Goal: Information Seeking & Learning: Find specific fact

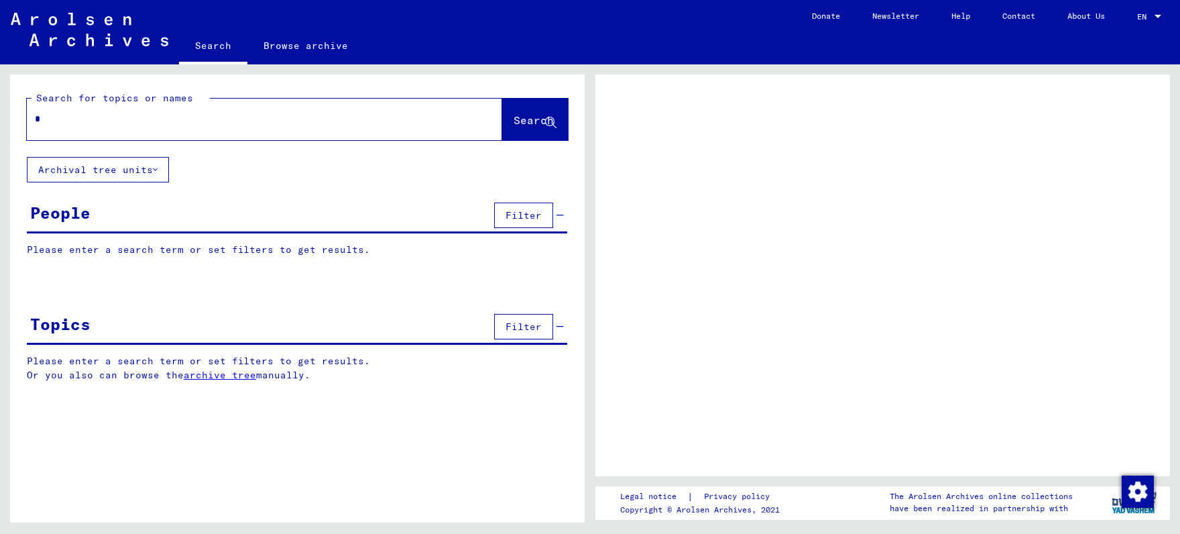
type input "**"
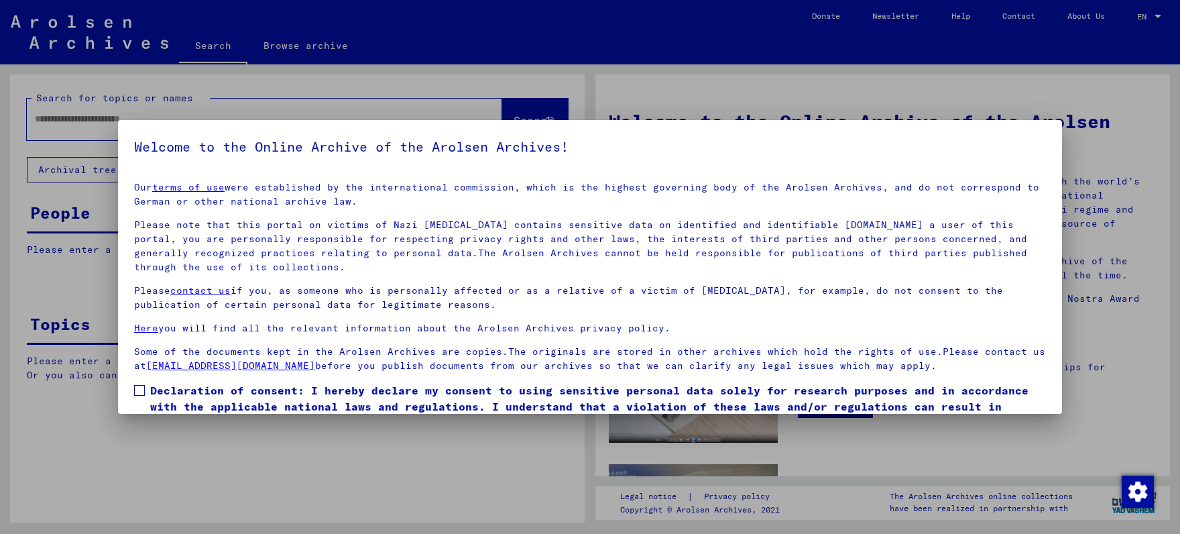
scroll to position [65, 0]
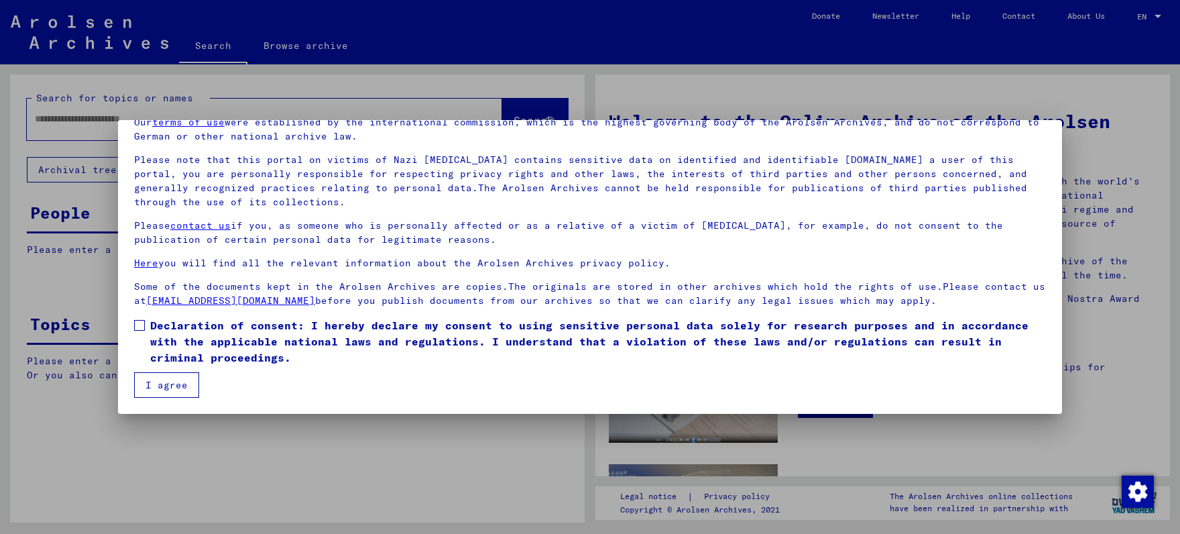
click at [141, 325] on span at bounding box center [139, 325] width 11 height 11
click at [177, 393] on button "I agree" at bounding box center [166, 384] width 65 height 25
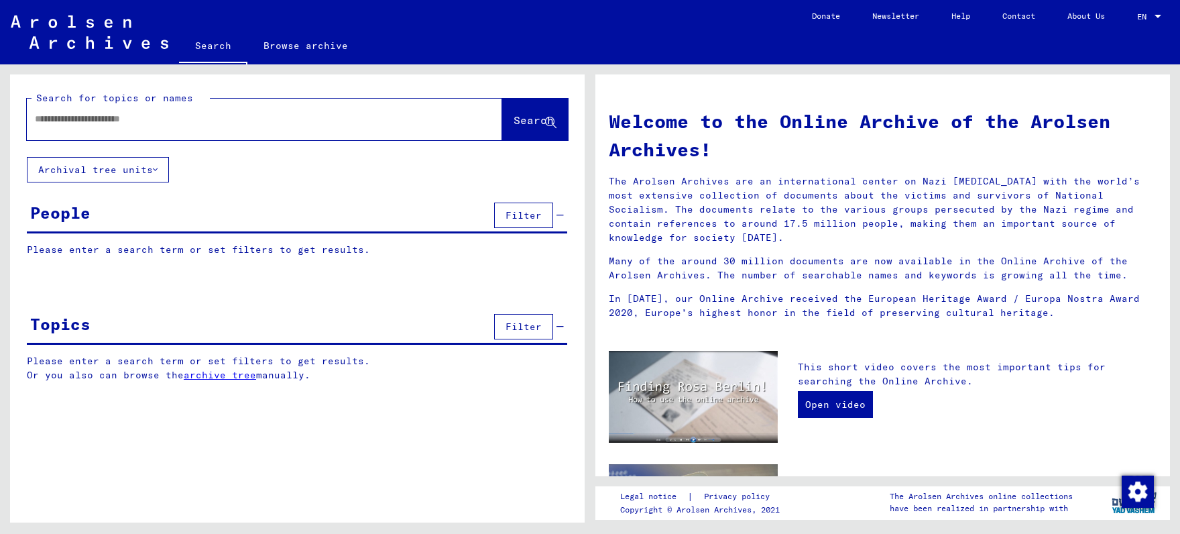
click at [44, 123] on input "text" at bounding box center [248, 119] width 427 height 14
type input "******"
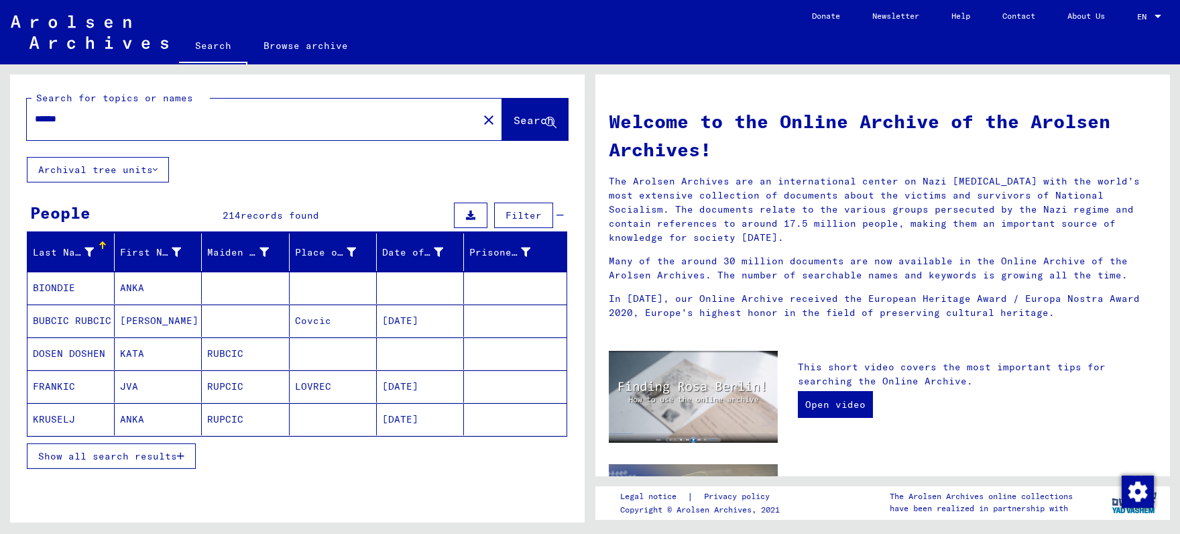
click at [122, 464] on button "Show all search results" at bounding box center [111, 455] width 169 height 25
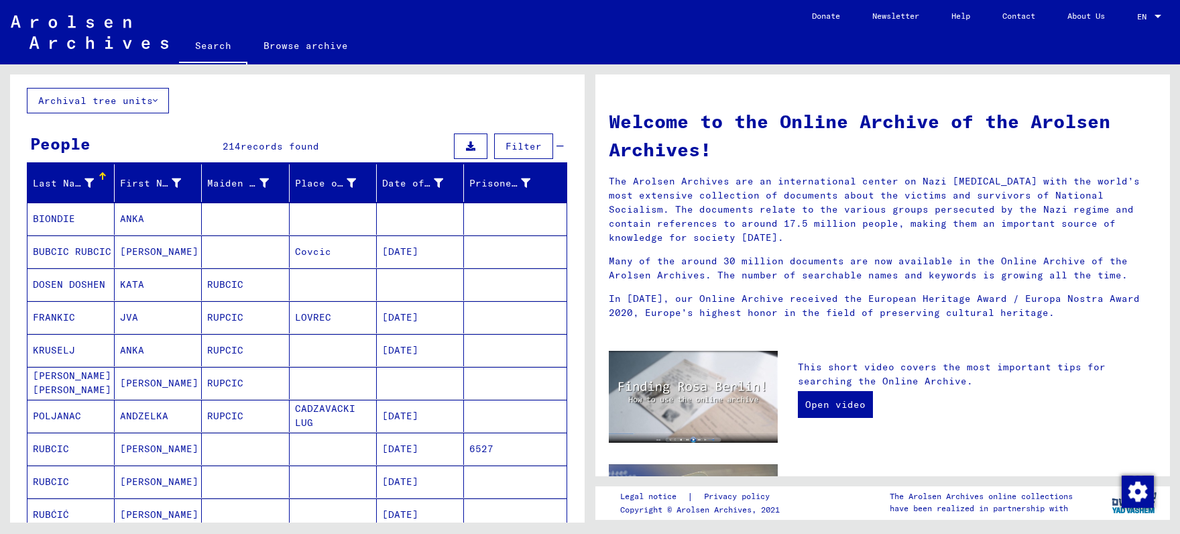
scroll to position [70, 0]
click at [139, 292] on mat-cell "KATA" at bounding box center [158, 284] width 87 height 32
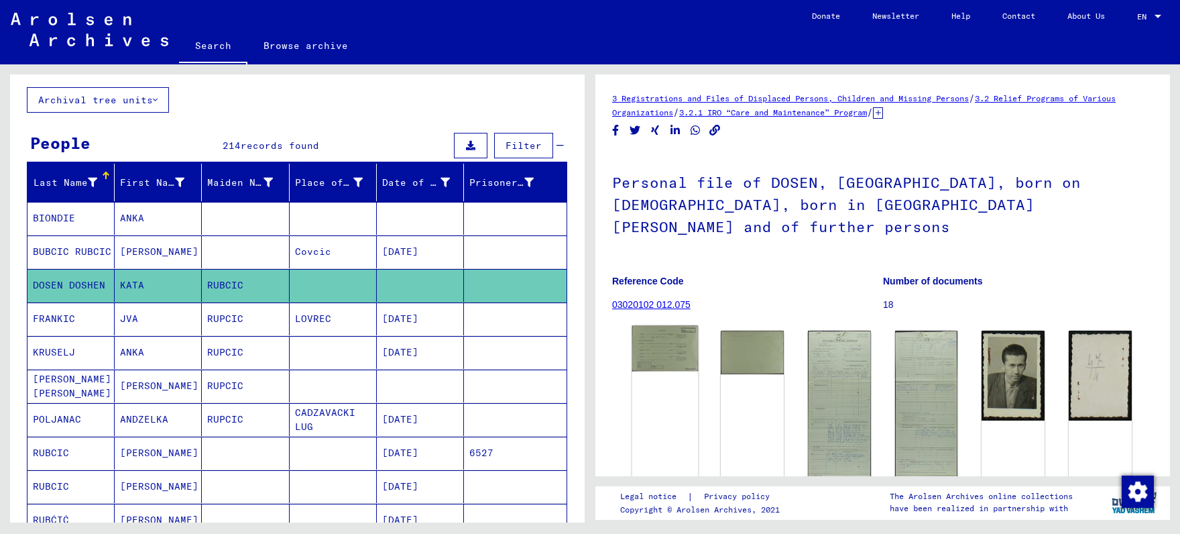
click at [648, 335] on img at bounding box center [665, 348] width 66 height 46
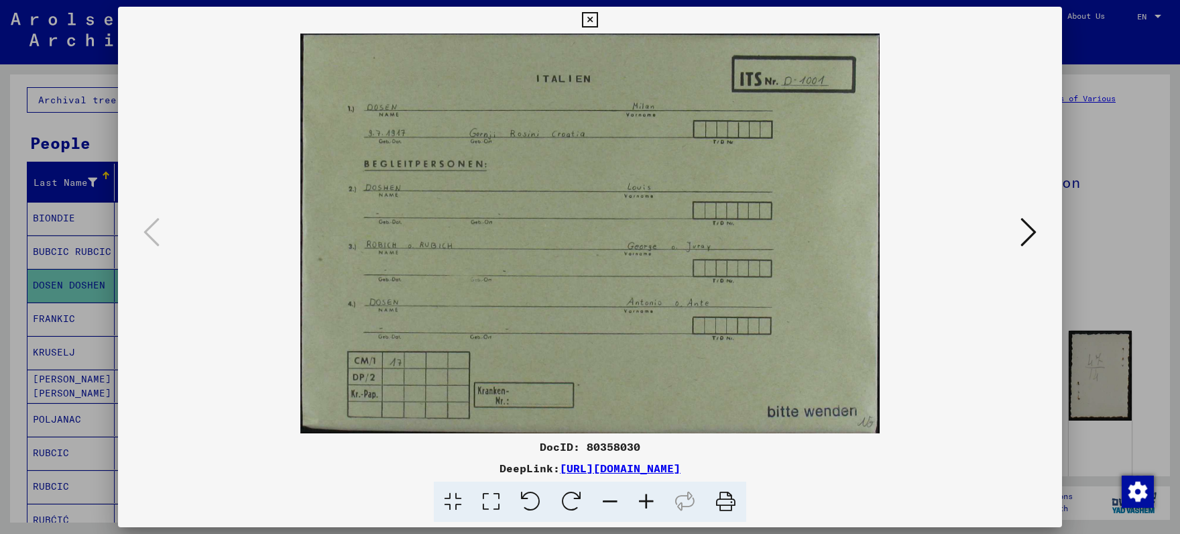
click at [1022, 233] on icon at bounding box center [1029, 232] width 16 height 32
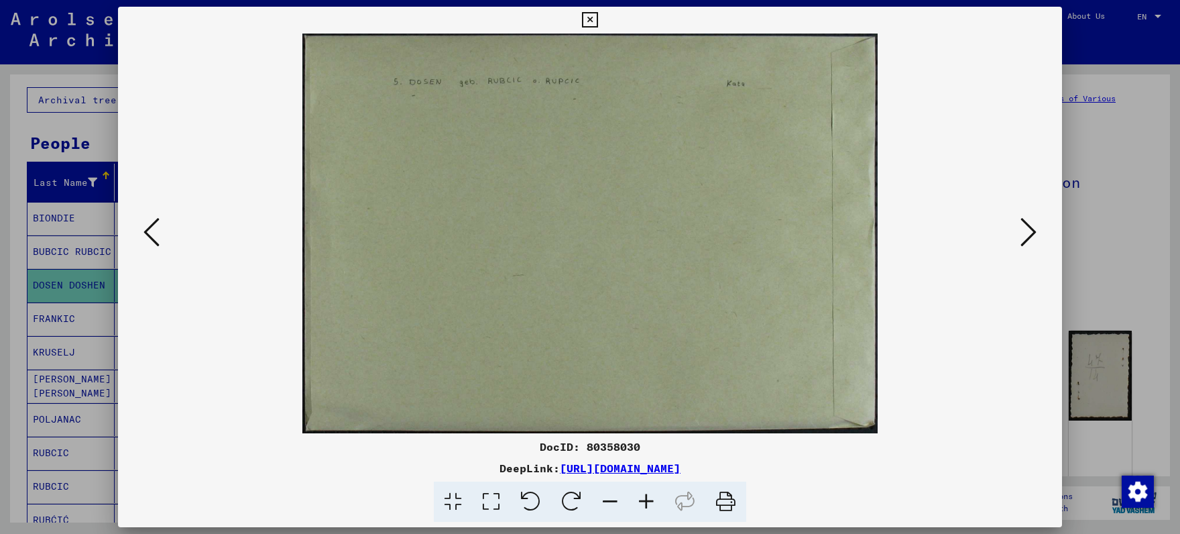
click at [1022, 233] on icon at bounding box center [1029, 232] width 16 height 32
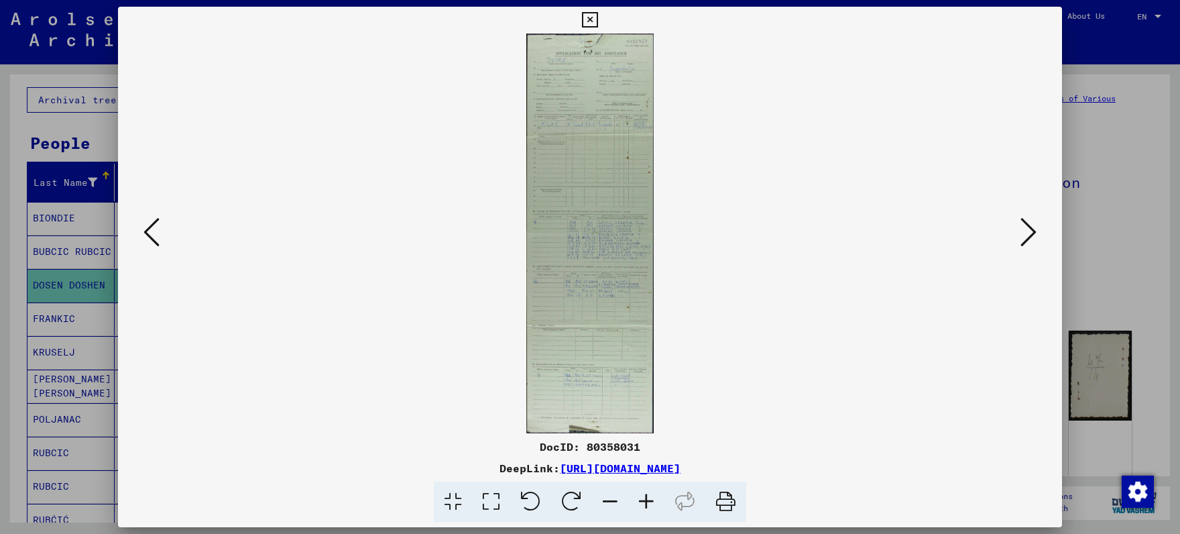
click at [643, 501] on icon at bounding box center [646, 501] width 36 height 41
click at [645, 496] on icon at bounding box center [646, 501] width 36 height 41
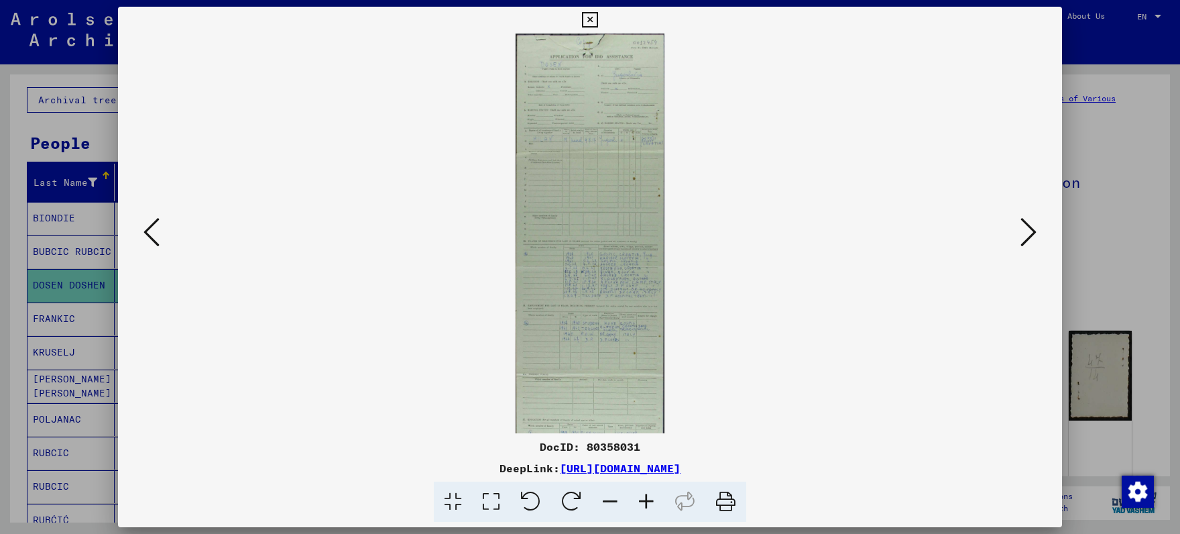
click at [646, 492] on icon at bounding box center [646, 501] width 36 height 41
click at [646, 491] on icon at bounding box center [646, 501] width 36 height 41
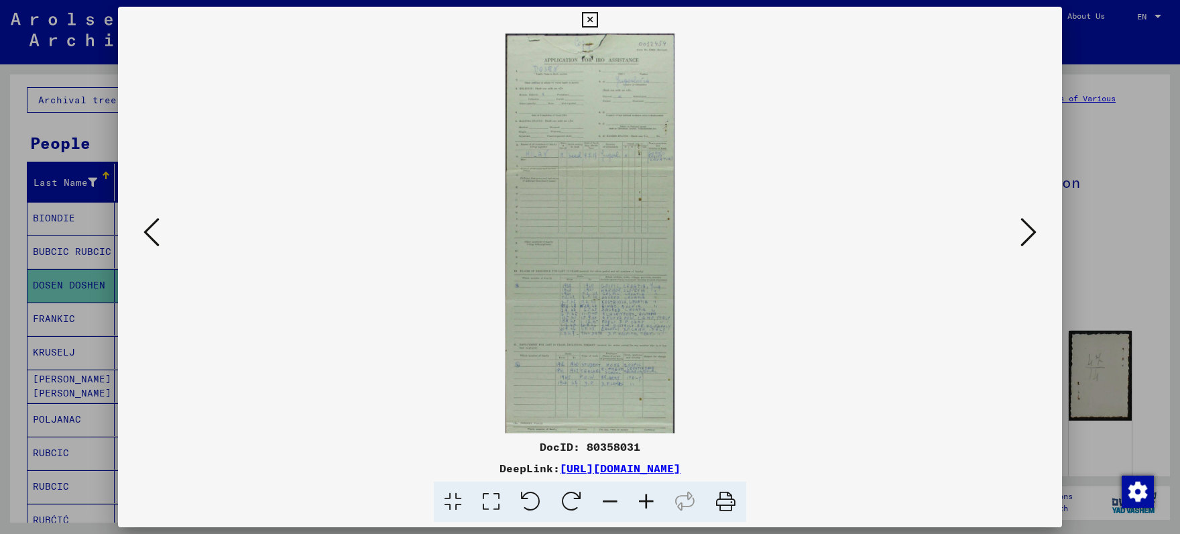
click at [646, 489] on icon at bounding box center [646, 501] width 36 height 41
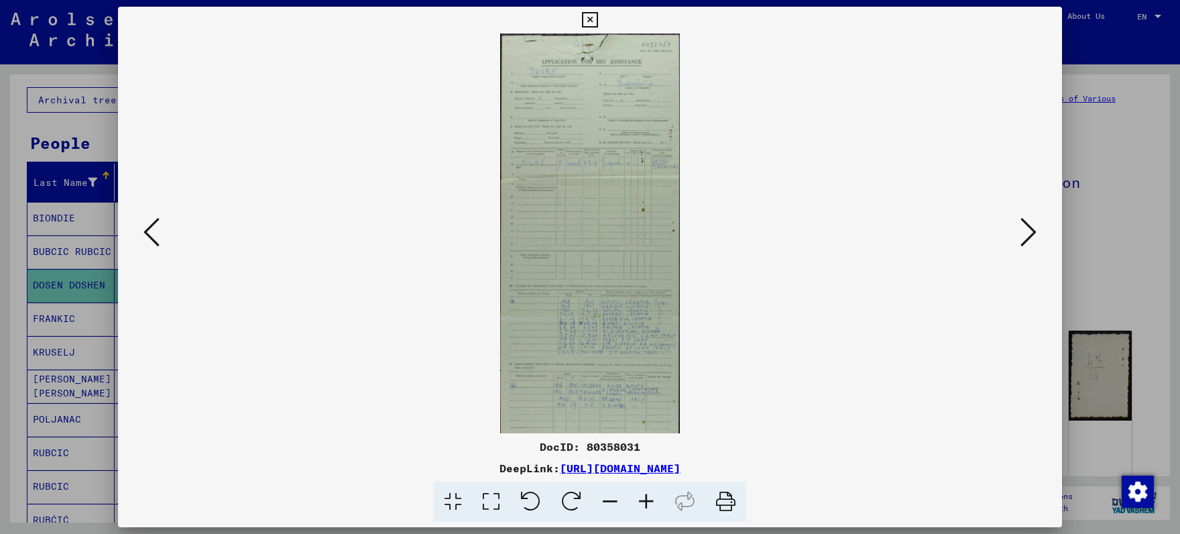
click at [646, 489] on icon at bounding box center [646, 501] width 36 height 41
click at [646, 487] on icon at bounding box center [646, 501] width 36 height 41
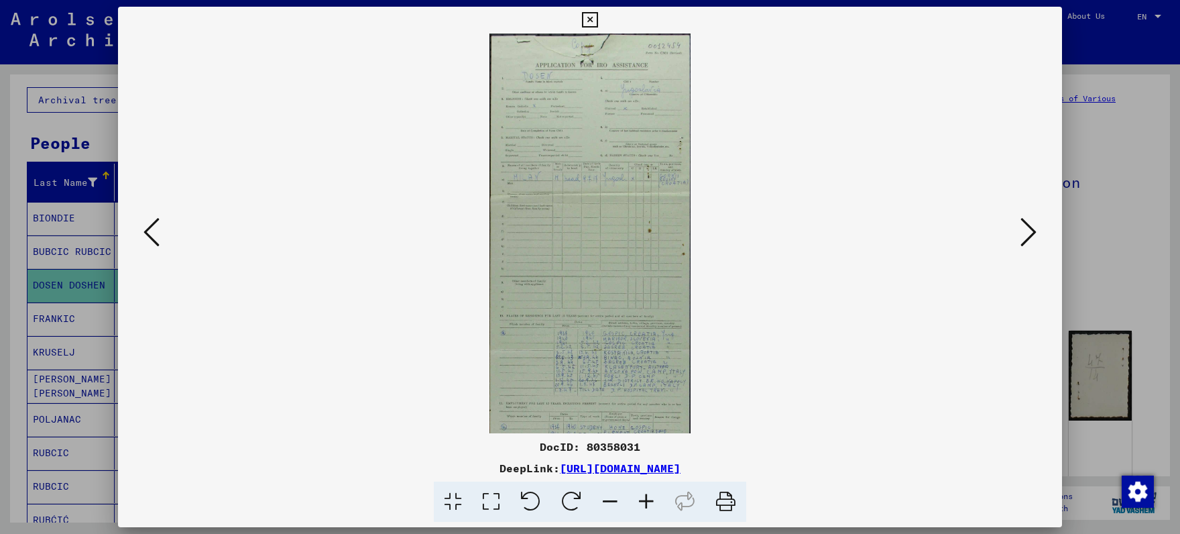
click at [646, 487] on icon at bounding box center [646, 501] width 36 height 41
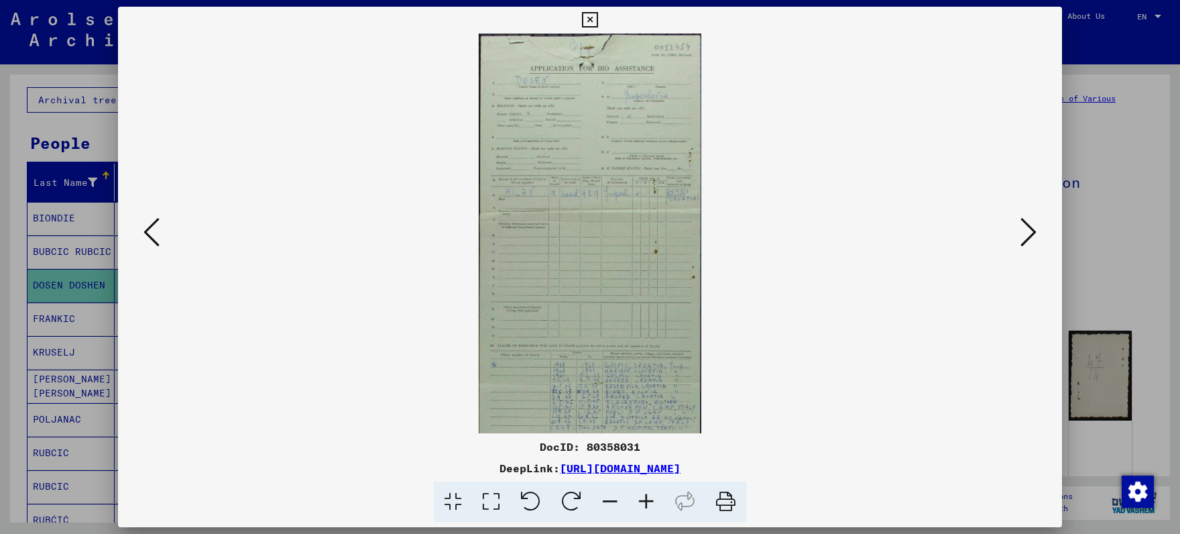
click at [646, 487] on icon at bounding box center [646, 501] width 36 height 41
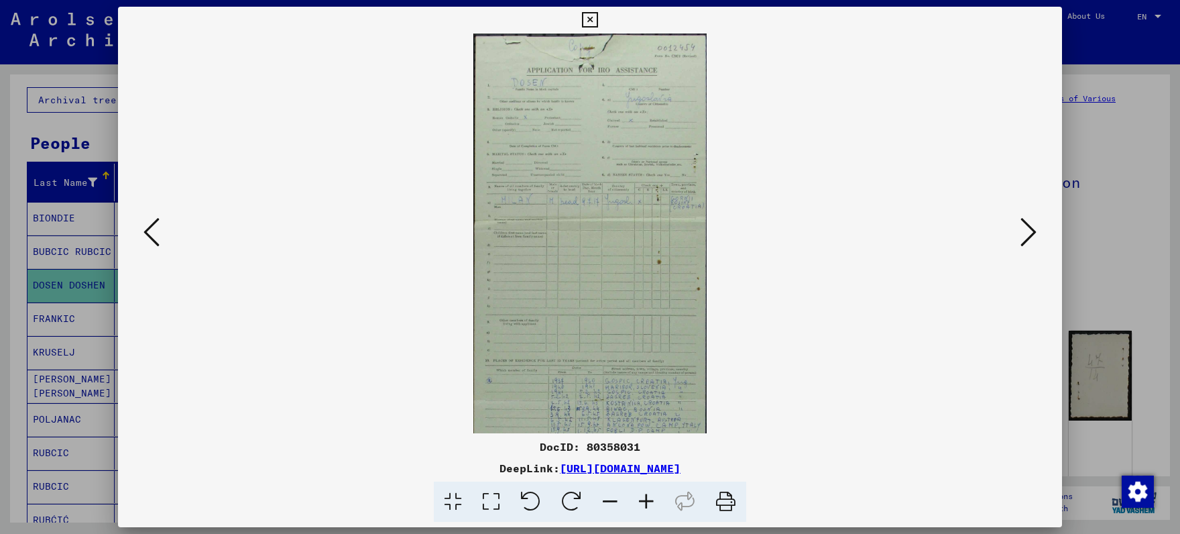
click at [646, 487] on icon at bounding box center [646, 501] width 36 height 41
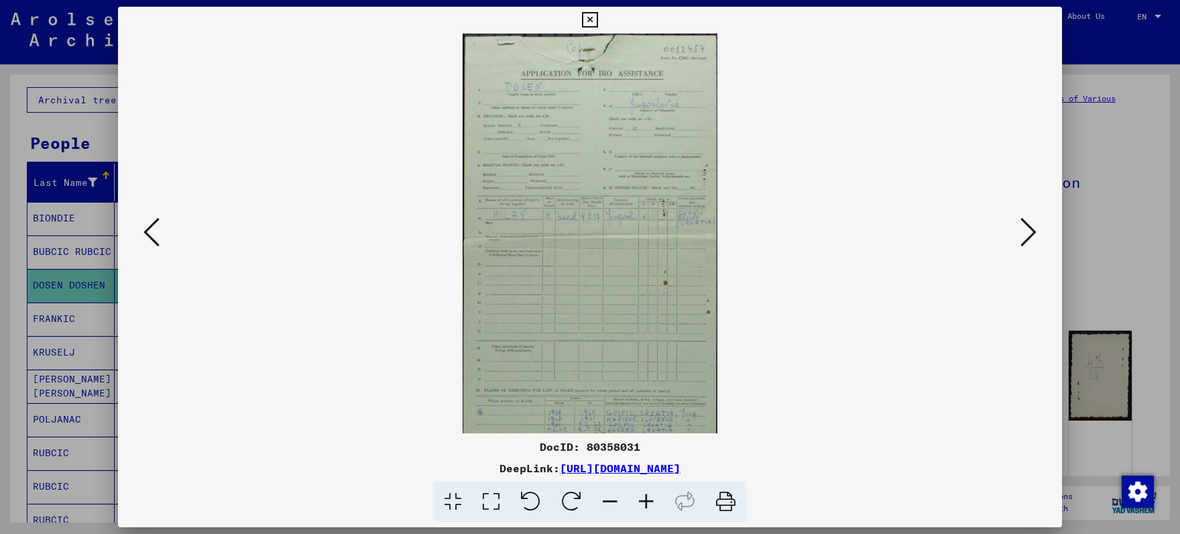
click at [646, 487] on icon at bounding box center [646, 501] width 36 height 41
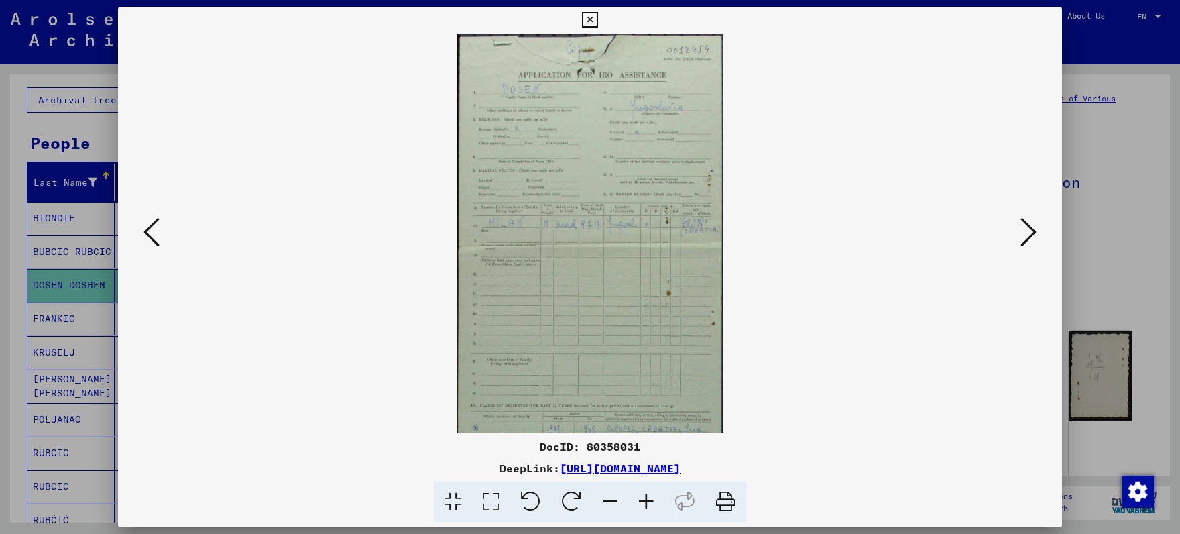
click at [646, 487] on icon at bounding box center [646, 501] width 36 height 41
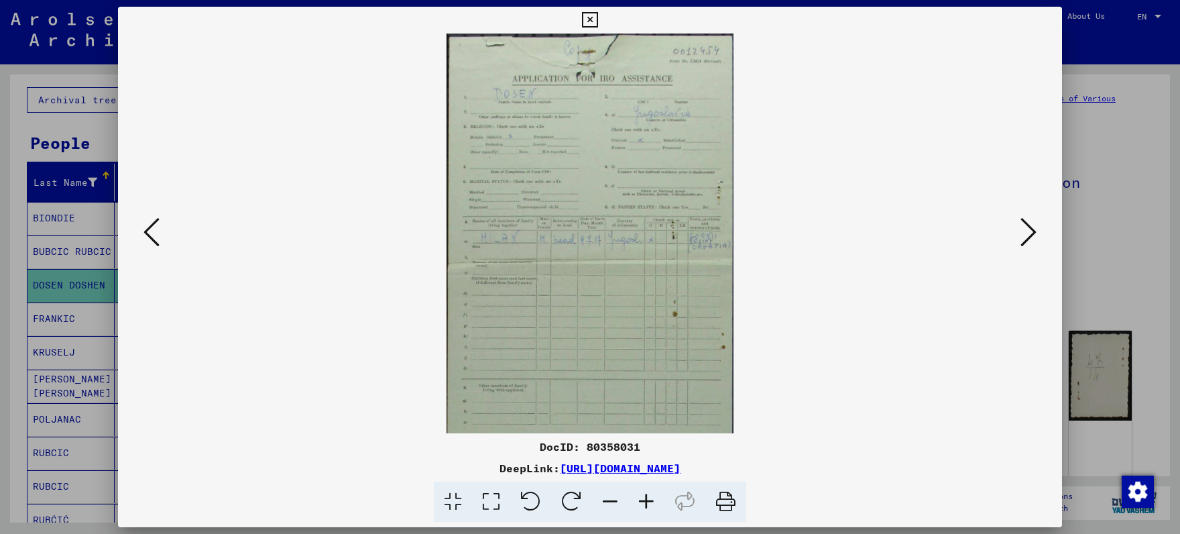
click at [646, 487] on icon at bounding box center [646, 501] width 36 height 41
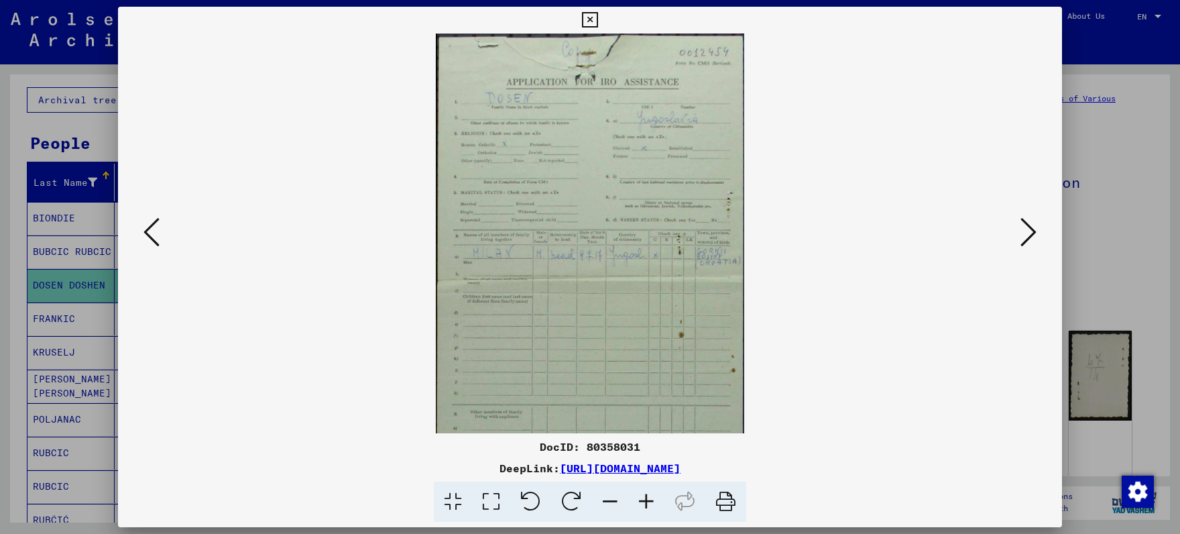
click at [646, 487] on icon at bounding box center [646, 501] width 36 height 41
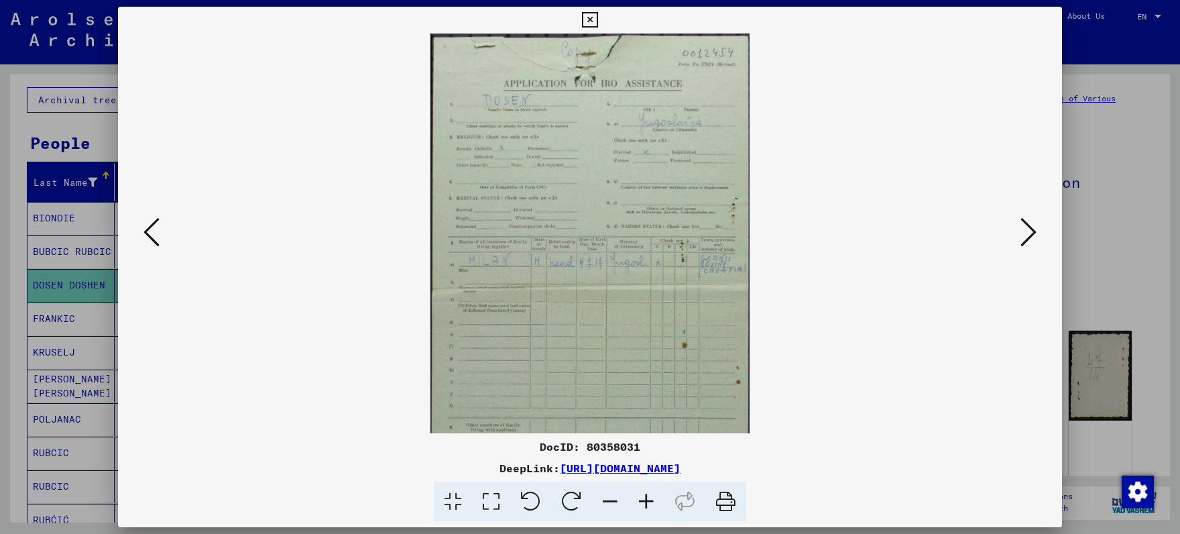
click at [646, 487] on icon at bounding box center [646, 501] width 36 height 41
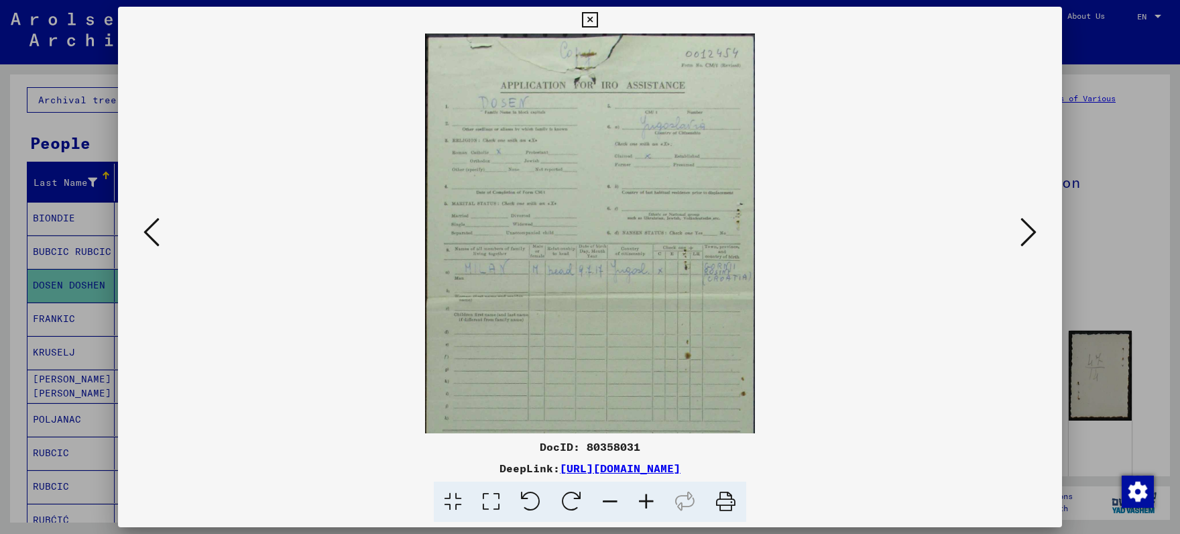
click at [646, 487] on icon at bounding box center [646, 501] width 36 height 41
click at [646, 486] on icon at bounding box center [646, 501] width 36 height 41
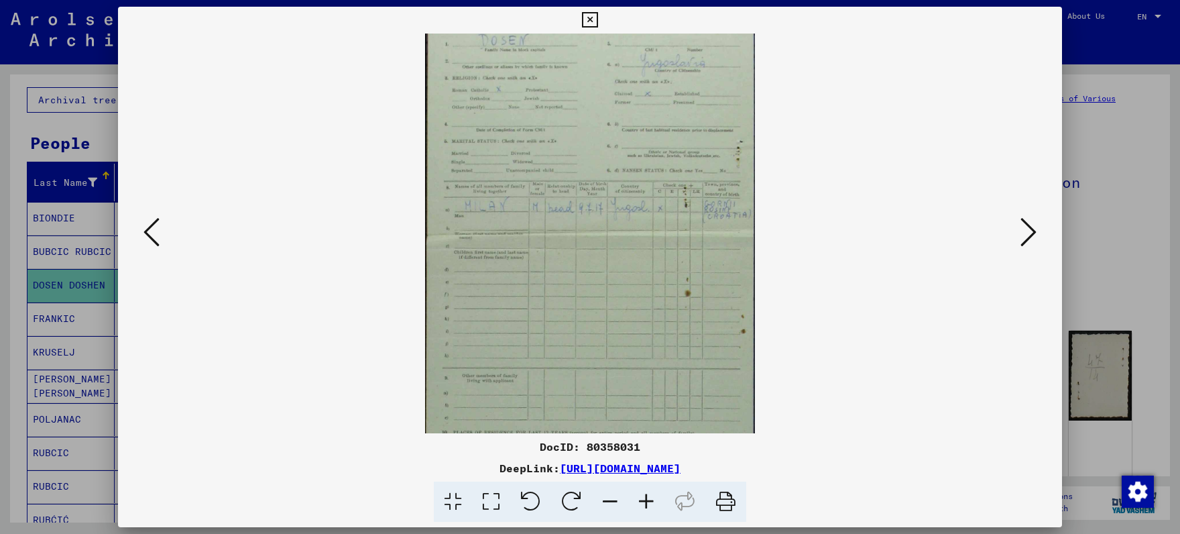
scroll to position [372, 0]
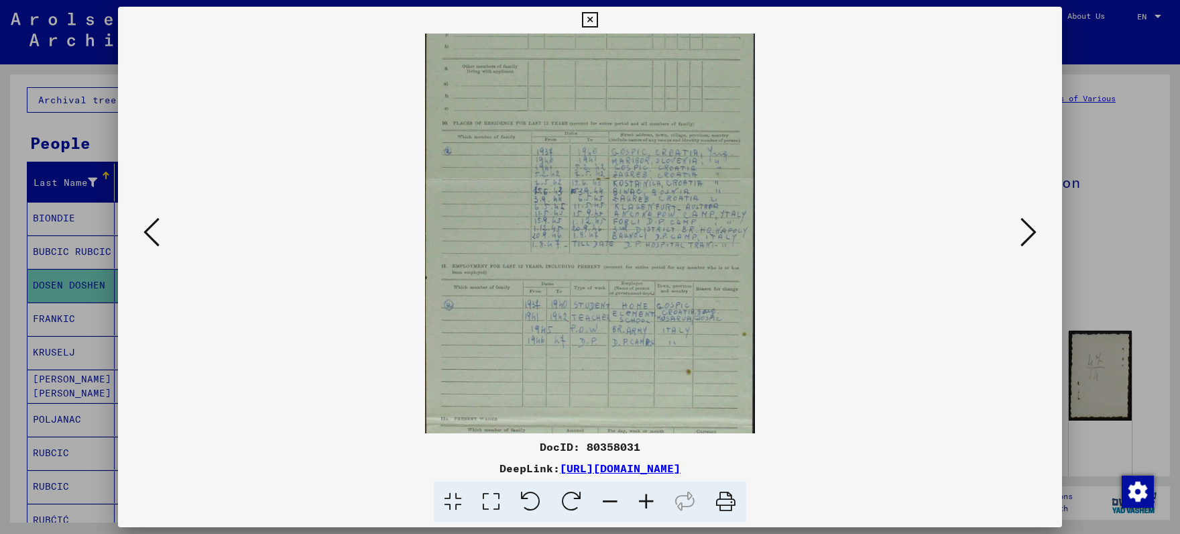
drag, startPoint x: 584, startPoint y: 346, endPoint x: 401, endPoint y: -19, distance: 408.7
click at [1022, 234] on button at bounding box center [1029, 233] width 24 height 38
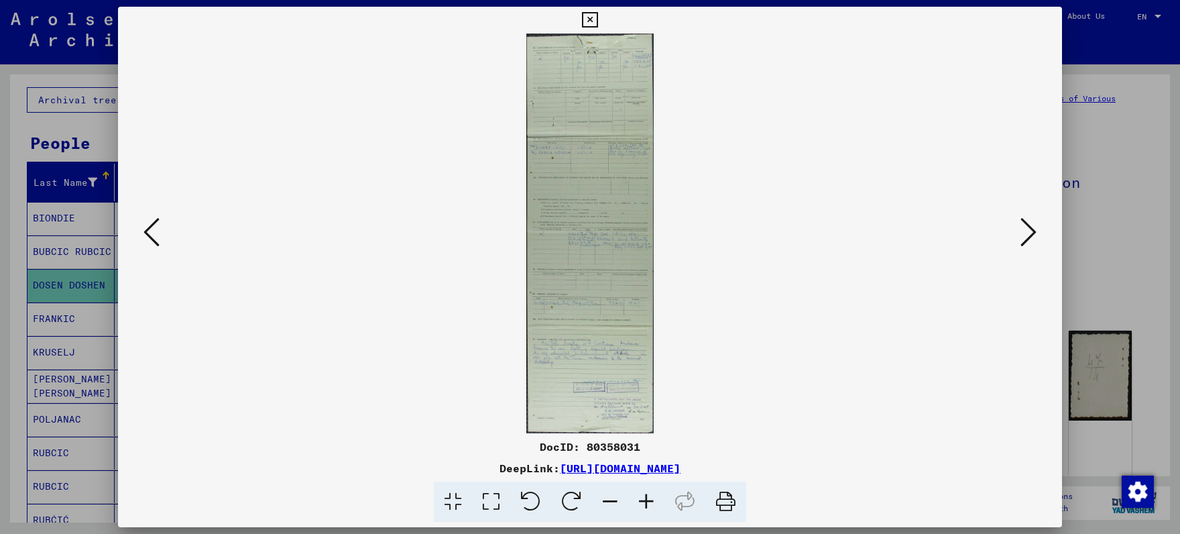
click at [1022, 234] on button at bounding box center [1029, 233] width 24 height 38
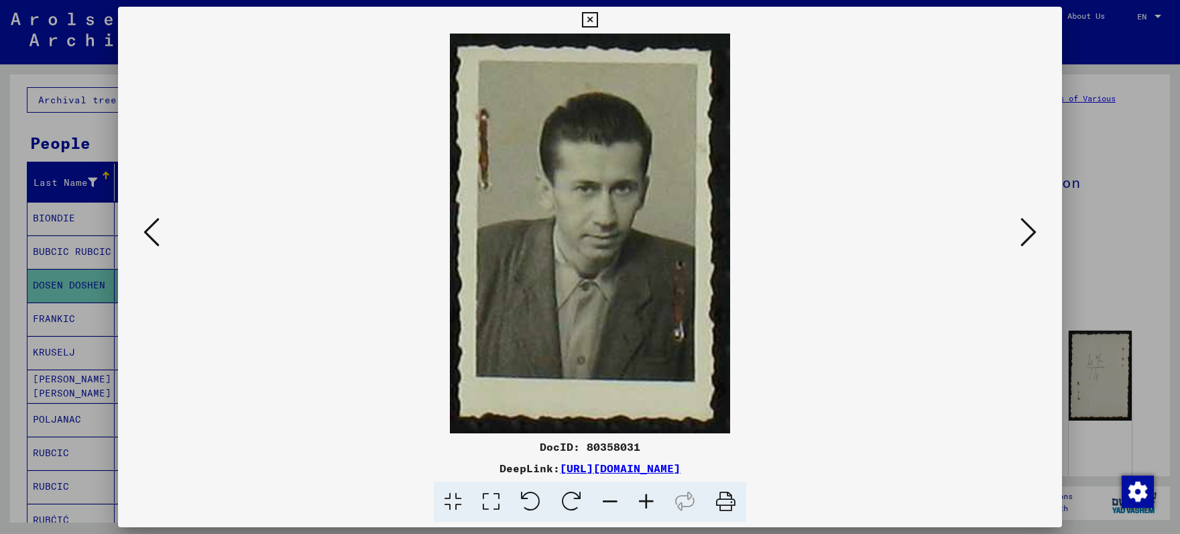
click at [1022, 233] on button at bounding box center [1029, 233] width 24 height 38
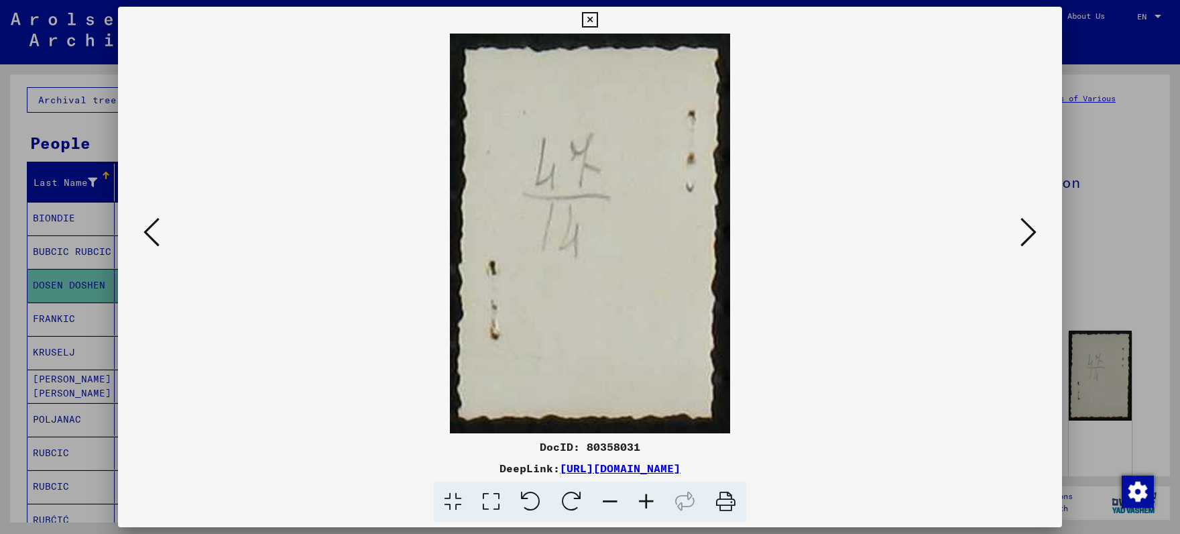
click at [1022, 233] on button at bounding box center [1029, 233] width 24 height 38
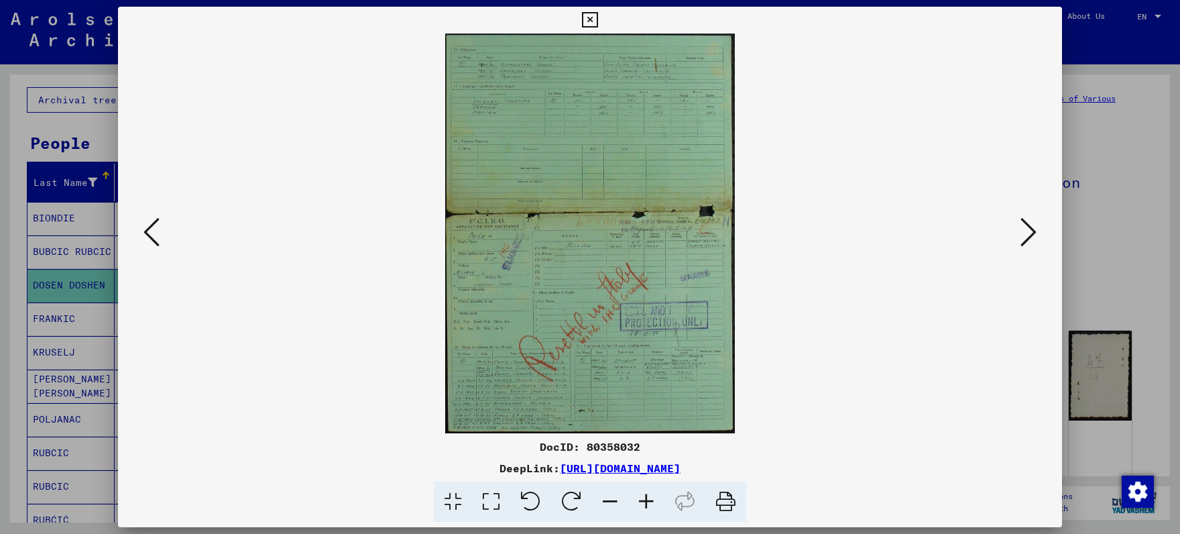
click at [1022, 233] on button at bounding box center [1029, 233] width 24 height 38
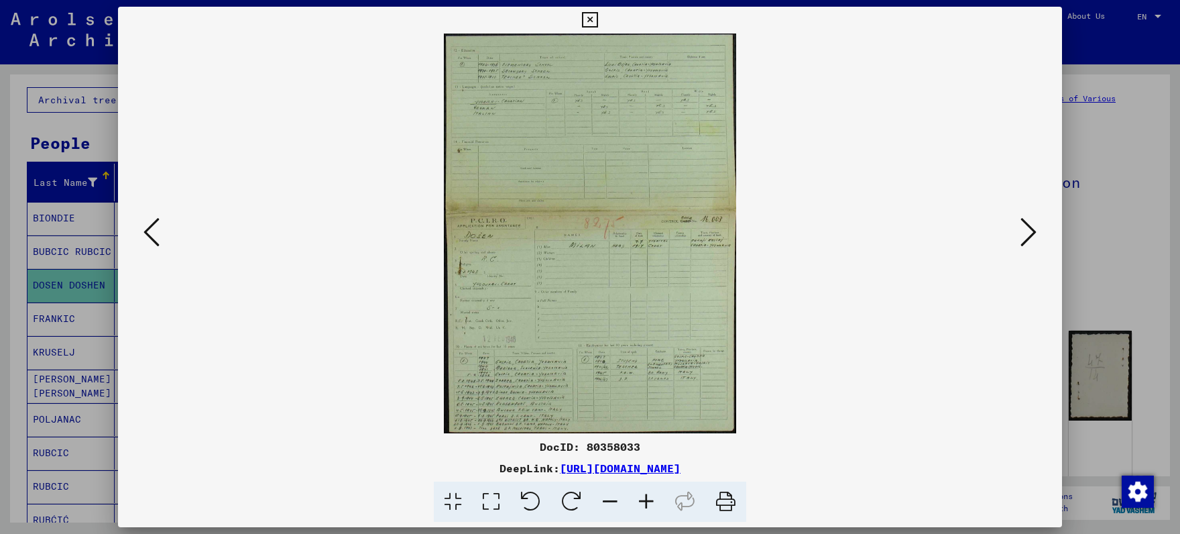
click at [1022, 233] on button at bounding box center [1029, 233] width 24 height 38
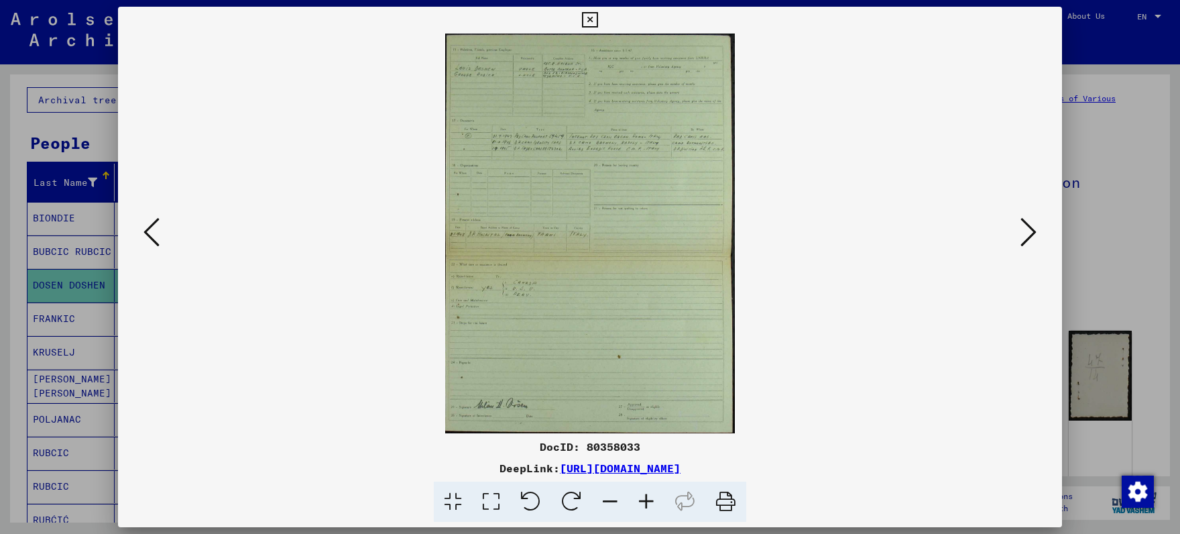
click at [1022, 233] on button at bounding box center [1029, 233] width 24 height 38
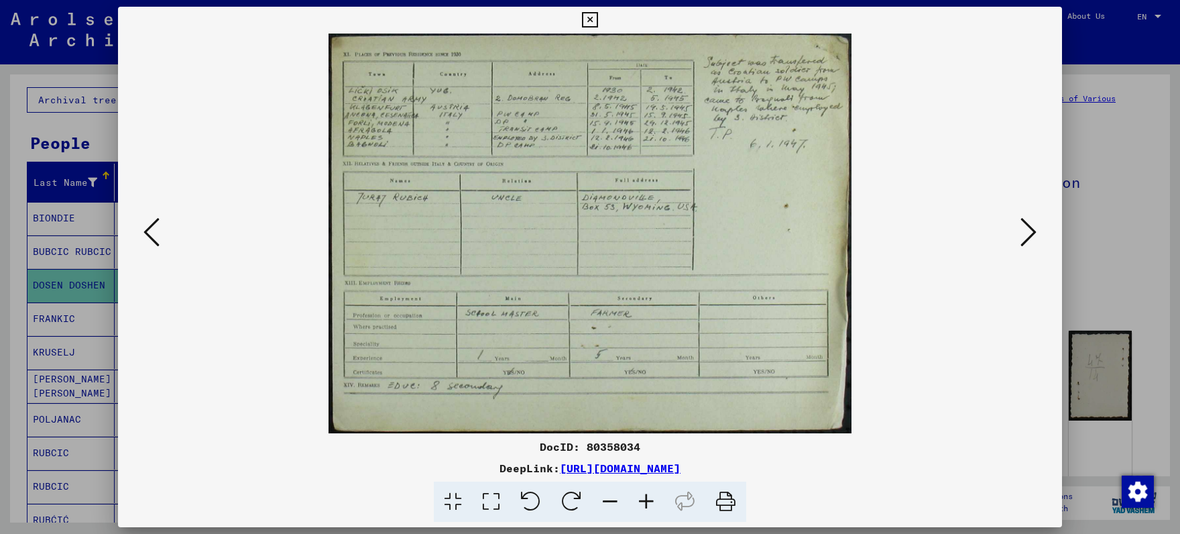
click at [1022, 233] on button at bounding box center [1029, 233] width 24 height 38
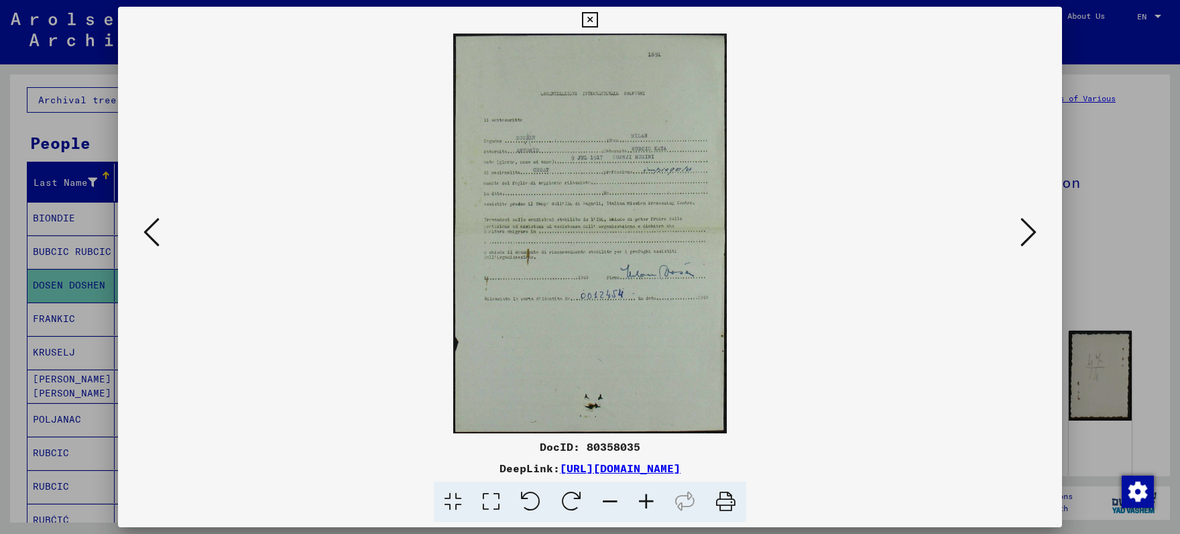
click at [1021, 232] on button at bounding box center [1029, 233] width 24 height 38
click at [1020, 232] on button at bounding box center [1029, 233] width 24 height 38
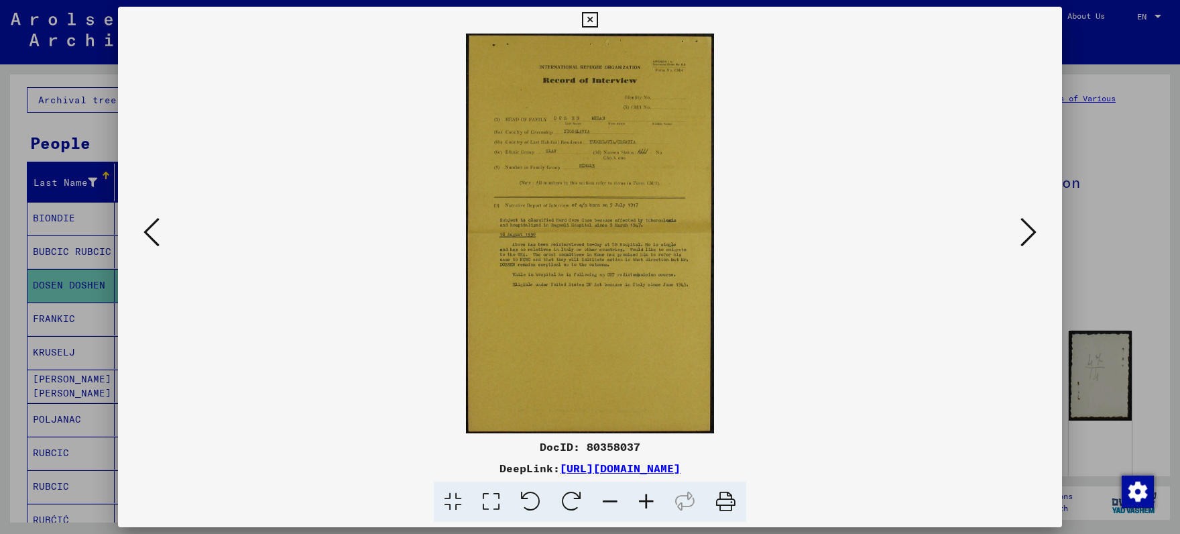
click at [1017, 231] on viewer-one-image at bounding box center [590, 234] width 853 height 400
click at [601, 11] on button at bounding box center [589, 20] width 23 height 27
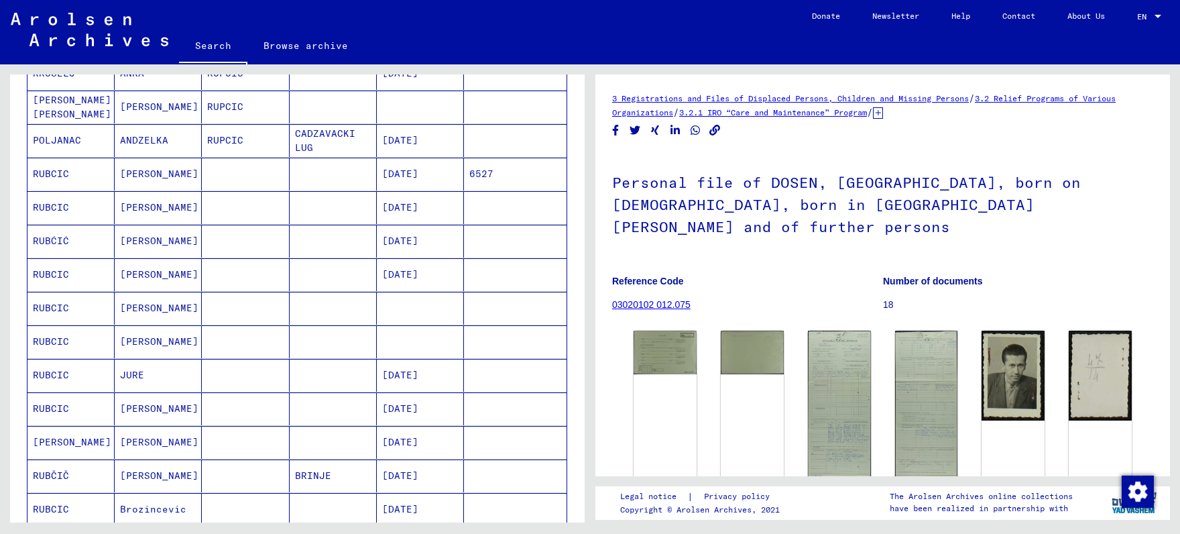
scroll to position [350, 0]
click at [136, 174] on mat-cell "[PERSON_NAME]" at bounding box center [158, 172] width 87 height 33
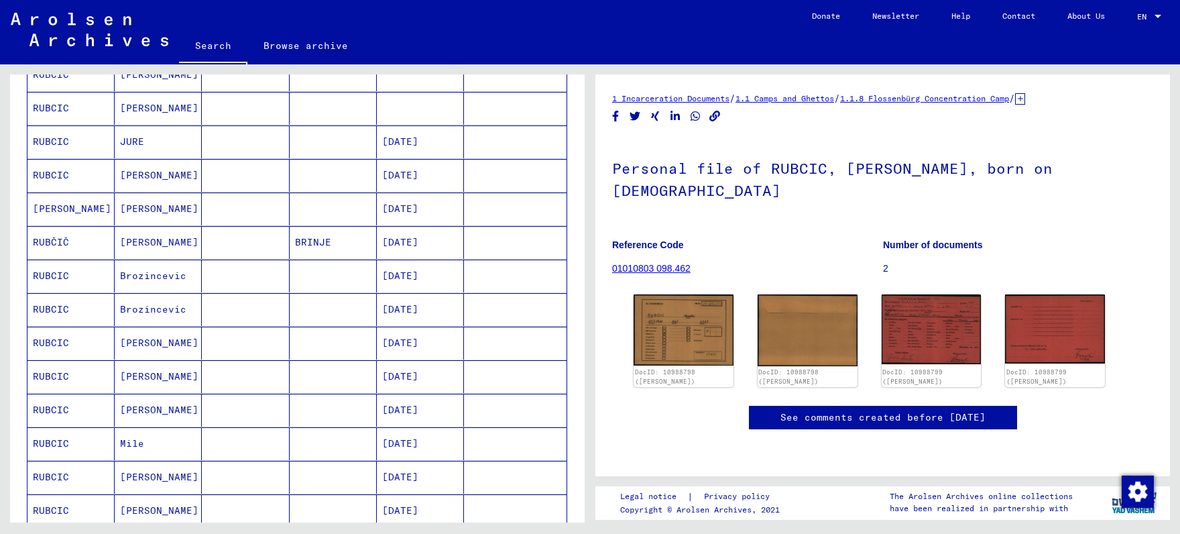
scroll to position [630, 0]
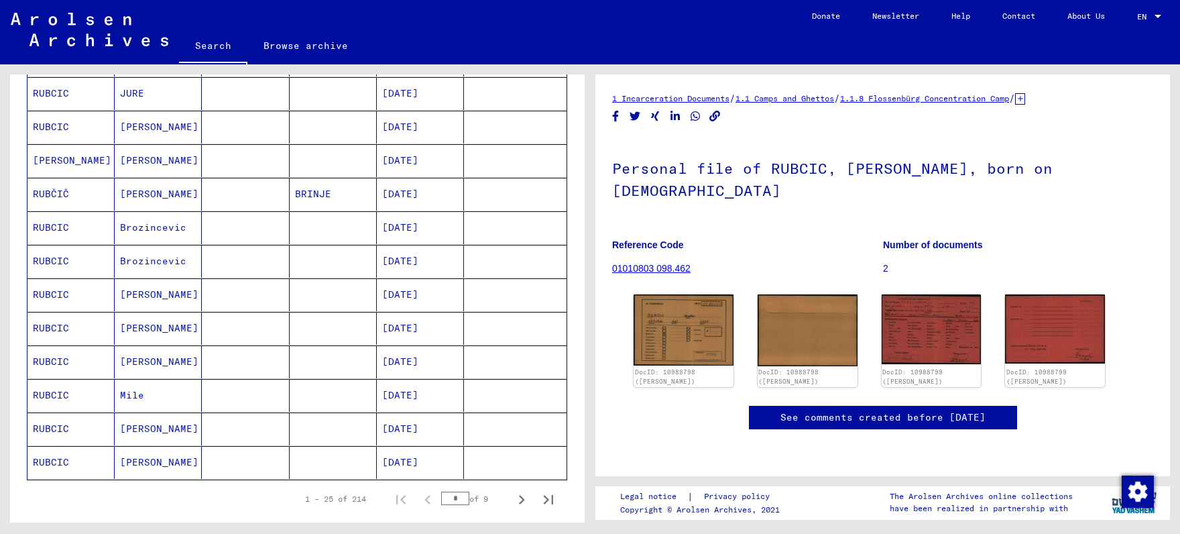
click at [223, 137] on mat-cell at bounding box center [245, 127] width 87 height 33
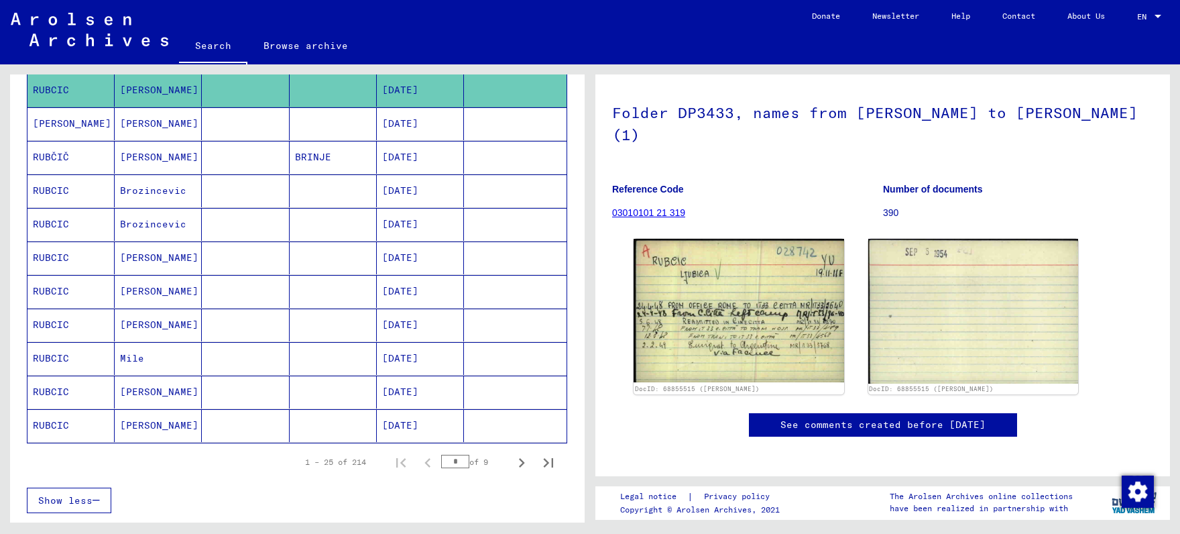
scroll to position [701, 0]
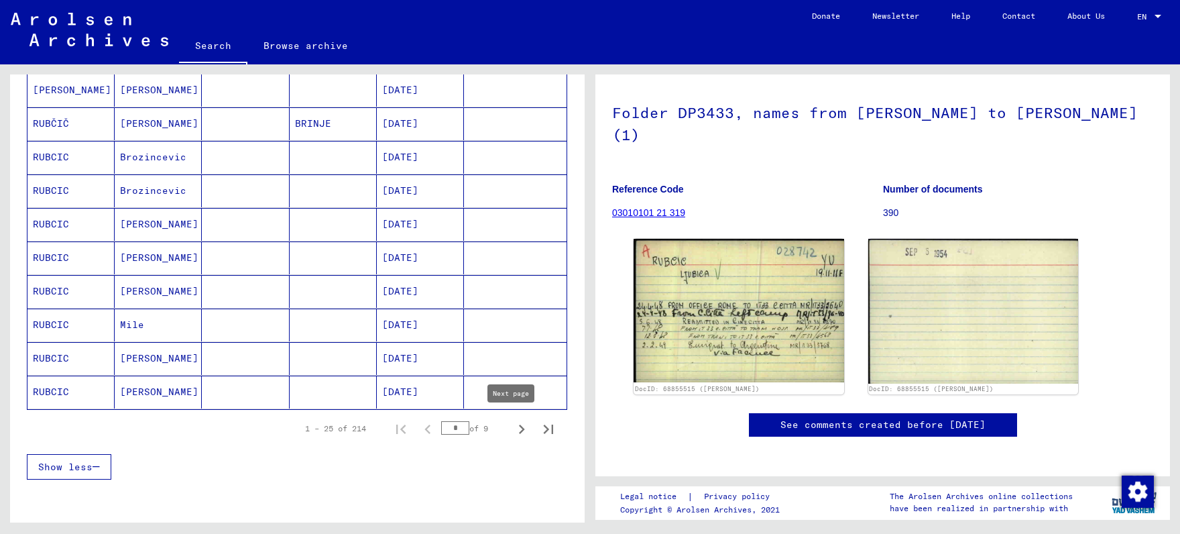
click at [512, 424] on icon "Next page" at bounding box center [521, 429] width 19 height 19
type input "*"
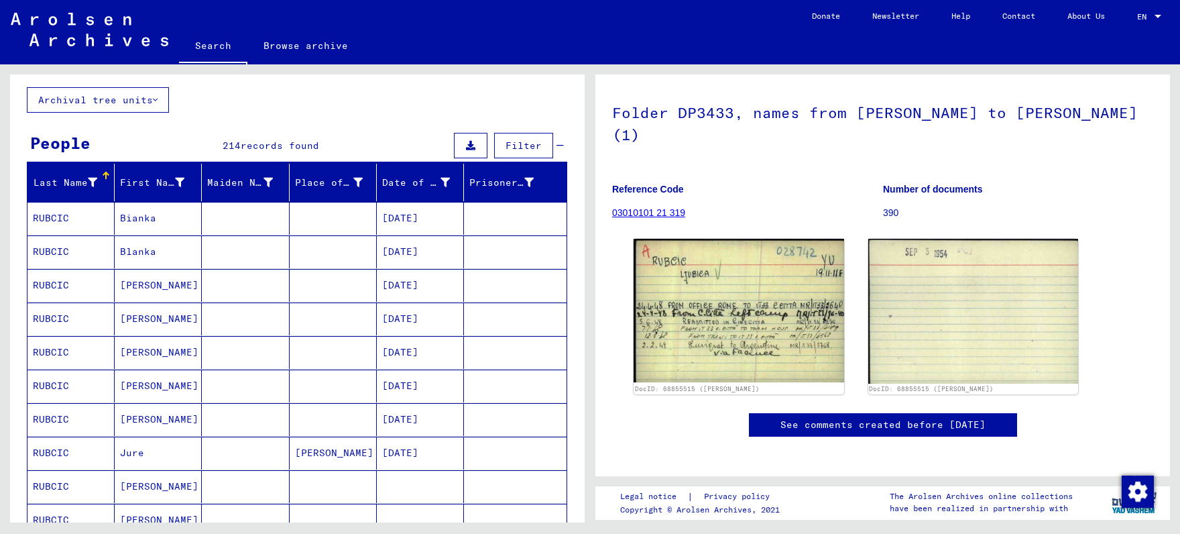
scroll to position [0, 0]
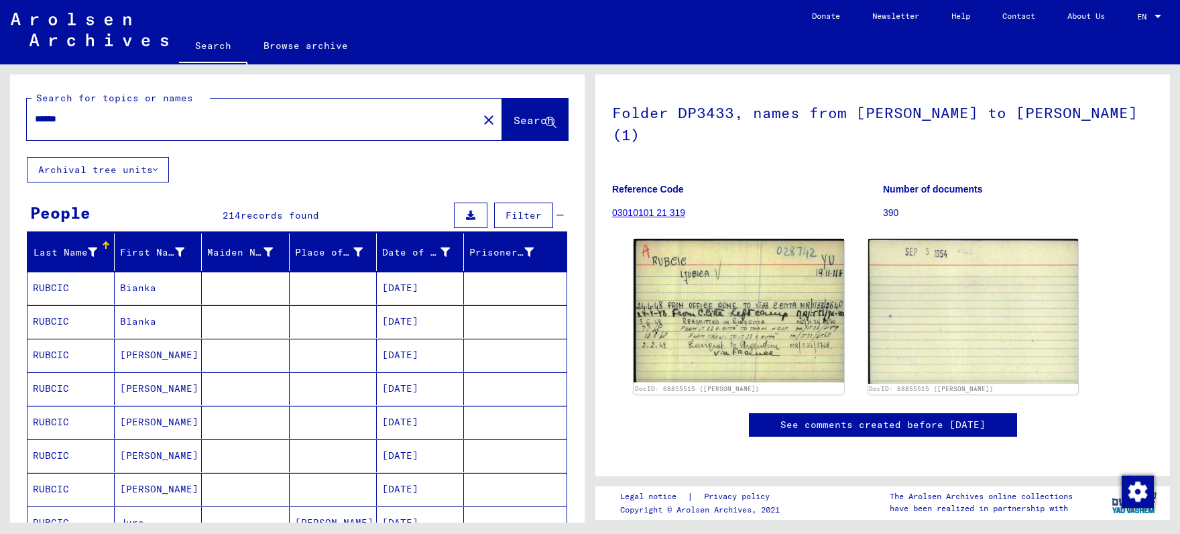
click at [78, 122] on input "******" at bounding box center [252, 119] width 435 height 14
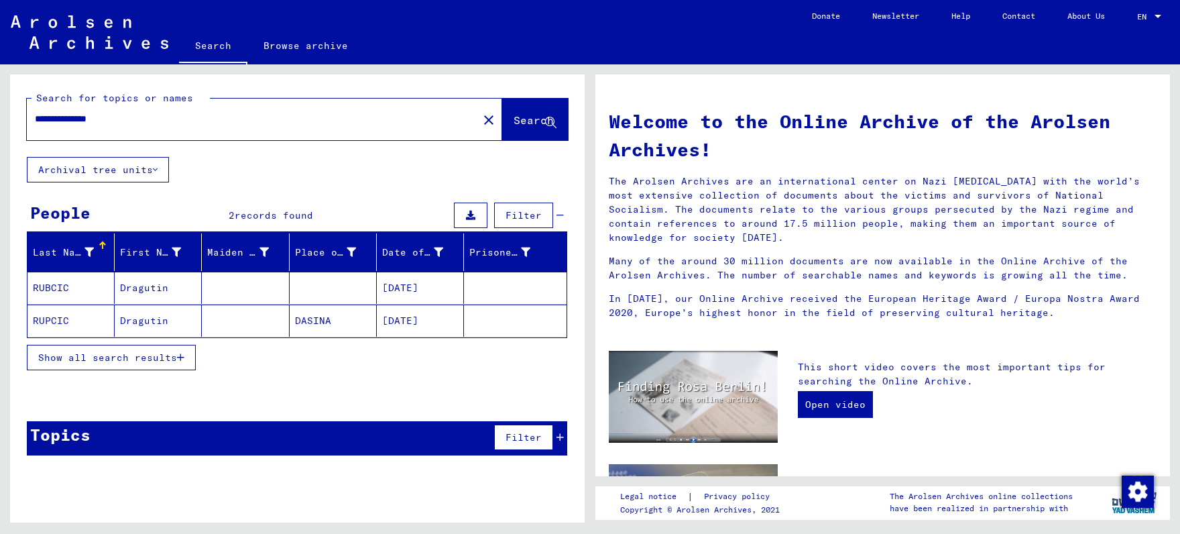
click at [215, 296] on mat-cell at bounding box center [245, 288] width 87 height 32
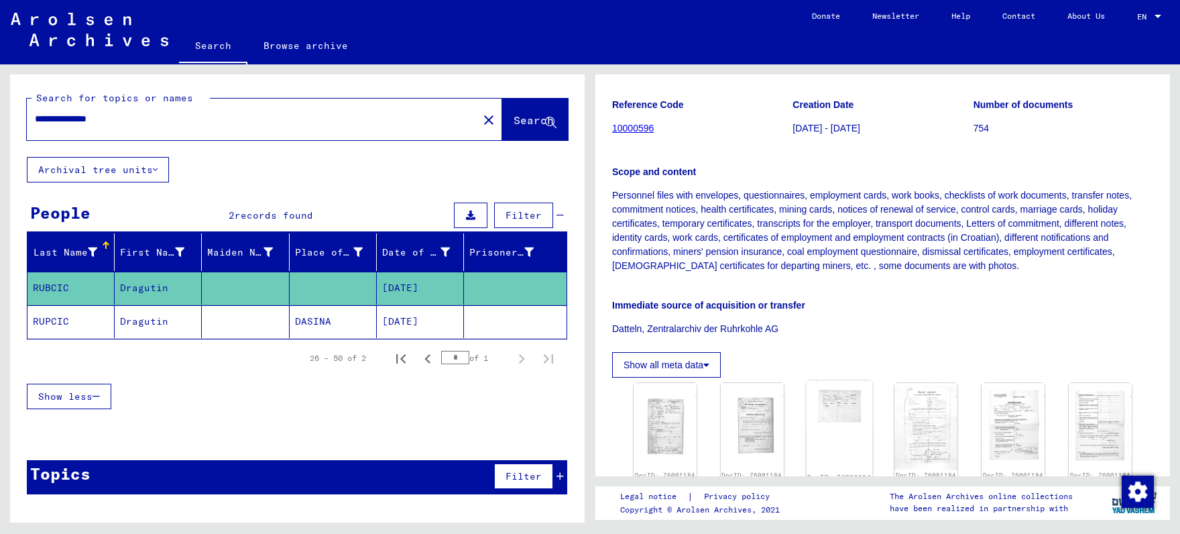
scroll to position [70, 0]
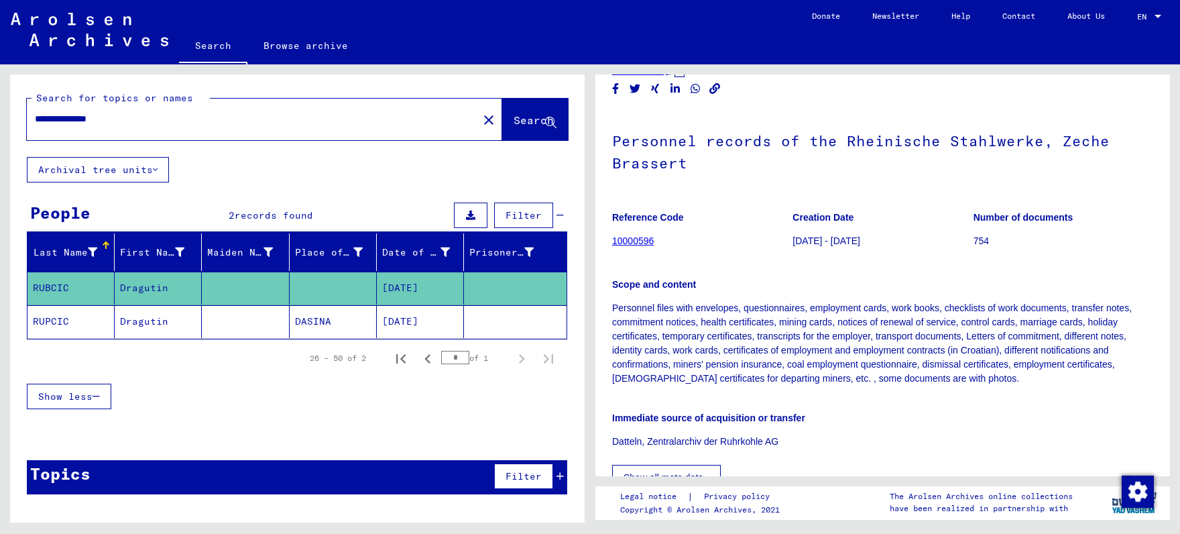
click at [282, 318] on mat-cell at bounding box center [245, 321] width 87 height 33
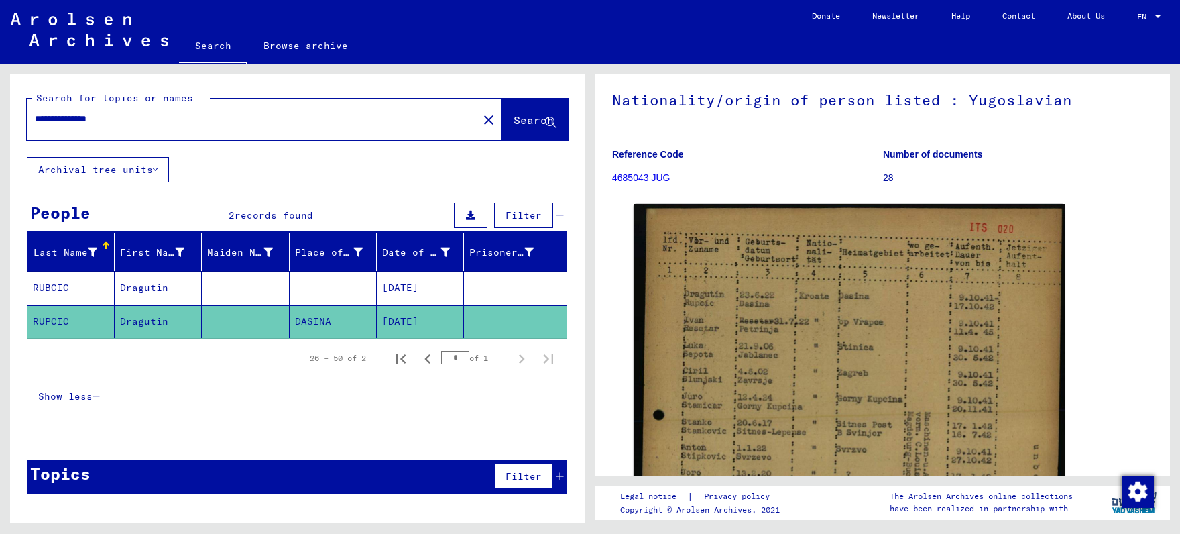
scroll to position [280, 0]
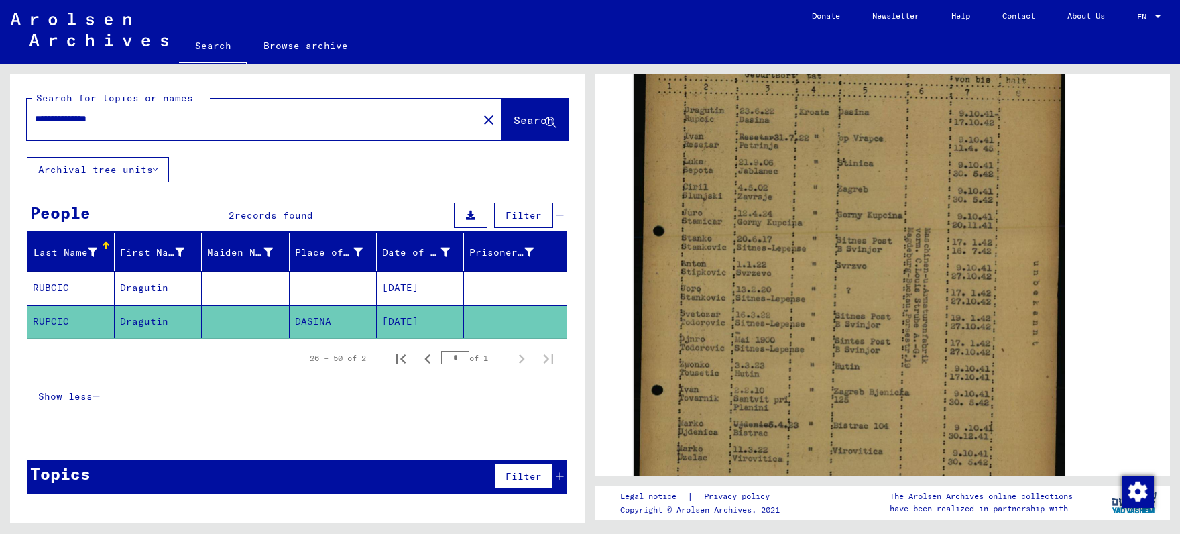
click at [102, 118] on input "**********" at bounding box center [252, 119] width 435 height 14
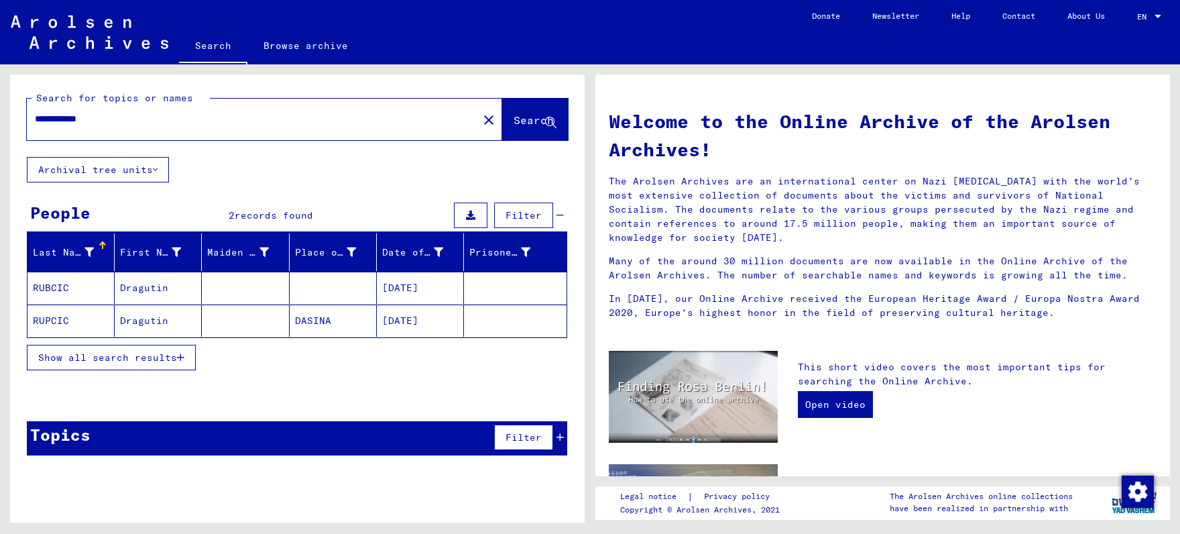
click at [146, 354] on span "Show all search results" at bounding box center [107, 357] width 139 height 12
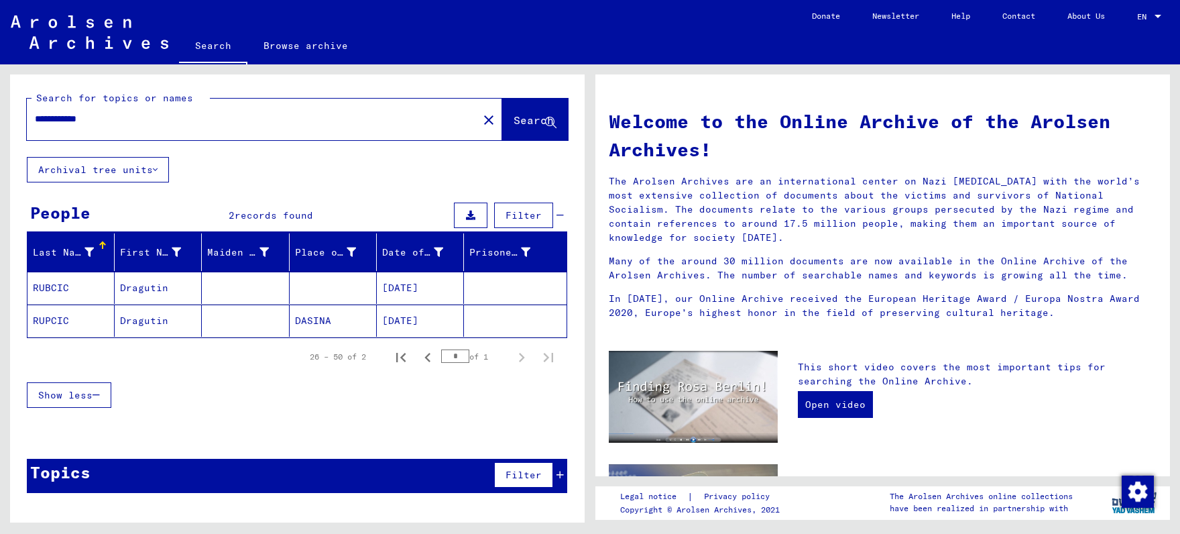
click at [52, 117] on input "**********" at bounding box center [248, 119] width 427 height 14
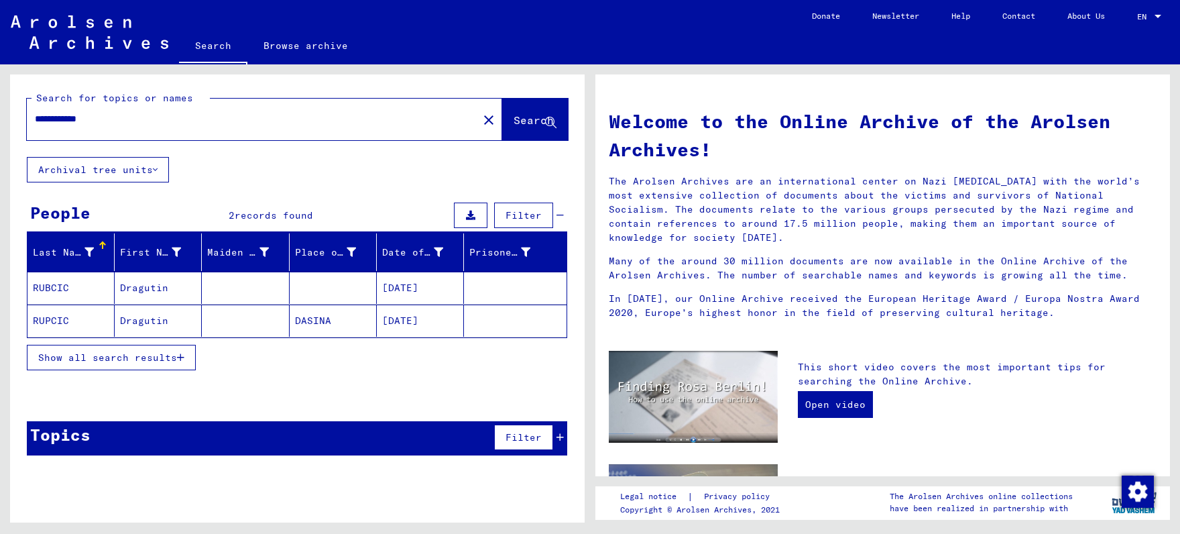
click at [174, 354] on span "Show all search results" at bounding box center [107, 357] width 139 height 12
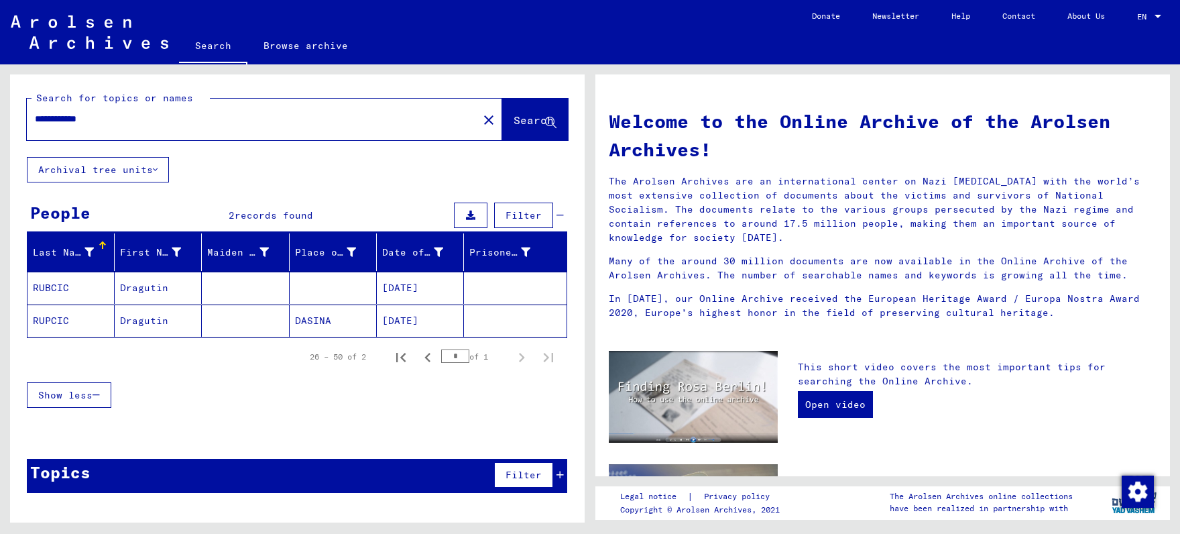
click at [203, 323] on mat-cell at bounding box center [245, 320] width 87 height 32
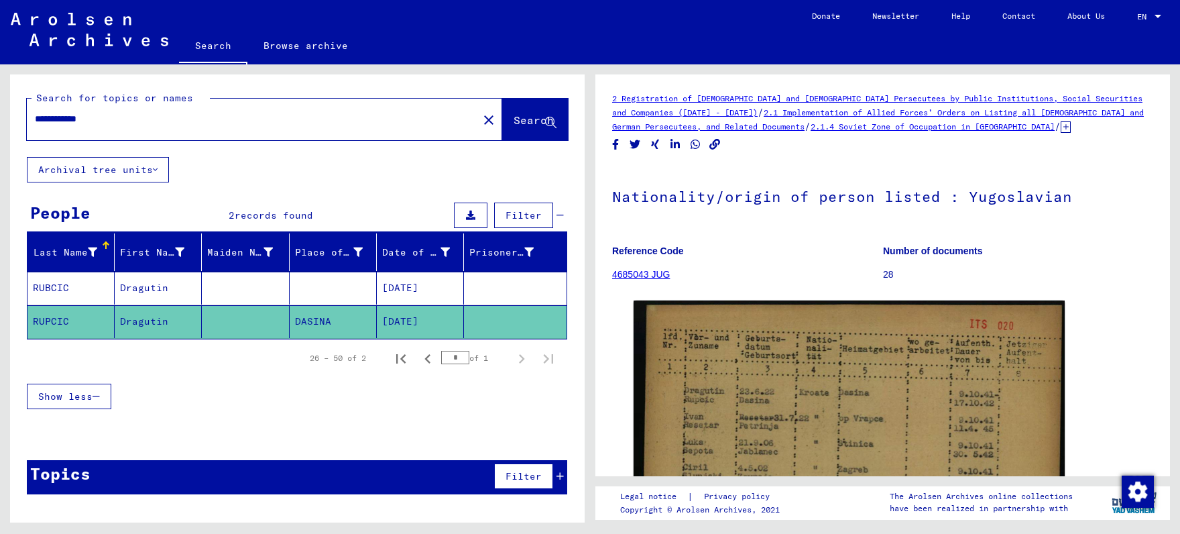
click at [99, 121] on input "**********" at bounding box center [252, 119] width 435 height 14
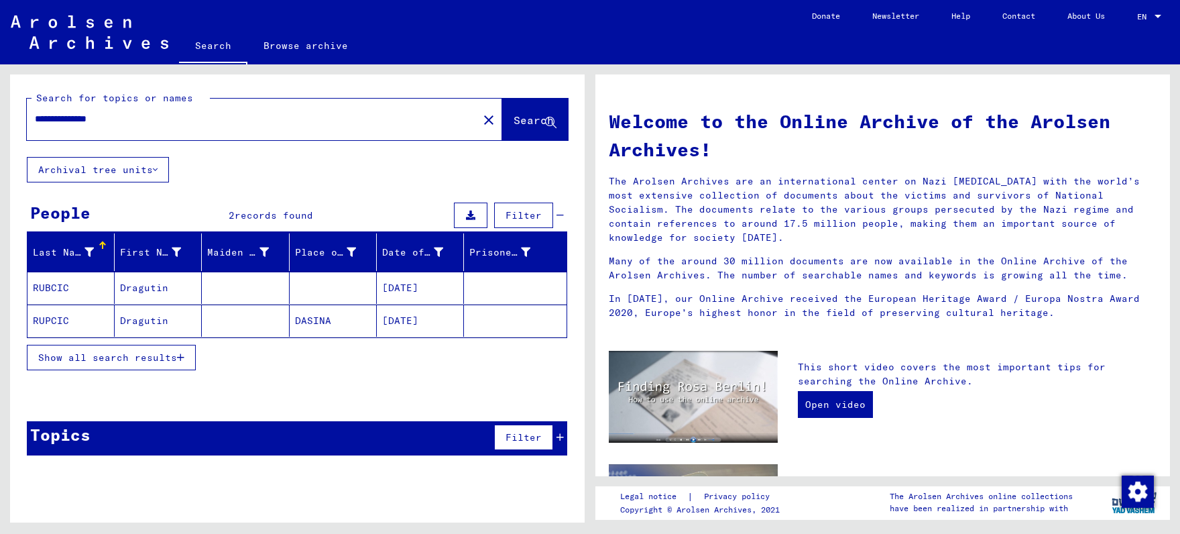
click at [101, 358] on span "Show all search results" at bounding box center [107, 357] width 139 height 12
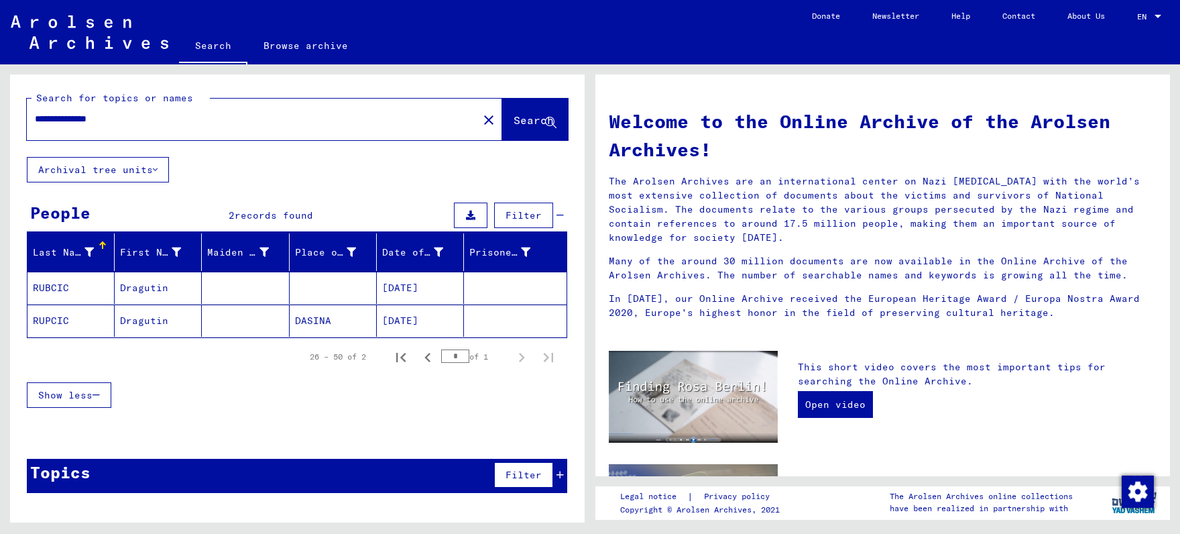
drag, startPoint x: 131, startPoint y: 122, endPoint x: 77, endPoint y: 116, distance: 54.0
click at [77, 116] on input "**********" at bounding box center [248, 119] width 427 height 14
type input "**********"
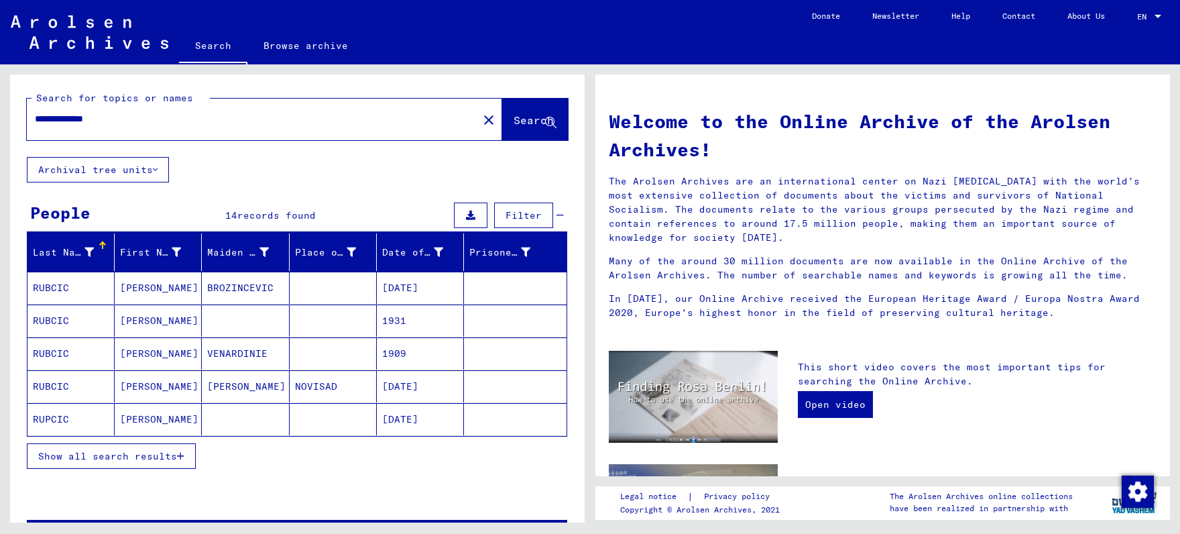
click at [152, 458] on span "Show all search results" at bounding box center [107, 456] width 139 height 12
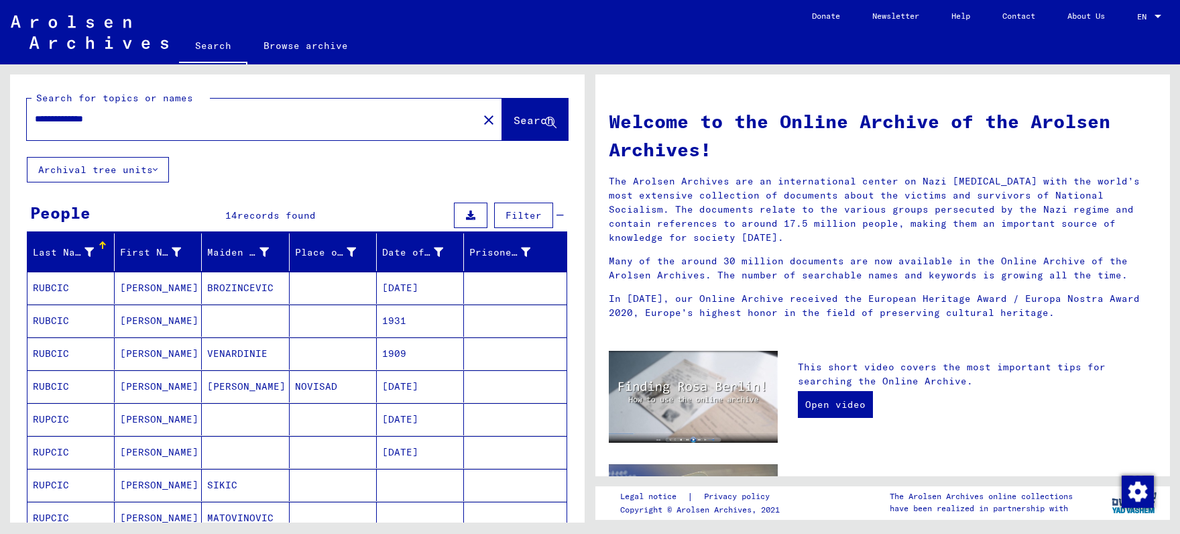
click at [205, 292] on mat-cell "BROZINCEVIC" at bounding box center [245, 288] width 87 height 32
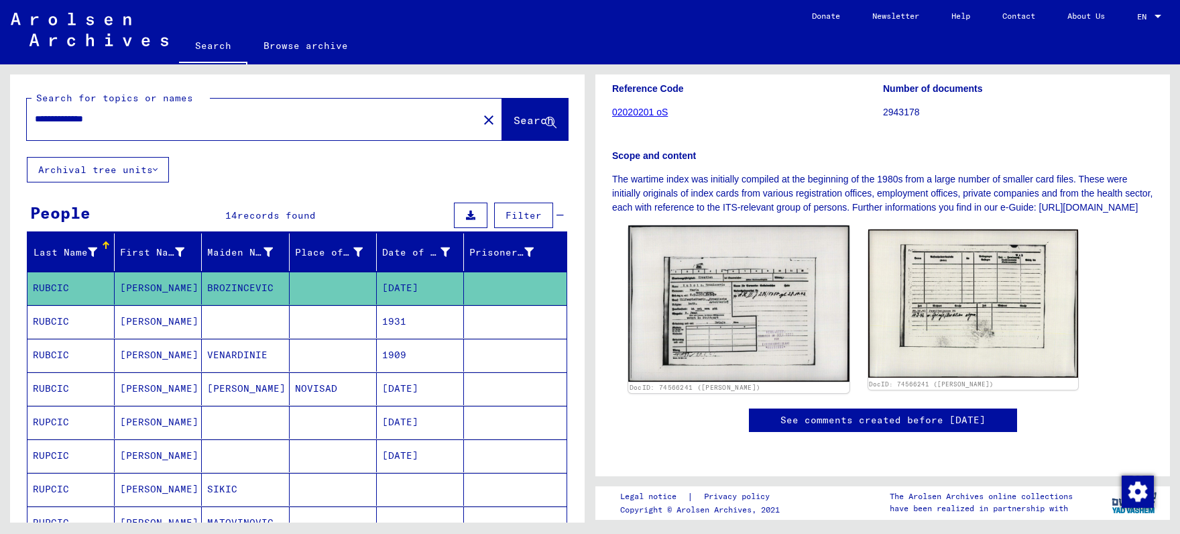
scroll to position [280, 0]
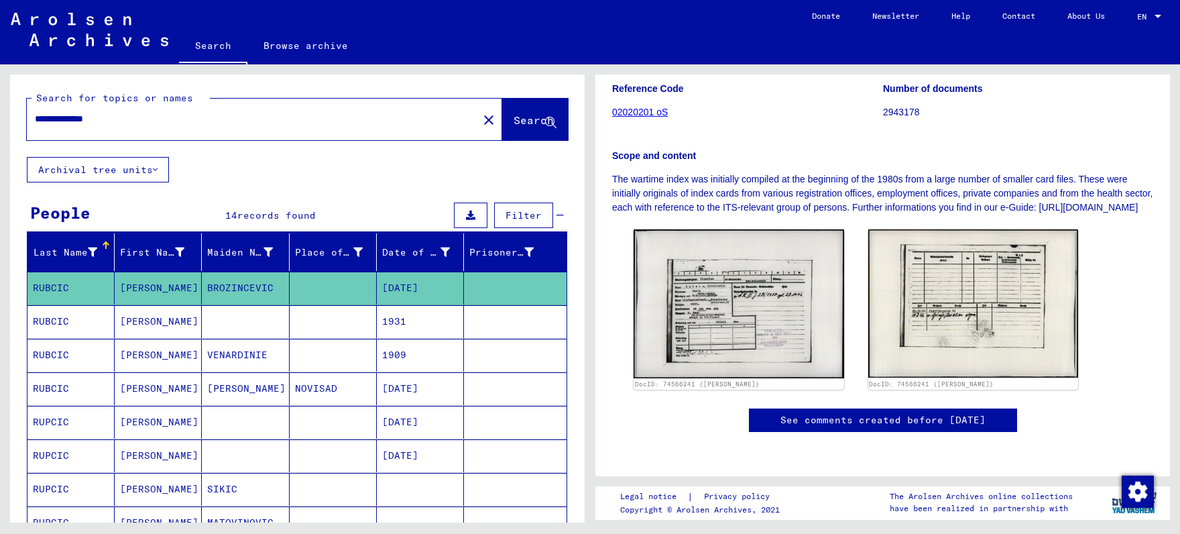
click at [258, 321] on mat-cell at bounding box center [245, 321] width 87 height 33
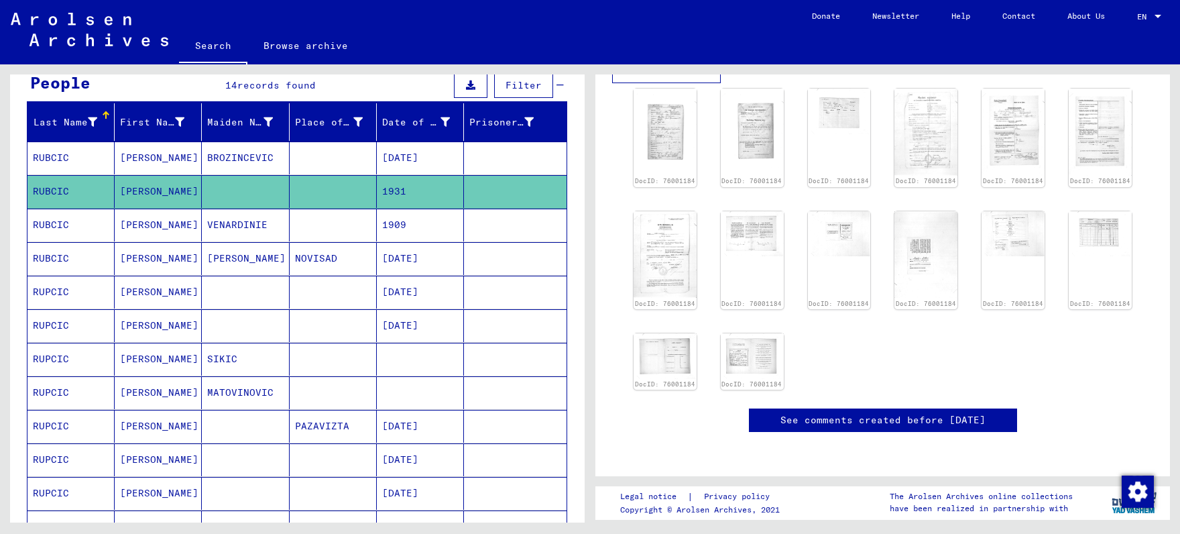
scroll to position [140, 0]
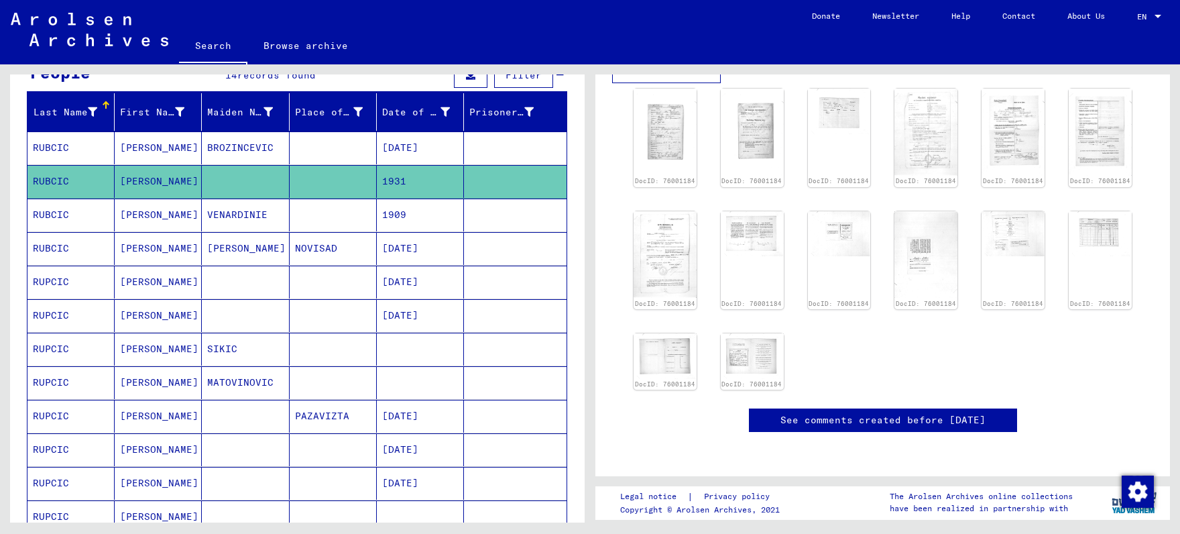
click at [383, 243] on mat-cell "[DATE]" at bounding box center [420, 248] width 87 height 33
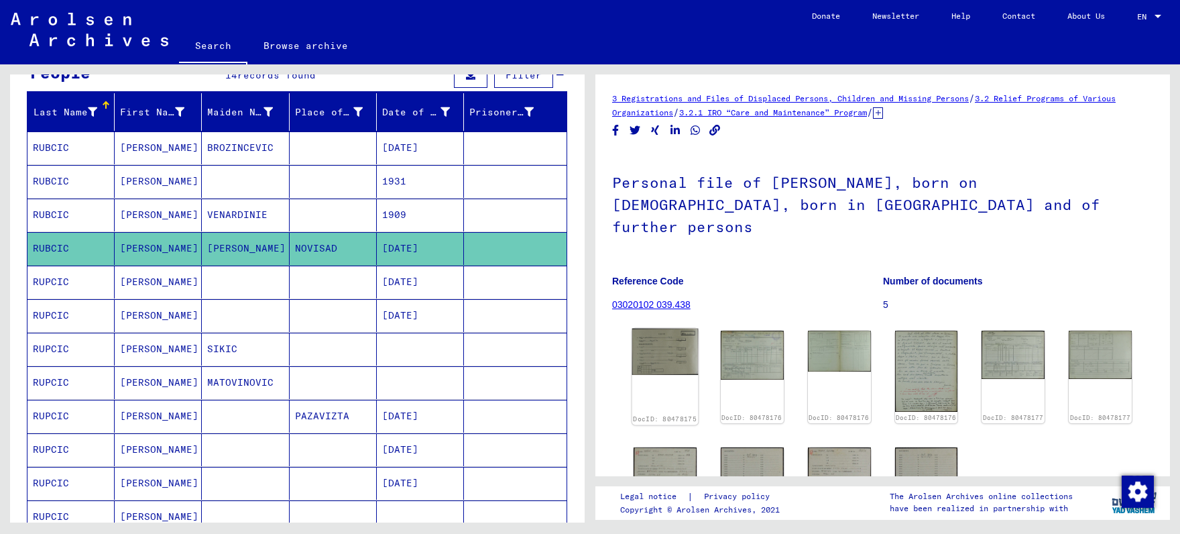
click at [679, 333] on img at bounding box center [665, 352] width 66 height 46
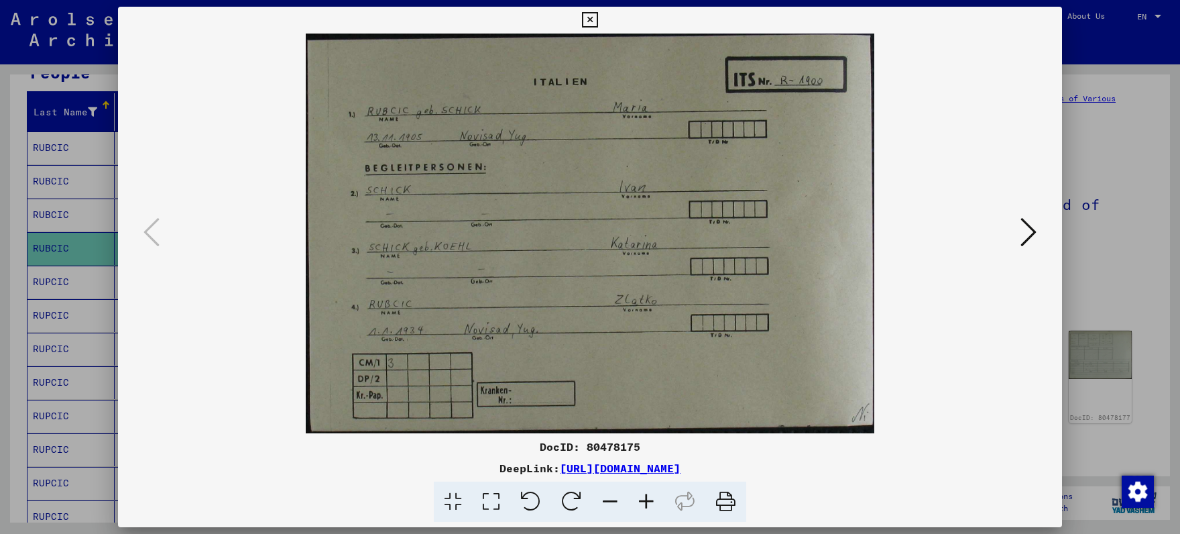
click at [1032, 231] on icon at bounding box center [1029, 232] width 16 height 32
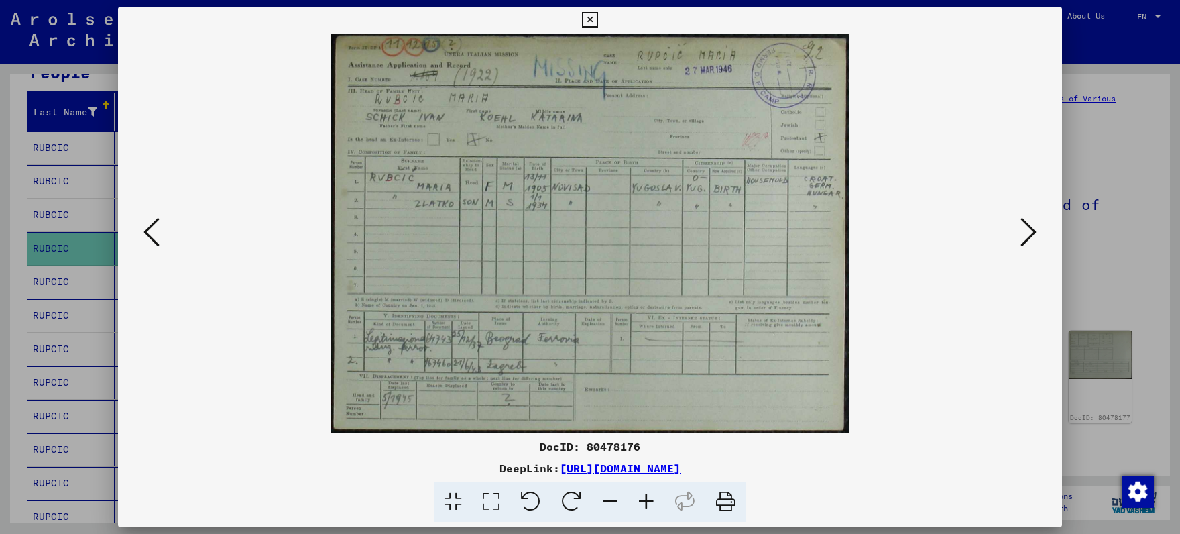
click at [644, 502] on icon at bounding box center [646, 501] width 36 height 41
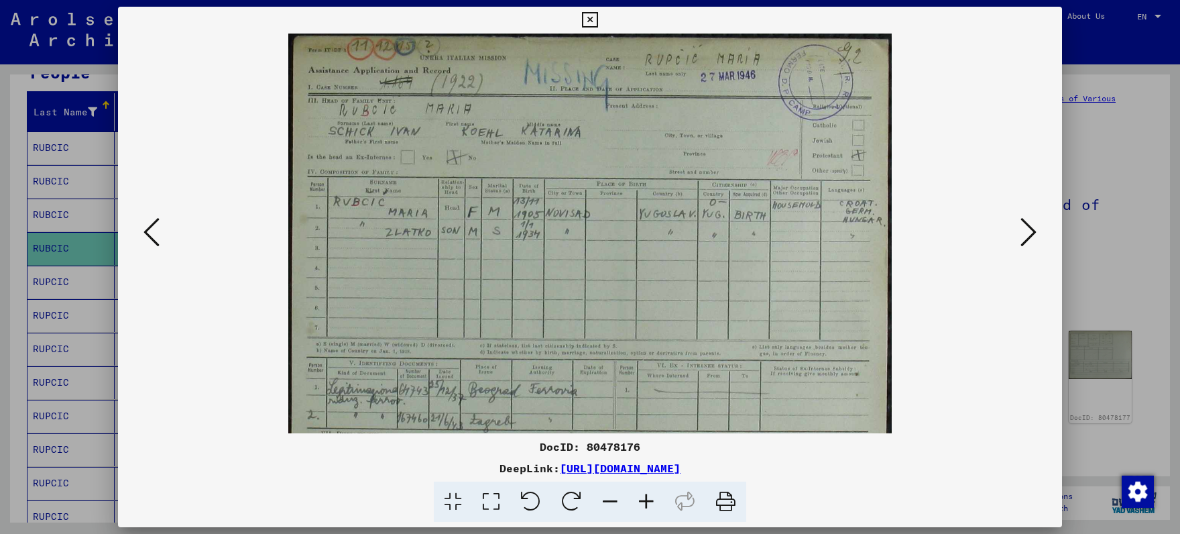
click at [644, 502] on icon at bounding box center [646, 501] width 36 height 41
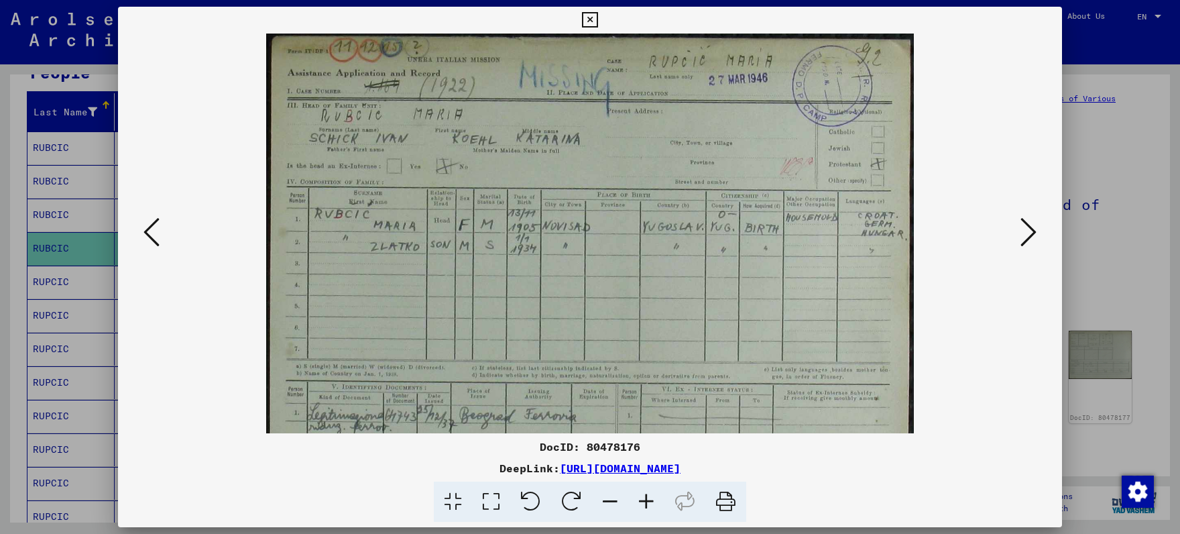
click at [644, 502] on icon at bounding box center [646, 501] width 36 height 41
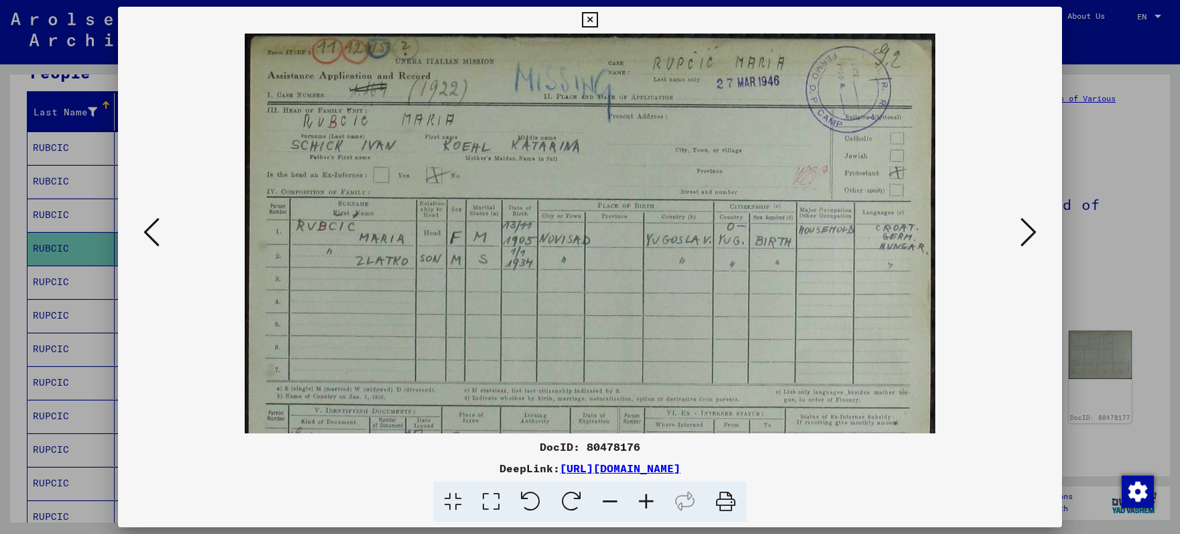
click at [644, 502] on icon at bounding box center [646, 501] width 36 height 41
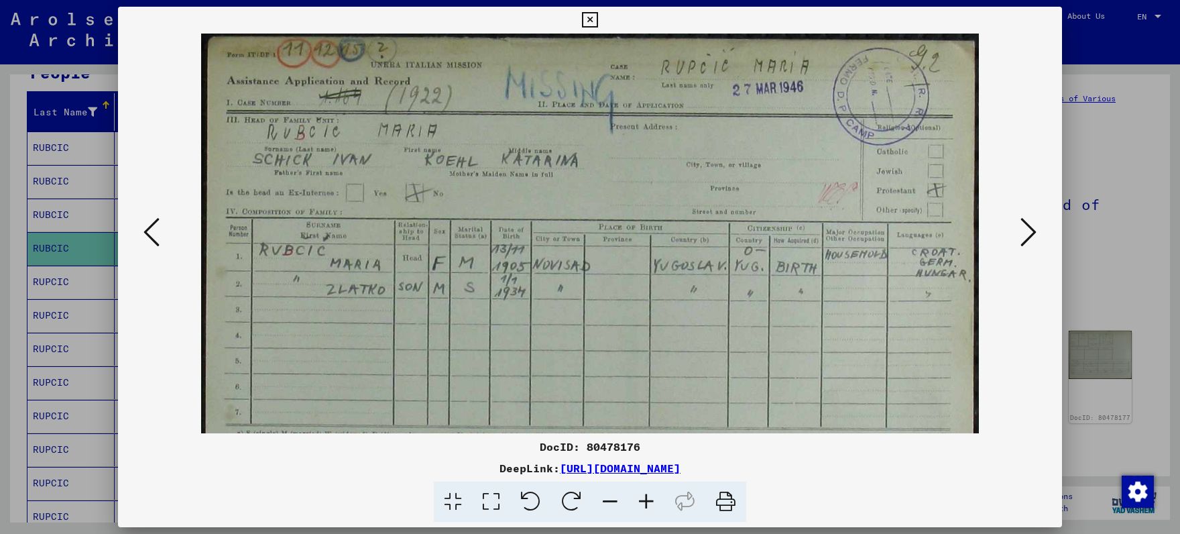
click at [644, 502] on icon at bounding box center [646, 501] width 36 height 41
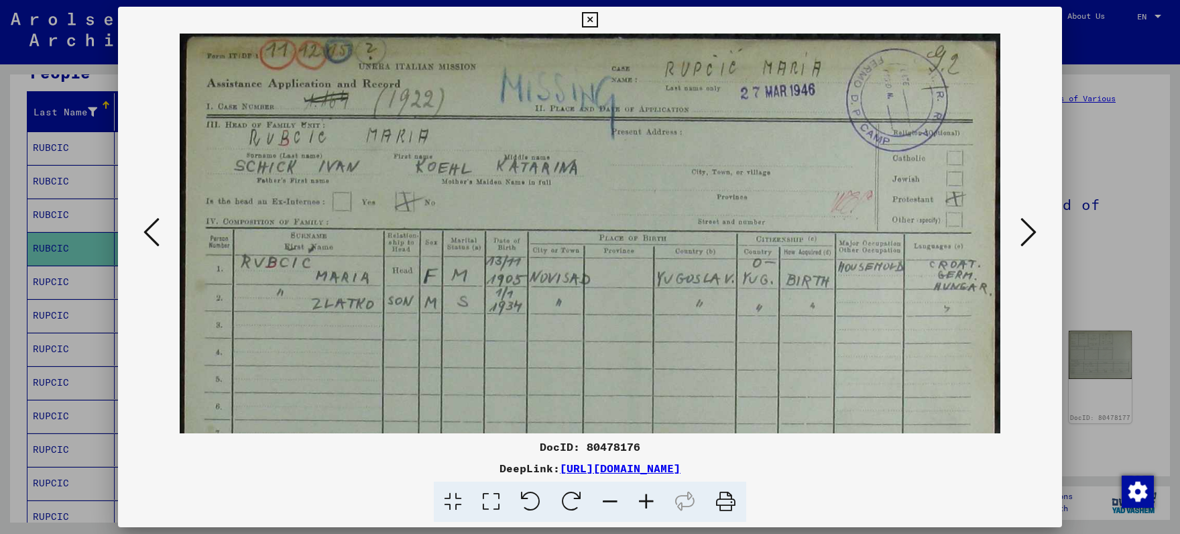
click at [644, 502] on icon at bounding box center [646, 501] width 36 height 41
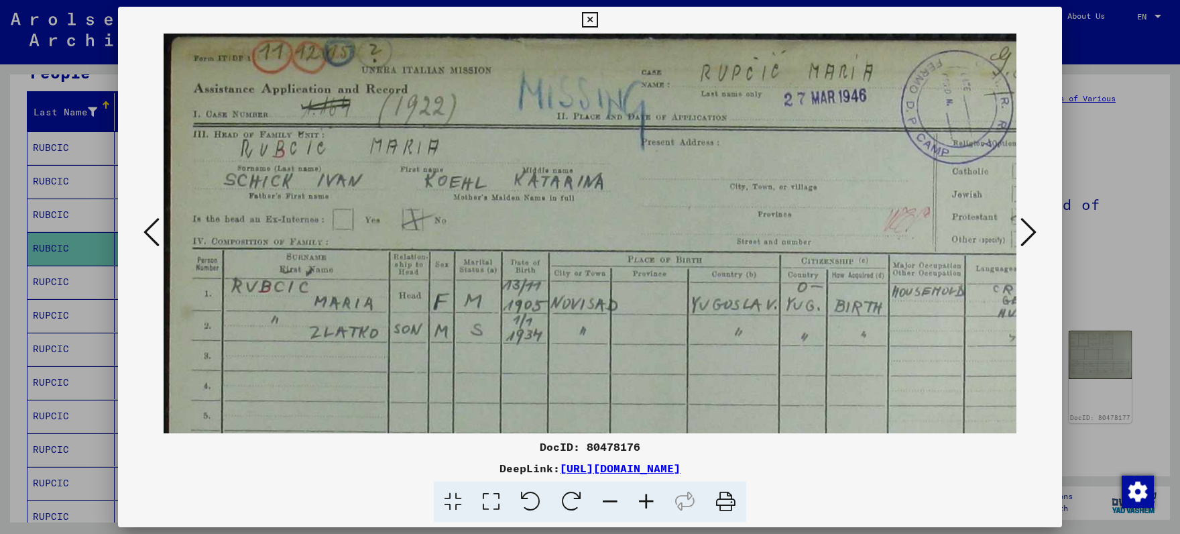
click at [644, 502] on icon at bounding box center [646, 501] width 36 height 41
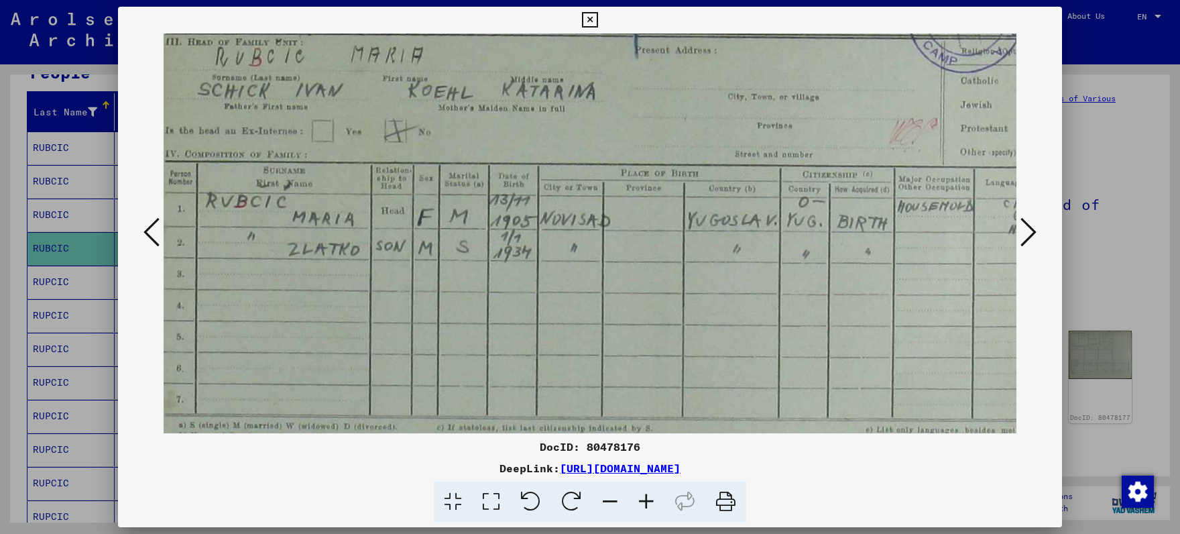
scroll to position [97, 30]
drag, startPoint x: 669, startPoint y: 247, endPoint x: 636, endPoint y: 141, distance: 111.4
click at [636, 141] on img at bounding box center [609, 303] width 951 height 735
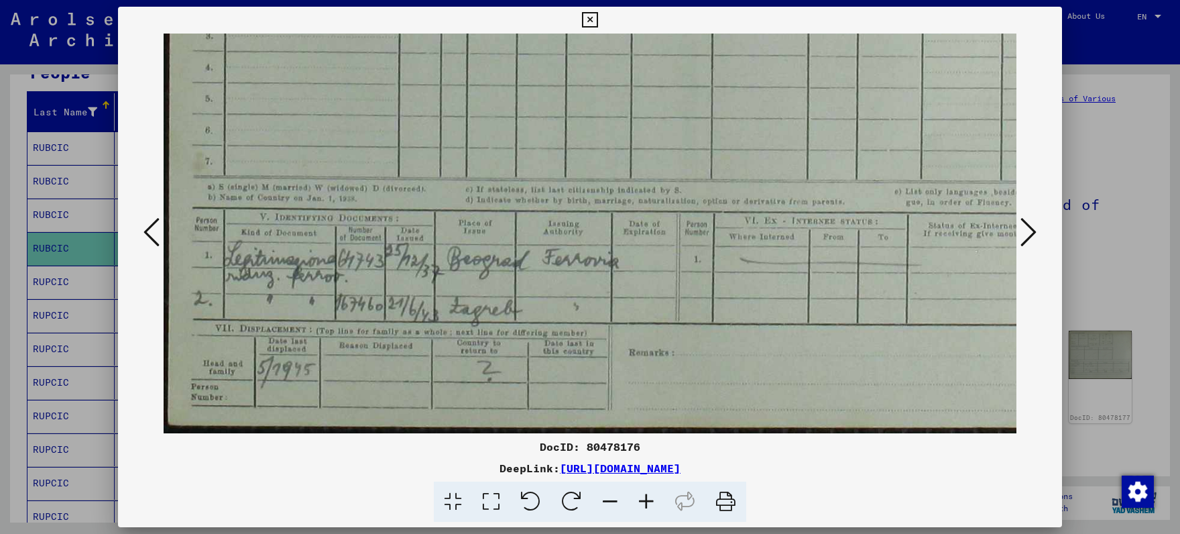
scroll to position [335, 0]
drag, startPoint x: 801, startPoint y: 359, endPoint x: 902, endPoint y: 56, distance: 320.0
click at [903, 56] on img at bounding box center [639, 65] width 951 height 735
click at [1032, 233] on icon at bounding box center [1029, 232] width 16 height 32
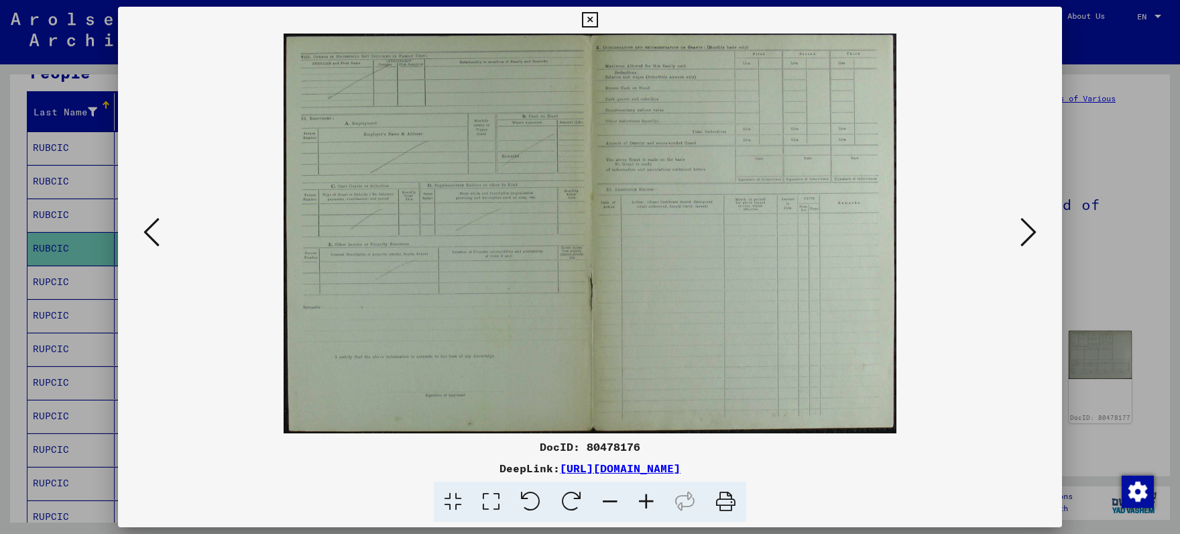
click at [1031, 233] on icon at bounding box center [1029, 232] width 16 height 32
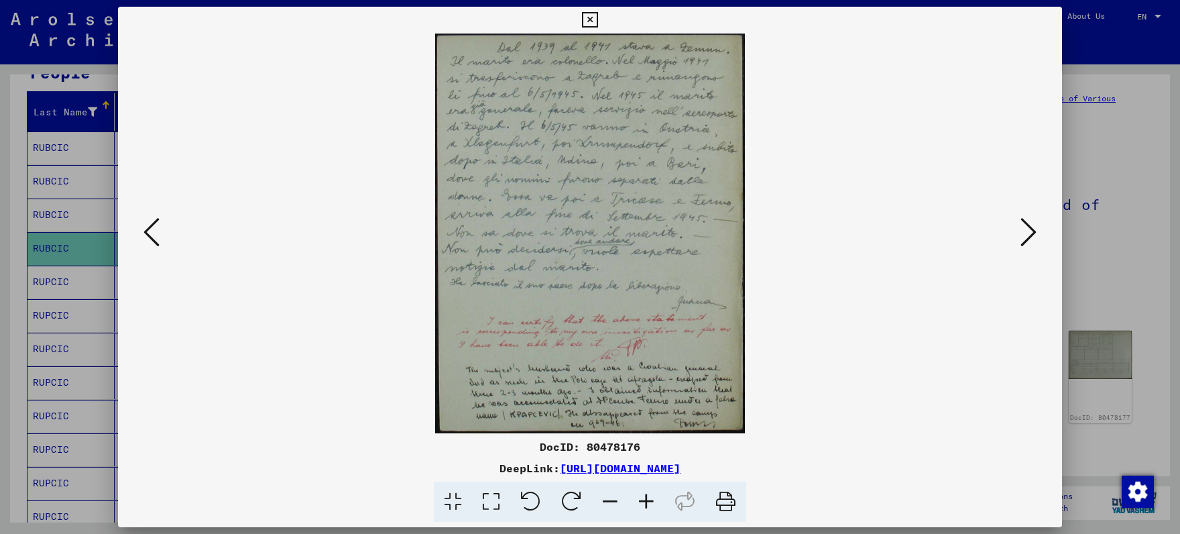
click at [648, 502] on icon at bounding box center [646, 501] width 36 height 41
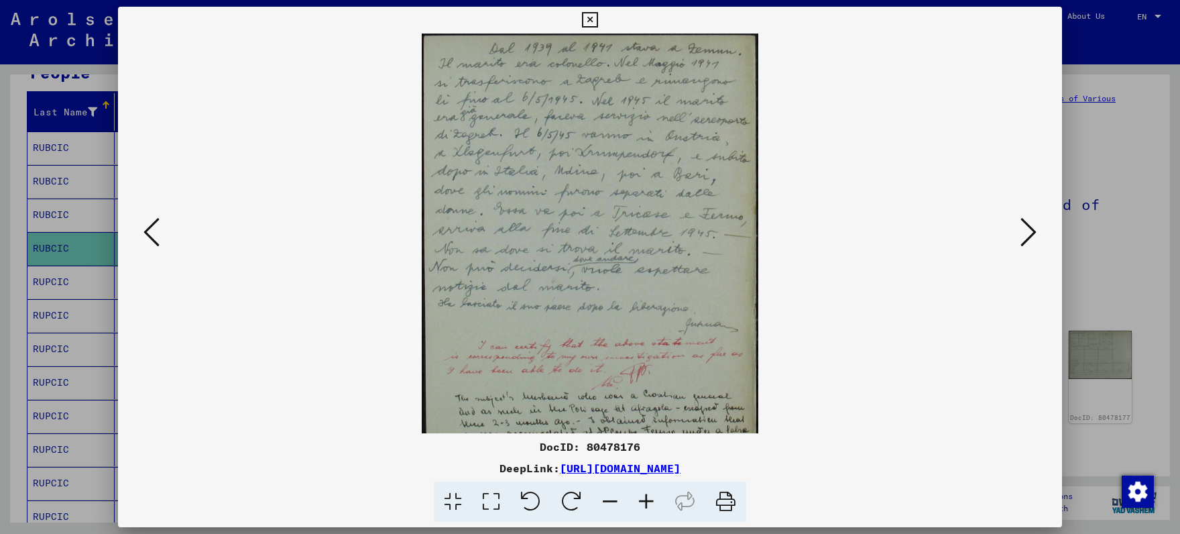
click at [647, 502] on icon at bounding box center [646, 501] width 36 height 41
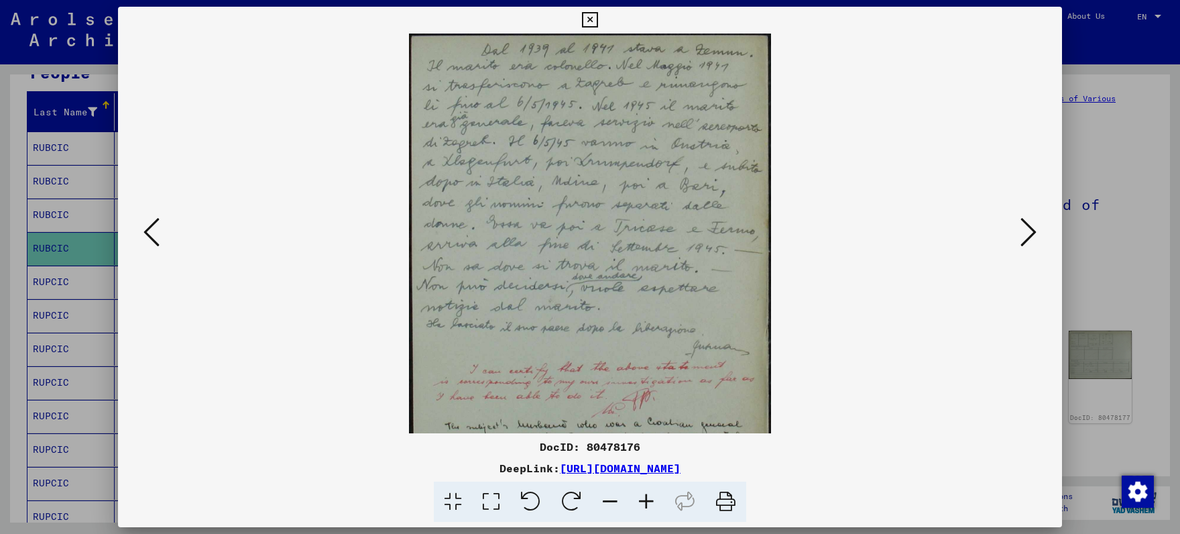
click at [647, 502] on icon at bounding box center [646, 501] width 36 height 41
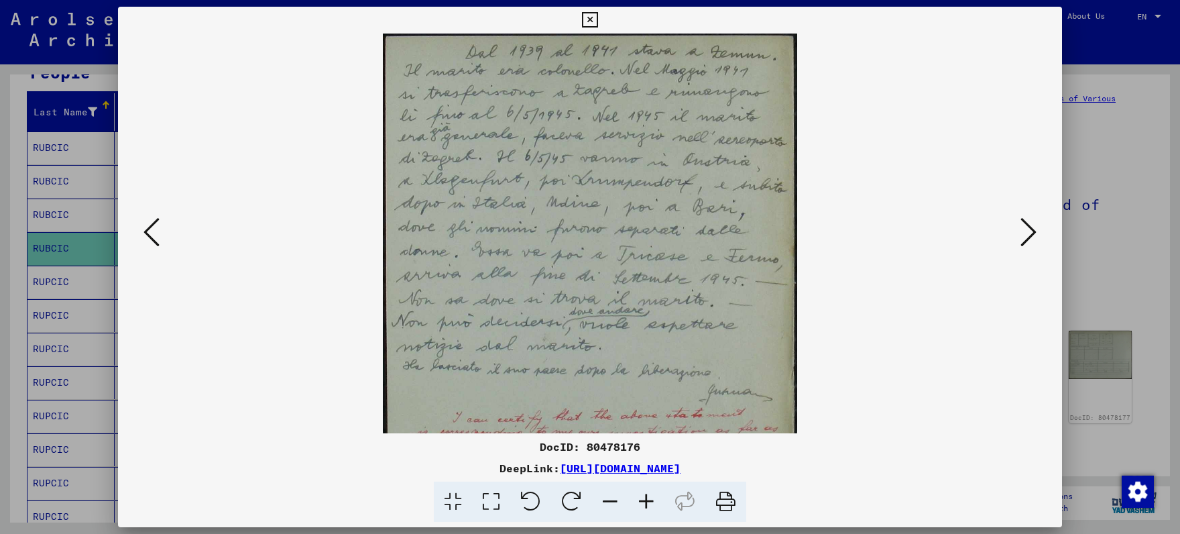
click at [647, 502] on icon at bounding box center [646, 501] width 36 height 41
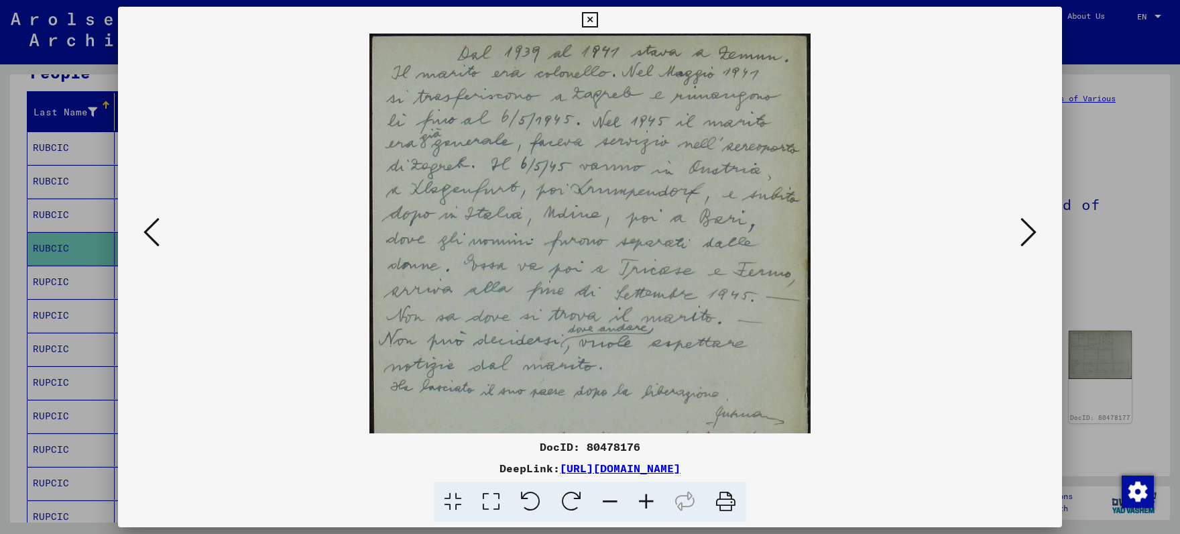
click at [647, 502] on icon at bounding box center [646, 501] width 36 height 41
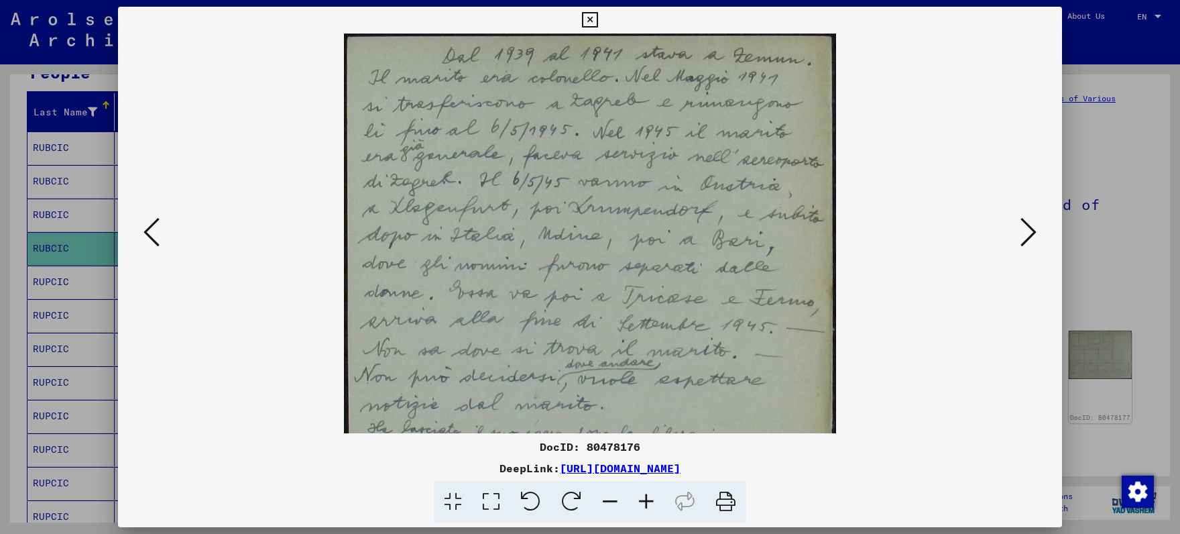
click at [647, 502] on icon at bounding box center [646, 501] width 36 height 41
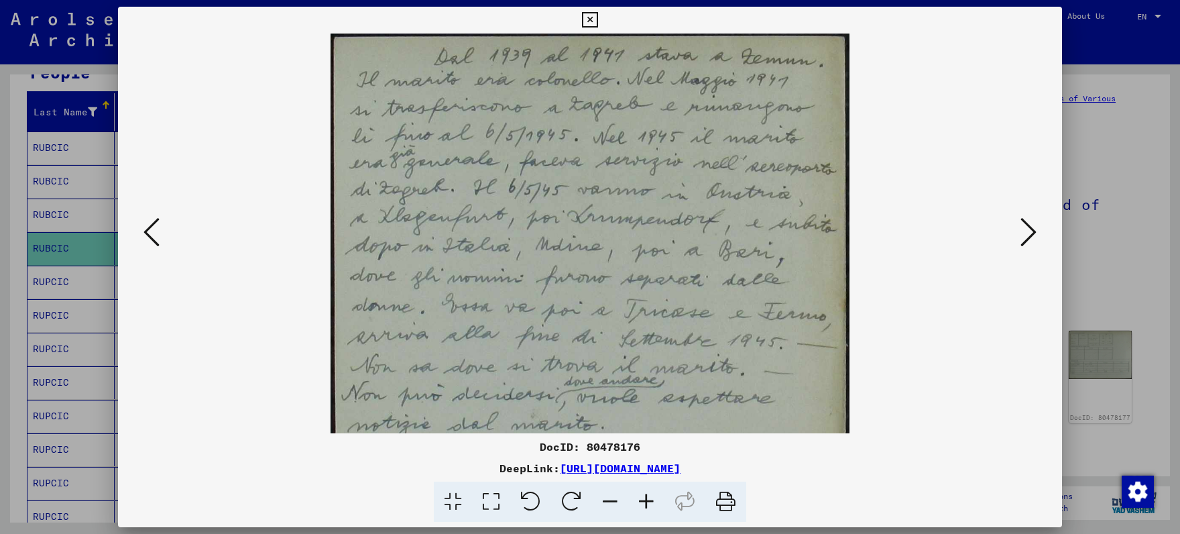
click at [647, 502] on icon at bounding box center [646, 501] width 36 height 41
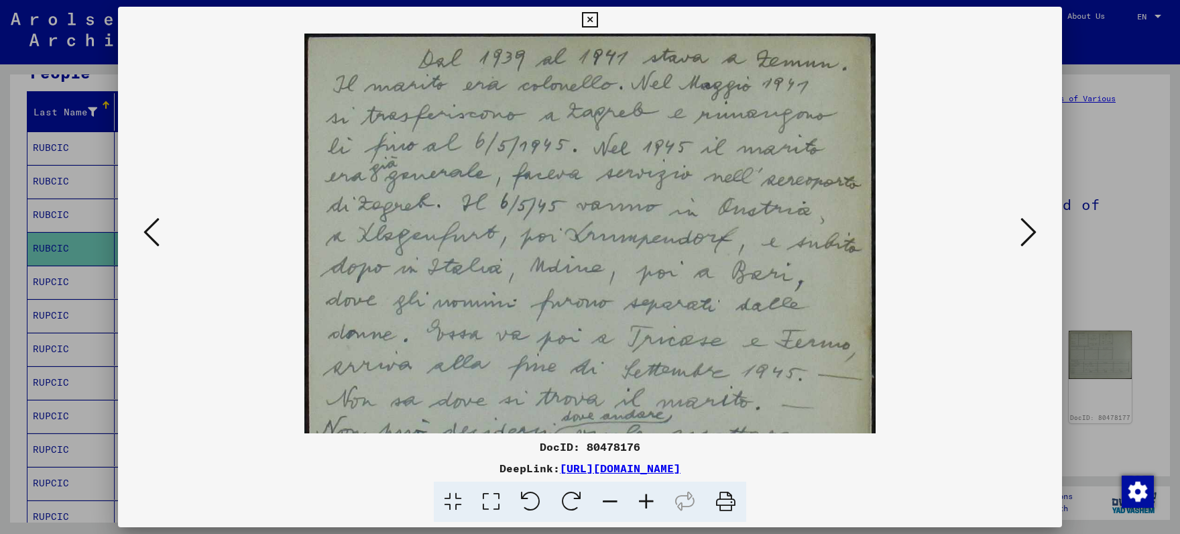
click at [646, 502] on icon at bounding box center [646, 501] width 36 height 41
click at [644, 502] on icon at bounding box center [646, 501] width 36 height 41
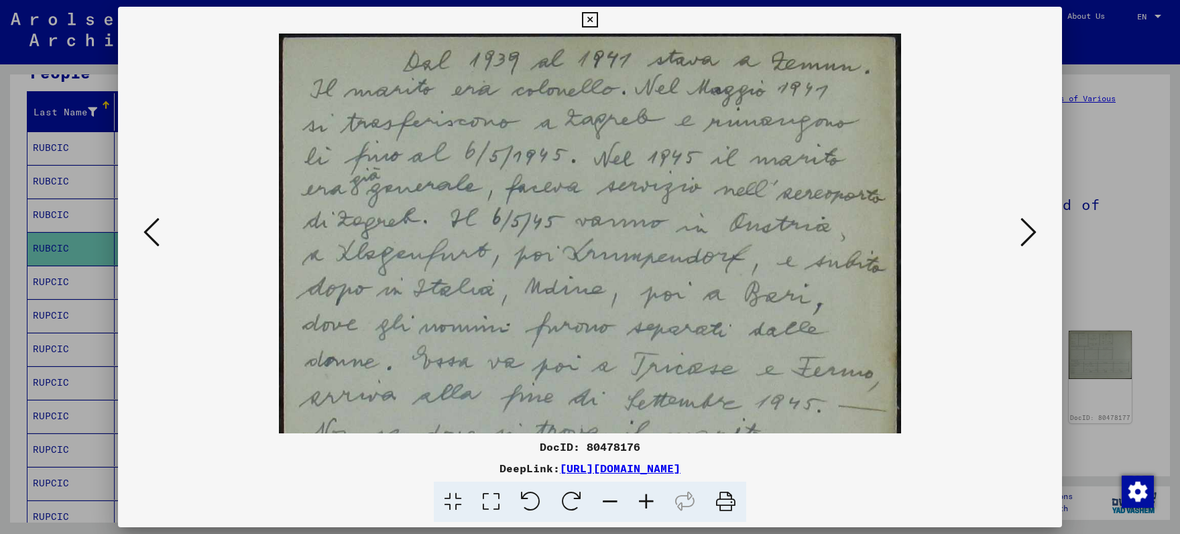
click at [642, 502] on icon at bounding box center [646, 501] width 36 height 41
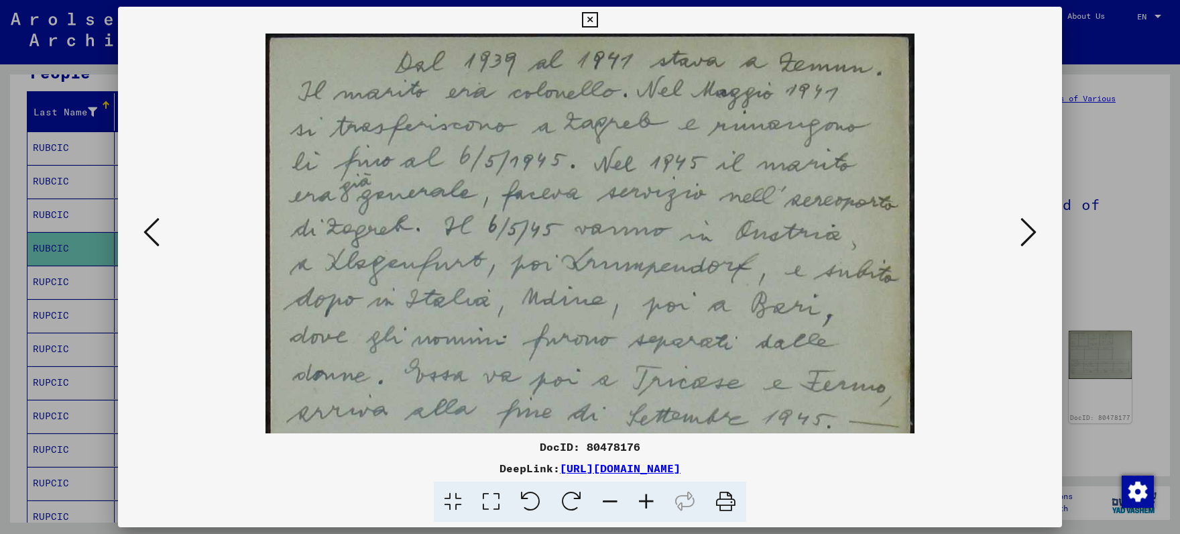
click at [638, 502] on icon at bounding box center [646, 501] width 36 height 41
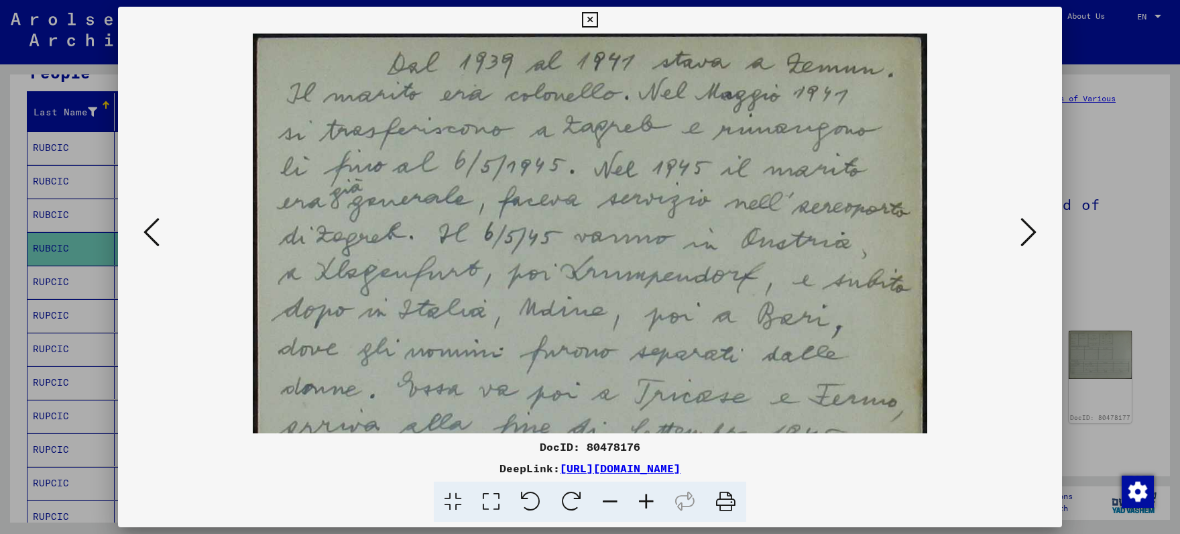
click at [634, 501] on icon at bounding box center [646, 501] width 36 height 41
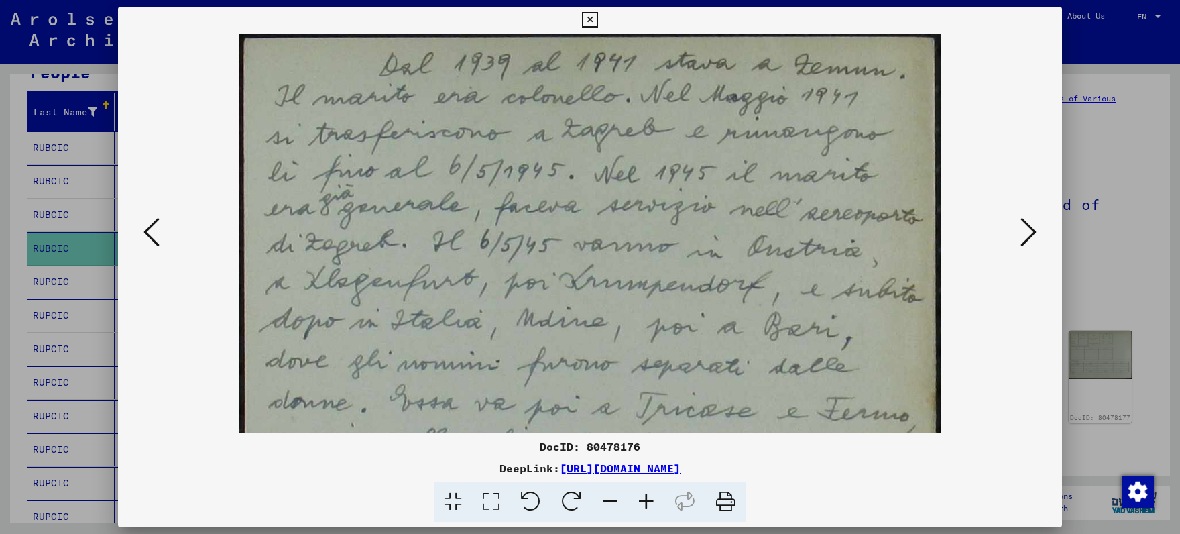
click at [629, 499] on icon at bounding box center [646, 501] width 36 height 41
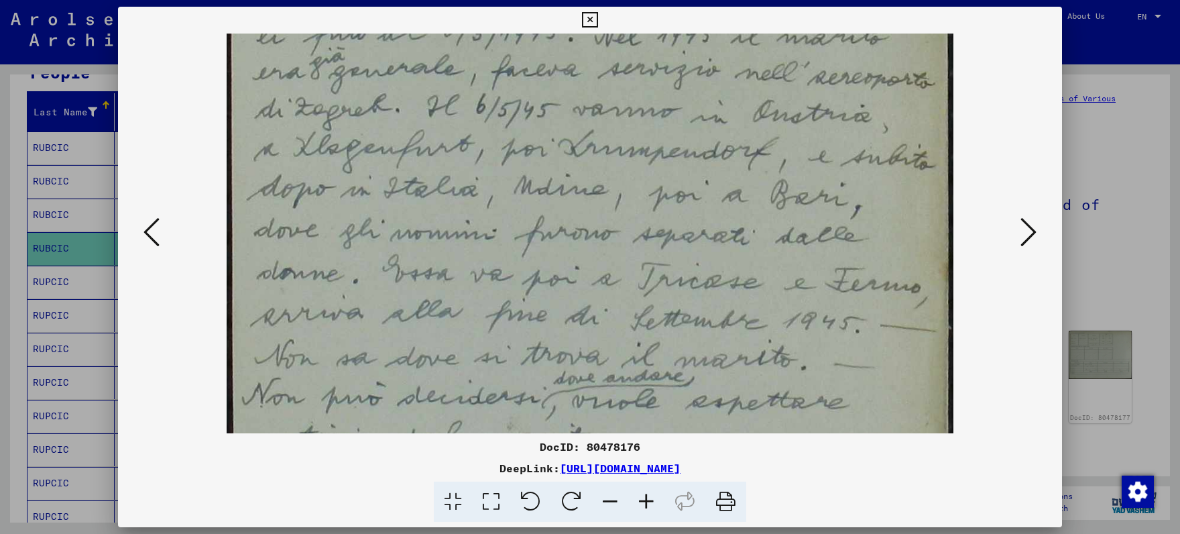
scroll to position [145, 0]
drag, startPoint x: 653, startPoint y: 308, endPoint x: 631, endPoint y: 157, distance: 152.5
click at [631, 157] on img at bounding box center [590, 357] width 727 height 936
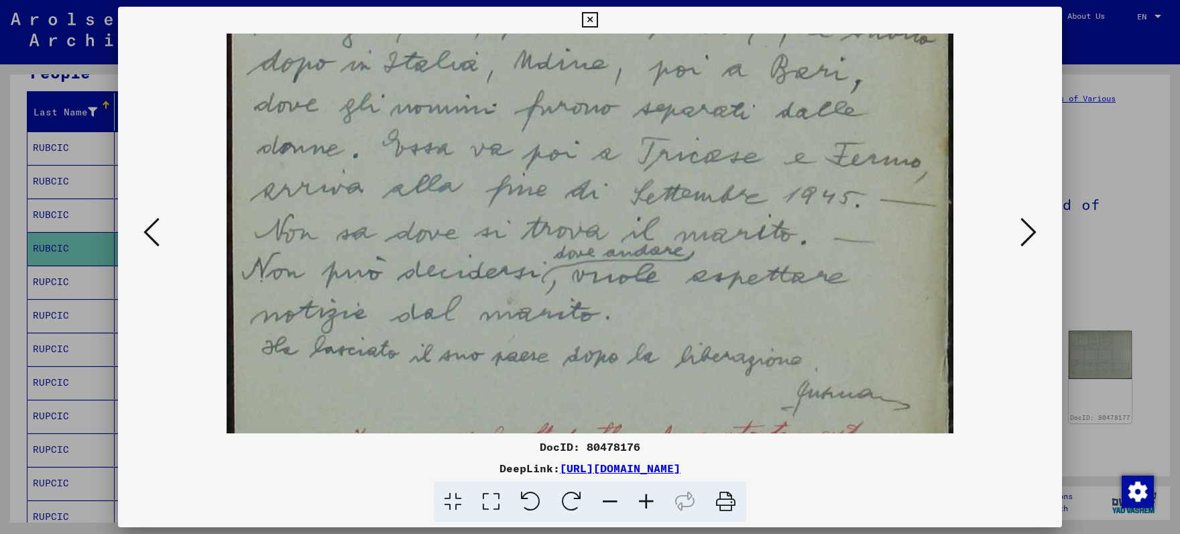
scroll to position [269, 0]
drag, startPoint x: 652, startPoint y: 286, endPoint x: 627, endPoint y: 152, distance: 137.2
click at [627, 152] on img at bounding box center [590, 233] width 727 height 936
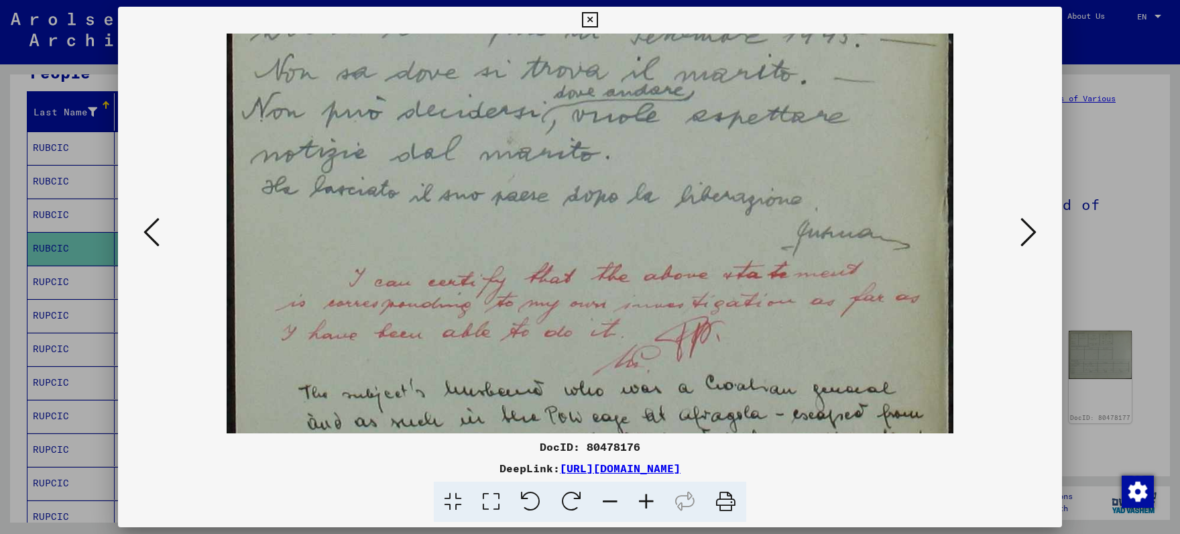
scroll to position [435, 0]
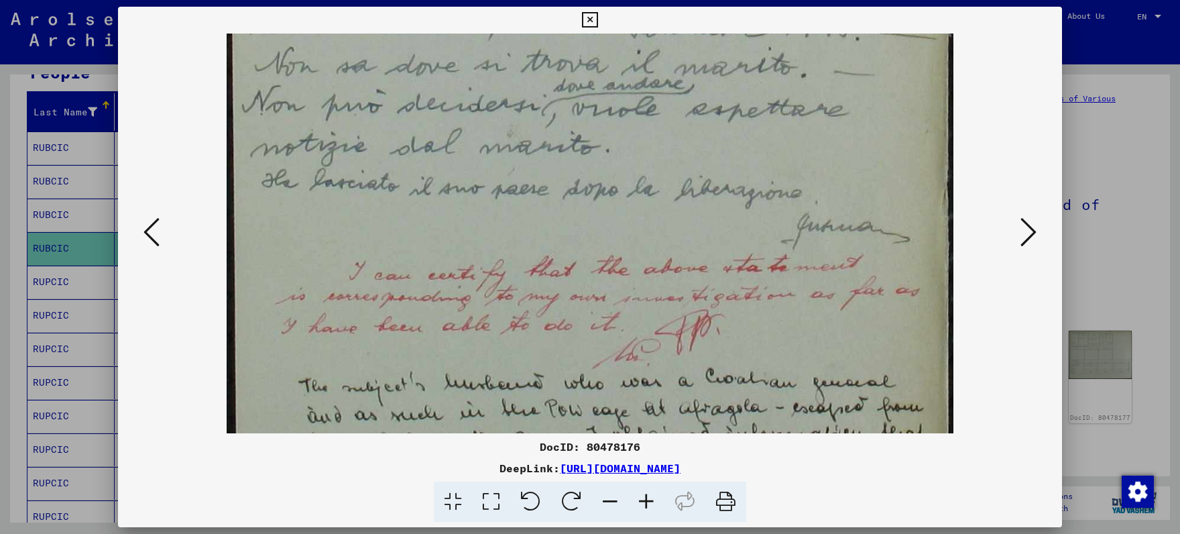
drag, startPoint x: 443, startPoint y: 373, endPoint x: 424, endPoint y: 194, distance: 179.3
click at [424, 194] on img at bounding box center [590, 66] width 727 height 936
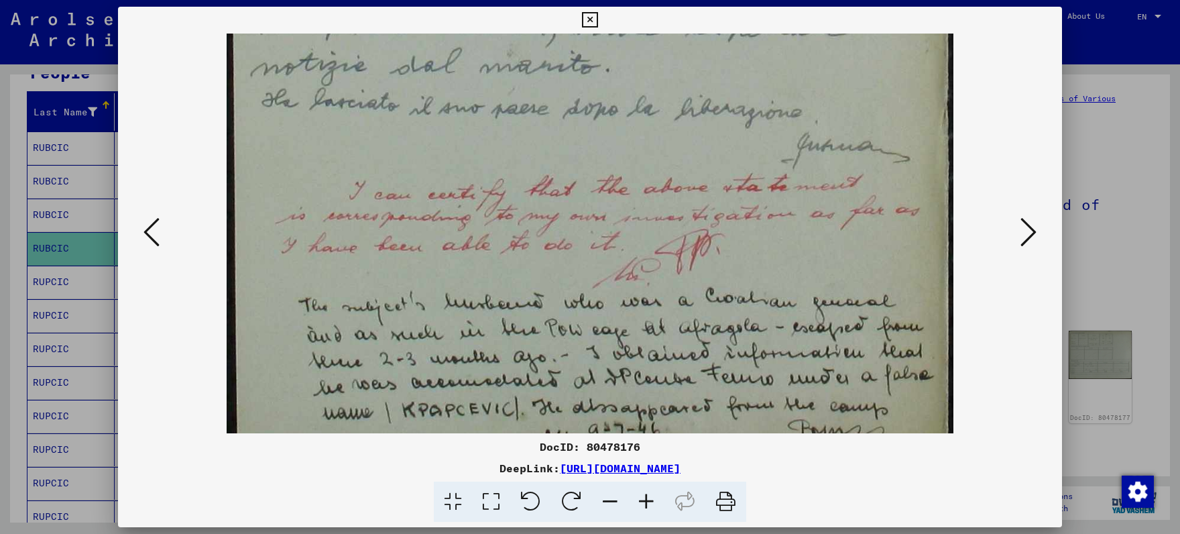
scroll to position [526, 0]
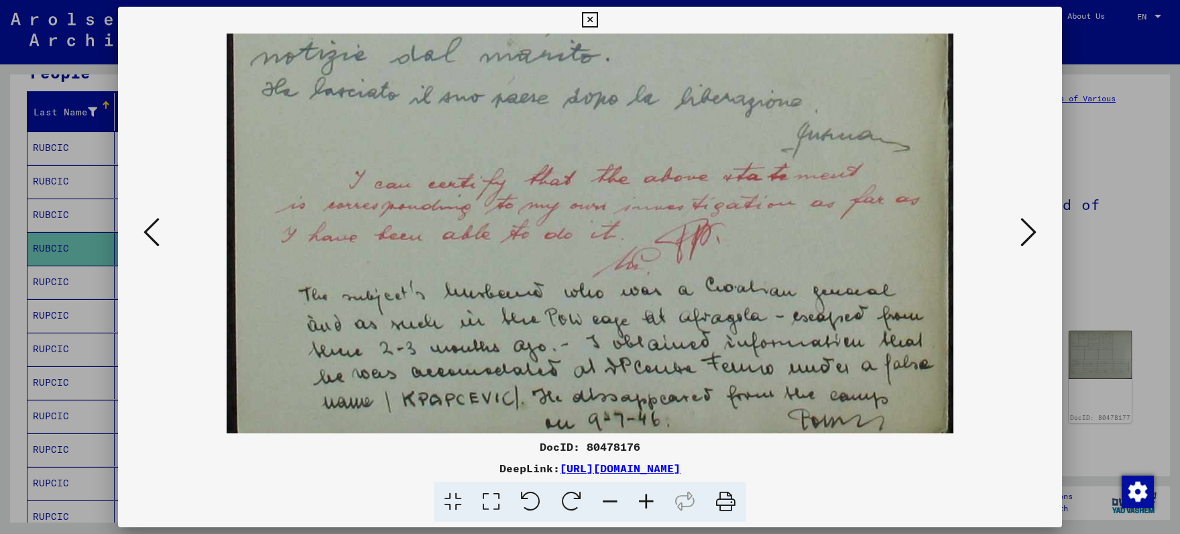
drag, startPoint x: 479, startPoint y: 312, endPoint x: 466, endPoint y: 223, distance: 90.2
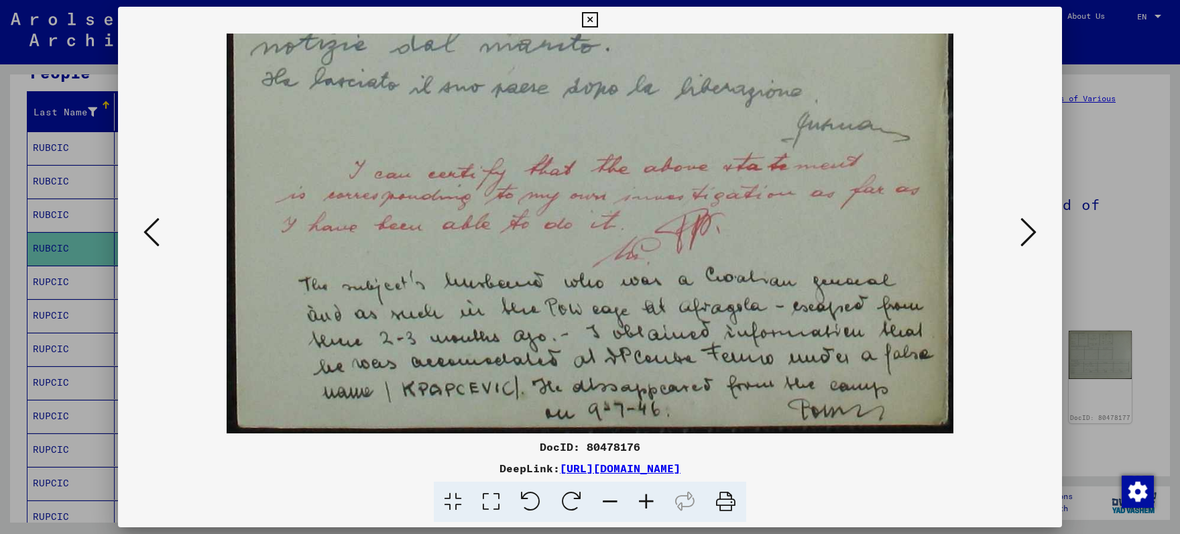
drag, startPoint x: 502, startPoint y: 319, endPoint x: 469, endPoint y: 251, distance: 75.3
click at [1027, 233] on icon at bounding box center [1029, 232] width 16 height 32
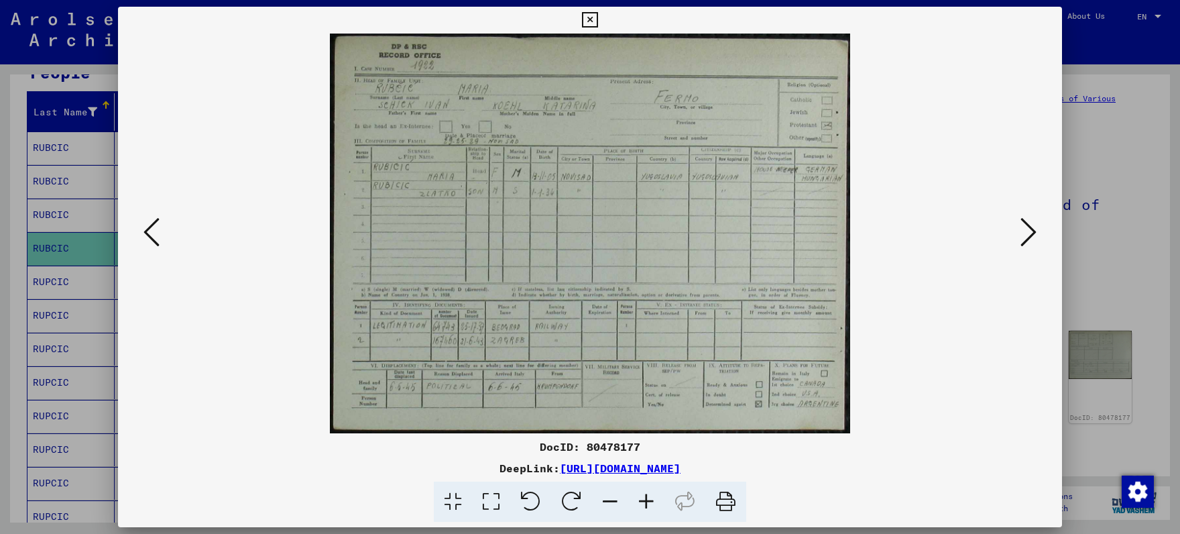
scroll to position [0, 0]
click at [1027, 233] on icon at bounding box center [1029, 232] width 16 height 32
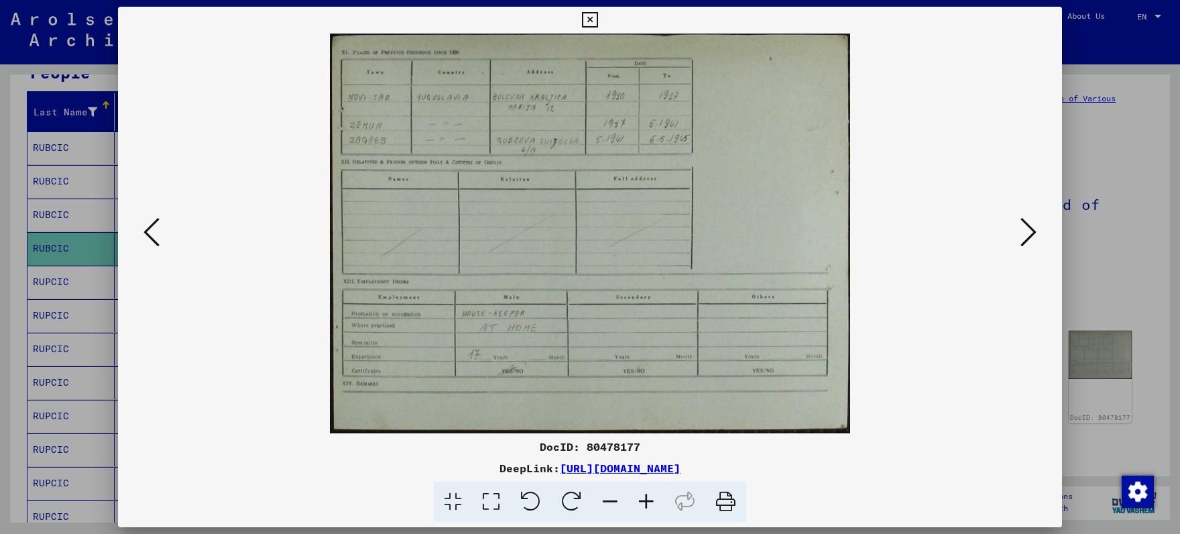
click at [1027, 233] on icon at bounding box center [1029, 232] width 16 height 32
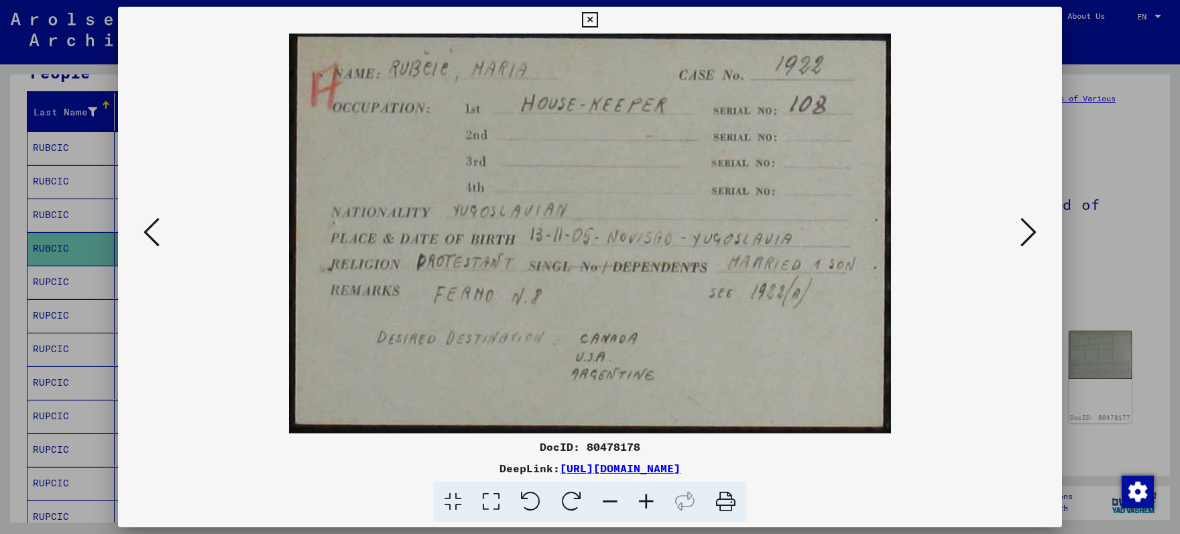
click at [1027, 233] on icon at bounding box center [1029, 232] width 16 height 32
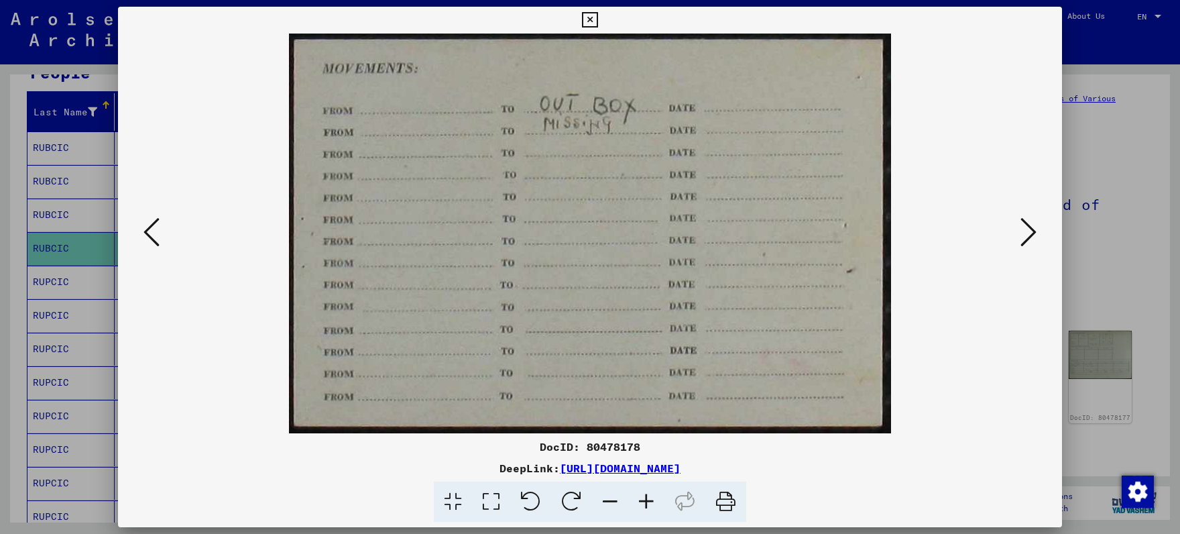
click at [1026, 233] on icon at bounding box center [1029, 232] width 16 height 32
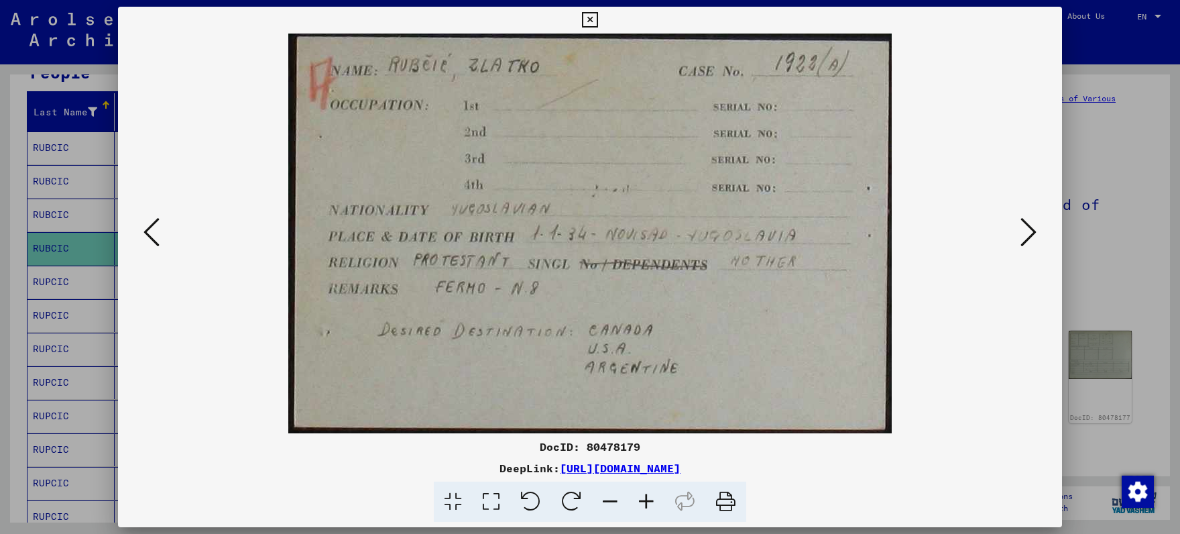
click at [1021, 231] on button at bounding box center [1029, 233] width 24 height 38
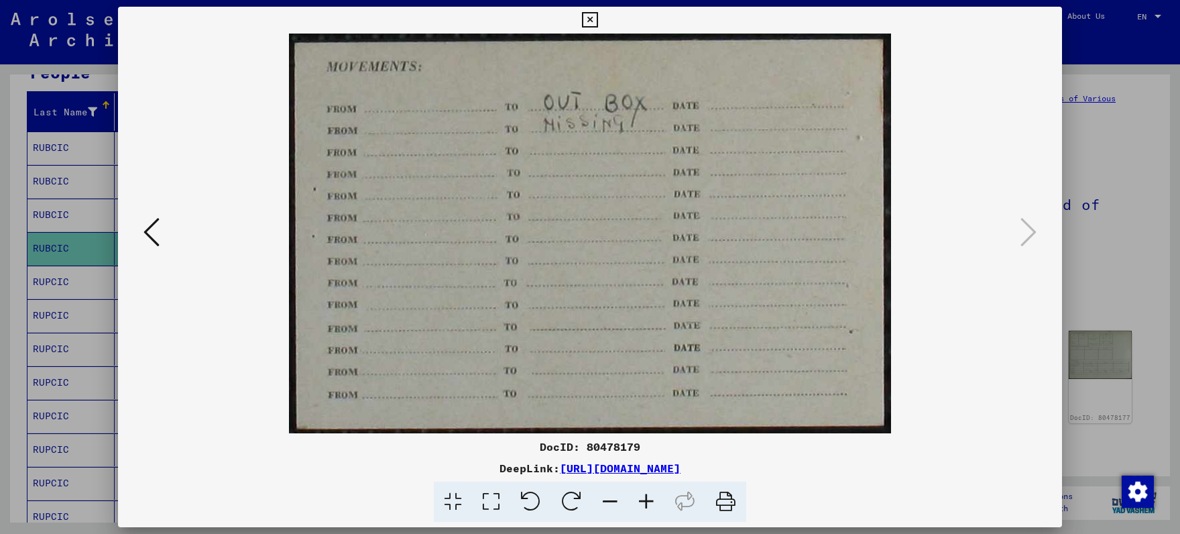
click at [597, 19] on icon at bounding box center [589, 20] width 15 height 16
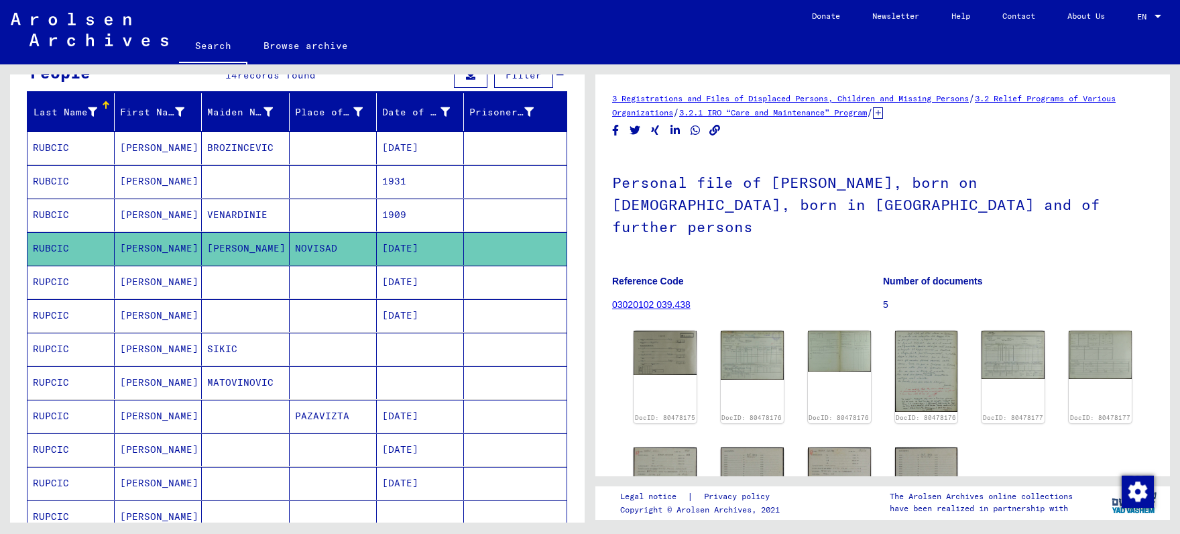
click at [192, 290] on mat-cell "[PERSON_NAME]" at bounding box center [158, 282] width 87 height 33
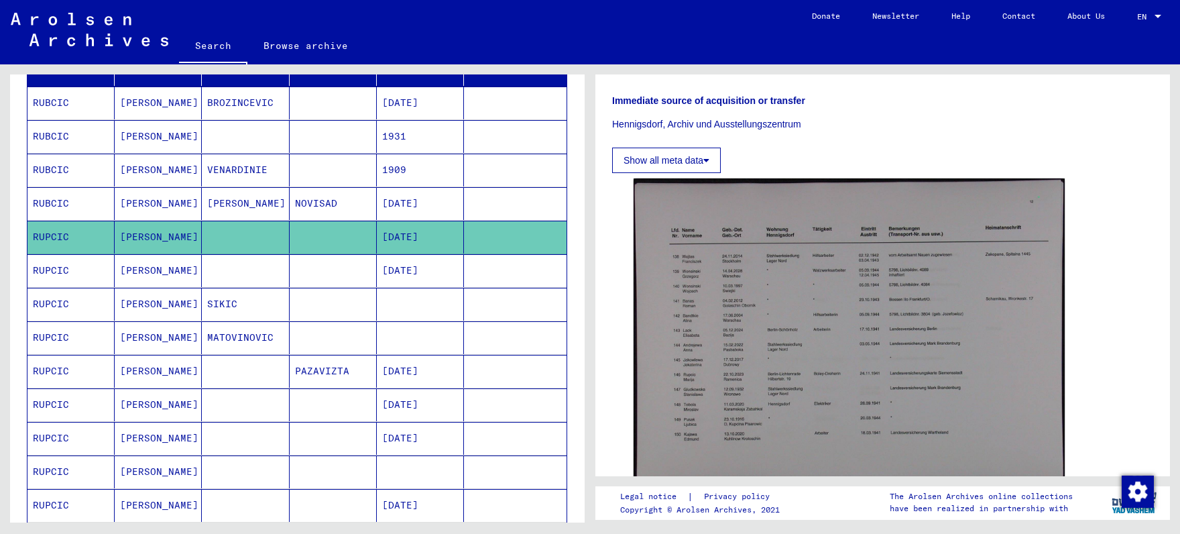
scroll to position [210, 0]
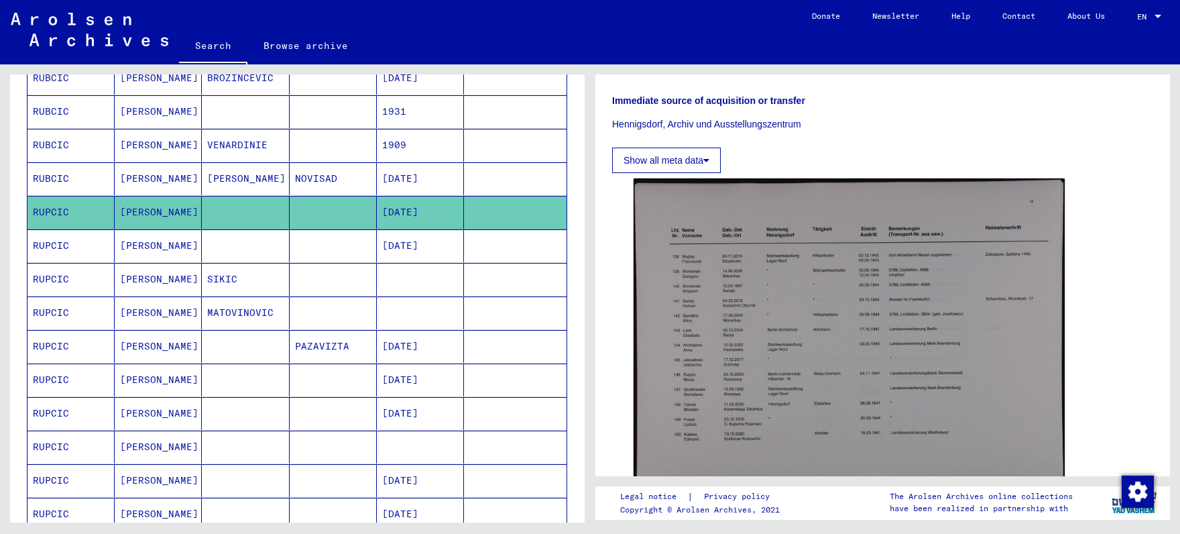
click at [377, 276] on mat-cell at bounding box center [420, 279] width 87 height 33
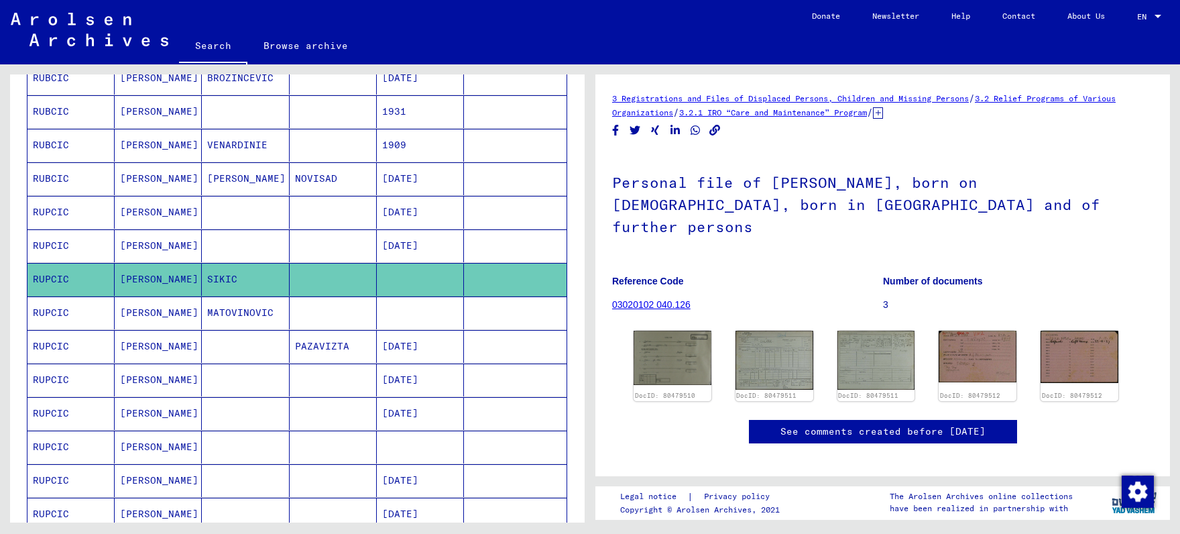
click at [361, 318] on mat-cell at bounding box center [333, 312] width 87 height 33
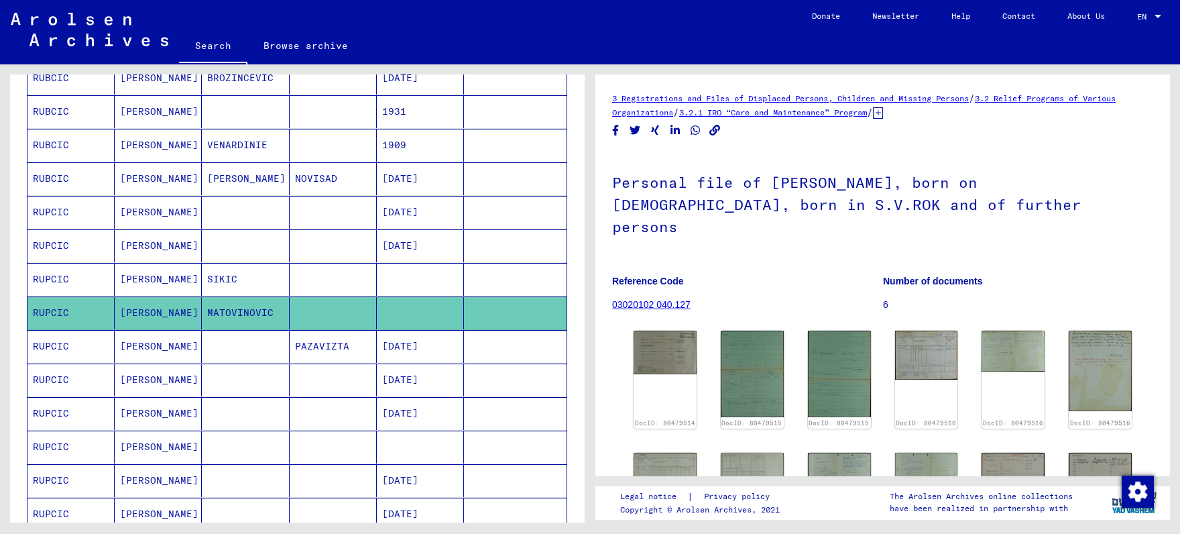
click at [337, 358] on mat-cell "PAZAVIZTA" at bounding box center [333, 346] width 87 height 33
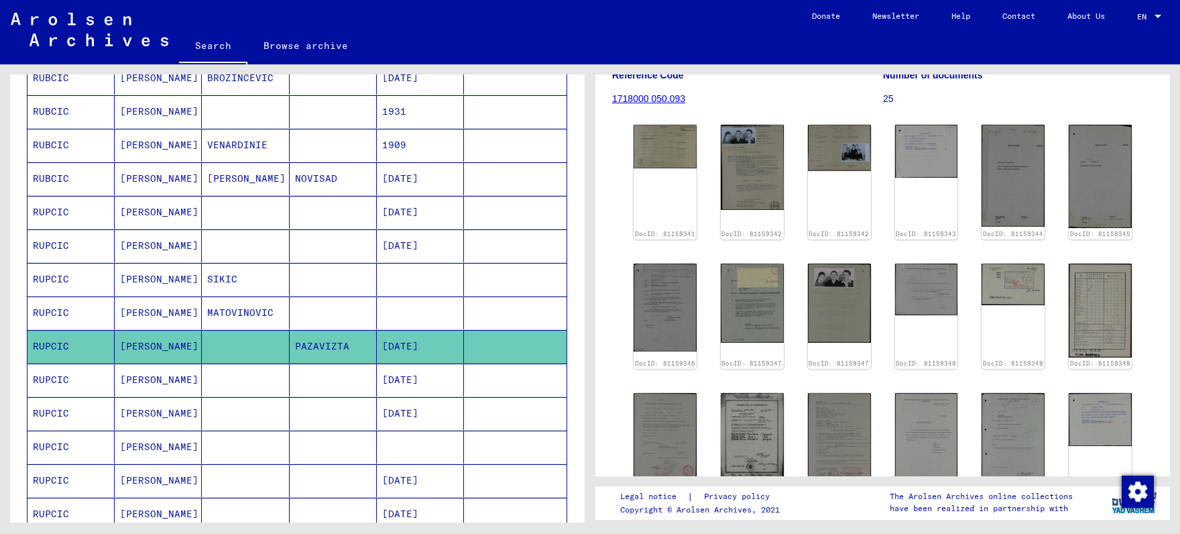
scroll to position [210, 0]
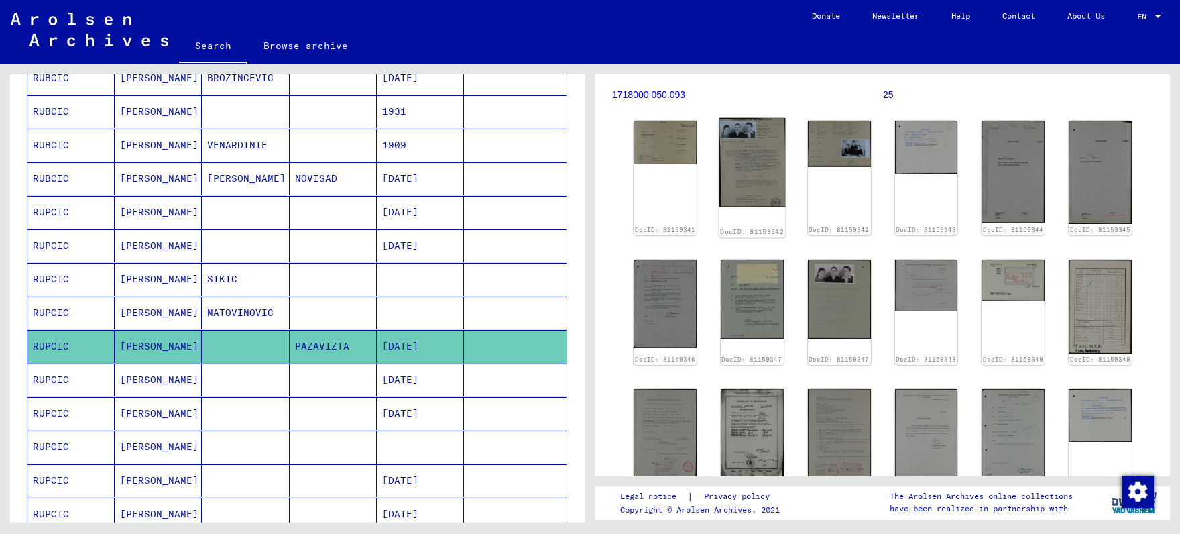
click at [750, 118] on img at bounding box center [752, 162] width 66 height 89
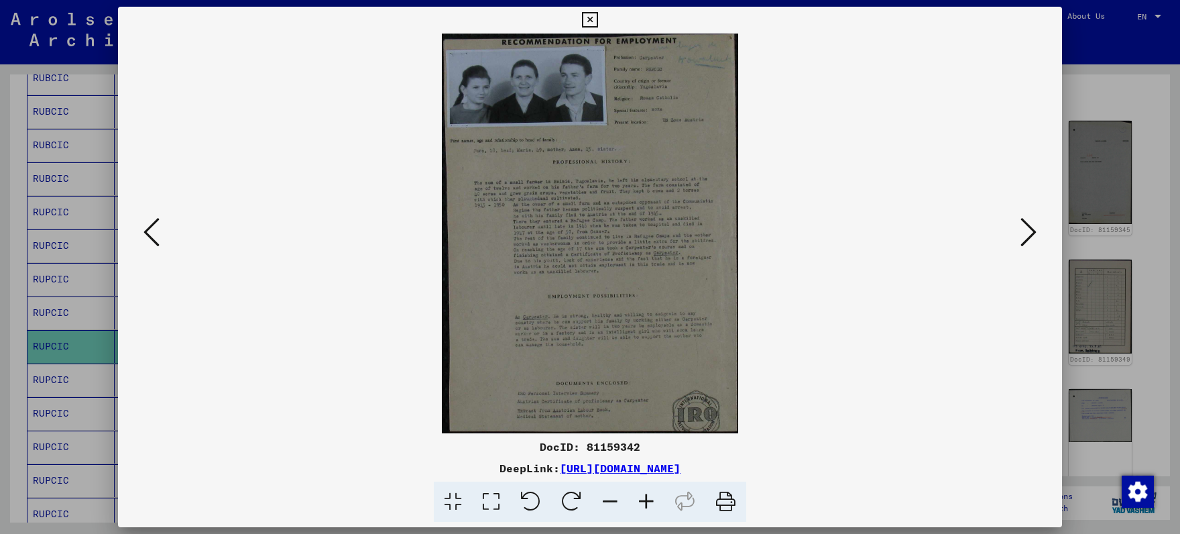
click at [651, 501] on icon at bounding box center [646, 501] width 36 height 41
click at [650, 500] on icon at bounding box center [646, 501] width 36 height 41
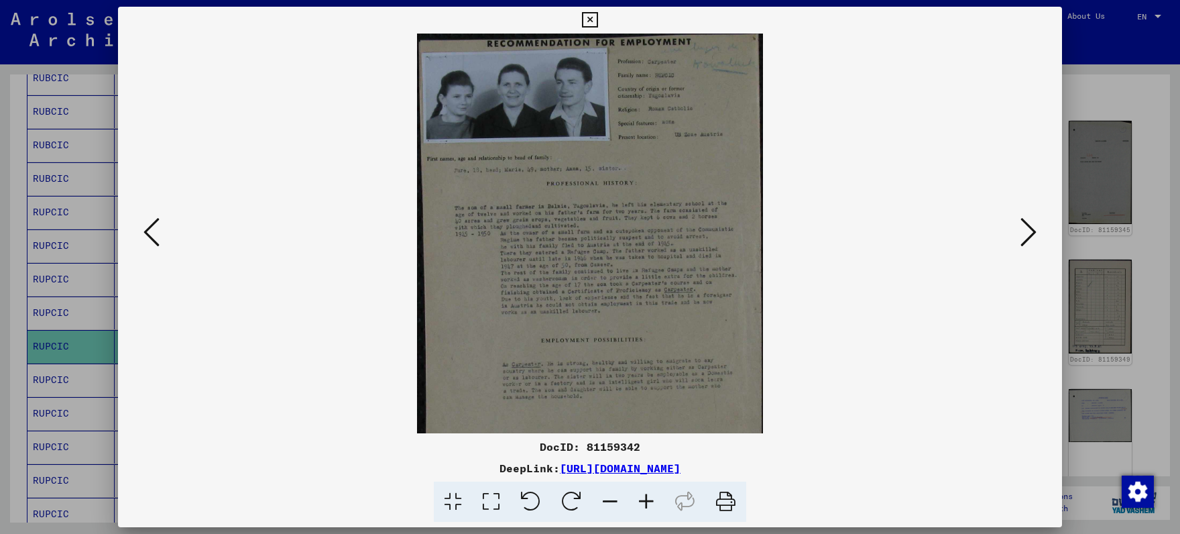
click at [650, 500] on icon at bounding box center [646, 501] width 36 height 41
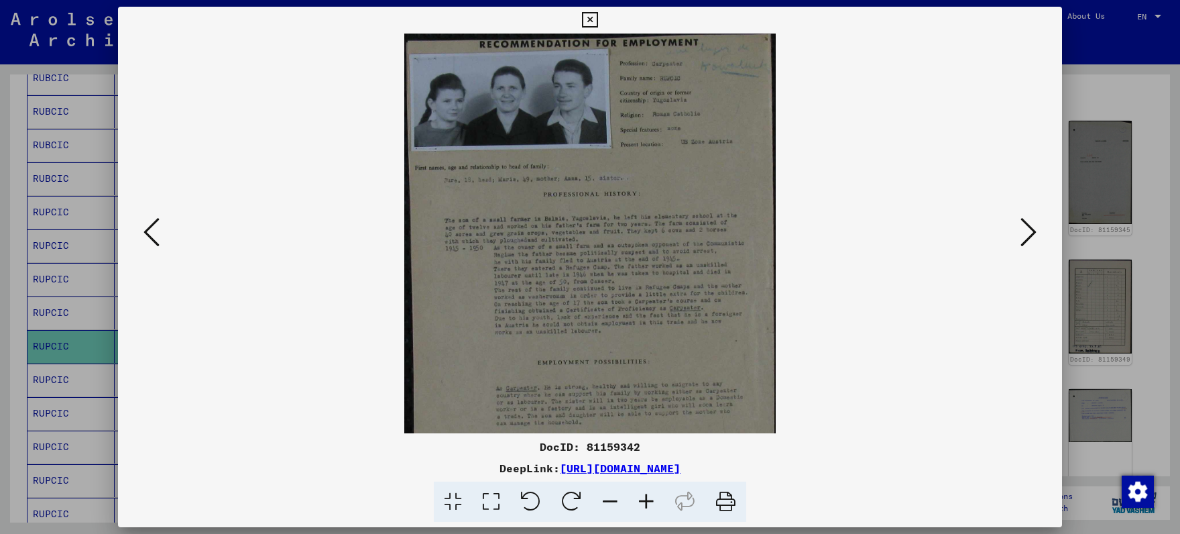
click at [650, 500] on icon at bounding box center [646, 501] width 36 height 41
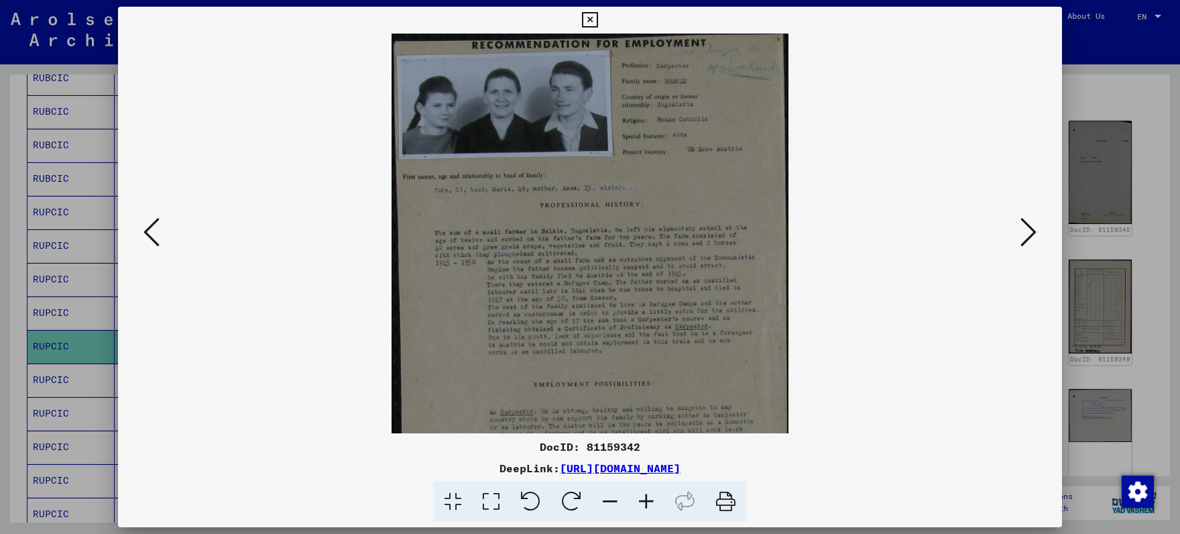
click at [650, 500] on icon at bounding box center [646, 501] width 36 height 41
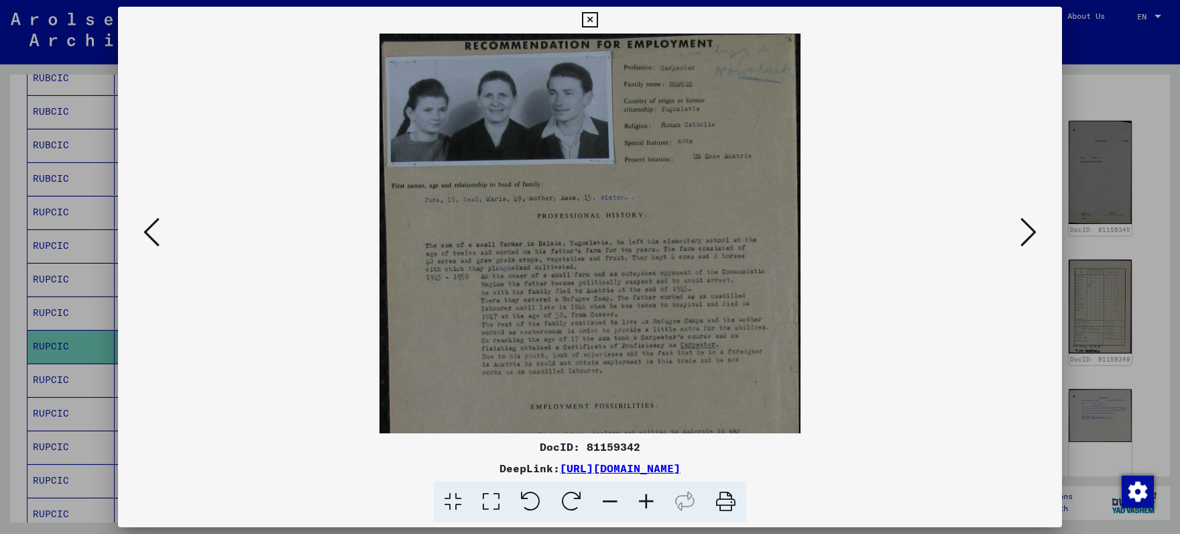
click at [650, 500] on icon at bounding box center [646, 501] width 36 height 41
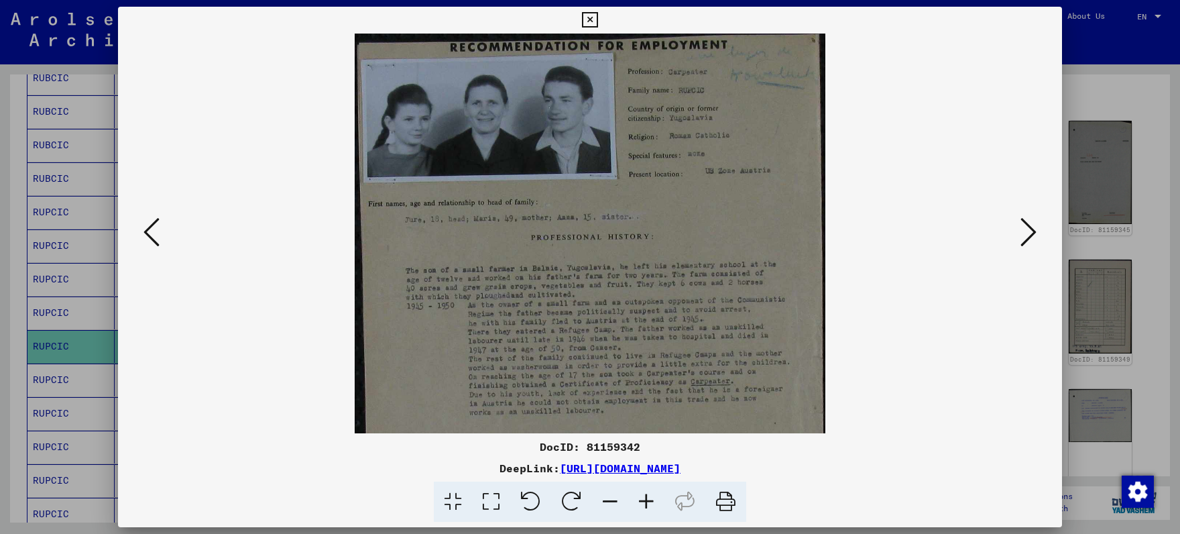
click at [650, 500] on icon at bounding box center [646, 501] width 36 height 41
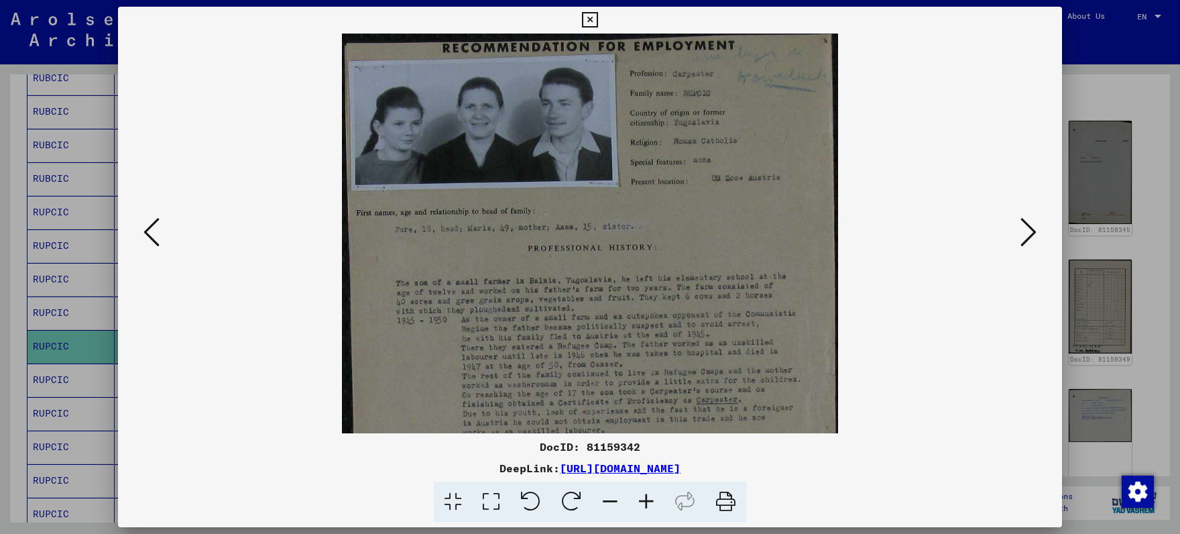
click at [650, 500] on icon at bounding box center [646, 501] width 36 height 41
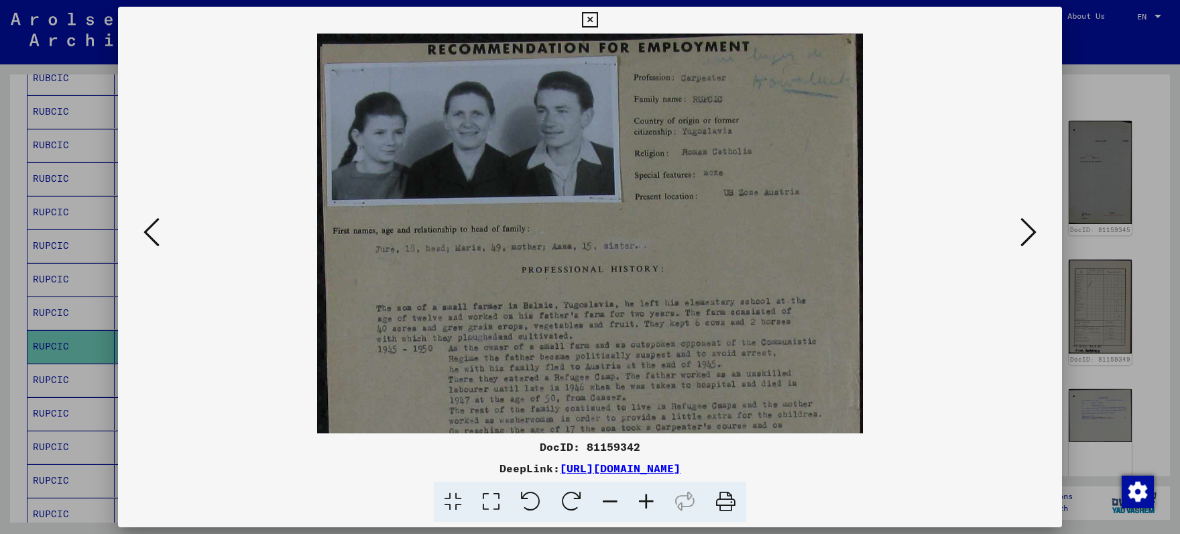
click at [650, 500] on icon at bounding box center [646, 501] width 36 height 41
click at [649, 500] on icon at bounding box center [646, 501] width 36 height 41
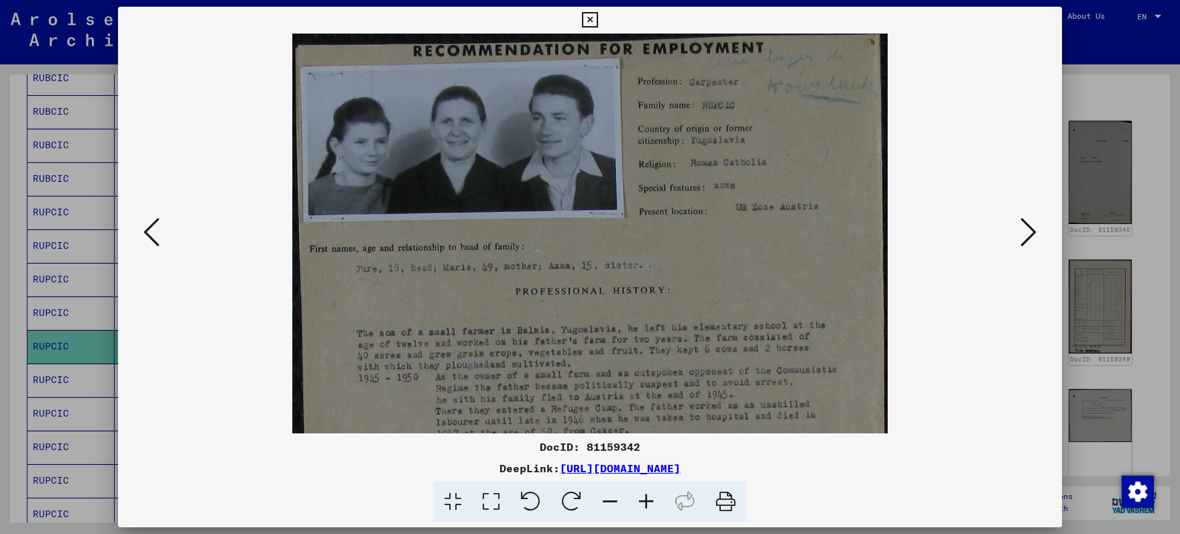
click at [649, 500] on icon at bounding box center [646, 501] width 36 height 41
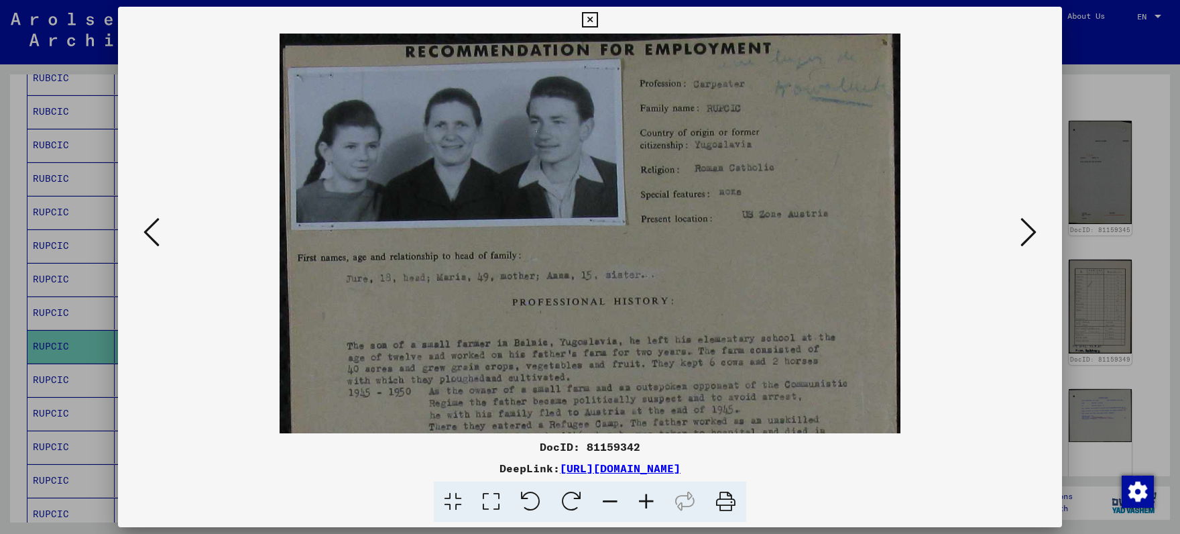
click at [649, 500] on icon at bounding box center [646, 501] width 36 height 41
click at [648, 500] on icon at bounding box center [646, 501] width 36 height 41
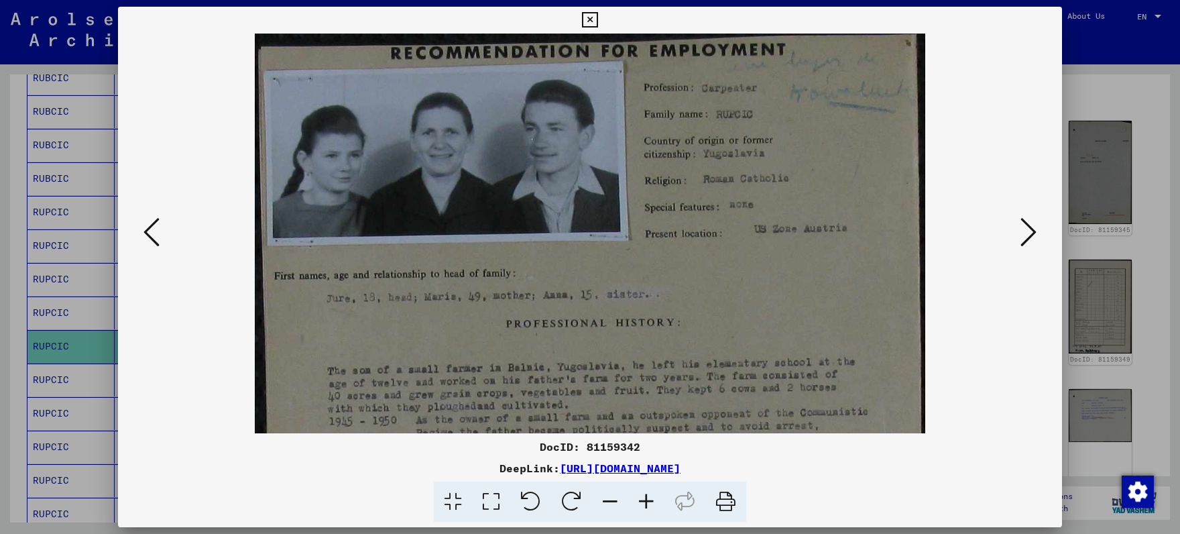
click at [647, 500] on icon at bounding box center [646, 501] width 36 height 41
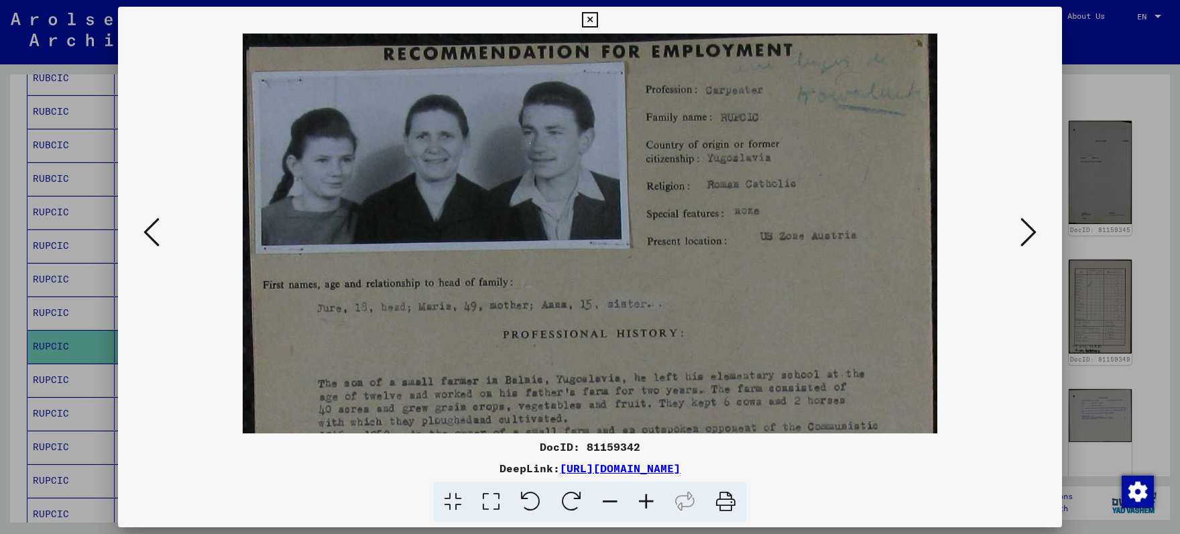
click at [646, 500] on icon at bounding box center [646, 501] width 36 height 41
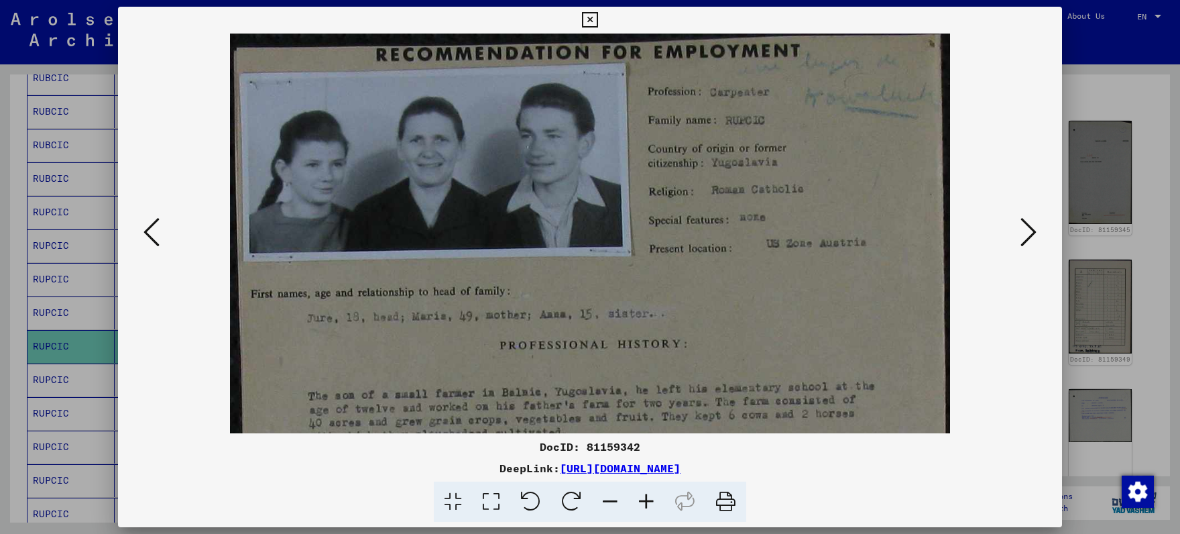
click at [646, 500] on icon at bounding box center [646, 501] width 36 height 41
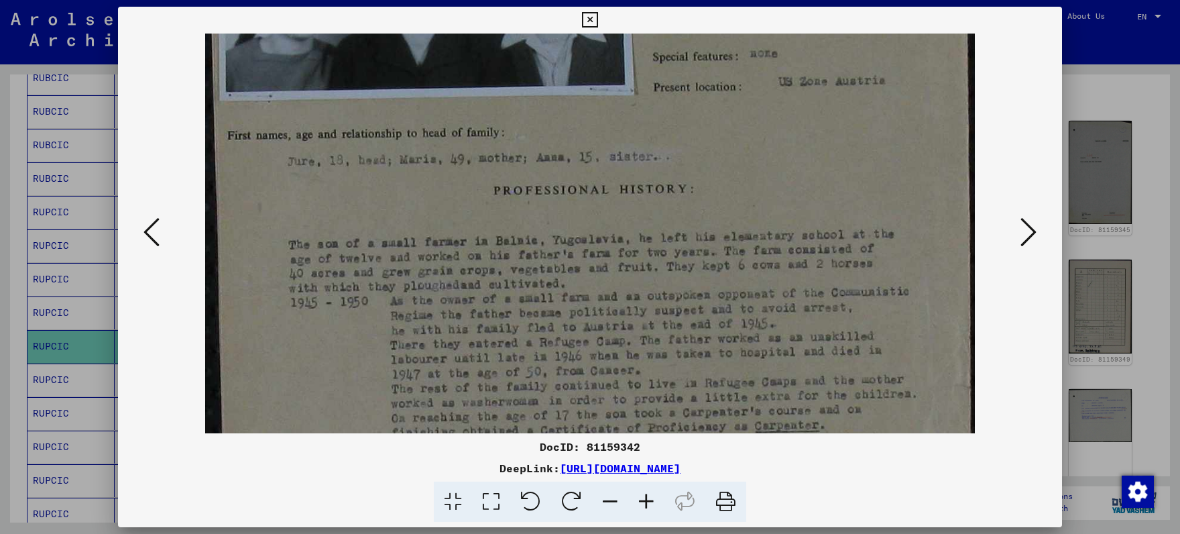
drag, startPoint x: 591, startPoint y: 424, endPoint x: 576, endPoint y: 248, distance: 177.0
click at [577, 247] on img at bounding box center [590, 375] width 770 height 1037
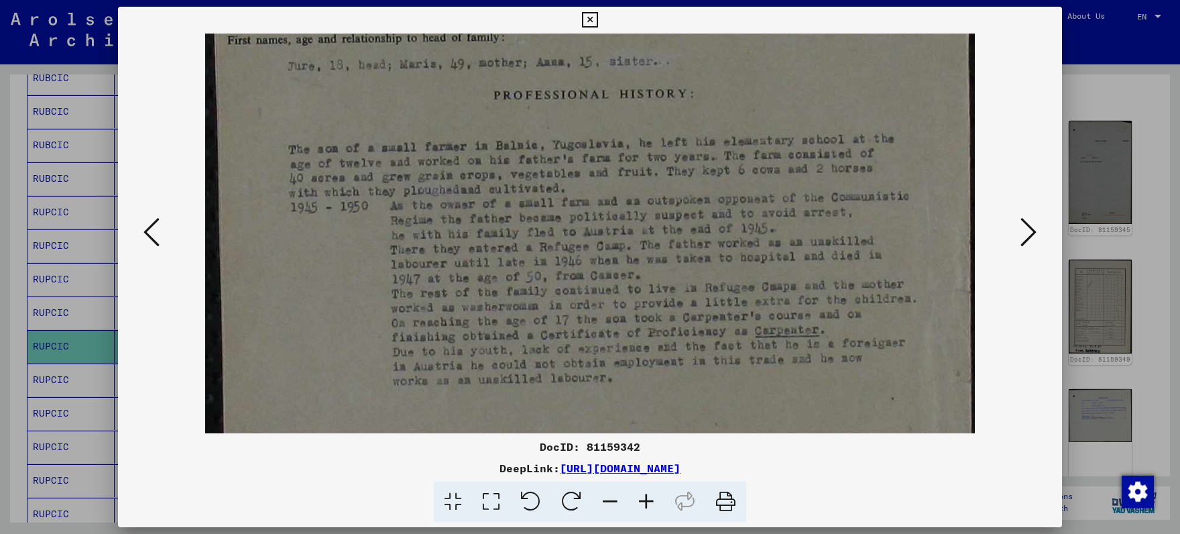
drag, startPoint x: 623, startPoint y: 312, endPoint x: 603, endPoint y: 207, distance: 107.7
click at [605, 209] on img at bounding box center [590, 280] width 770 height 1037
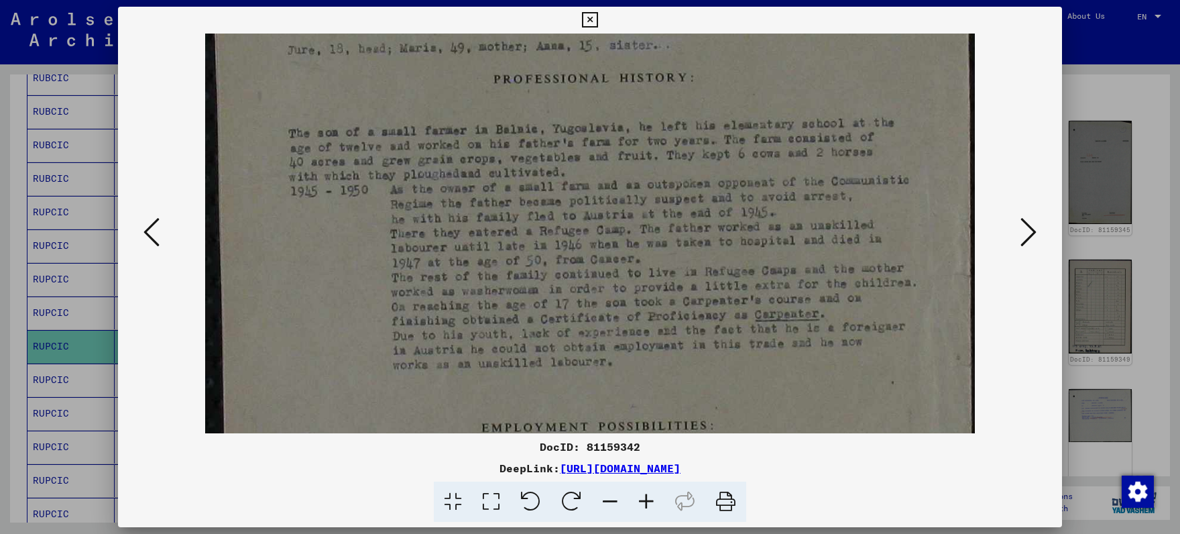
scroll to position [498, 0]
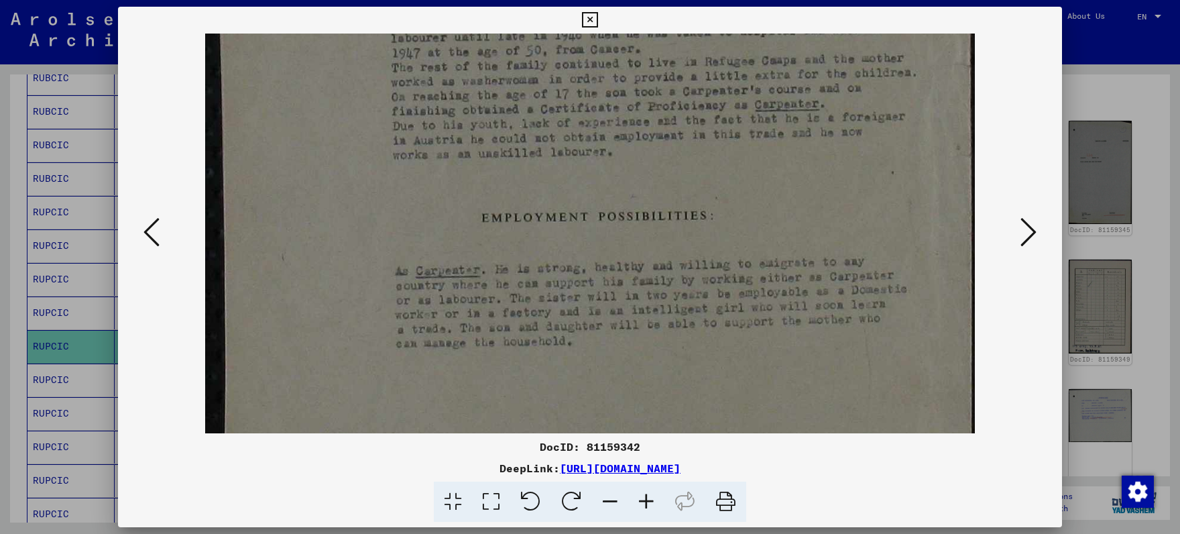
drag, startPoint x: 655, startPoint y: 230, endPoint x: 679, endPoint y: 71, distance: 160.7
click at [679, 70] on img at bounding box center [590, 54] width 770 height 1037
click at [1024, 225] on icon at bounding box center [1029, 232] width 16 height 32
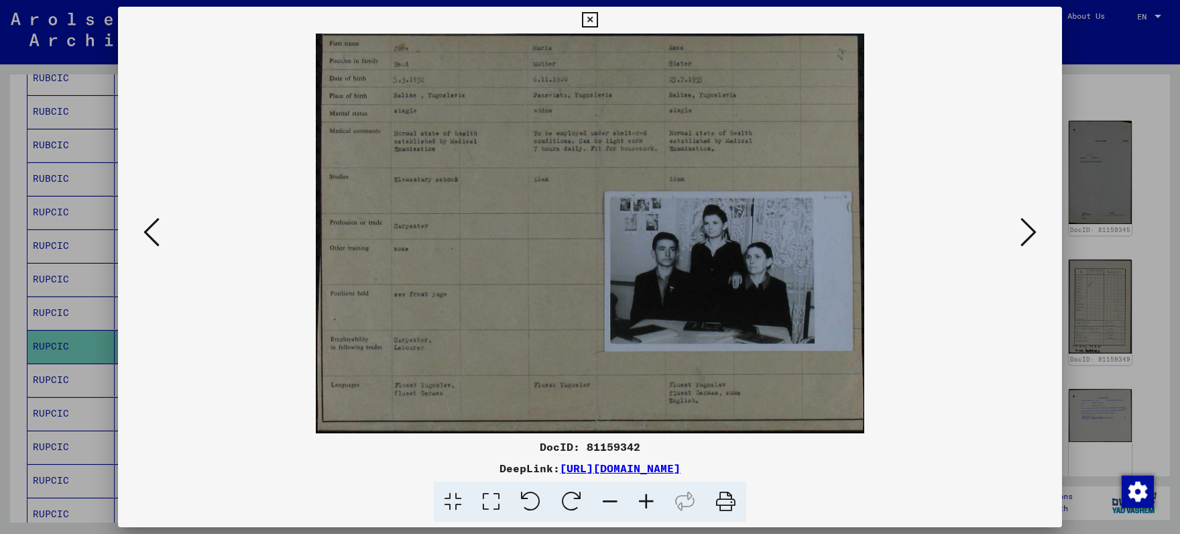
scroll to position [0, 0]
click at [1025, 225] on icon at bounding box center [1029, 232] width 16 height 32
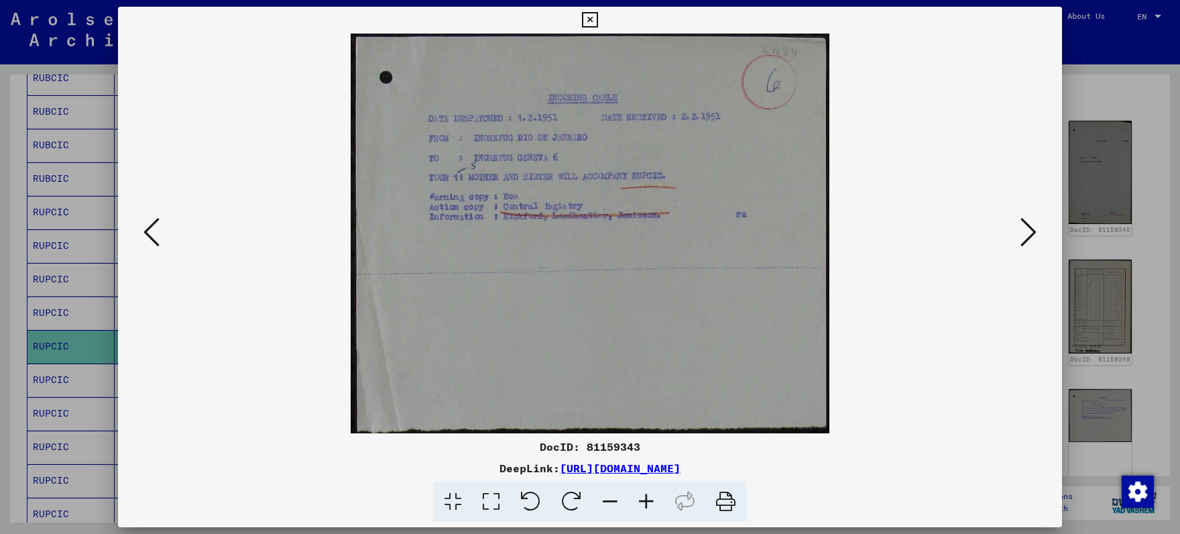
click at [1025, 225] on icon at bounding box center [1029, 232] width 16 height 32
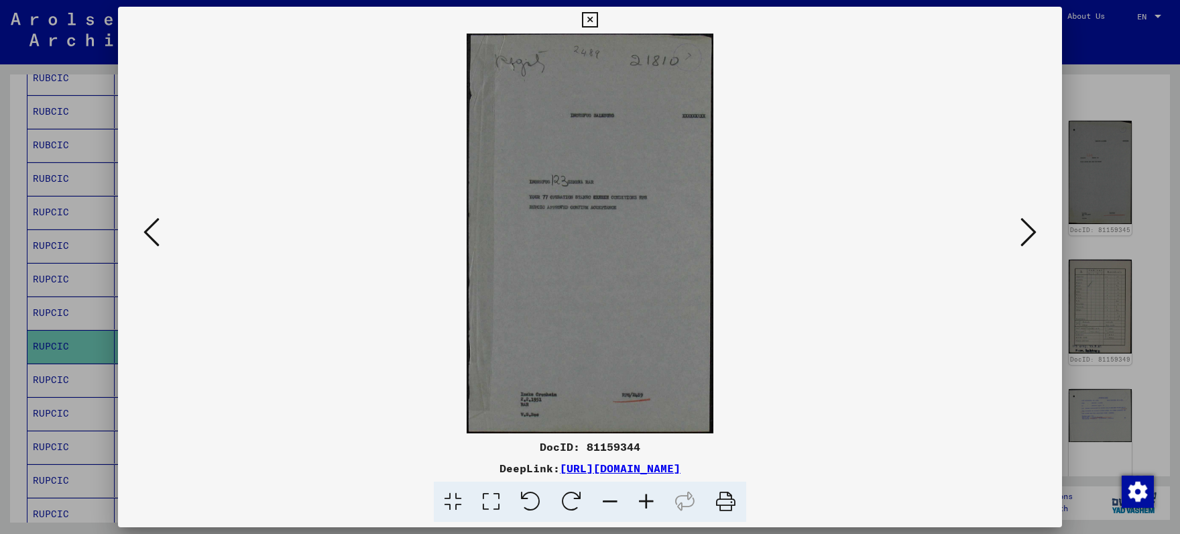
click at [597, 23] on icon at bounding box center [589, 20] width 15 height 16
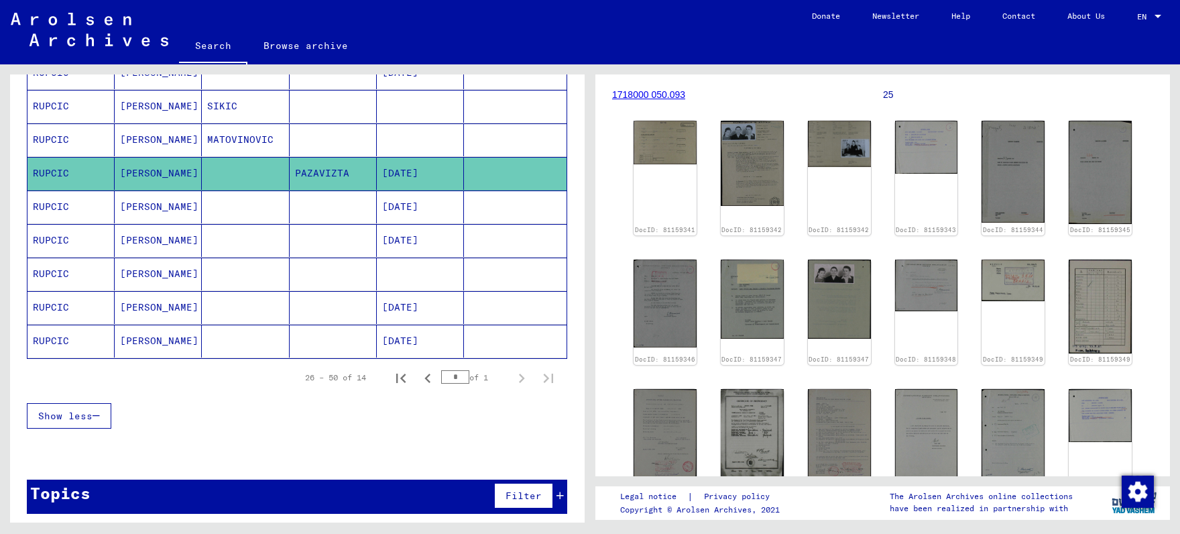
scroll to position [386, 0]
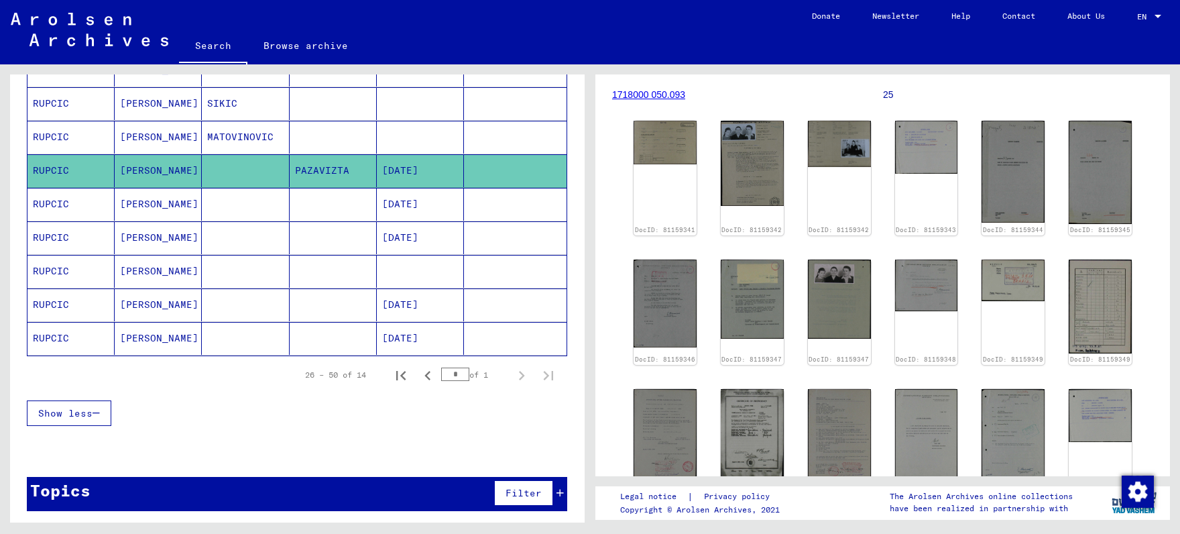
click at [219, 232] on mat-cell at bounding box center [245, 237] width 87 height 33
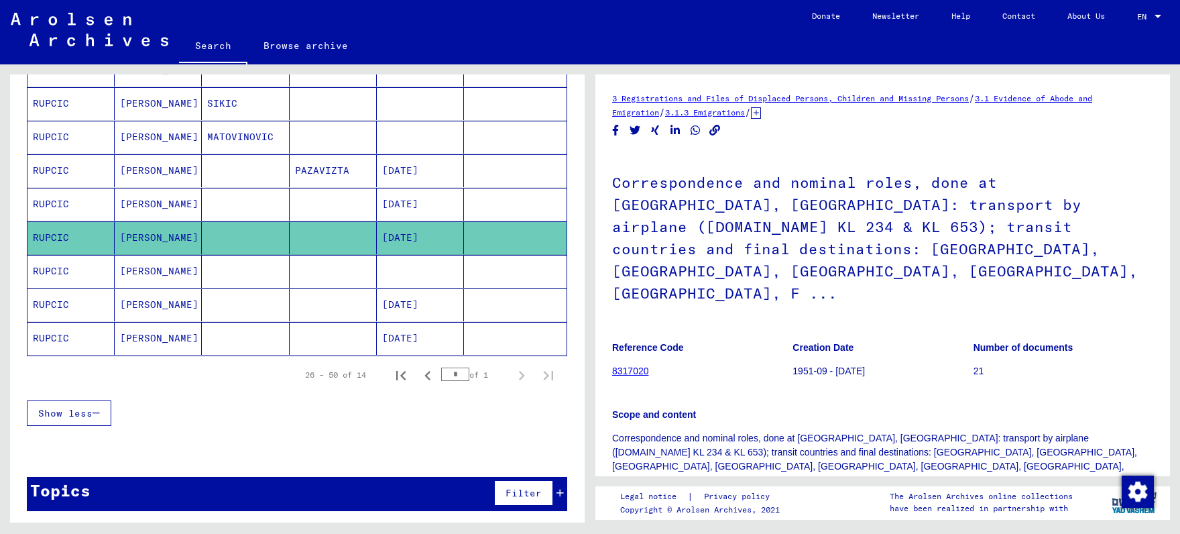
scroll to position [280, 0]
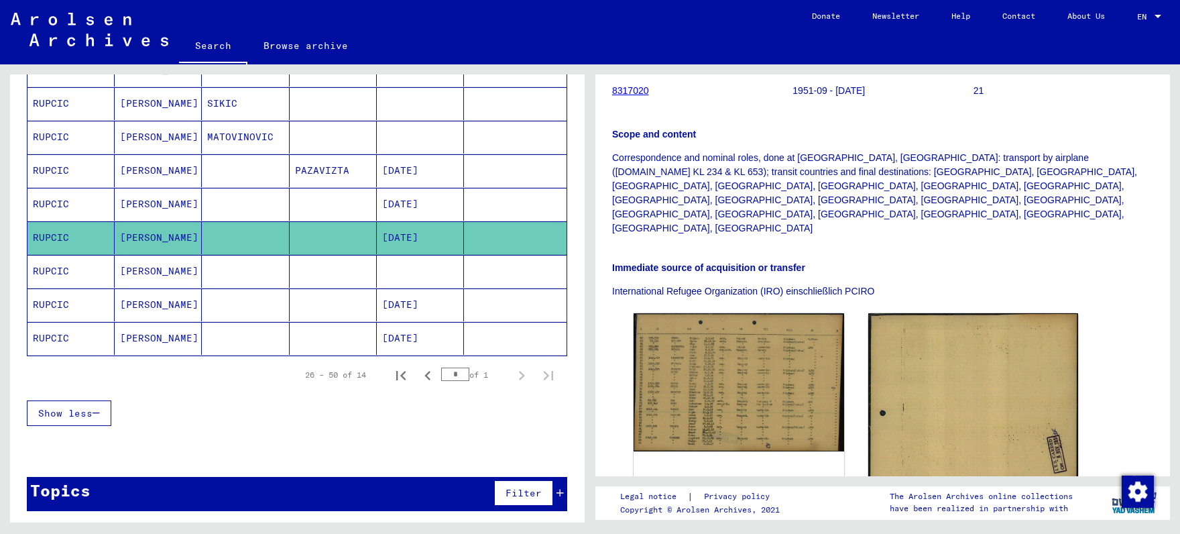
click at [282, 264] on mat-cell at bounding box center [245, 271] width 87 height 33
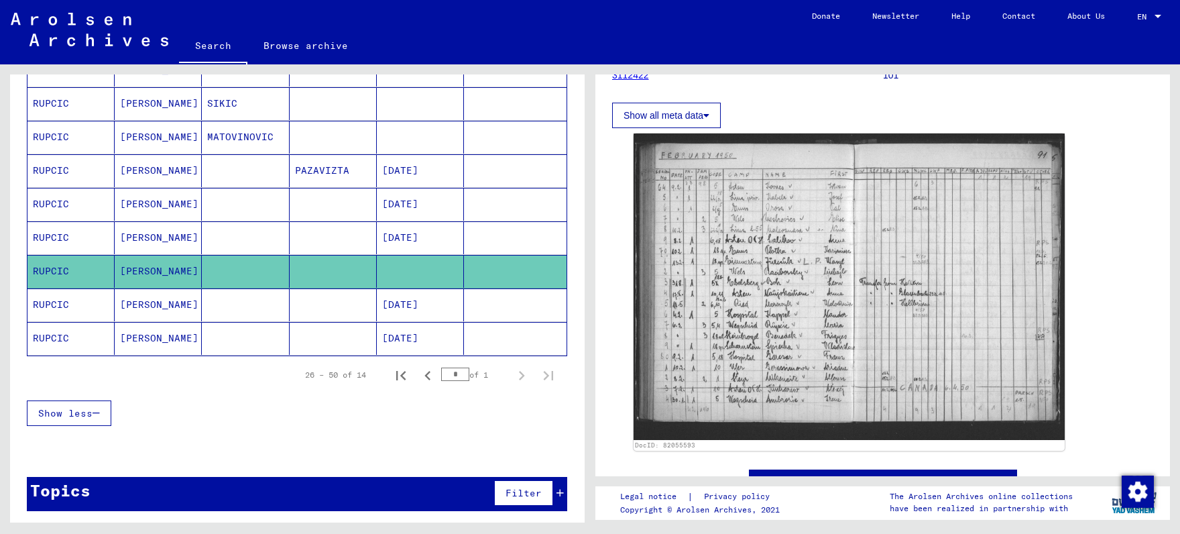
scroll to position [210, 0]
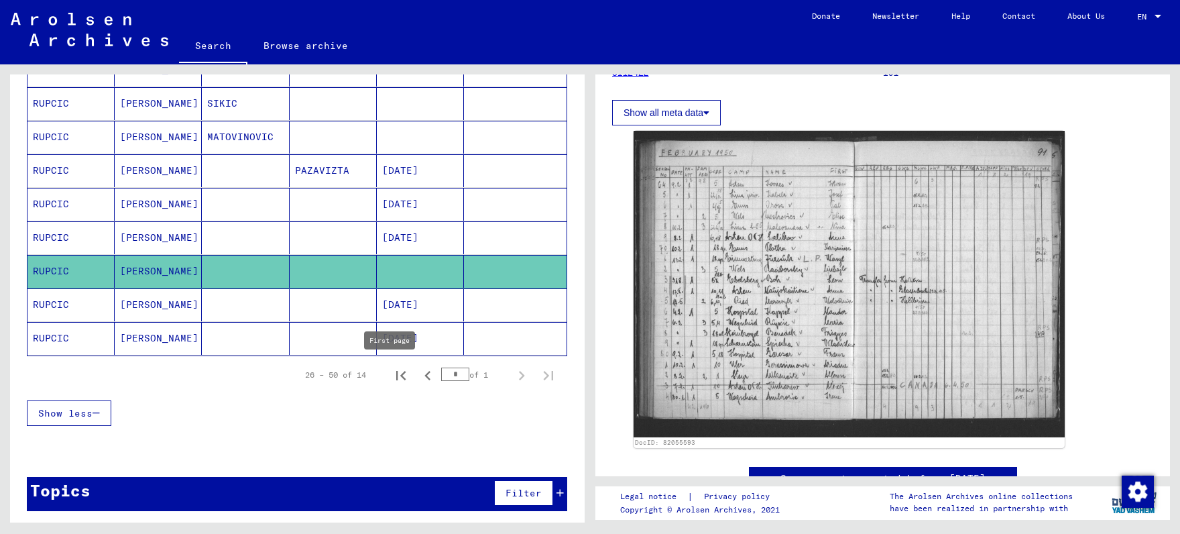
click at [393, 366] on icon "First page" at bounding box center [401, 375] width 19 height 19
type input "*"
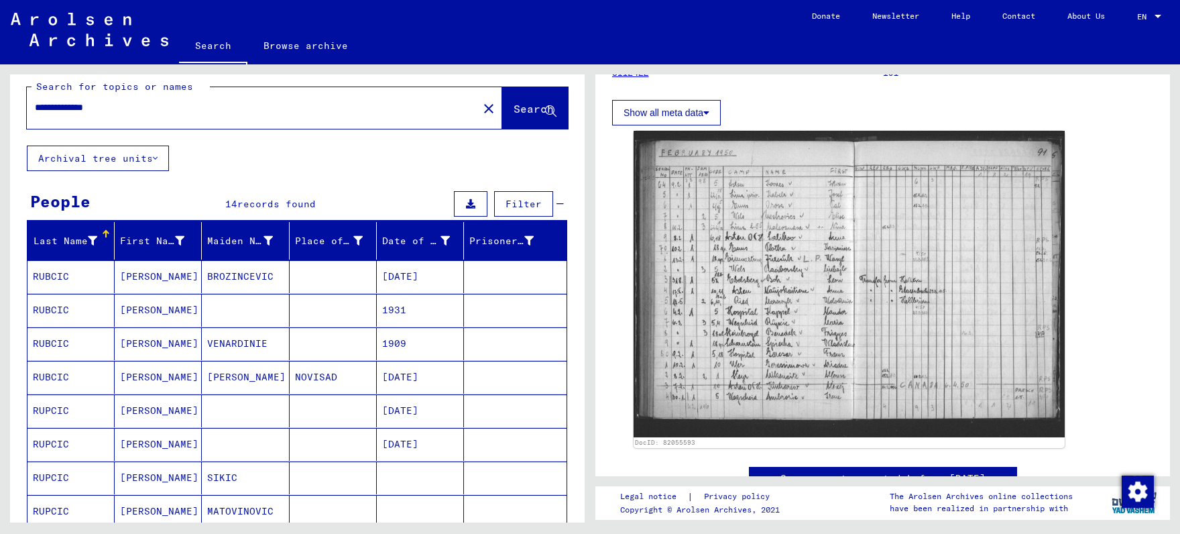
scroll to position [0, 0]
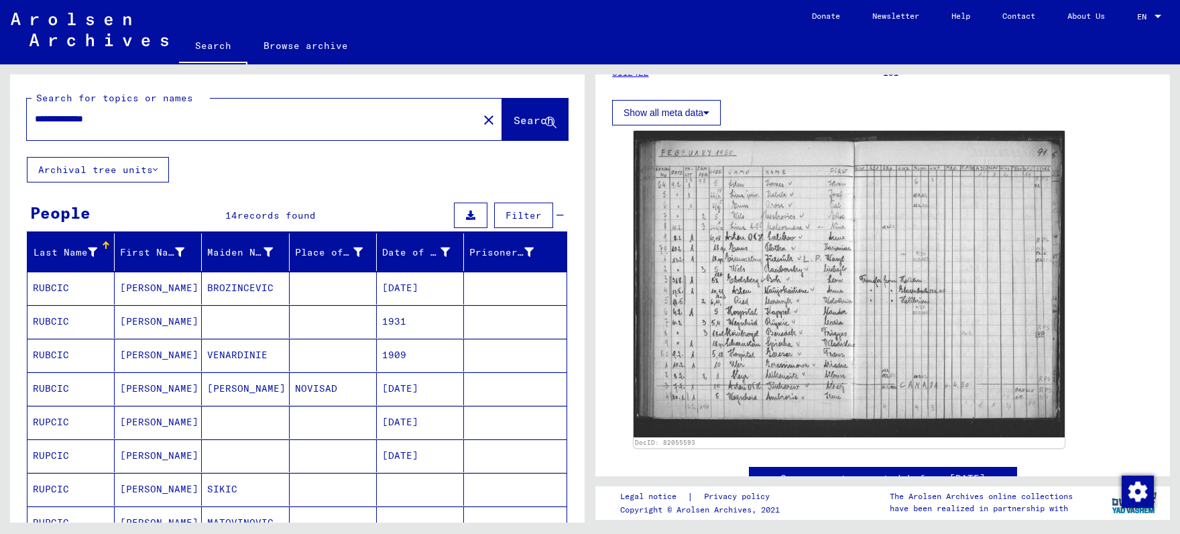
click at [122, 119] on input "**********" at bounding box center [252, 119] width 435 height 14
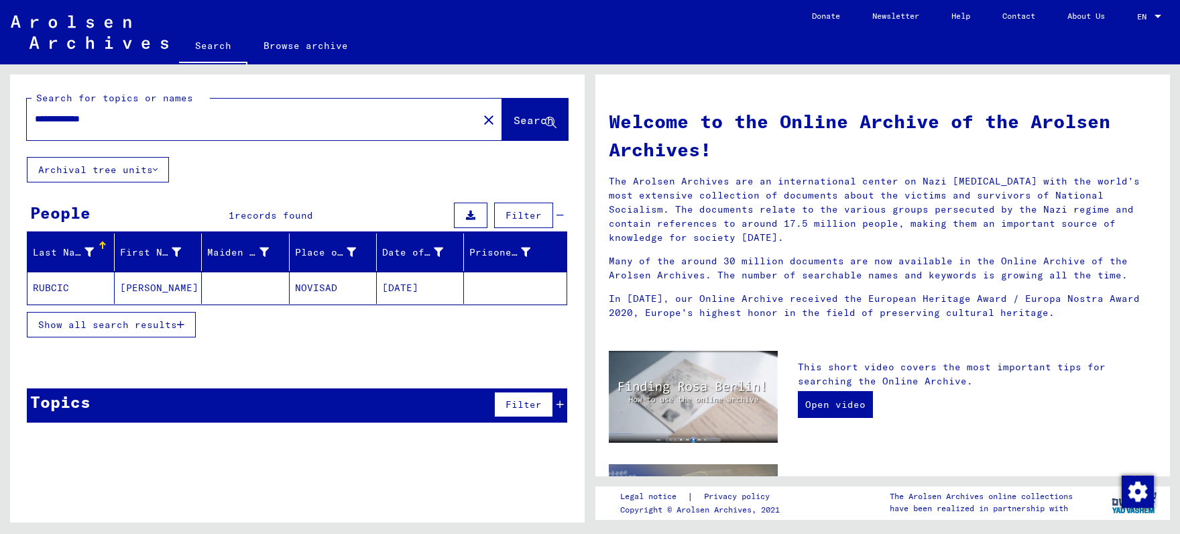
click at [174, 290] on mat-cell "[PERSON_NAME]" at bounding box center [158, 288] width 87 height 32
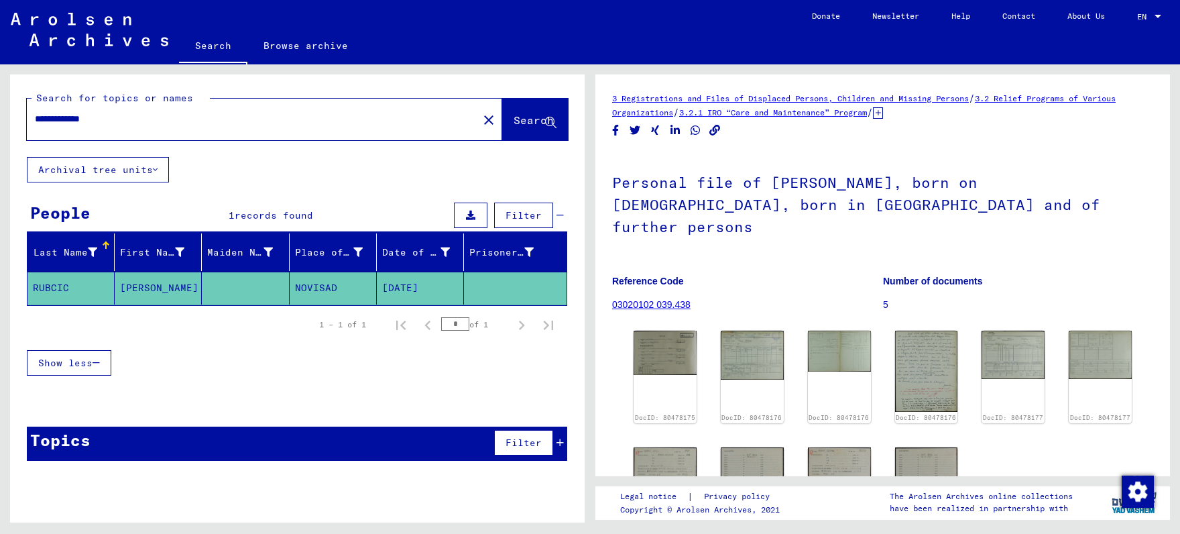
drag, startPoint x: 186, startPoint y: 117, endPoint x: 0, endPoint y: 125, distance: 185.9
click at [35, 125] on input "**********" at bounding box center [252, 119] width 435 height 14
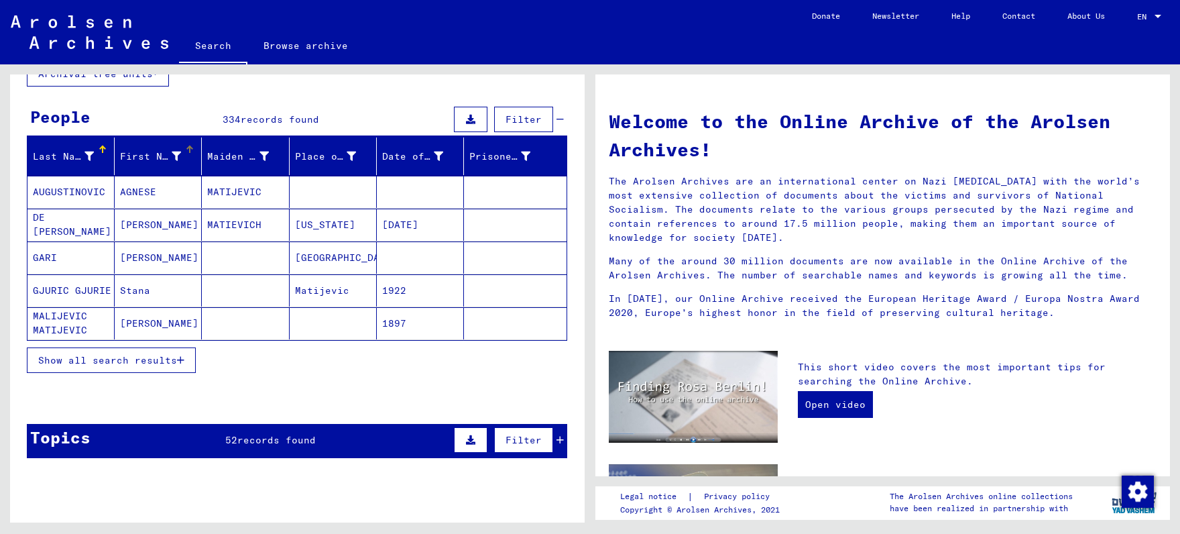
scroll to position [140, 0]
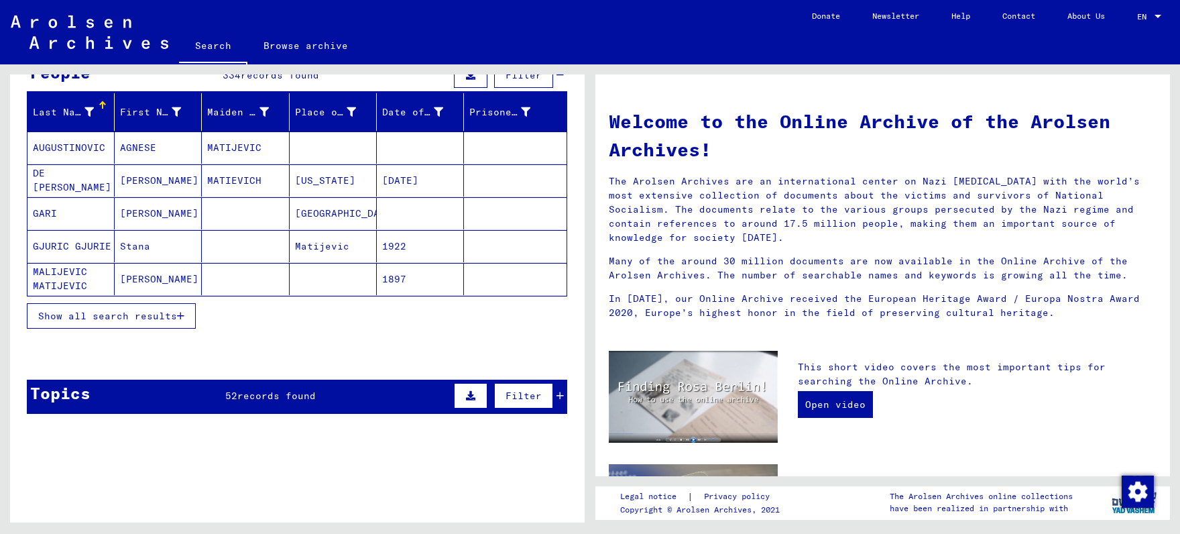
click at [139, 320] on span "Show all search results" at bounding box center [107, 316] width 139 height 12
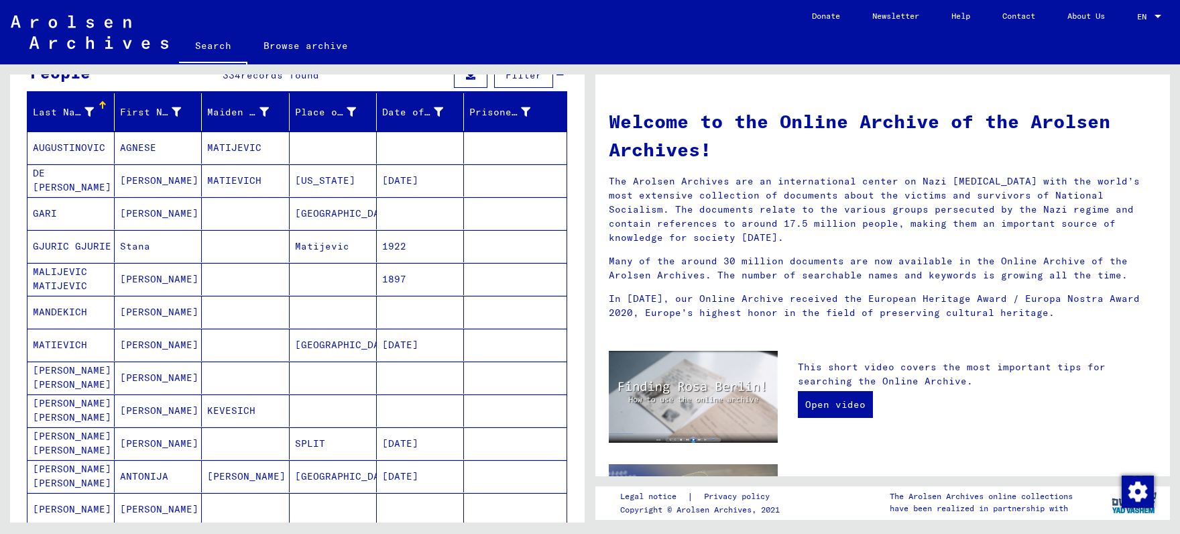
click at [152, 284] on mat-cell "[PERSON_NAME]" at bounding box center [158, 279] width 87 height 32
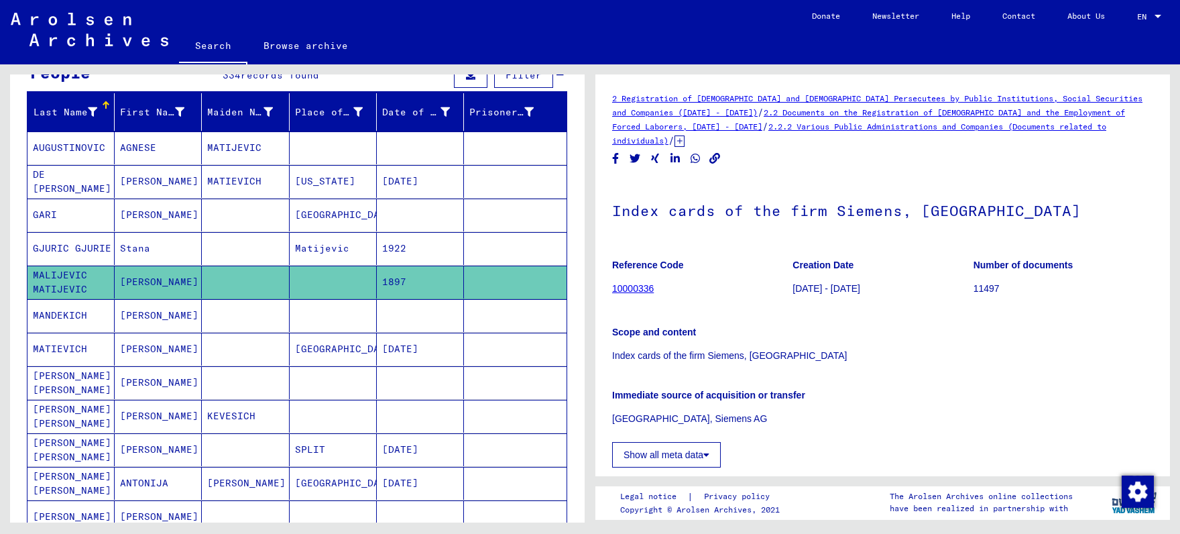
click at [164, 321] on mat-cell "[PERSON_NAME]" at bounding box center [158, 315] width 87 height 33
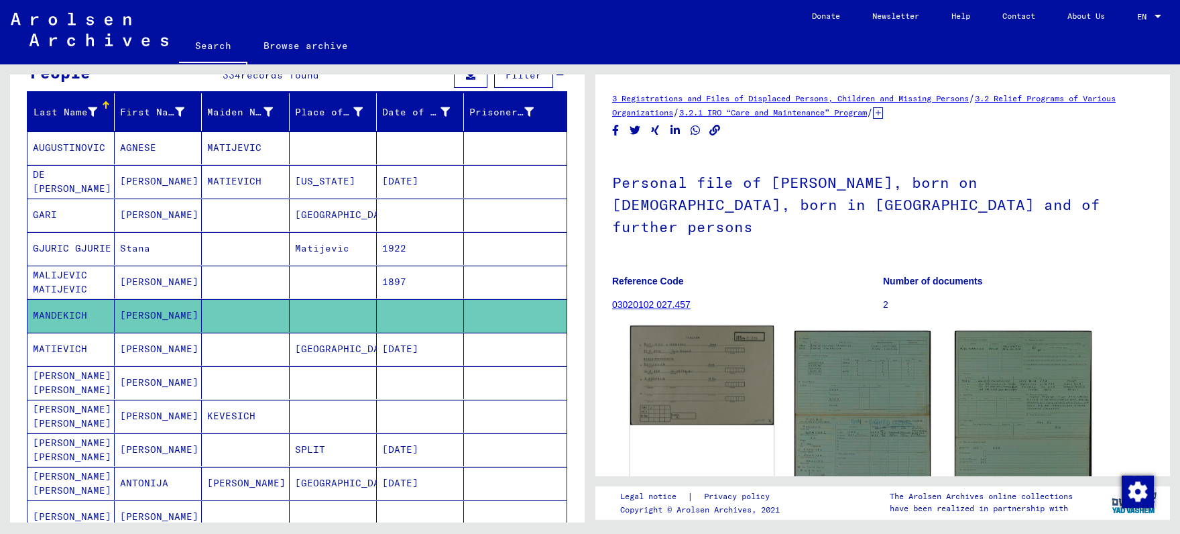
click at [683, 355] on img at bounding box center [701, 375] width 143 height 99
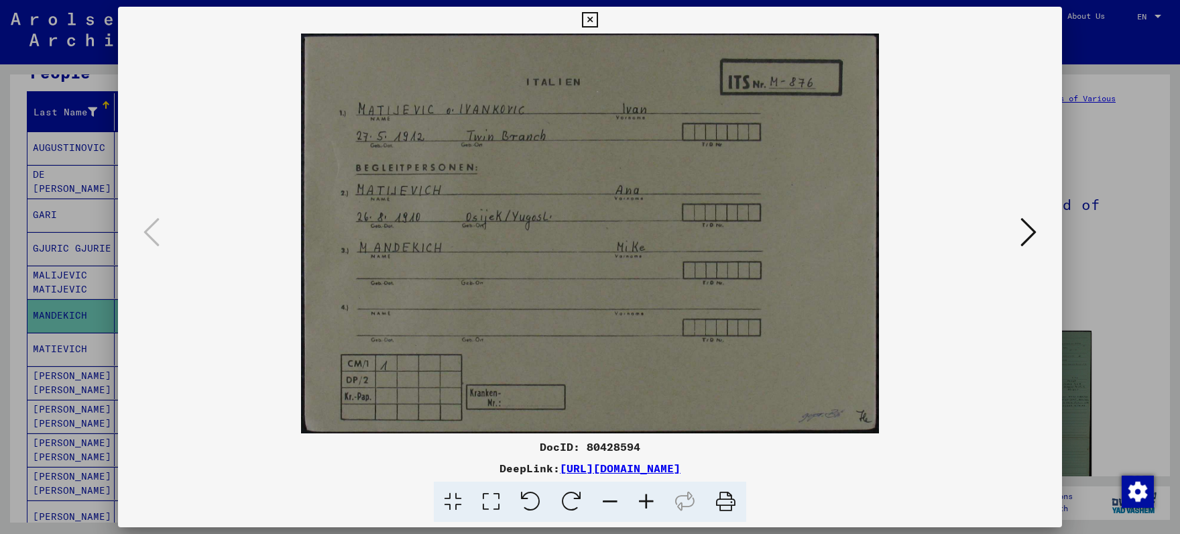
click at [1029, 230] on icon at bounding box center [1029, 232] width 16 height 32
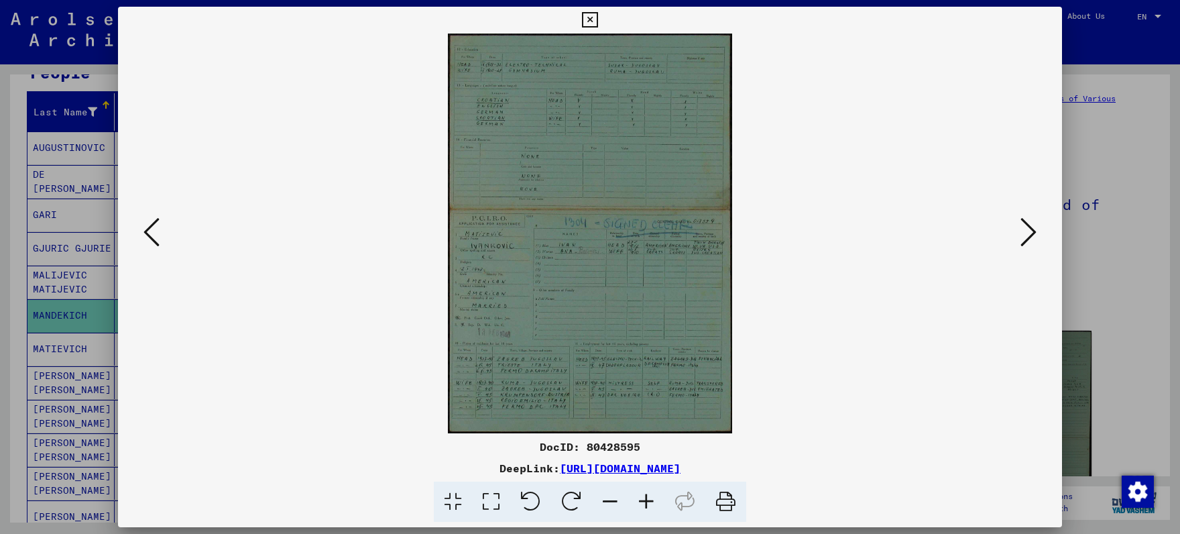
click at [641, 496] on icon at bounding box center [646, 501] width 36 height 41
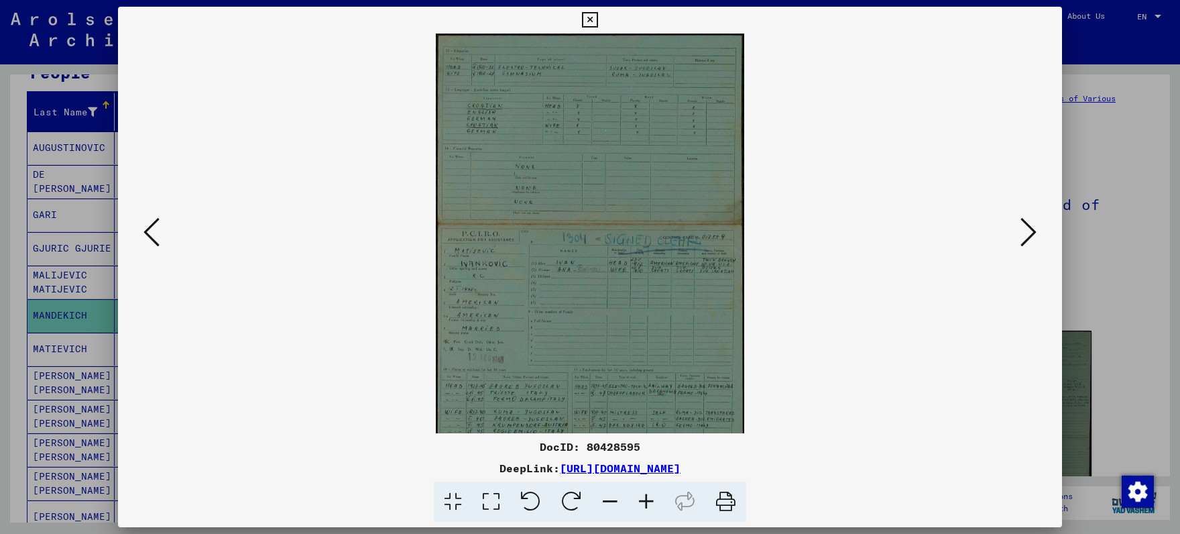
click at [641, 495] on icon at bounding box center [646, 501] width 36 height 41
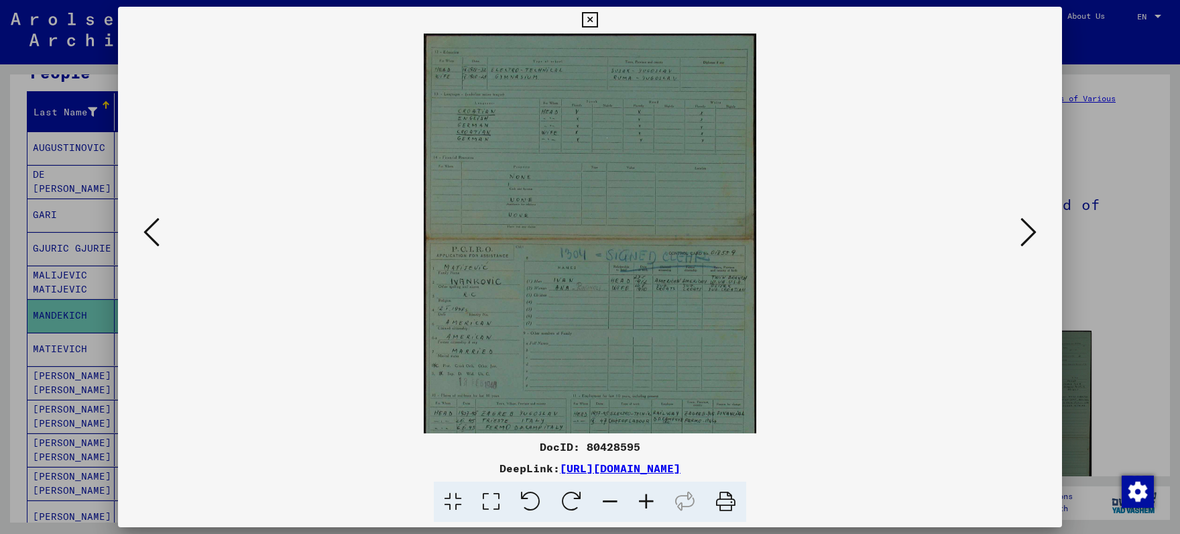
click at [641, 494] on icon at bounding box center [646, 501] width 36 height 41
click at [642, 493] on icon at bounding box center [646, 501] width 36 height 41
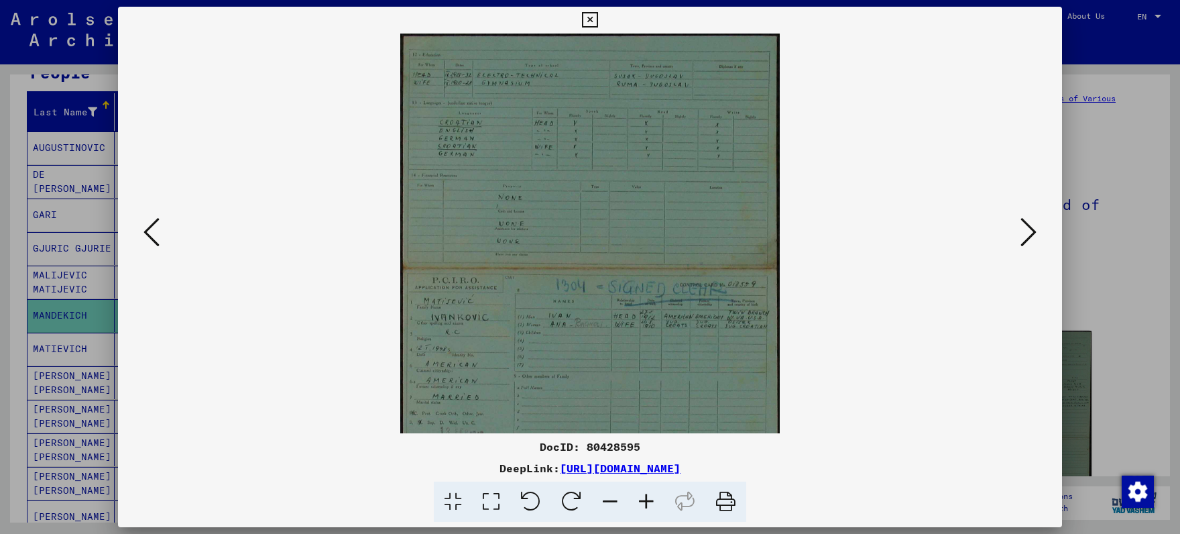
click at [643, 493] on icon at bounding box center [646, 501] width 36 height 41
click at [642, 492] on icon at bounding box center [646, 501] width 36 height 41
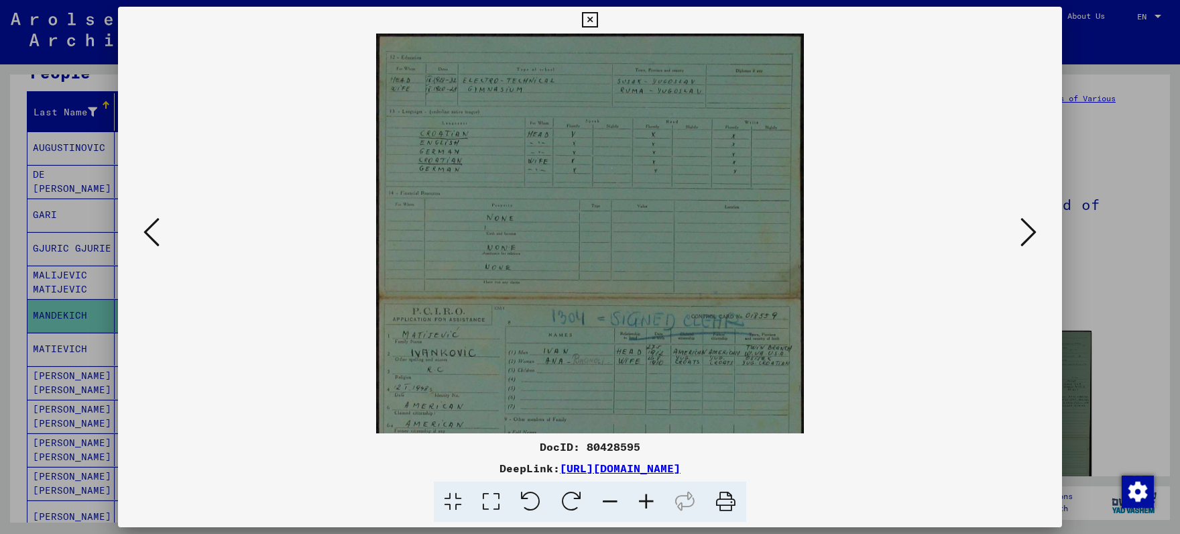
click at [642, 492] on icon at bounding box center [646, 501] width 36 height 41
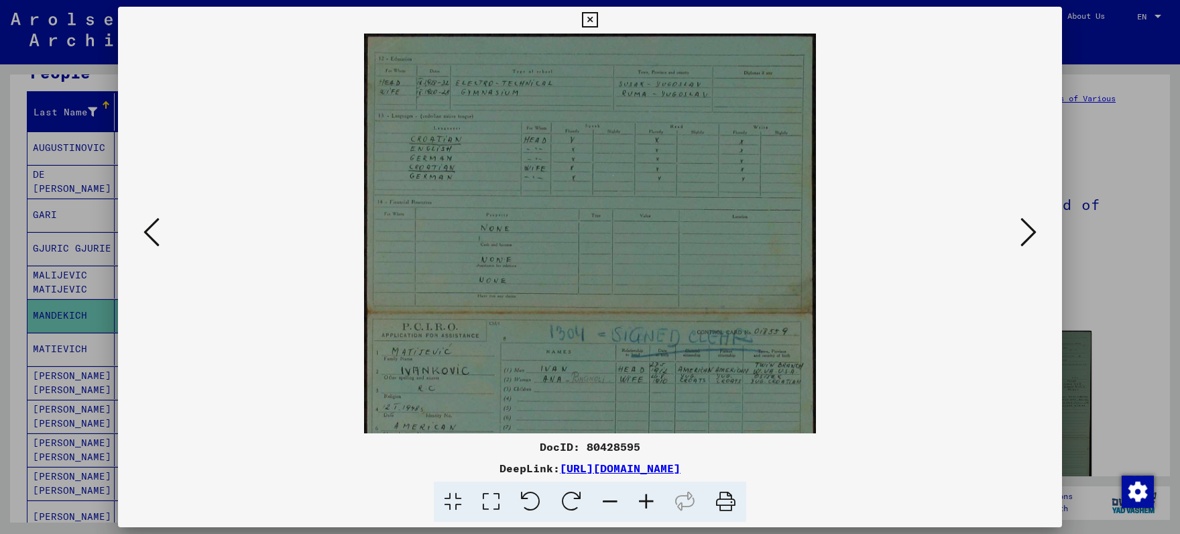
click at [642, 492] on icon at bounding box center [646, 501] width 36 height 41
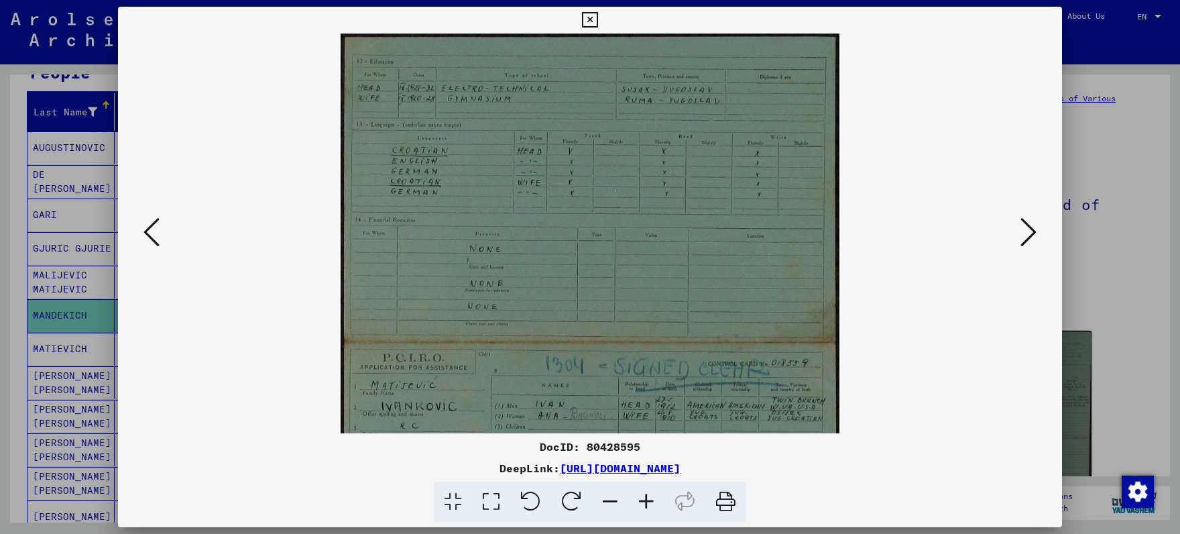
click at [642, 492] on icon at bounding box center [646, 501] width 36 height 41
click at [641, 492] on icon at bounding box center [646, 501] width 36 height 41
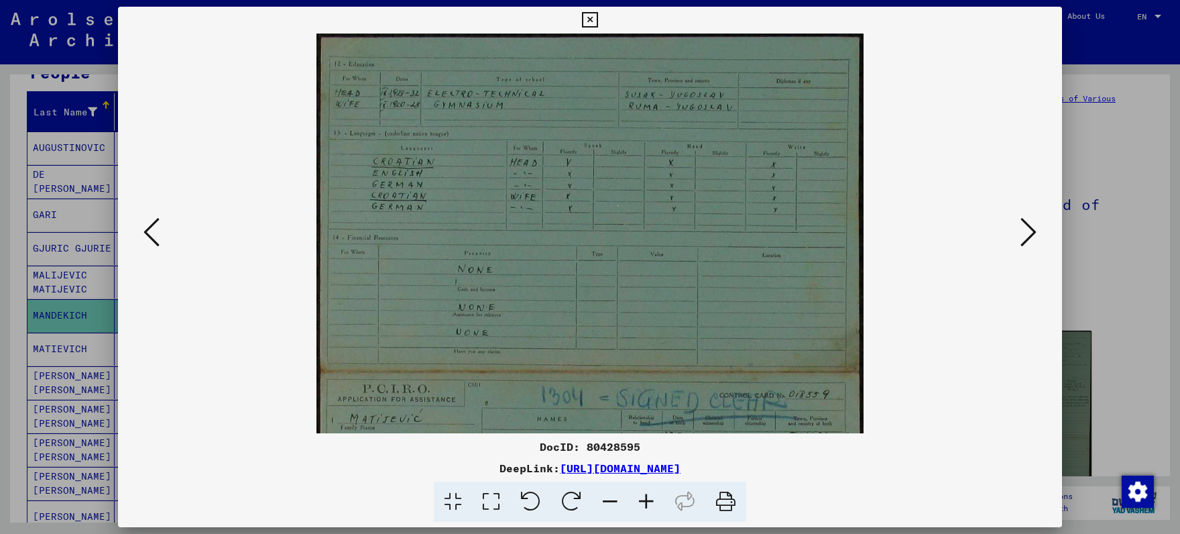
click at [641, 492] on icon at bounding box center [646, 501] width 36 height 41
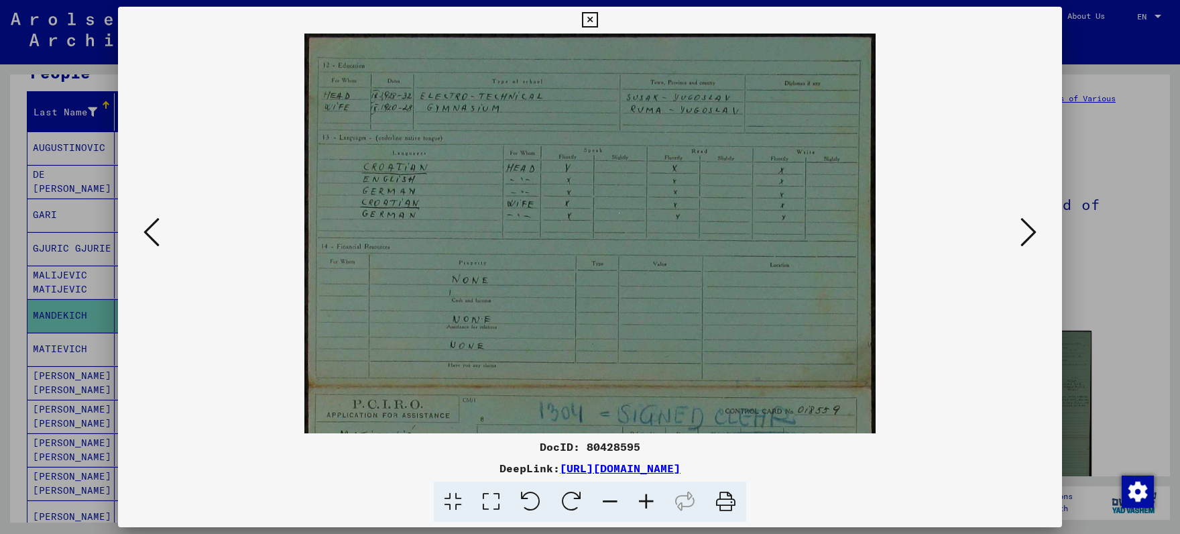
click at [641, 491] on icon at bounding box center [646, 501] width 36 height 41
click at [640, 491] on icon at bounding box center [646, 501] width 36 height 41
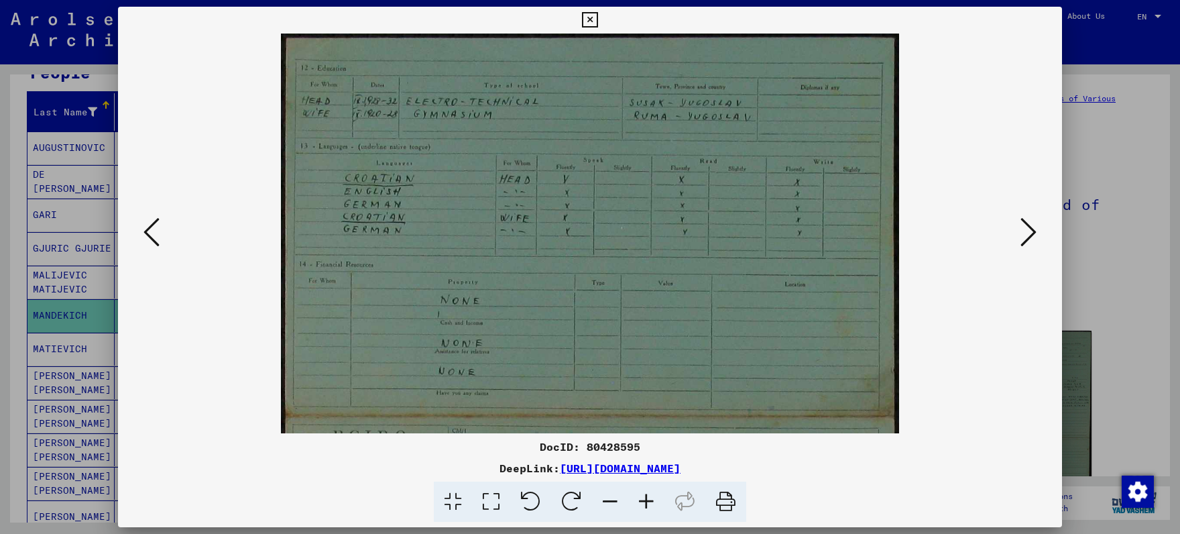
click at [639, 491] on icon at bounding box center [646, 501] width 36 height 41
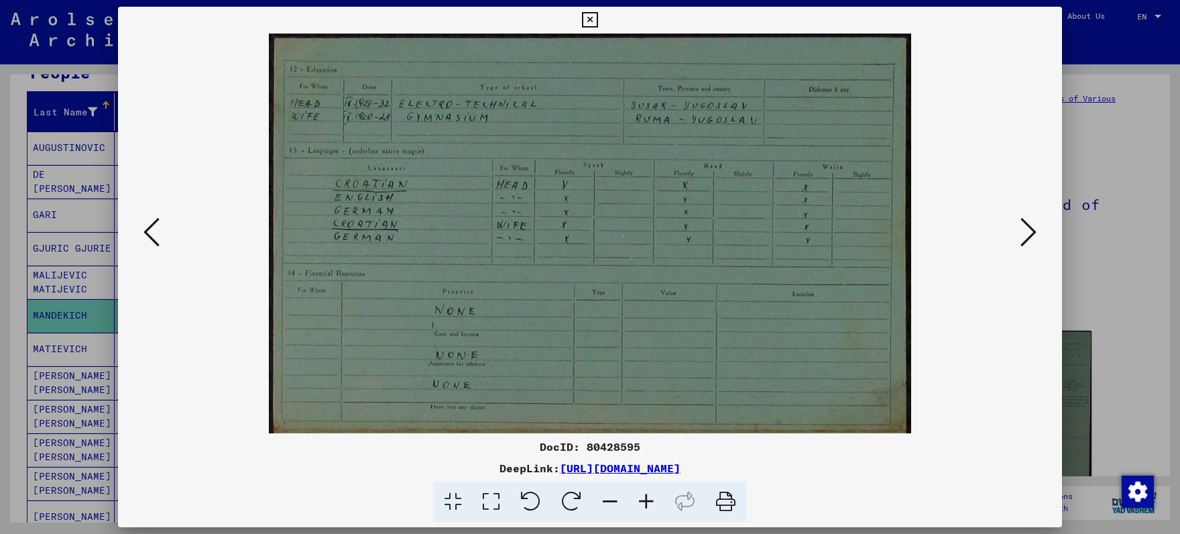
click at [639, 491] on icon at bounding box center [646, 501] width 36 height 41
click at [638, 490] on icon at bounding box center [646, 501] width 36 height 41
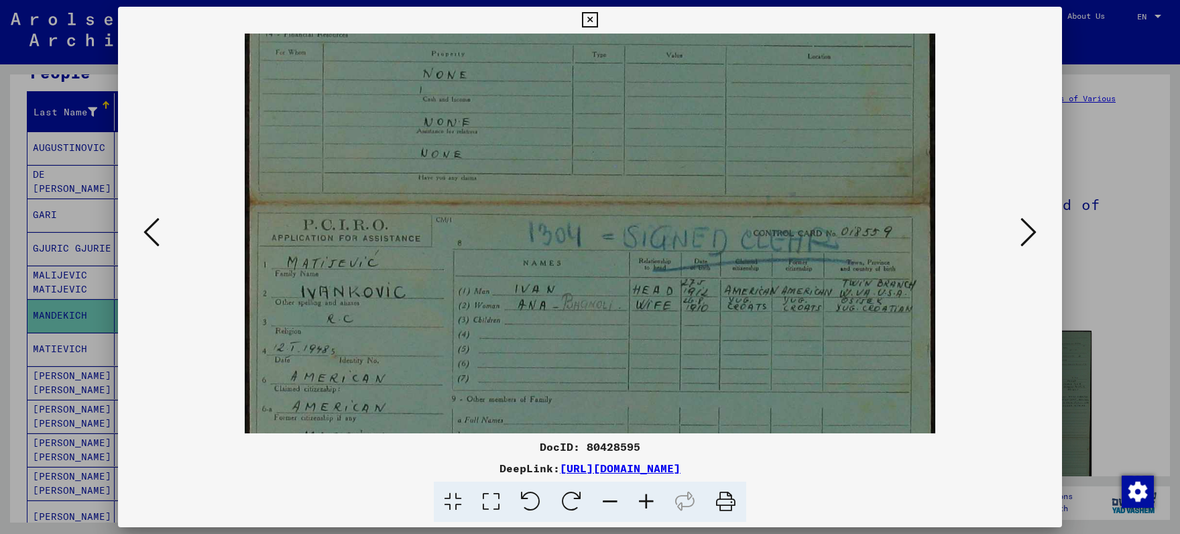
drag, startPoint x: 520, startPoint y: 345, endPoint x: 520, endPoint y: 56, distance: 289.7
click at [520, 56] on img at bounding box center [590, 262] width 691 height 970
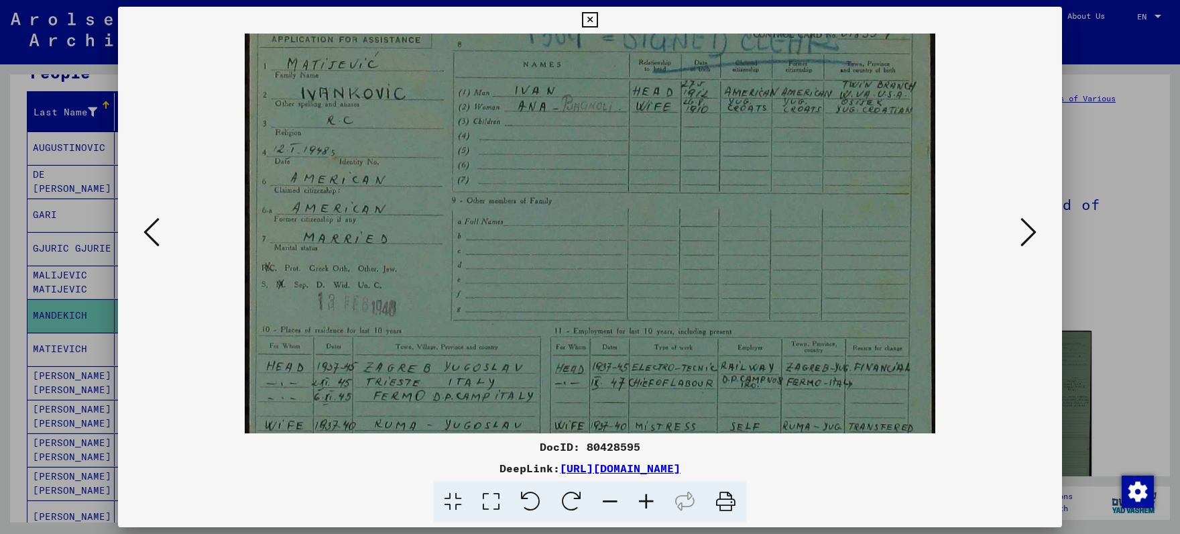
drag, startPoint x: 815, startPoint y: 137, endPoint x: 814, endPoint y: 123, distance: 13.5
click at [814, 126] on img at bounding box center [590, 63] width 691 height 970
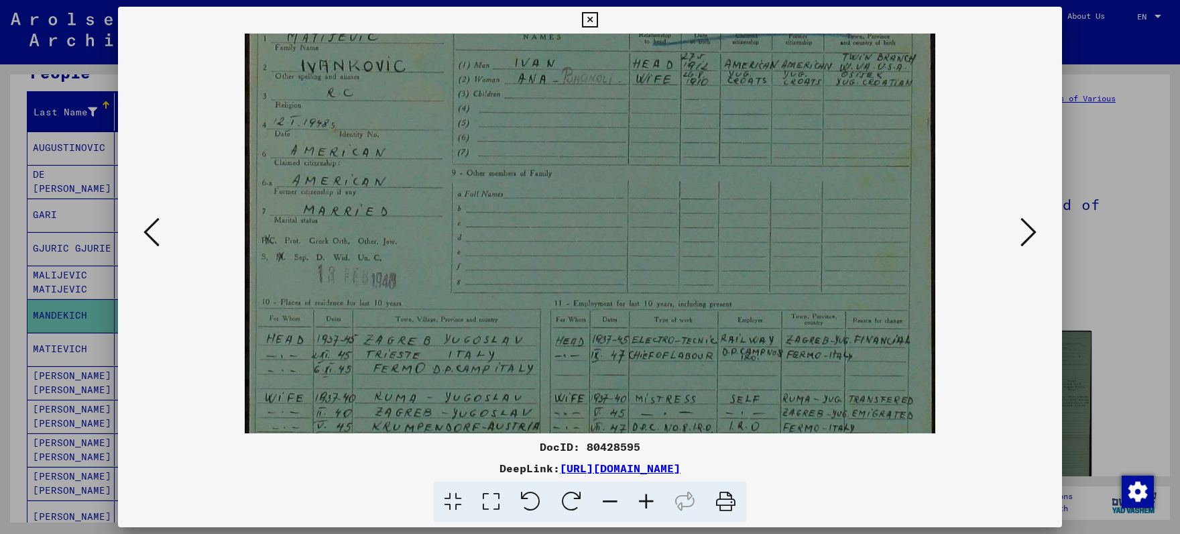
scroll to position [569, 0]
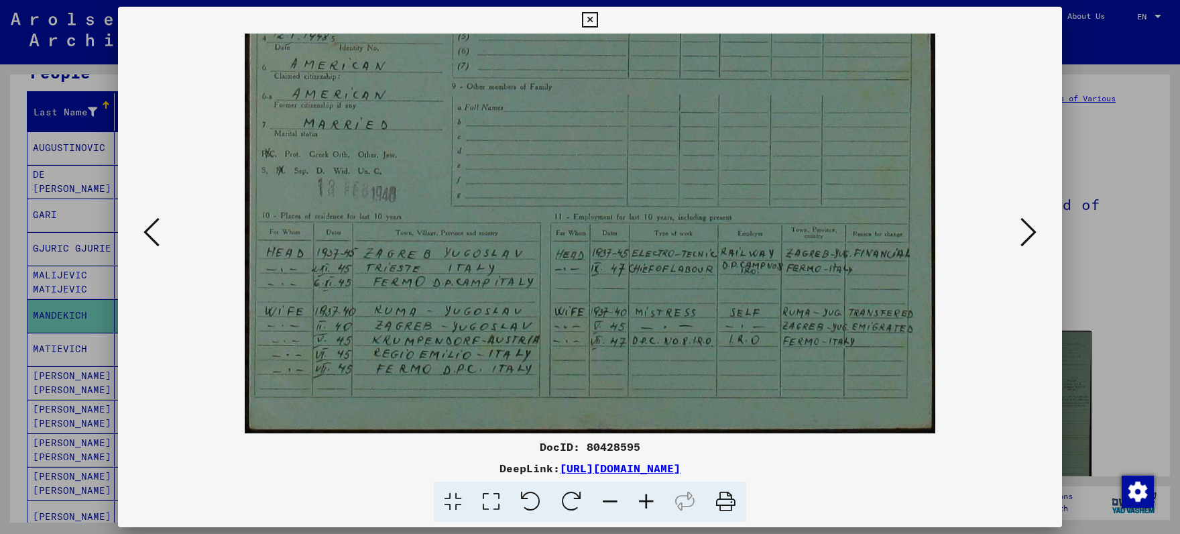
drag, startPoint x: 756, startPoint y: 280, endPoint x: 707, endPoint y: 94, distance: 192.3
click at [1033, 233] on icon at bounding box center [1029, 232] width 16 height 32
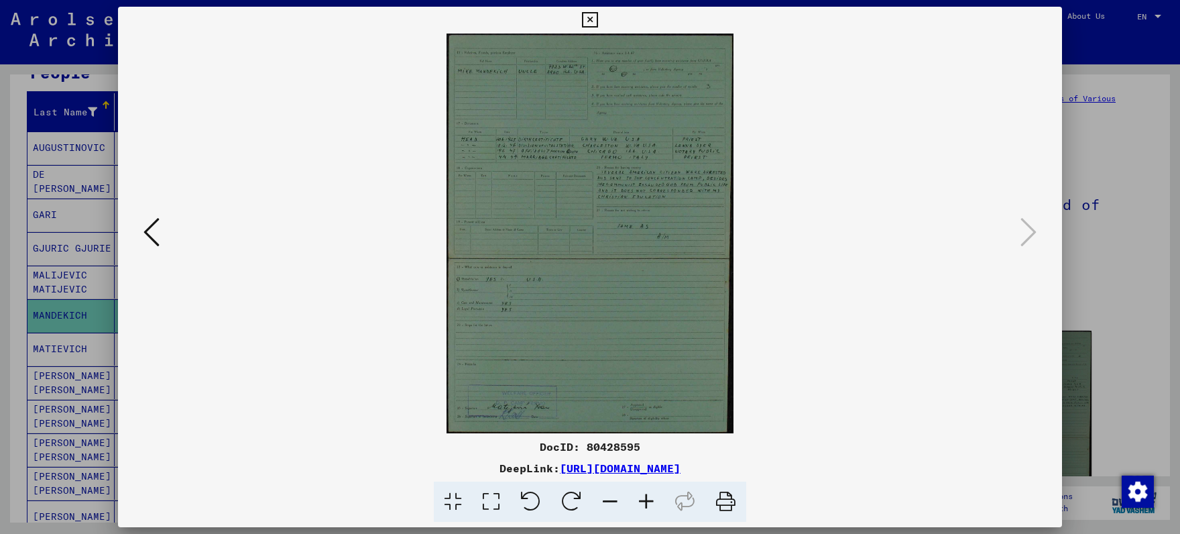
click at [647, 500] on icon at bounding box center [646, 501] width 36 height 41
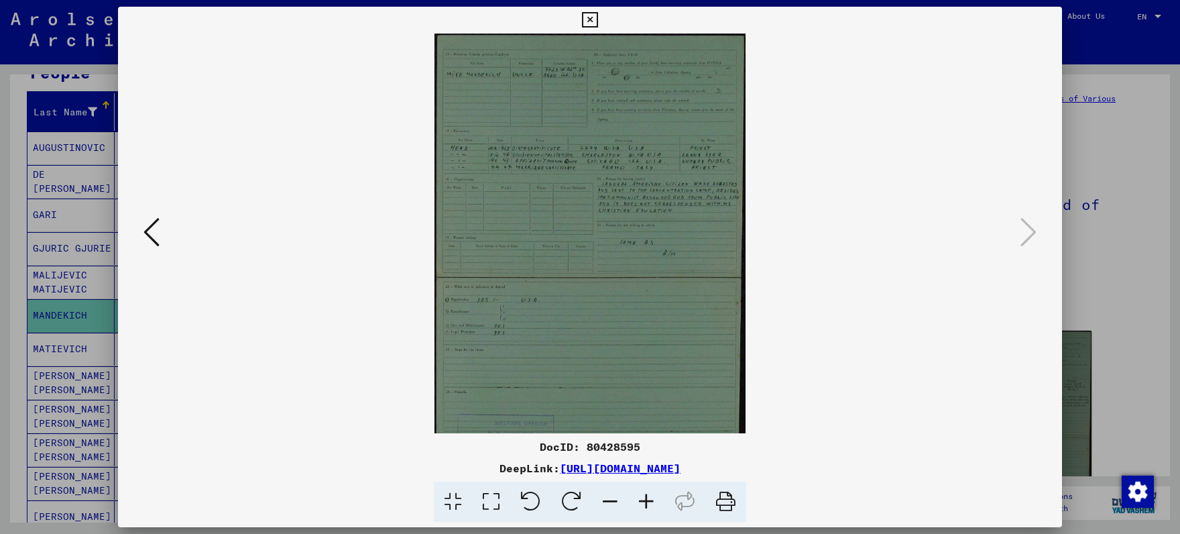
click at [647, 500] on icon at bounding box center [646, 501] width 36 height 41
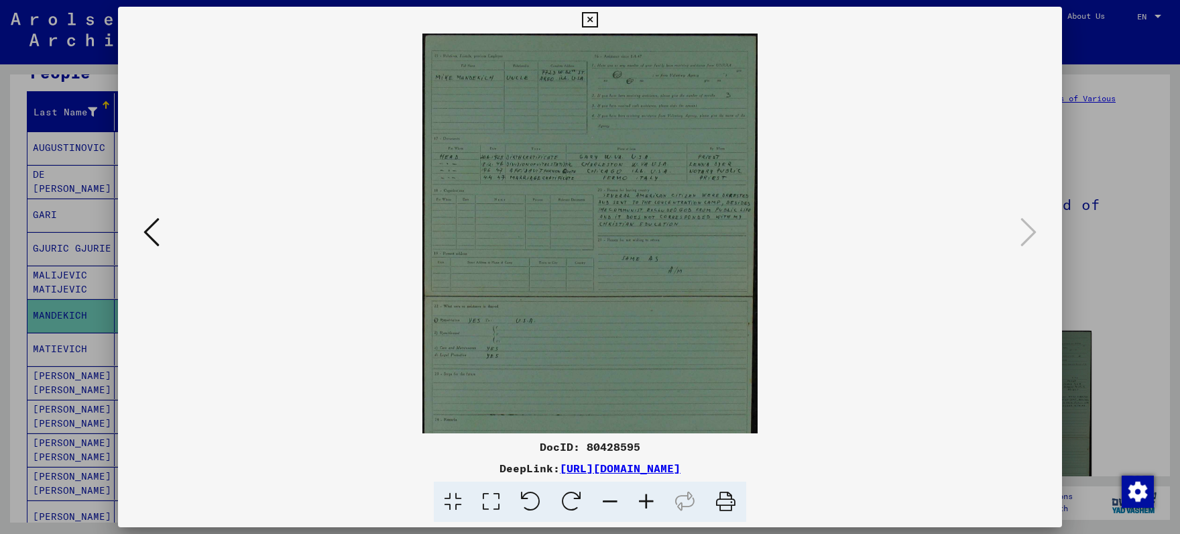
click at [646, 499] on icon at bounding box center [646, 501] width 36 height 41
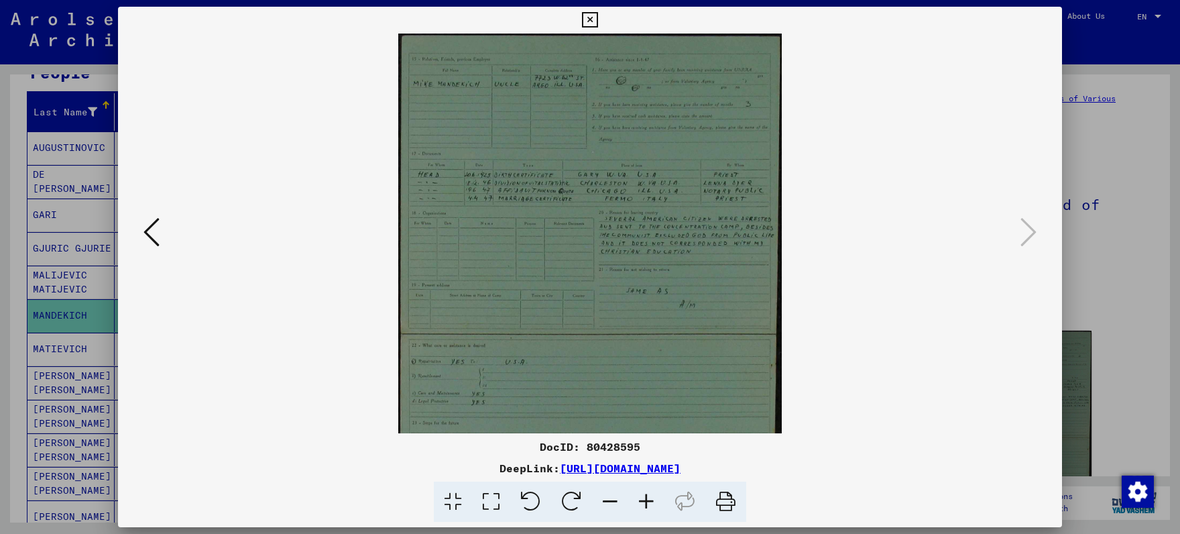
click at [646, 499] on icon at bounding box center [646, 501] width 36 height 41
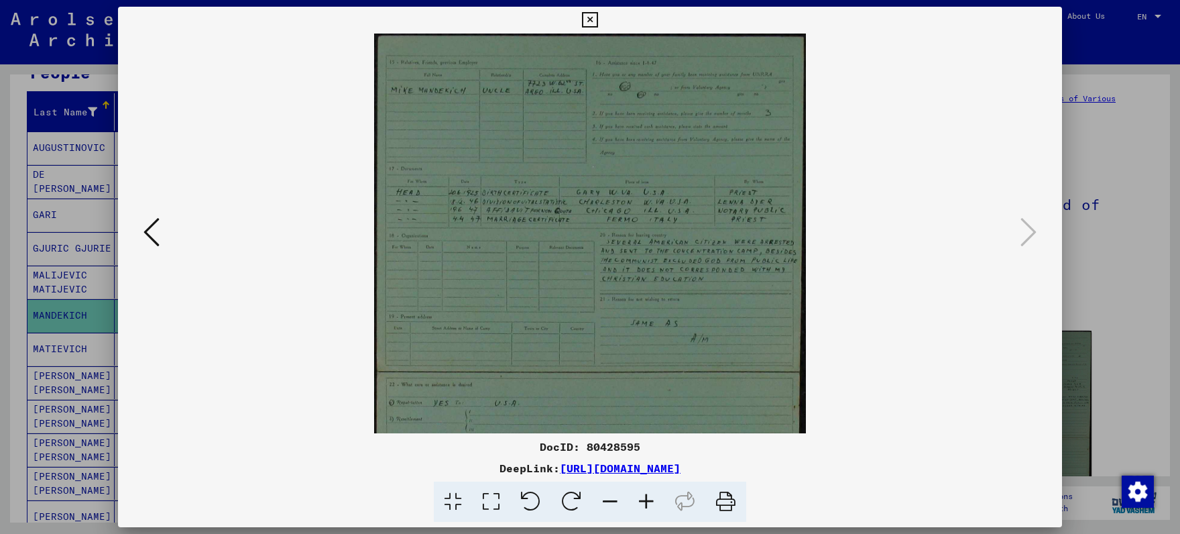
click at [646, 499] on icon at bounding box center [646, 501] width 36 height 41
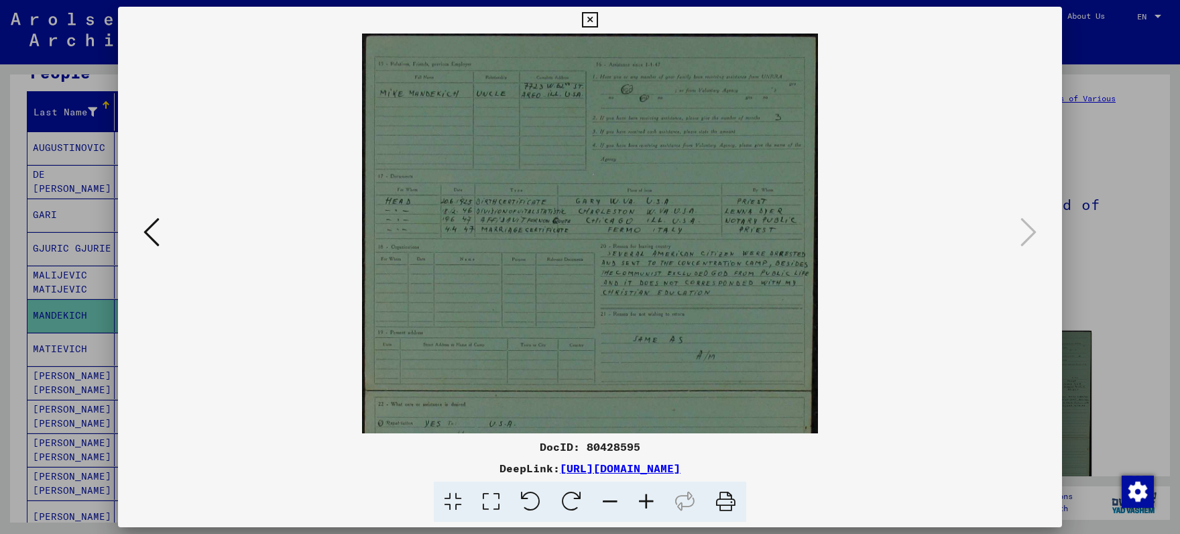
click at [646, 499] on icon at bounding box center [646, 501] width 36 height 41
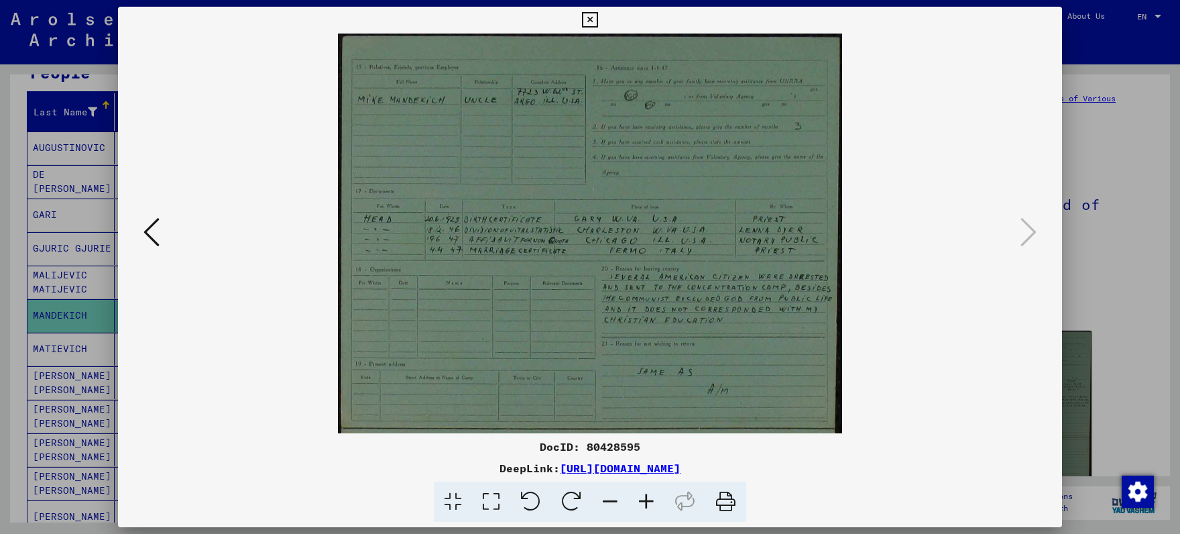
click at [646, 499] on icon at bounding box center [646, 501] width 36 height 41
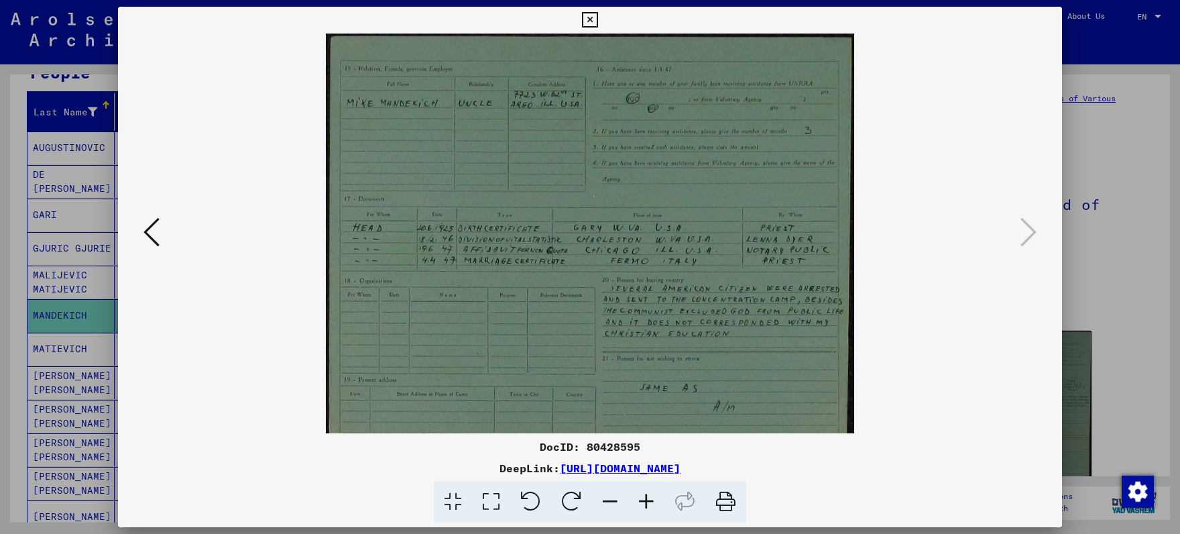
click at [646, 499] on icon at bounding box center [646, 501] width 36 height 41
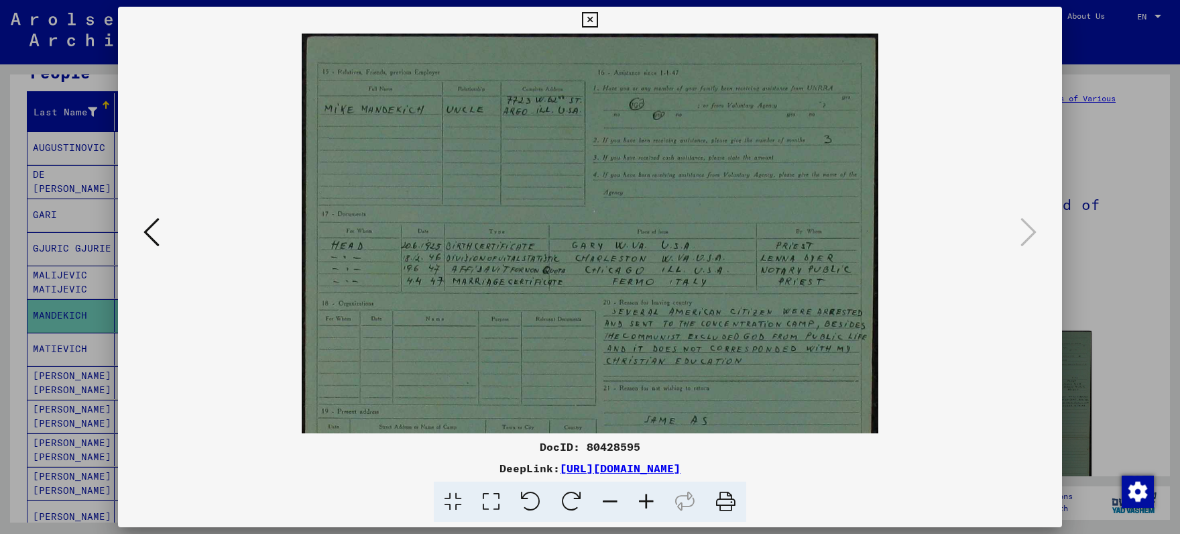
click at [646, 499] on icon at bounding box center [646, 501] width 36 height 41
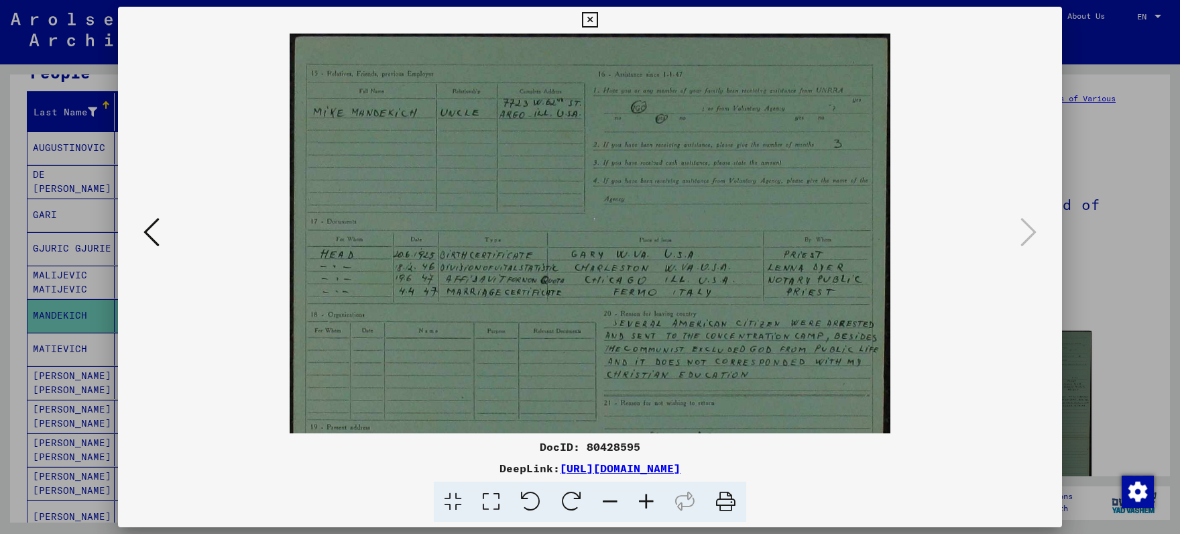
click at [646, 499] on icon at bounding box center [646, 501] width 36 height 41
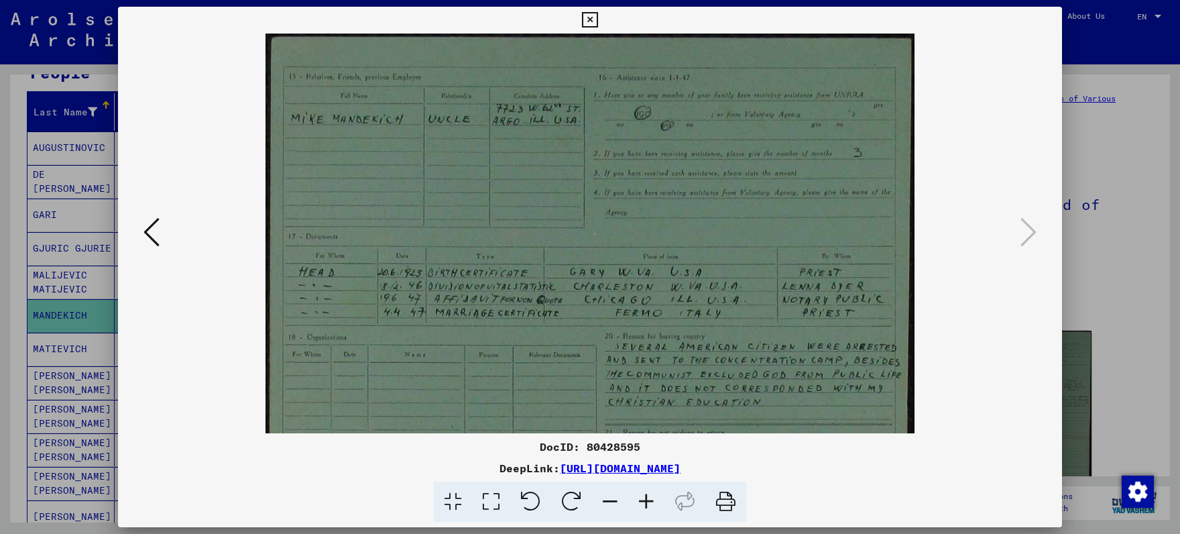
click at [646, 499] on icon at bounding box center [646, 501] width 36 height 41
click at [645, 499] on icon at bounding box center [646, 501] width 36 height 41
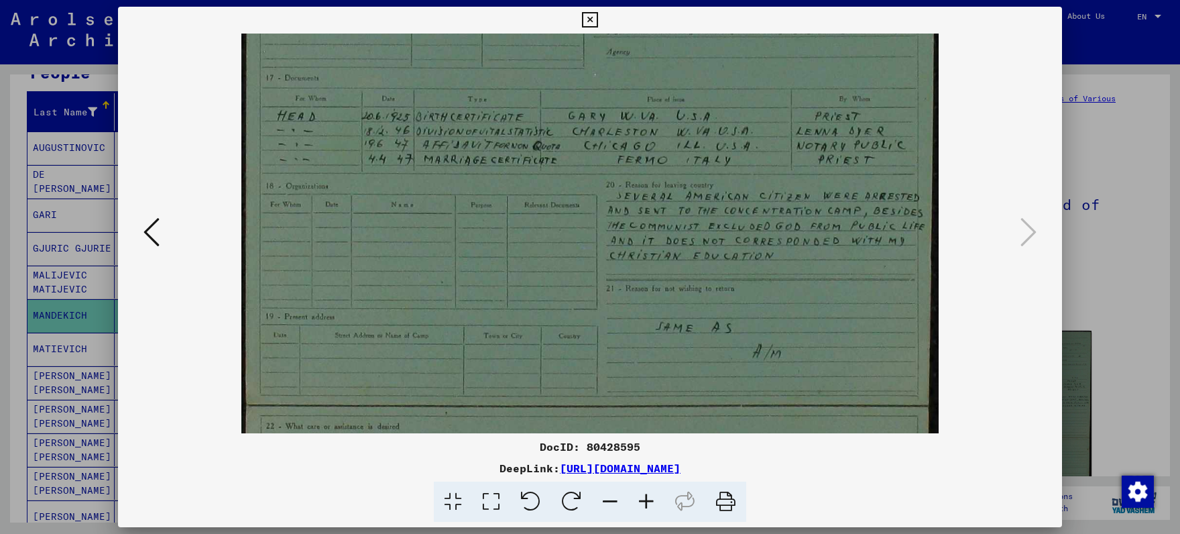
drag, startPoint x: 697, startPoint y: 400, endPoint x: 621, endPoint y: 226, distance: 190.4
click at [621, 226] on img at bounding box center [589, 345] width 697 height 970
click at [597, 24] on icon at bounding box center [589, 20] width 15 height 16
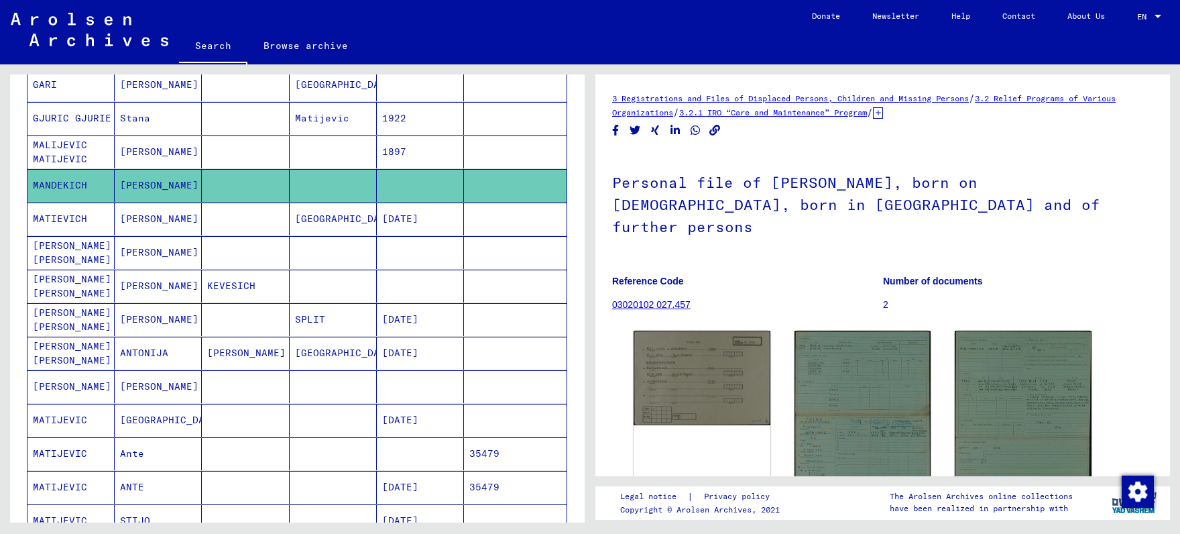
scroll to position [280, 0]
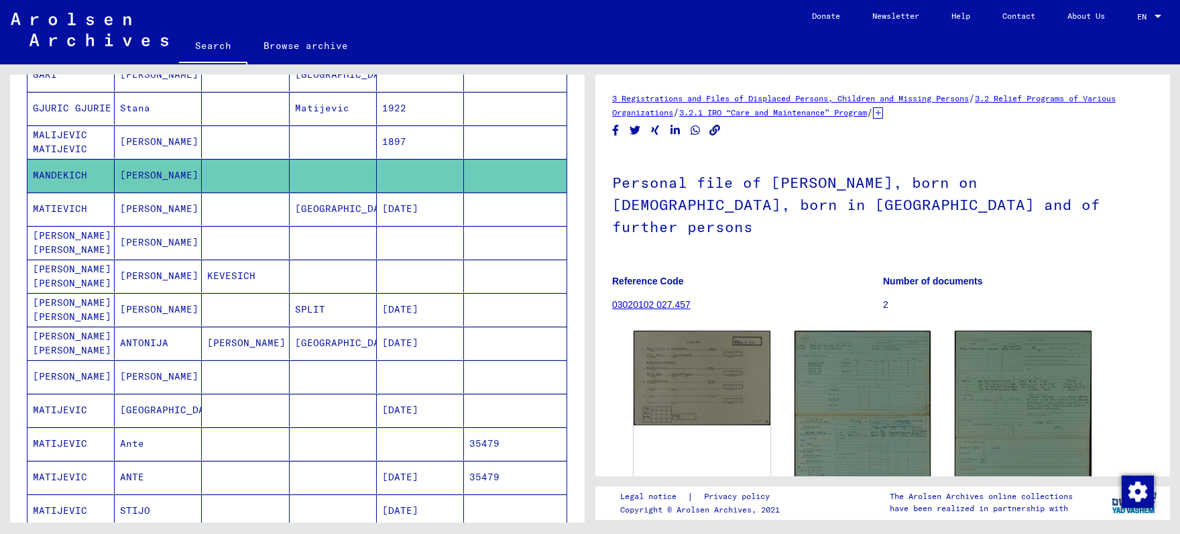
click at [255, 207] on mat-cell at bounding box center [245, 208] width 87 height 33
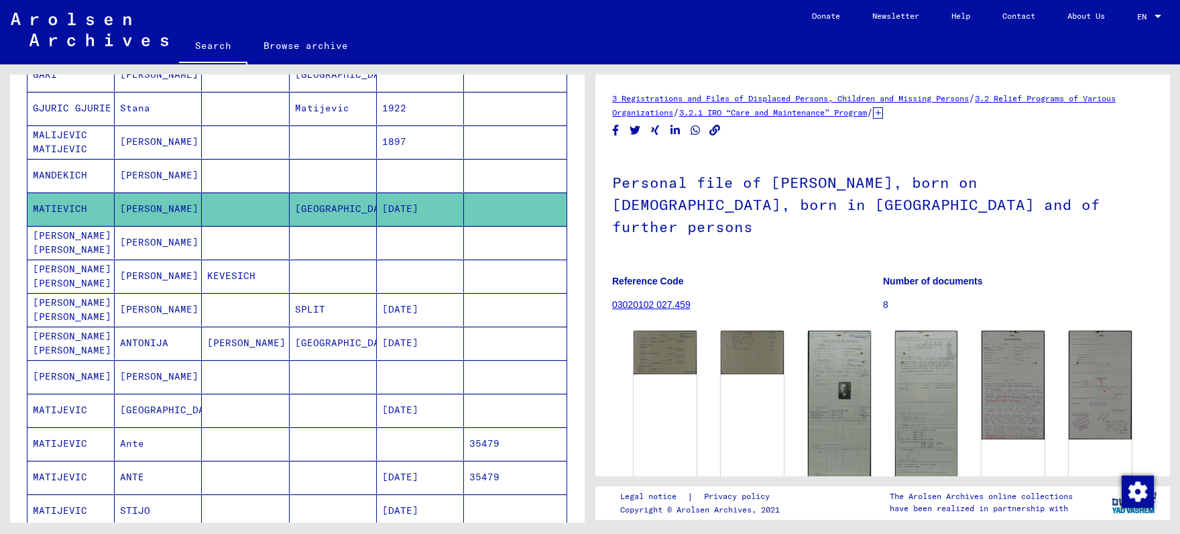
click at [258, 238] on mat-cell at bounding box center [245, 242] width 87 height 33
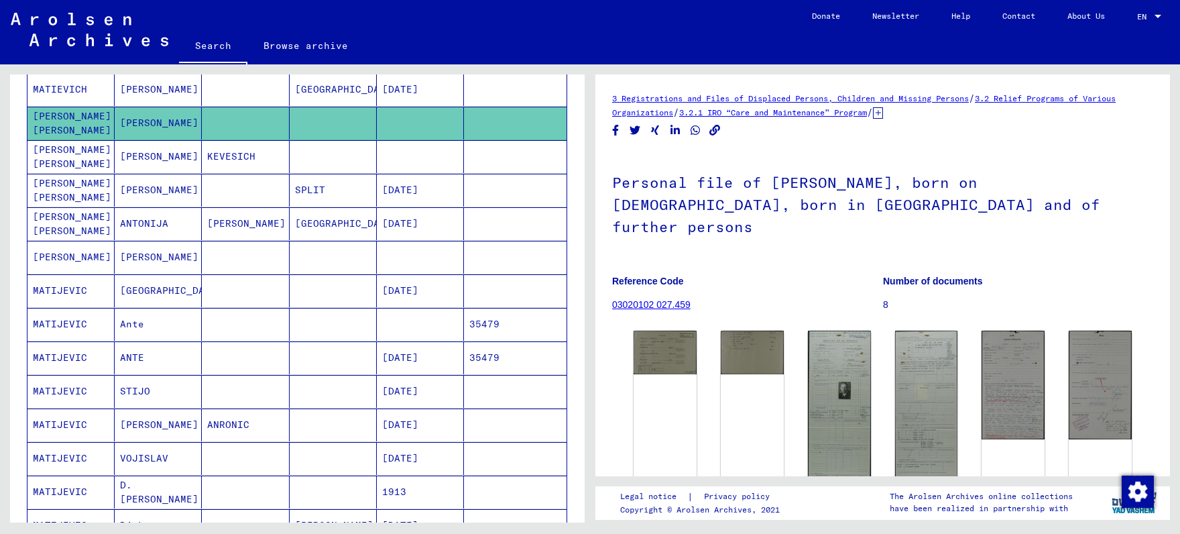
scroll to position [420, 0]
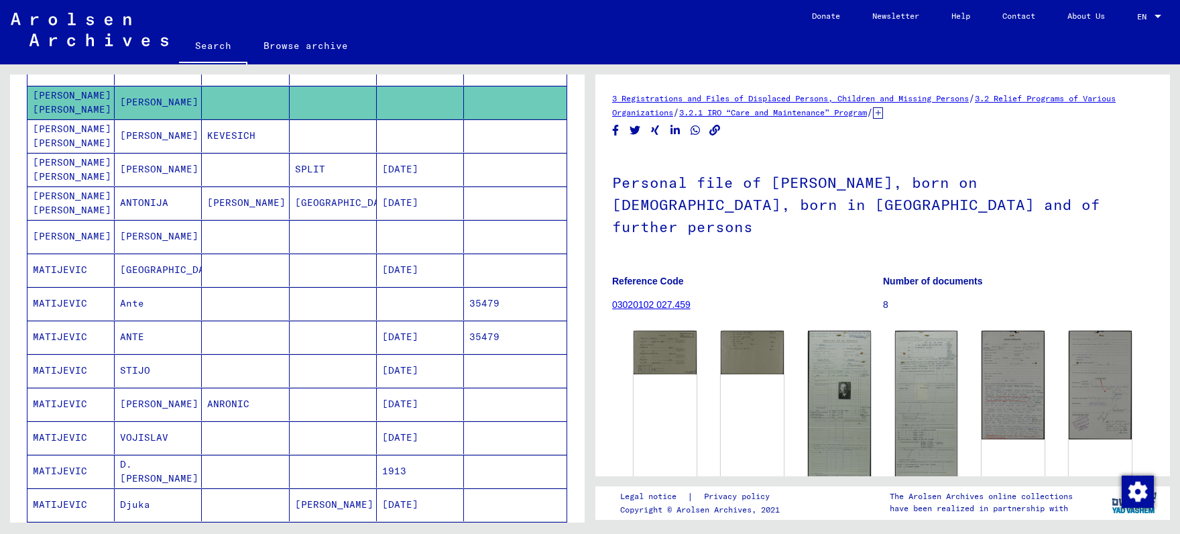
click at [279, 174] on mat-cell at bounding box center [245, 169] width 87 height 33
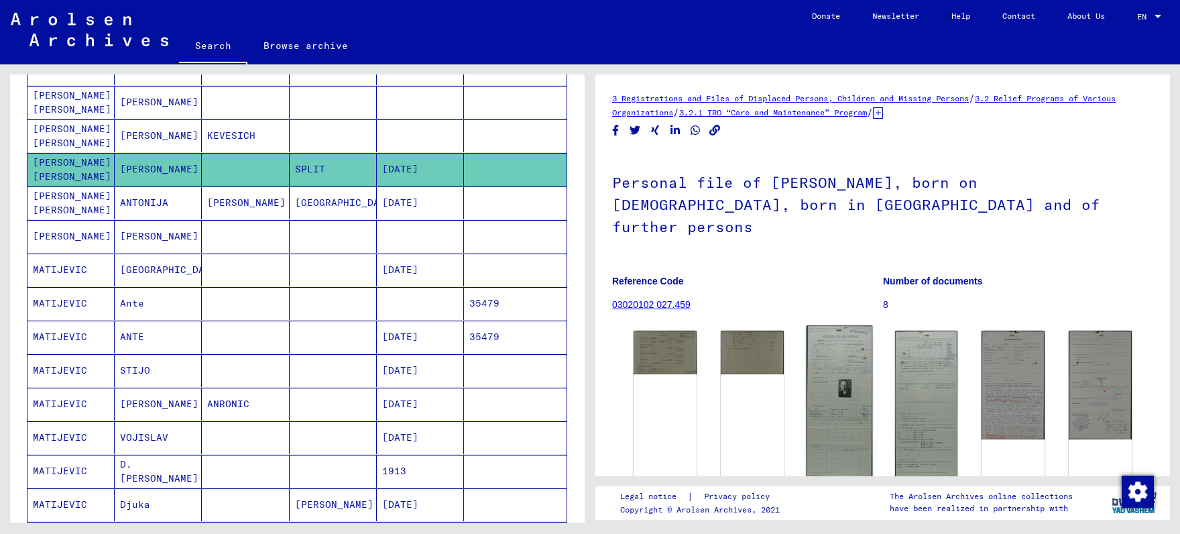
click at [837, 363] on img at bounding box center [839, 427] width 66 height 204
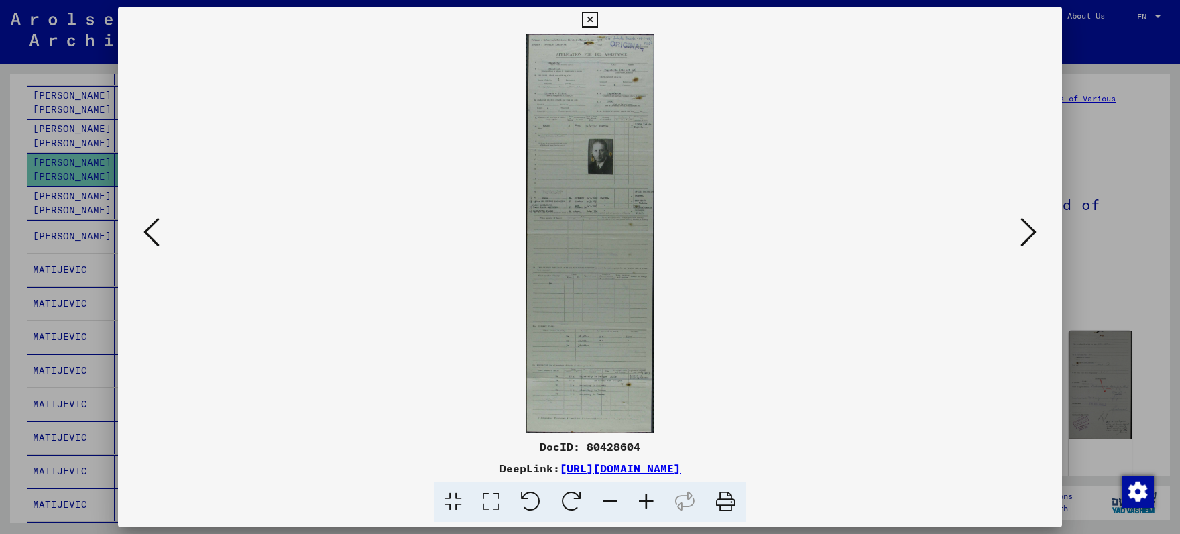
click at [649, 499] on icon at bounding box center [646, 501] width 36 height 41
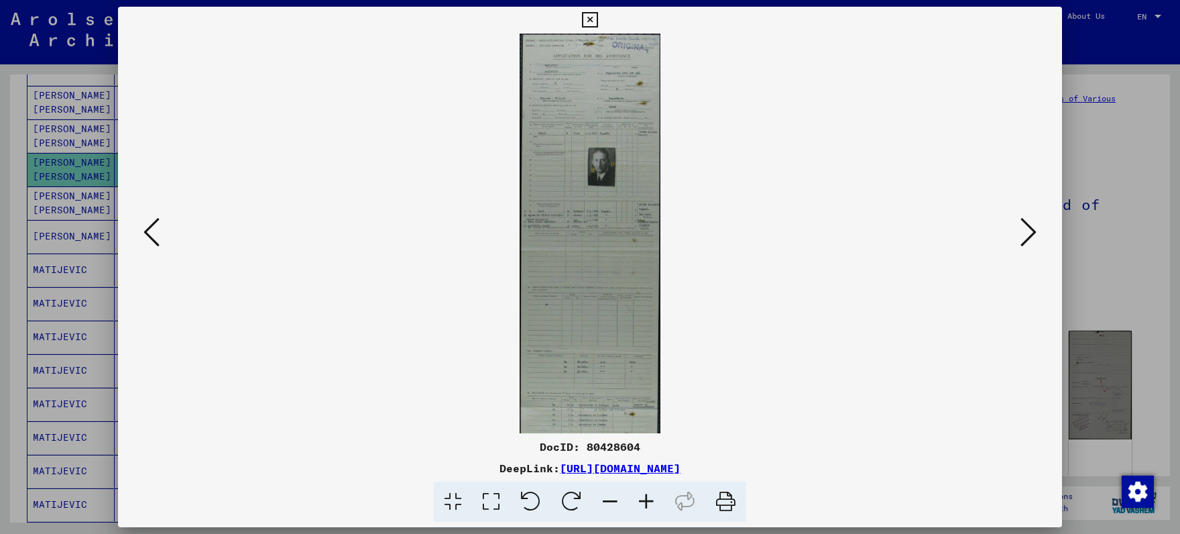
click at [648, 499] on icon at bounding box center [646, 501] width 36 height 41
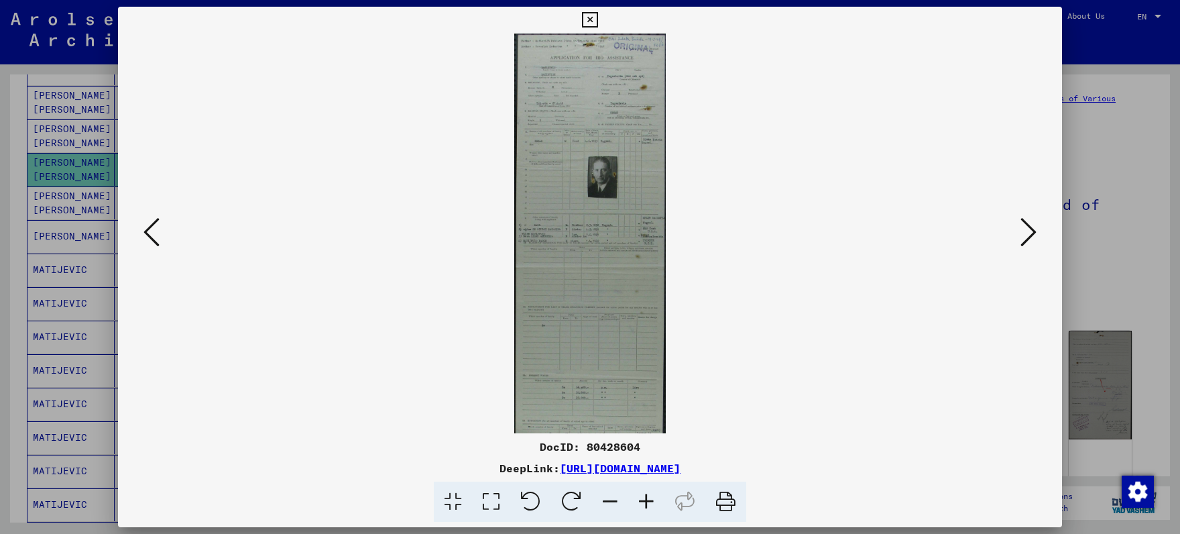
click at [648, 499] on icon at bounding box center [646, 501] width 36 height 41
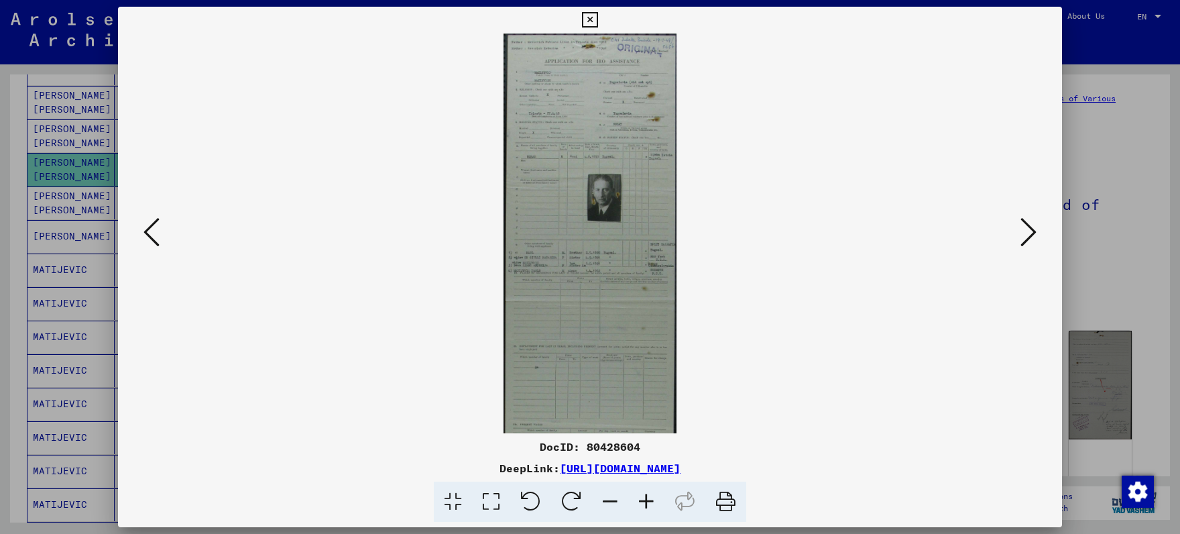
click at [650, 498] on icon at bounding box center [646, 501] width 36 height 41
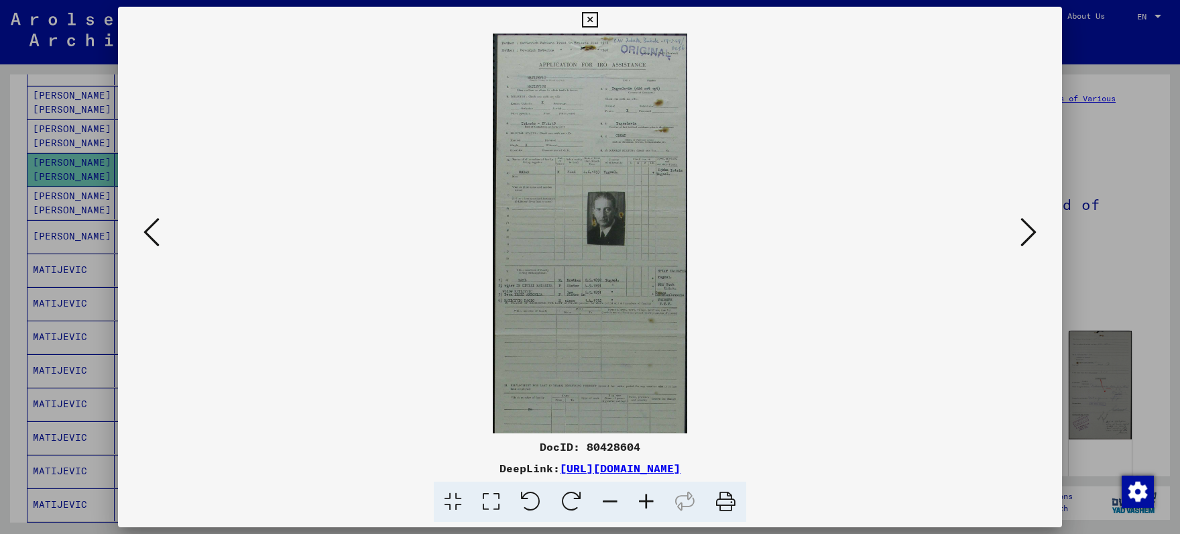
click at [650, 498] on icon at bounding box center [646, 501] width 36 height 41
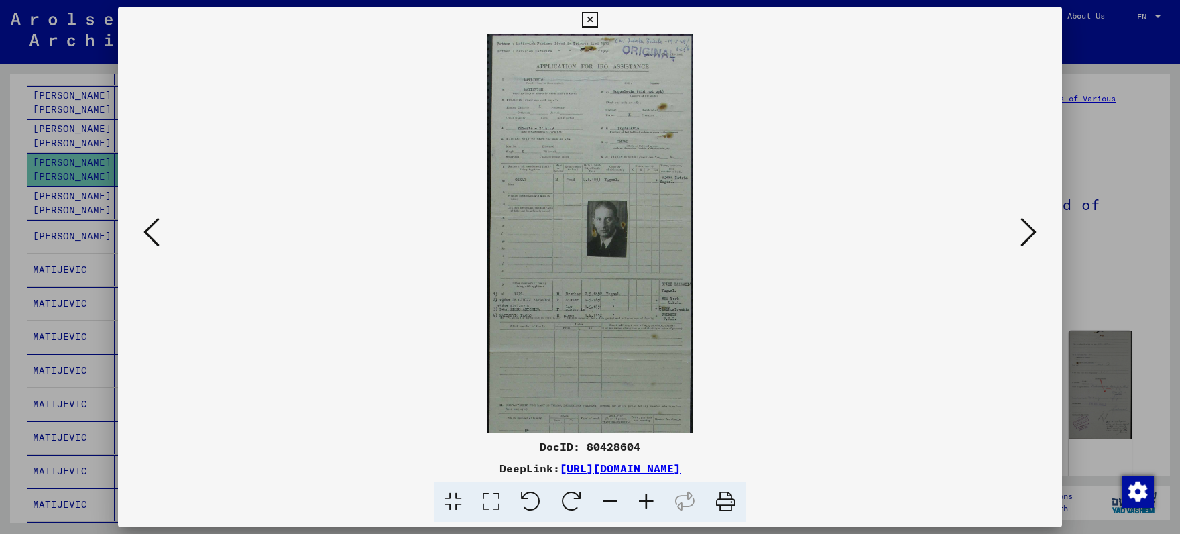
click at [650, 498] on icon at bounding box center [646, 501] width 36 height 41
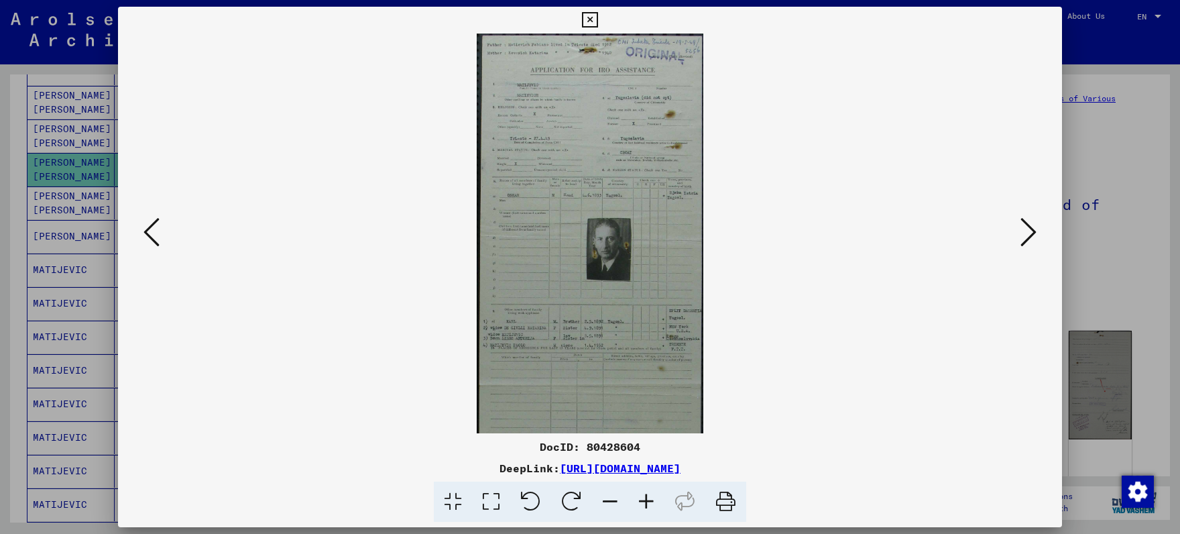
click at [650, 498] on icon at bounding box center [646, 501] width 36 height 41
click at [649, 498] on icon at bounding box center [646, 501] width 36 height 41
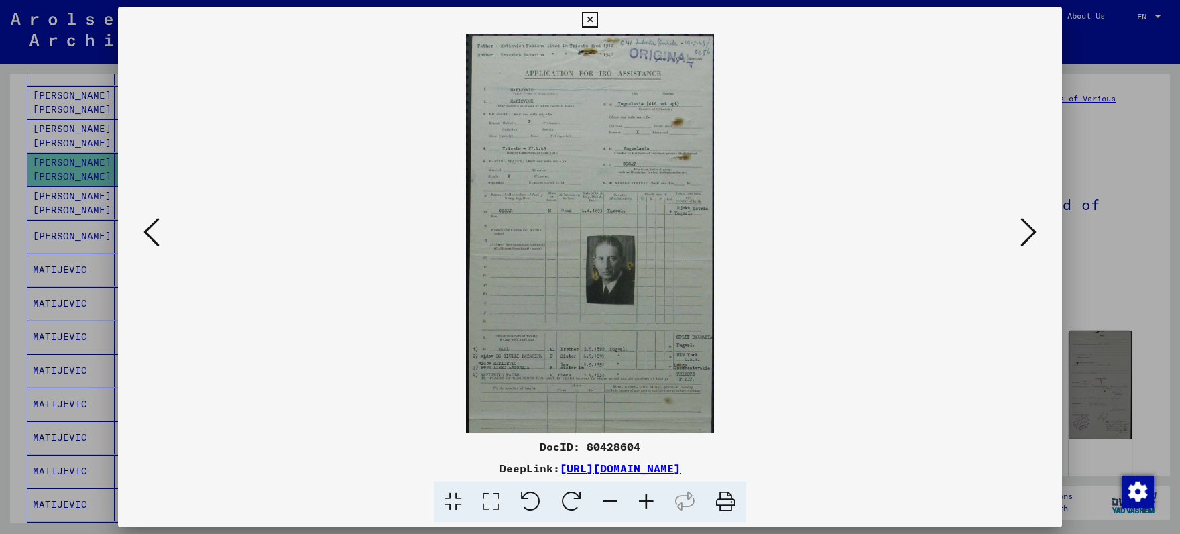
click at [649, 498] on icon at bounding box center [646, 501] width 36 height 41
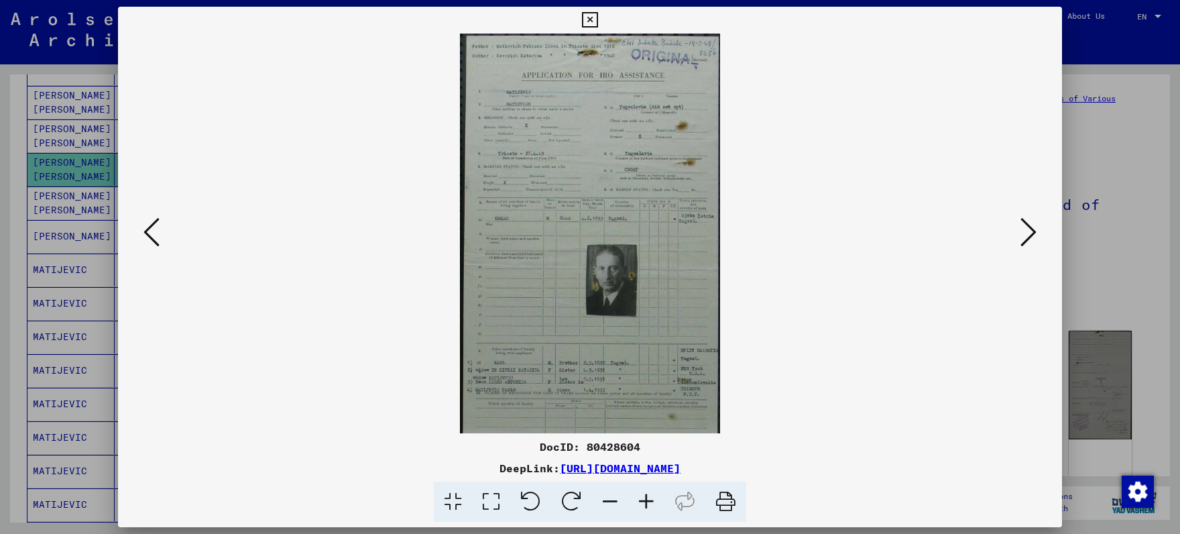
click at [649, 498] on icon at bounding box center [646, 501] width 36 height 41
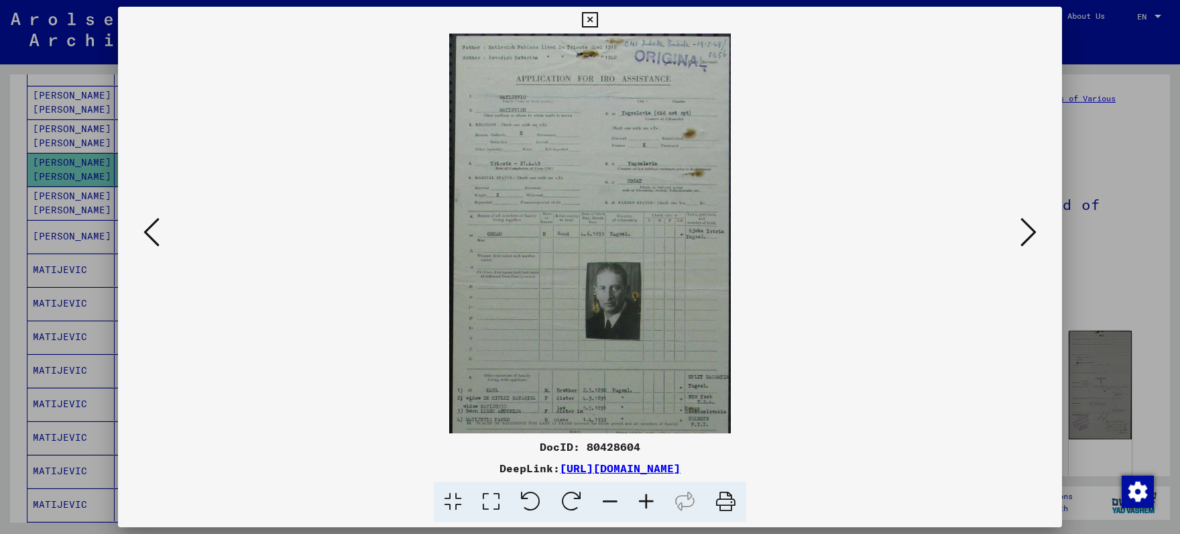
click at [649, 498] on icon at bounding box center [646, 501] width 36 height 41
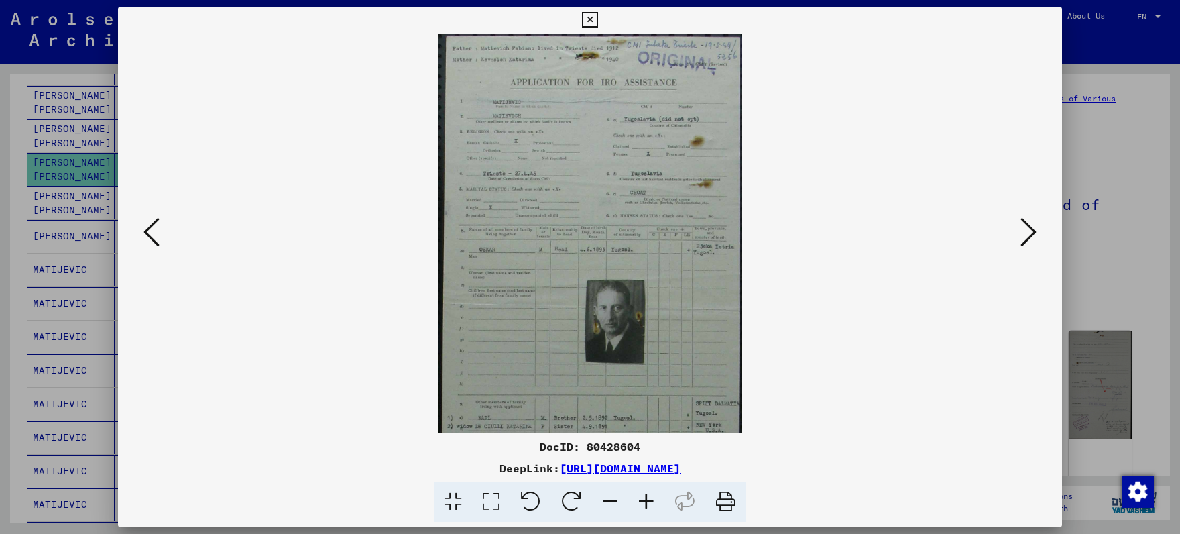
click at [649, 498] on icon at bounding box center [646, 501] width 36 height 41
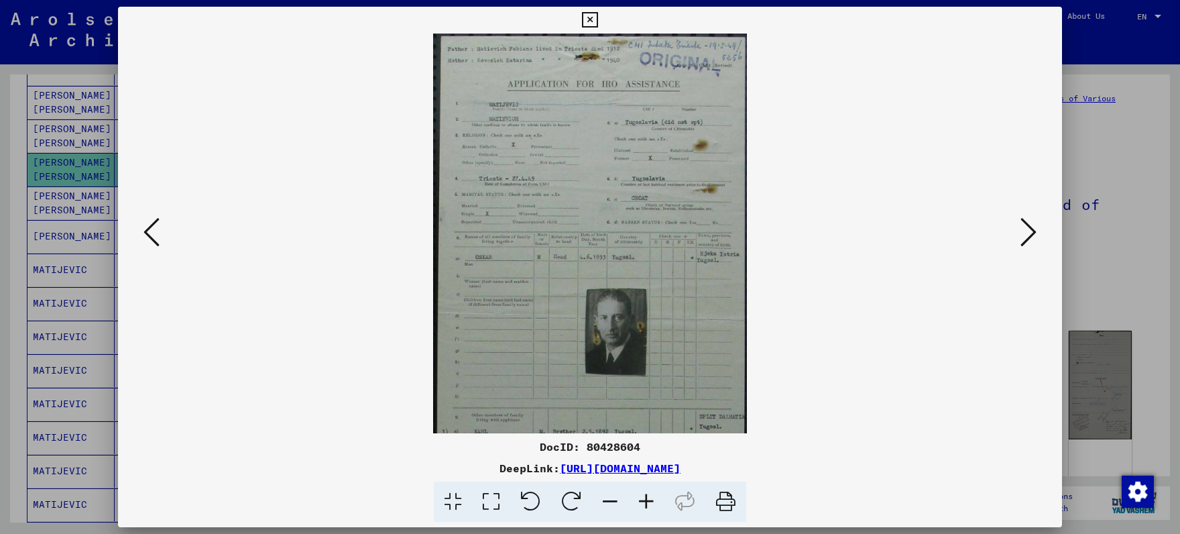
click at [648, 498] on icon at bounding box center [646, 501] width 36 height 41
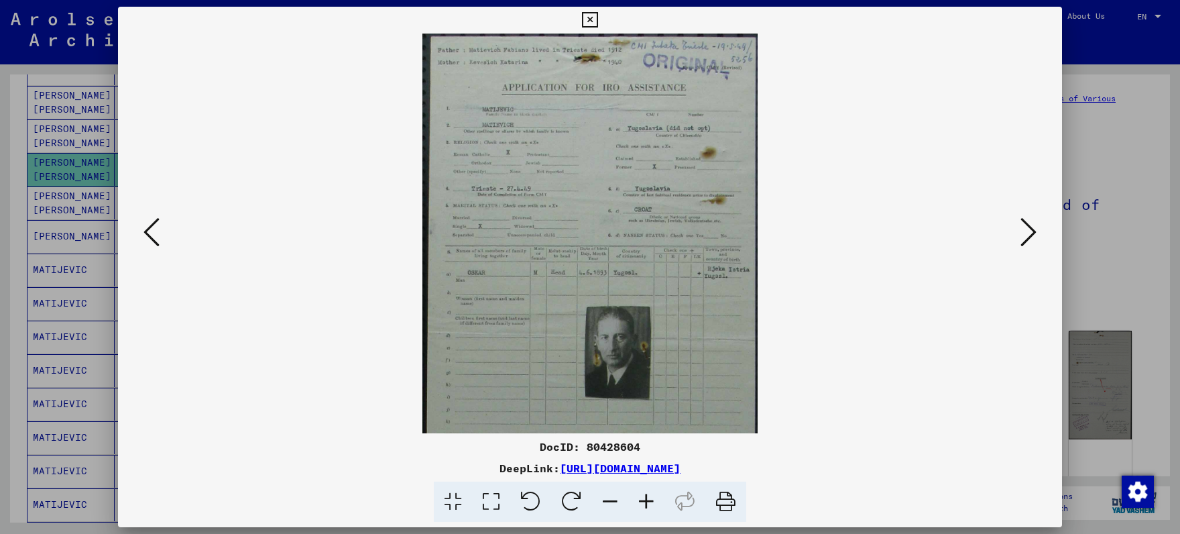
click at [648, 498] on icon at bounding box center [646, 501] width 36 height 41
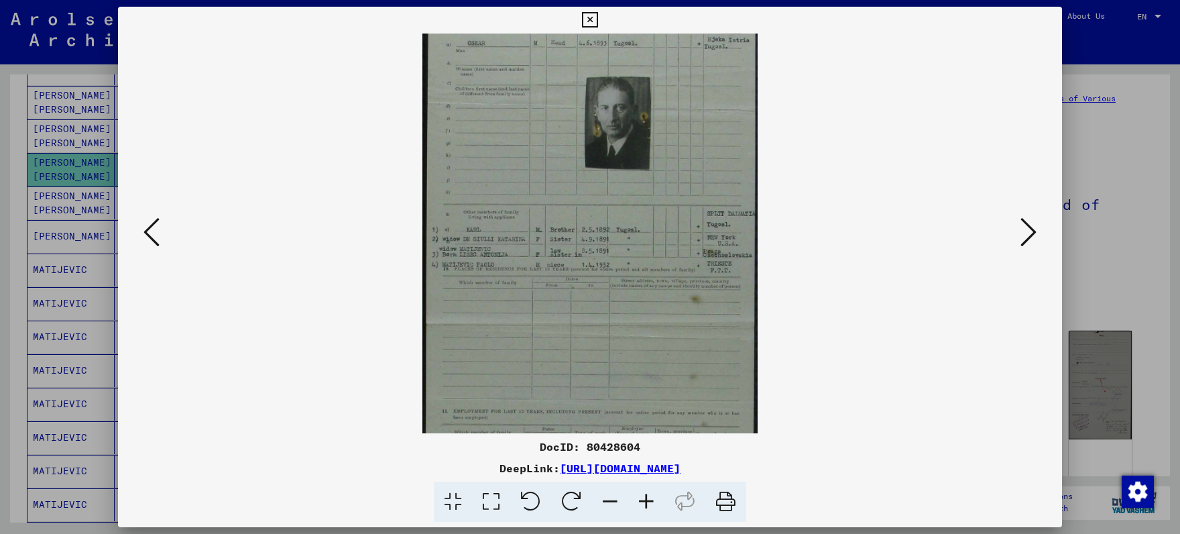
scroll to position [272, 0]
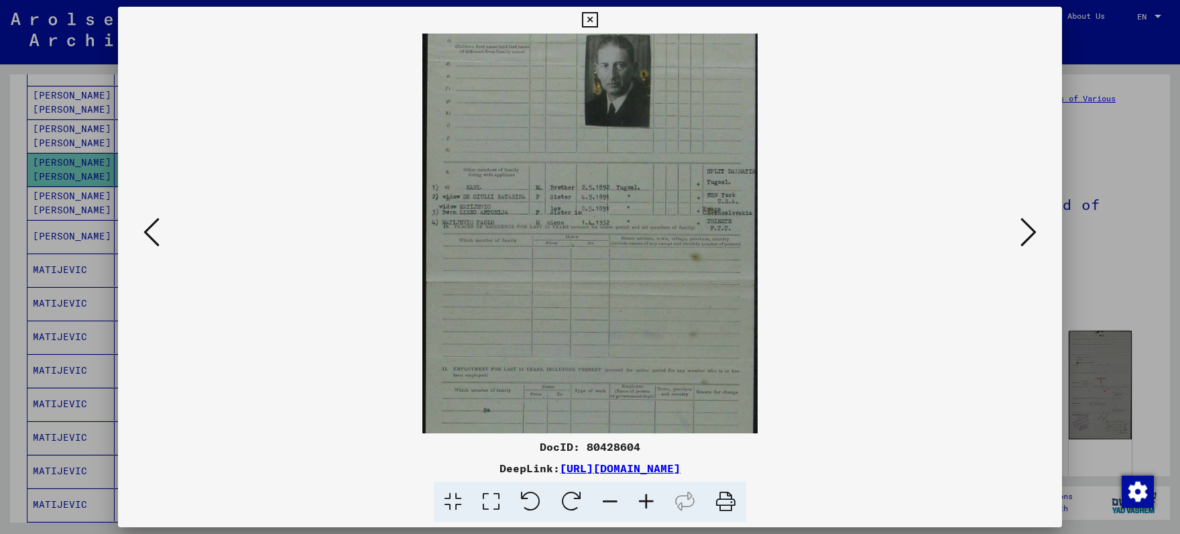
drag, startPoint x: 616, startPoint y: 396, endPoint x: 582, endPoint y: 141, distance: 257.0
click at [582, 141] on img at bounding box center [589, 280] width 335 height 1037
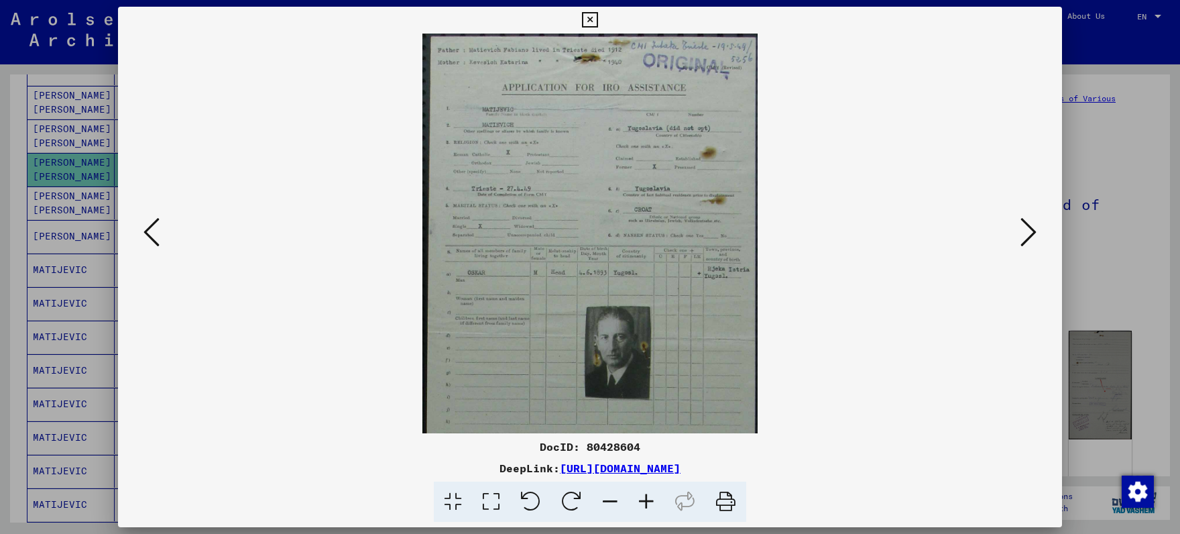
drag, startPoint x: 586, startPoint y: 171, endPoint x: 543, endPoint y: 396, distance: 228.7
click at [1028, 240] on icon at bounding box center [1029, 232] width 16 height 32
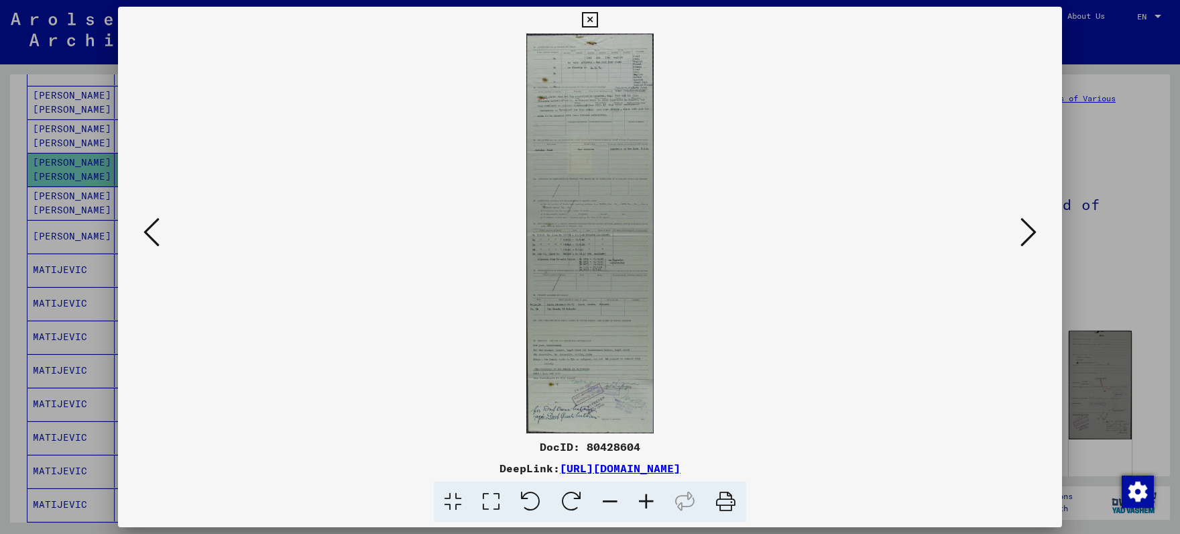
click at [1028, 240] on icon at bounding box center [1029, 232] width 16 height 32
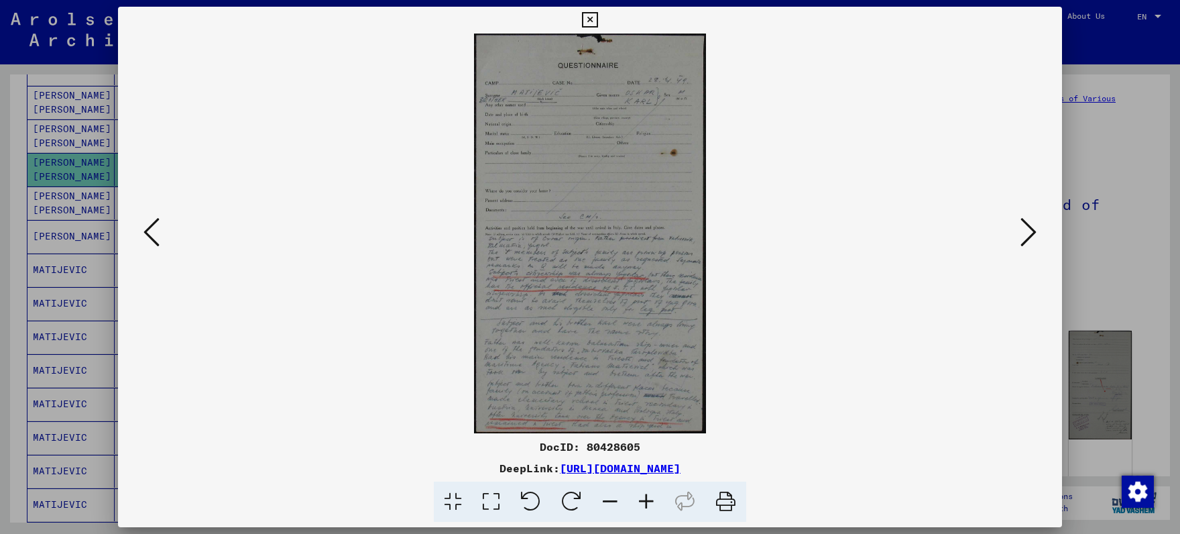
click at [649, 498] on icon at bounding box center [646, 501] width 36 height 41
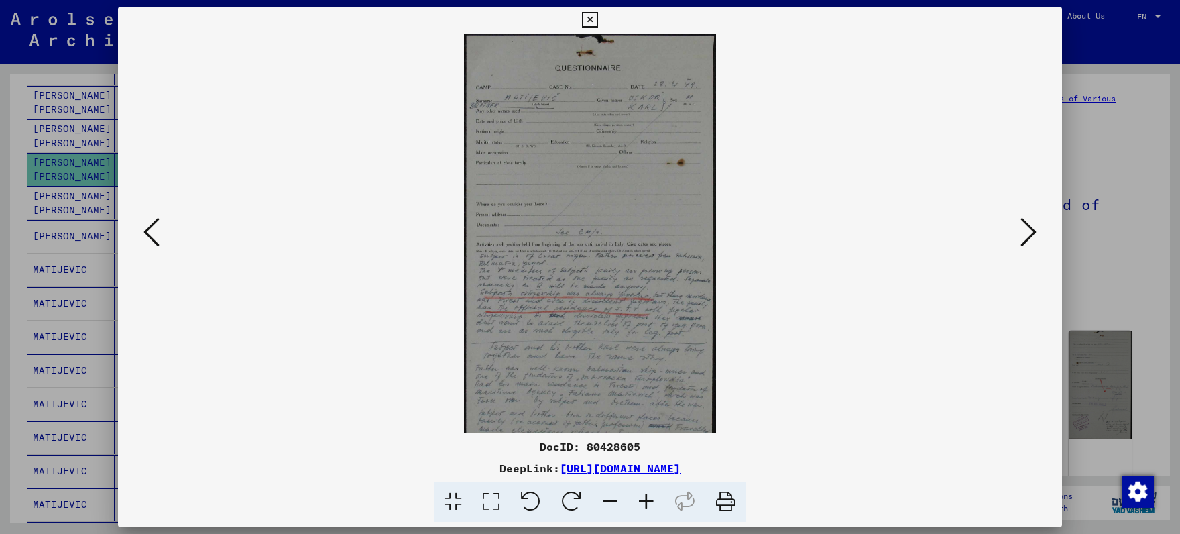
click at [649, 498] on icon at bounding box center [646, 501] width 36 height 41
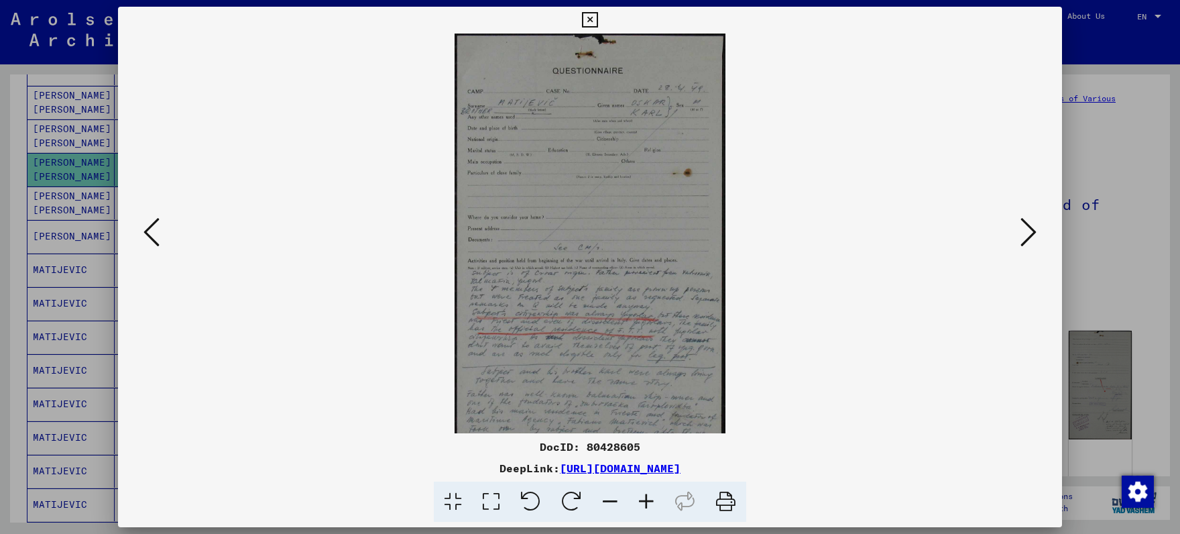
click at [649, 497] on icon at bounding box center [646, 501] width 36 height 41
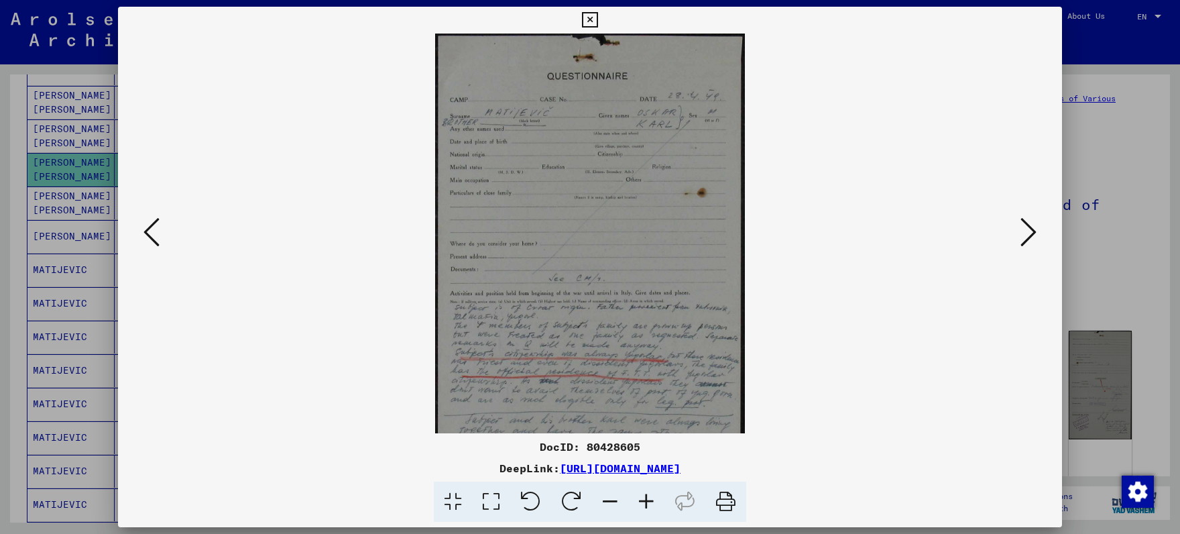
click at [649, 496] on icon at bounding box center [646, 501] width 36 height 41
click at [648, 495] on icon at bounding box center [646, 501] width 36 height 41
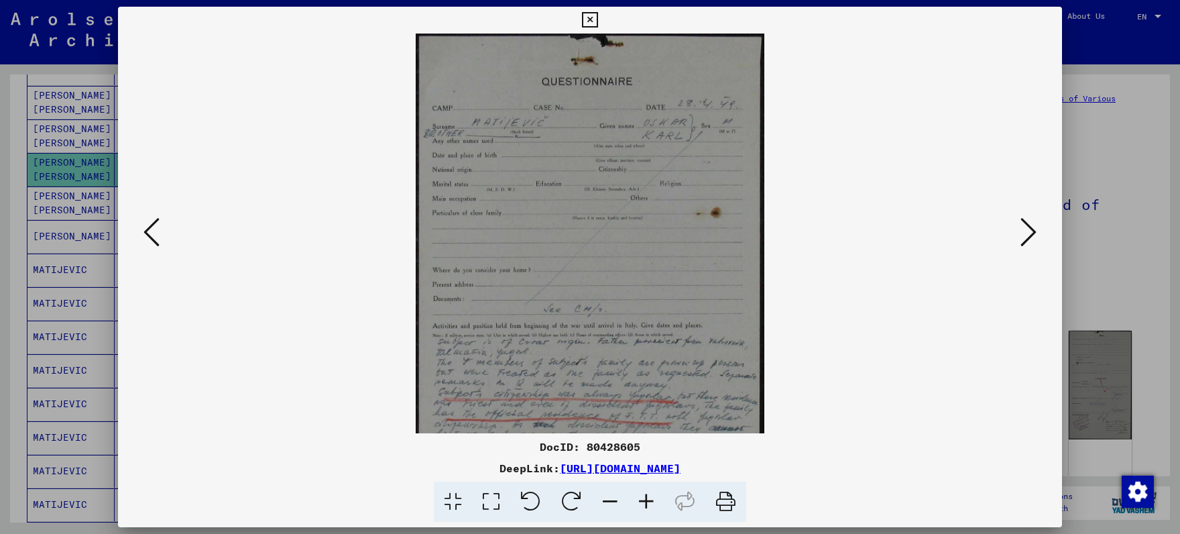
click at [647, 494] on icon at bounding box center [646, 501] width 36 height 41
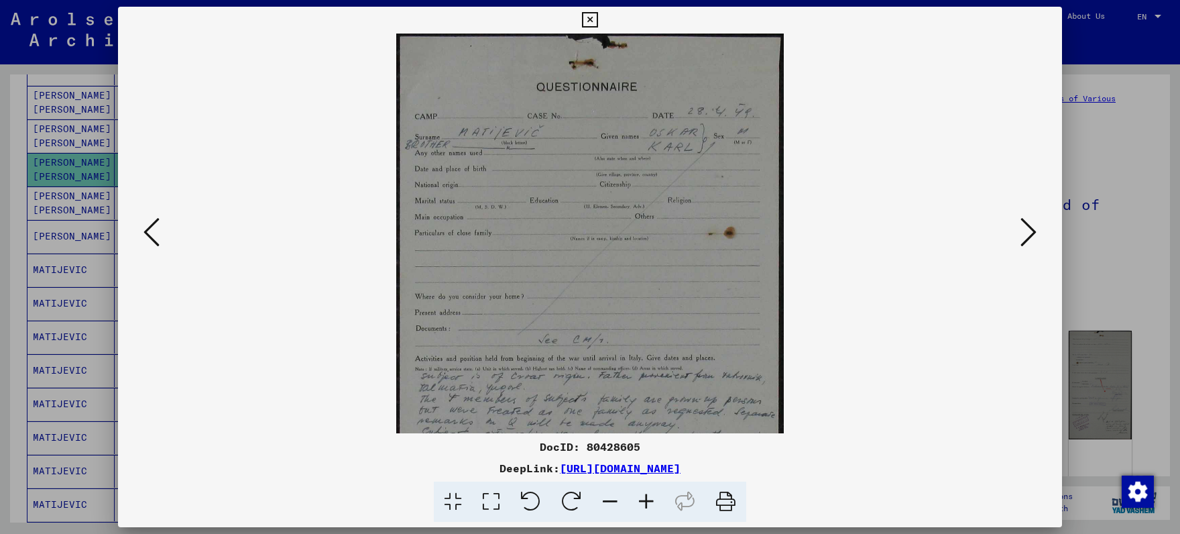
click at [646, 494] on icon at bounding box center [646, 501] width 36 height 41
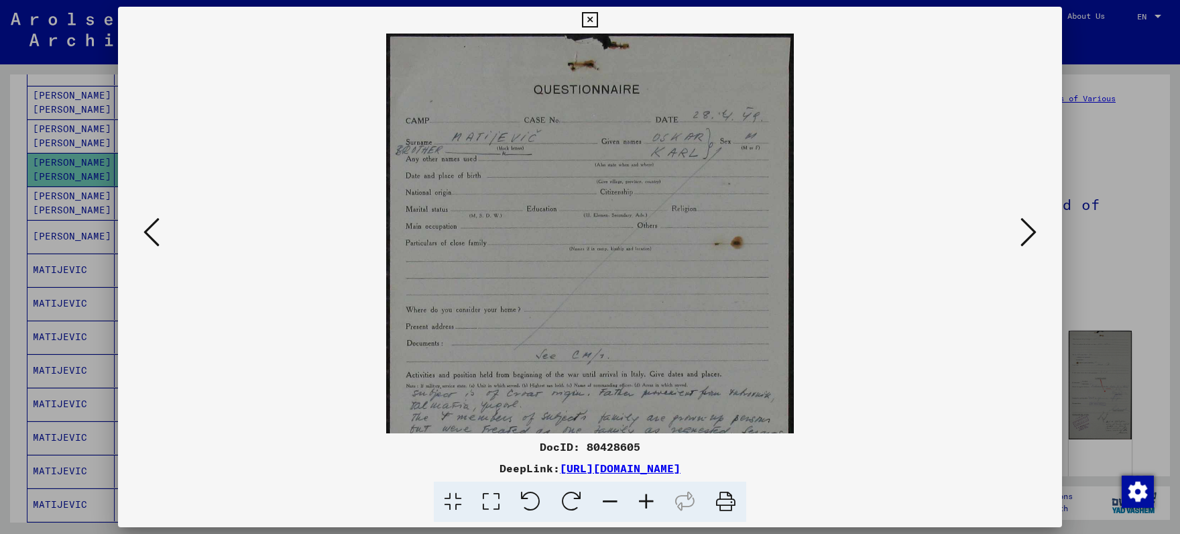
click at [646, 493] on icon at bounding box center [646, 501] width 36 height 41
click at [645, 493] on icon at bounding box center [646, 501] width 36 height 41
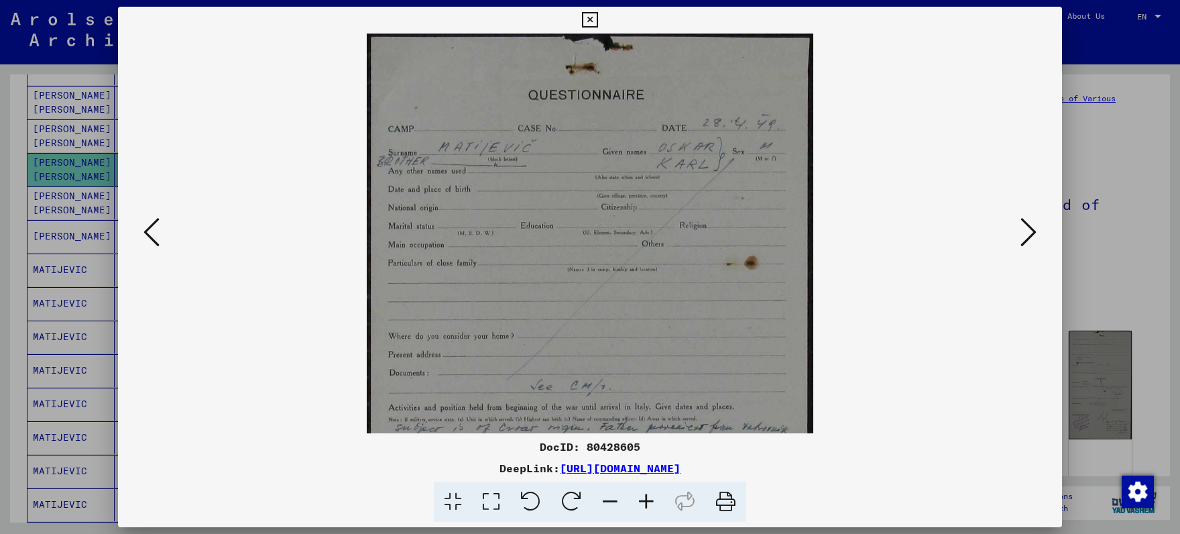
click at [645, 492] on icon at bounding box center [646, 501] width 36 height 41
click at [644, 492] on icon at bounding box center [646, 501] width 36 height 41
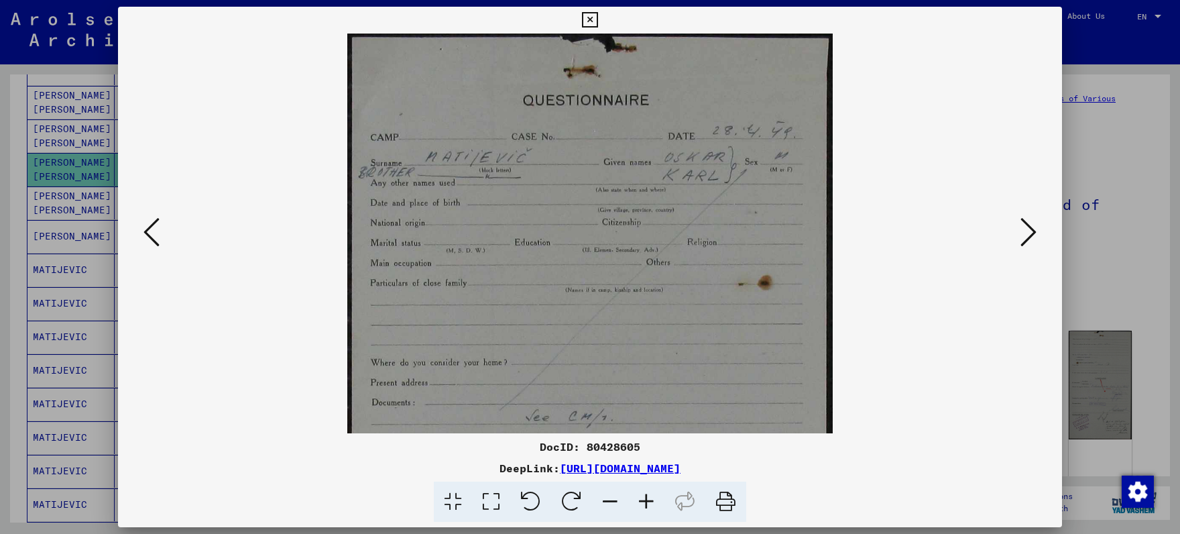
click at [644, 492] on icon at bounding box center [646, 501] width 36 height 41
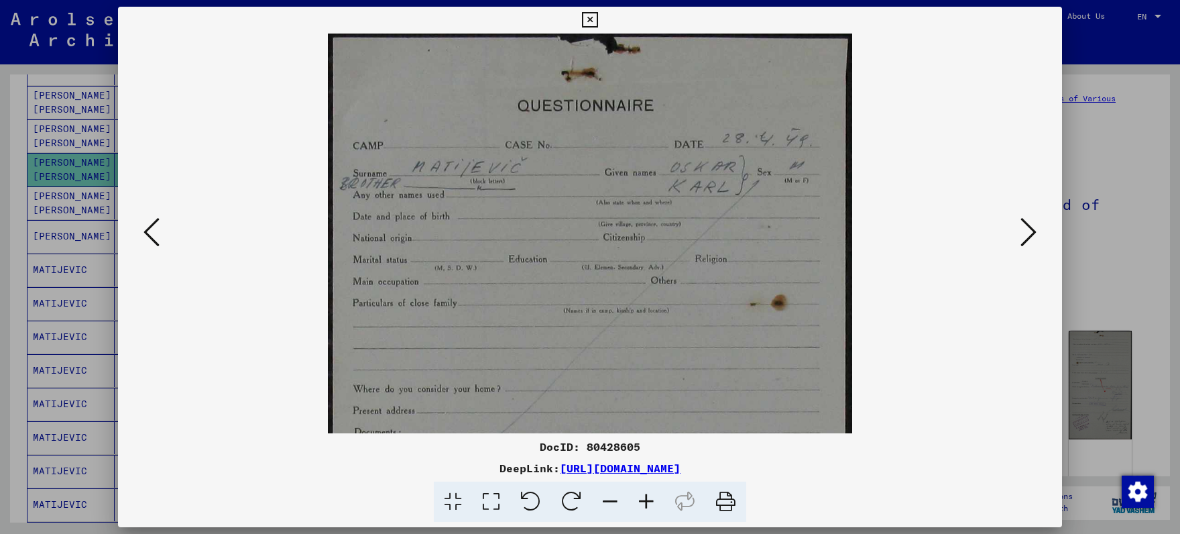
click at [643, 492] on icon at bounding box center [646, 501] width 36 height 41
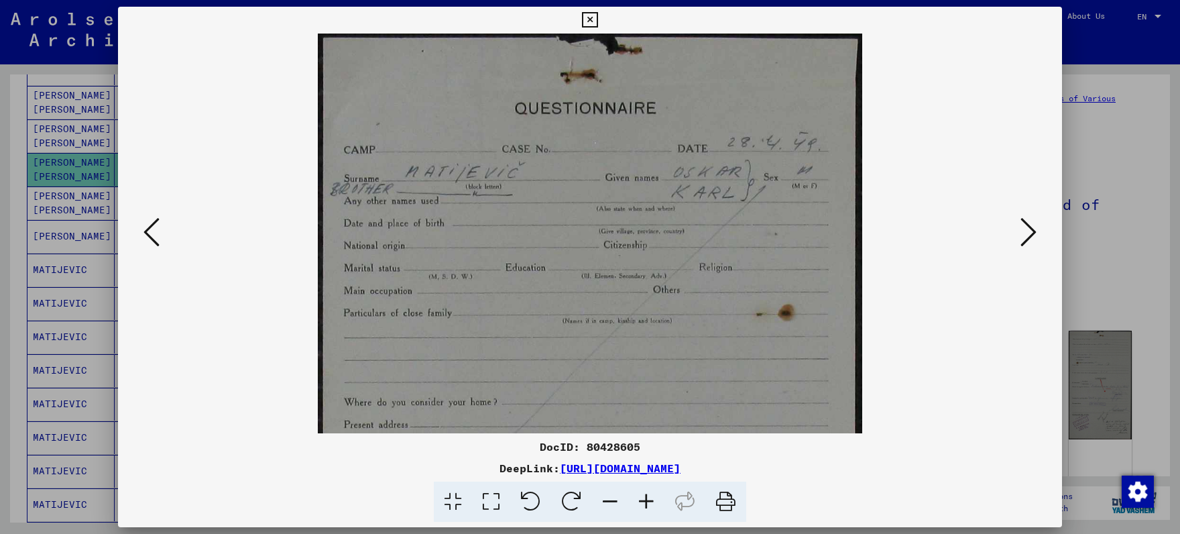
click at [642, 492] on icon at bounding box center [646, 501] width 36 height 41
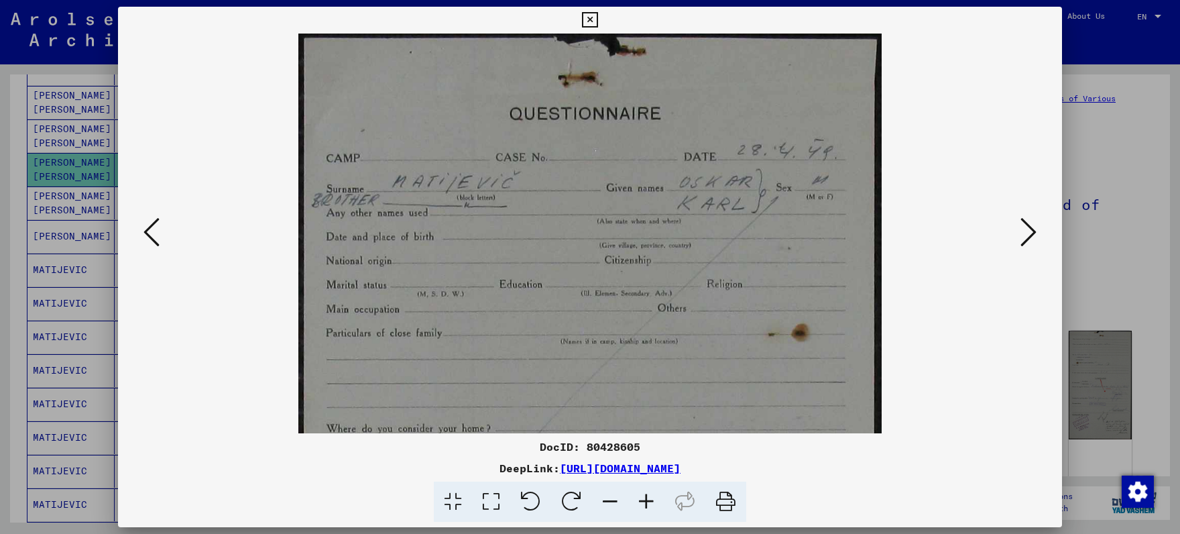
click at [641, 492] on icon at bounding box center [646, 501] width 36 height 41
click at [639, 492] on icon at bounding box center [646, 501] width 36 height 41
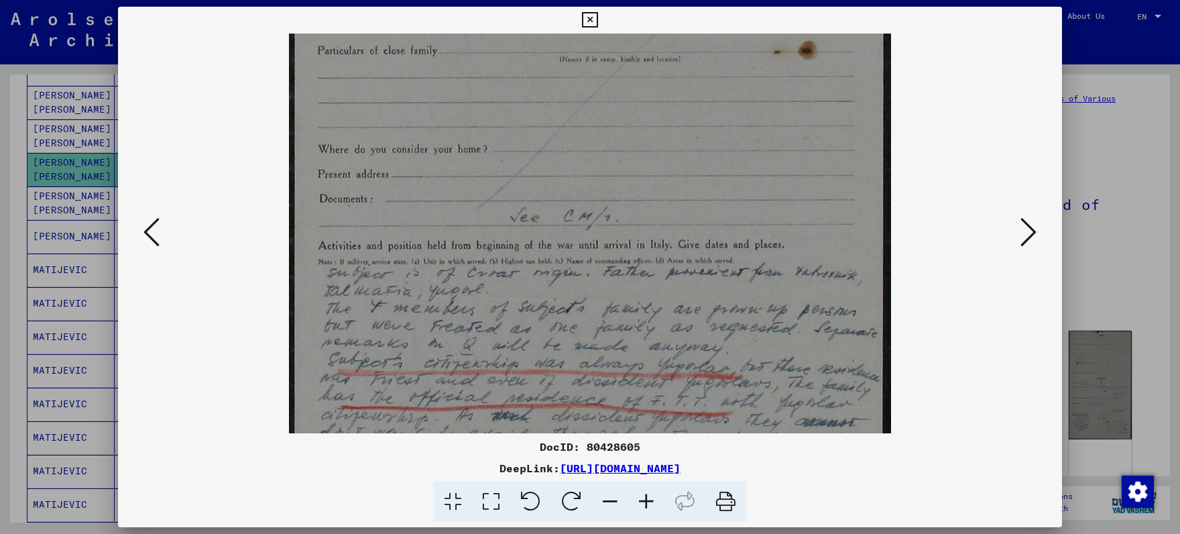
drag, startPoint x: 587, startPoint y: 359, endPoint x: 574, endPoint y: 170, distance: 189.5
click at [575, 64] on img at bounding box center [590, 259] width 603 height 1037
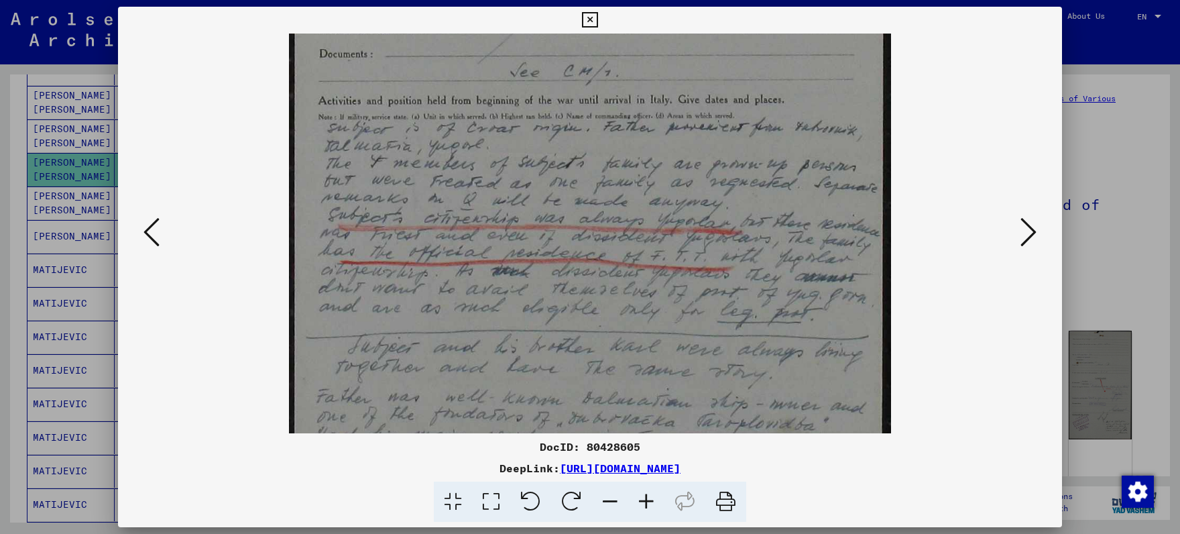
scroll to position [498, 0]
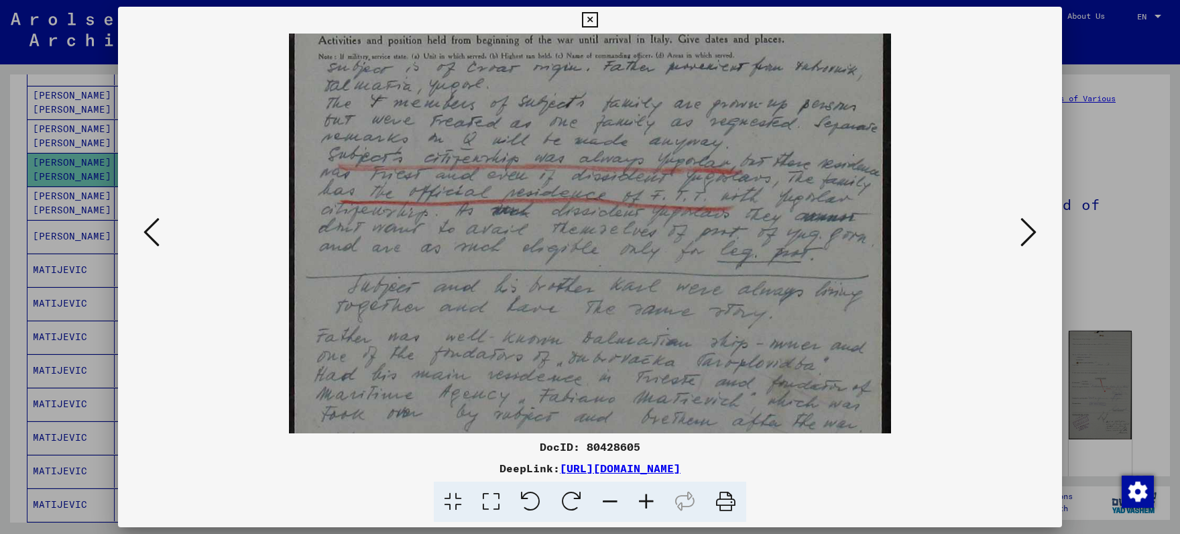
drag, startPoint x: 533, startPoint y: 302, endPoint x: 475, endPoint y: 99, distance: 212.0
click at [475, 99] on img at bounding box center [590, 54] width 603 height 1037
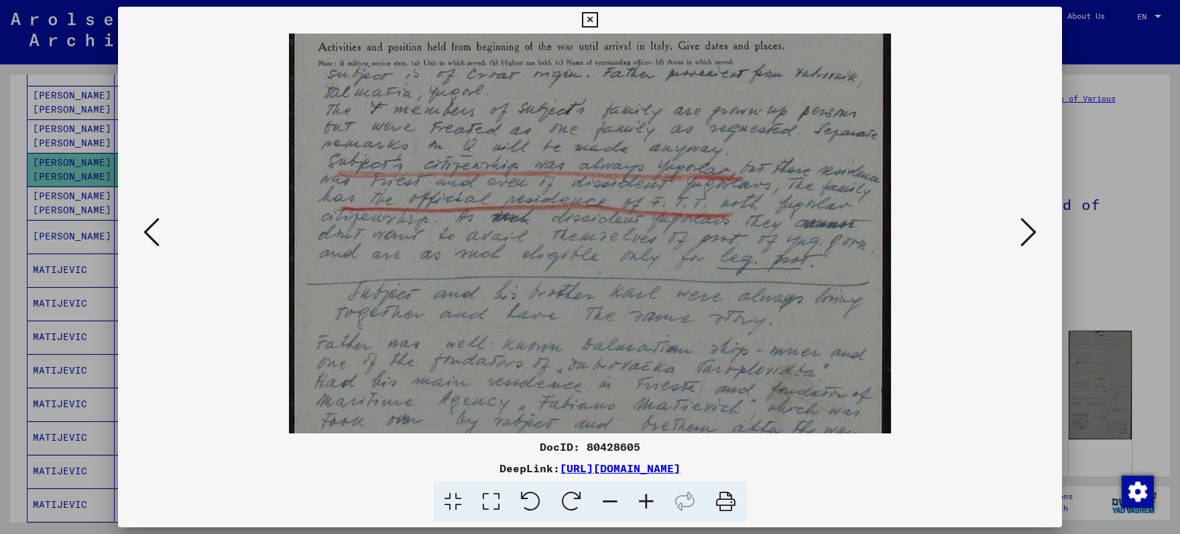
scroll to position [485, 0]
drag, startPoint x: 597, startPoint y: 80, endPoint x: 601, endPoint y: 93, distance: 14.0
click at [601, 93] on img at bounding box center [590, 66] width 603 height 1037
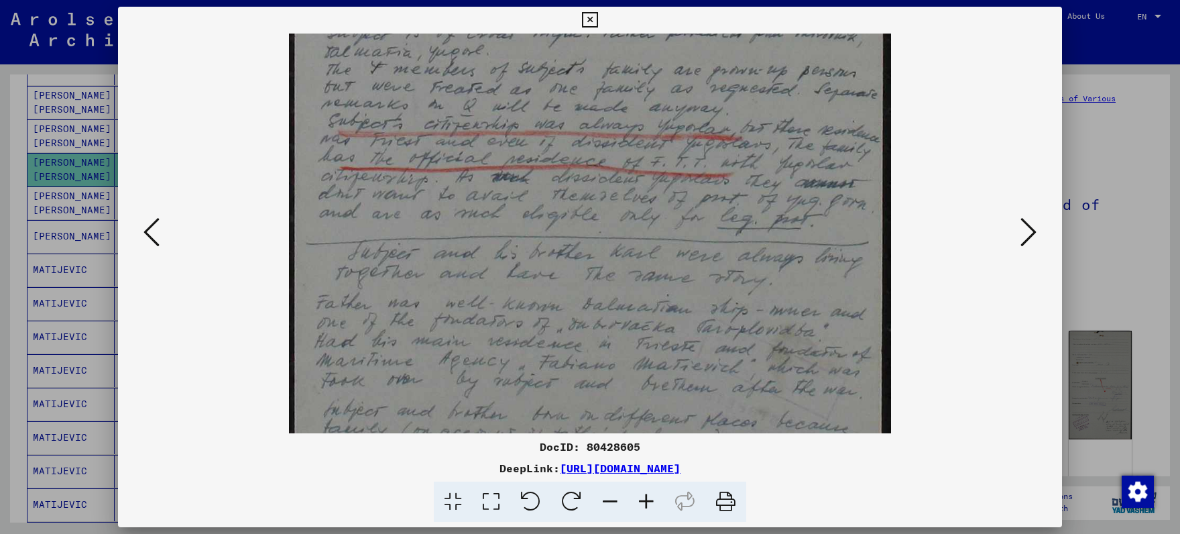
scroll to position [636, 0]
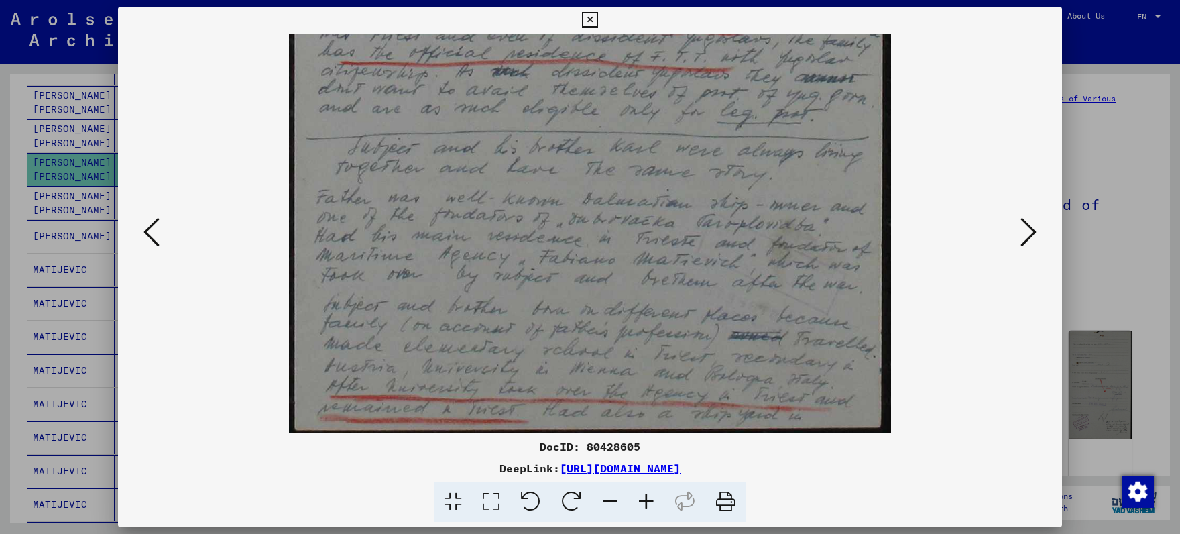
drag, startPoint x: 624, startPoint y: 300, endPoint x: 609, endPoint y: 129, distance: 171.6
drag, startPoint x: 585, startPoint y: 225, endPoint x: 585, endPoint y: 174, distance: 51.0
click at [1037, 238] on icon at bounding box center [1029, 232] width 16 height 32
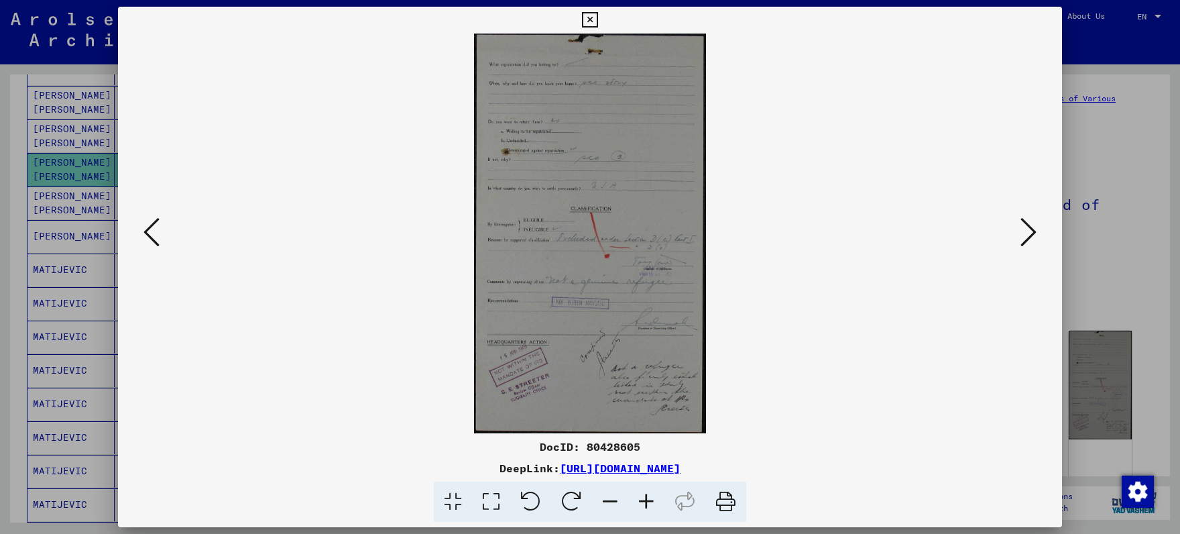
scroll to position [0, 0]
click at [1037, 238] on icon at bounding box center [1029, 232] width 16 height 32
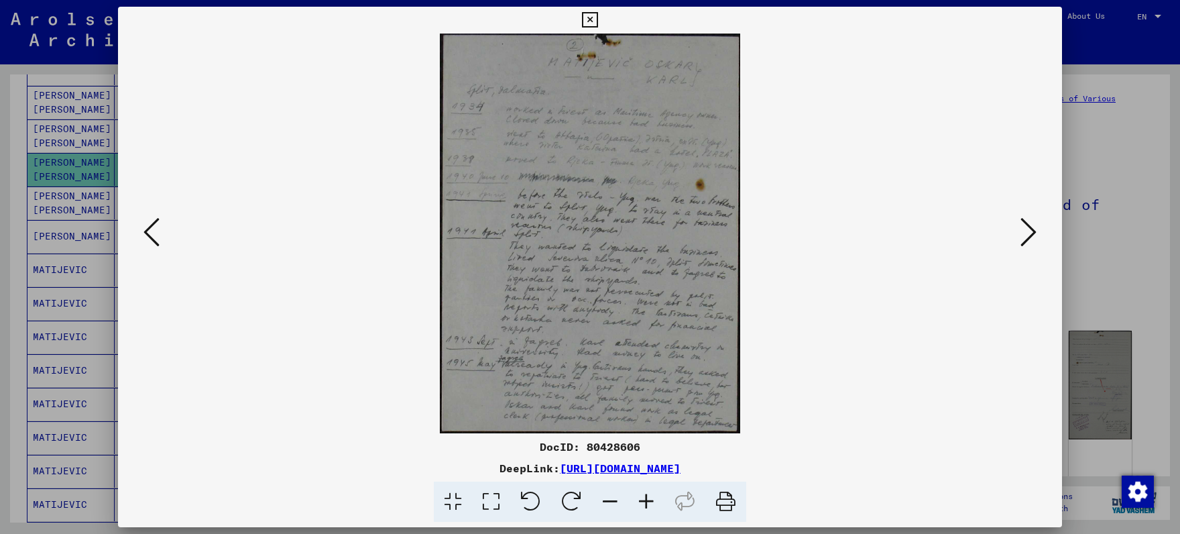
click at [648, 498] on icon at bounding box center [646, 501] width 36 height 41
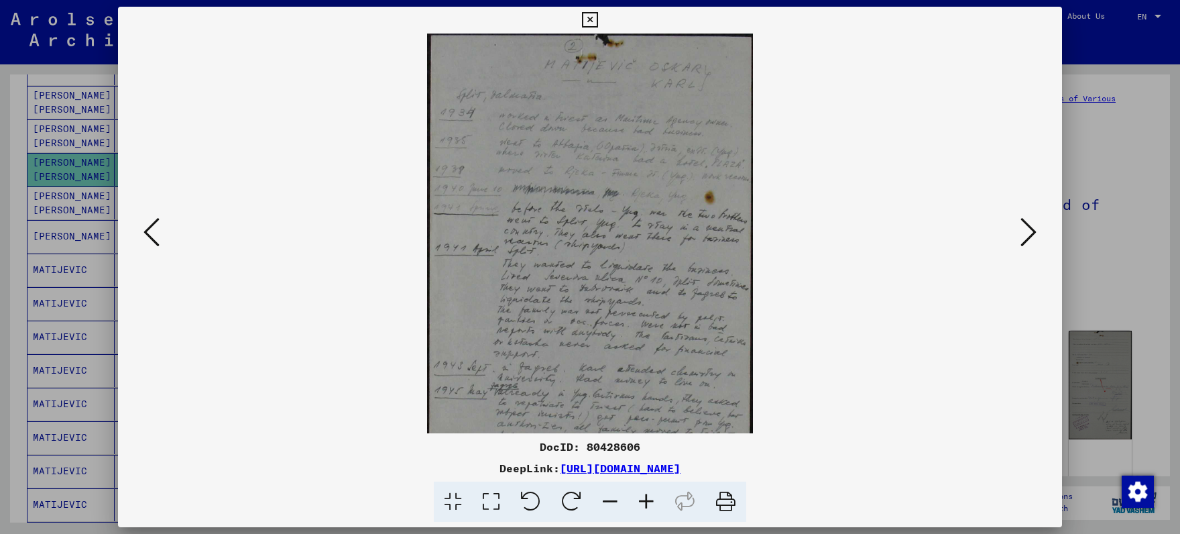
click at [648, 498] on icon at bounding box center [646, 501] width 36 height 41
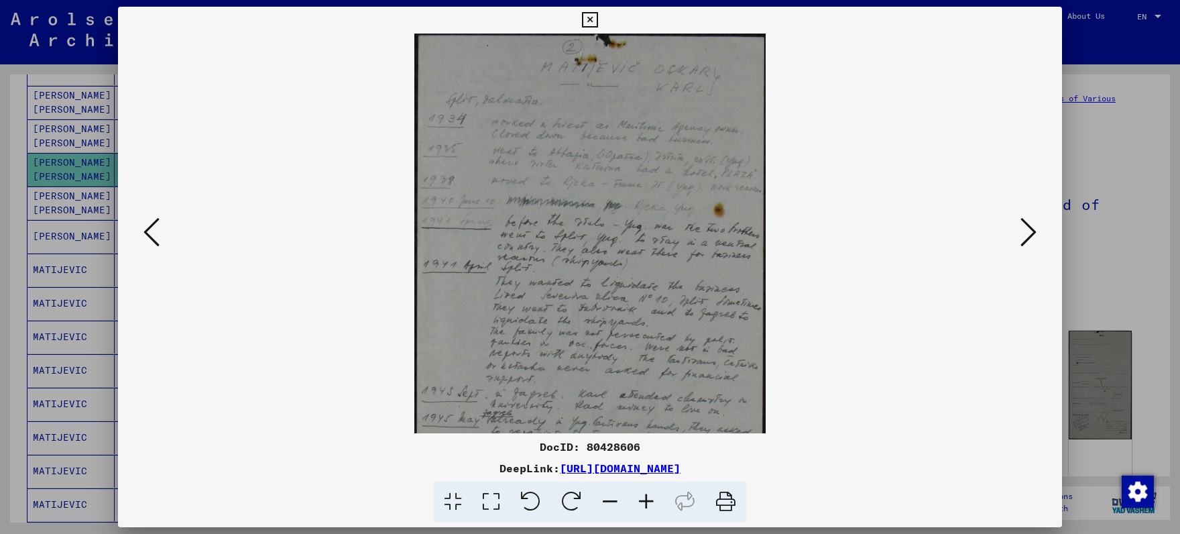
click at [648, 498] on icon at bounding box center [646, 501] width 36 height 41
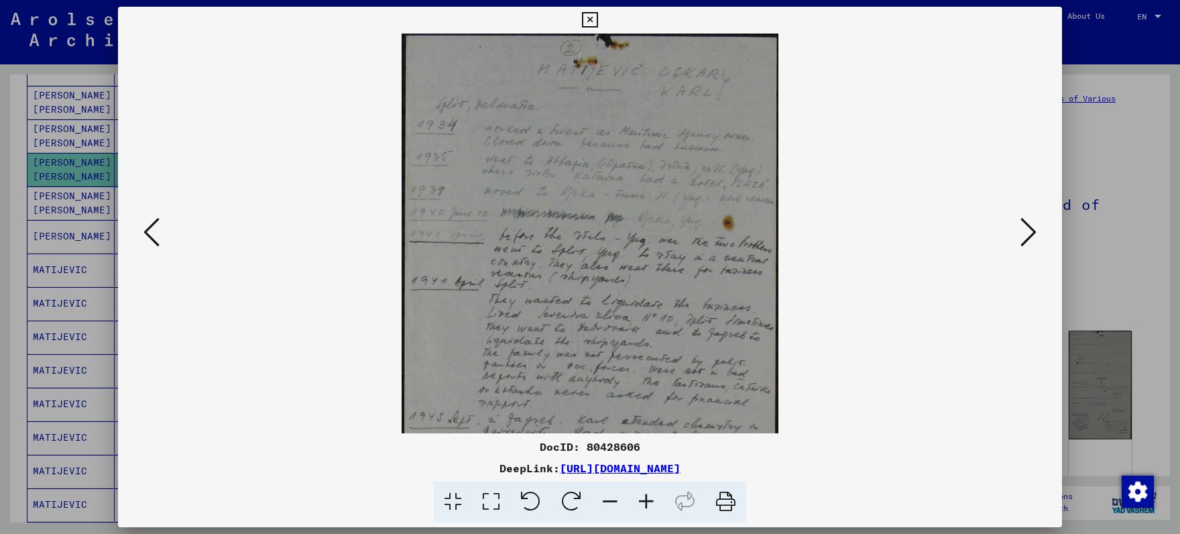
click at [648, 498] on icon at bounding box center [646, 501] width 36 height 41
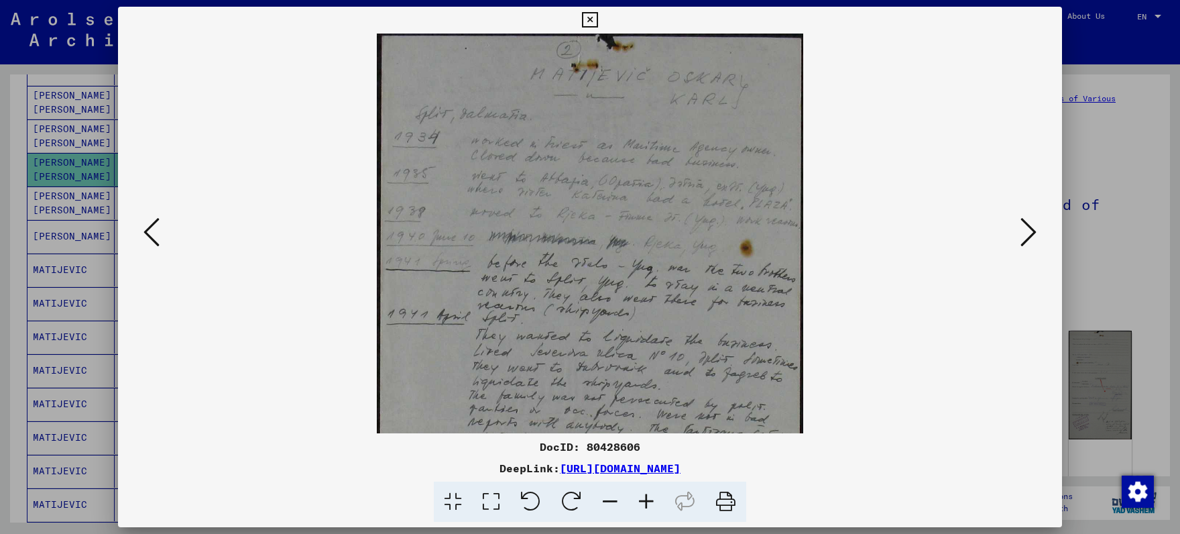
click at [648, 498] on icon at bounding box center [646, 501] width 36 height 41
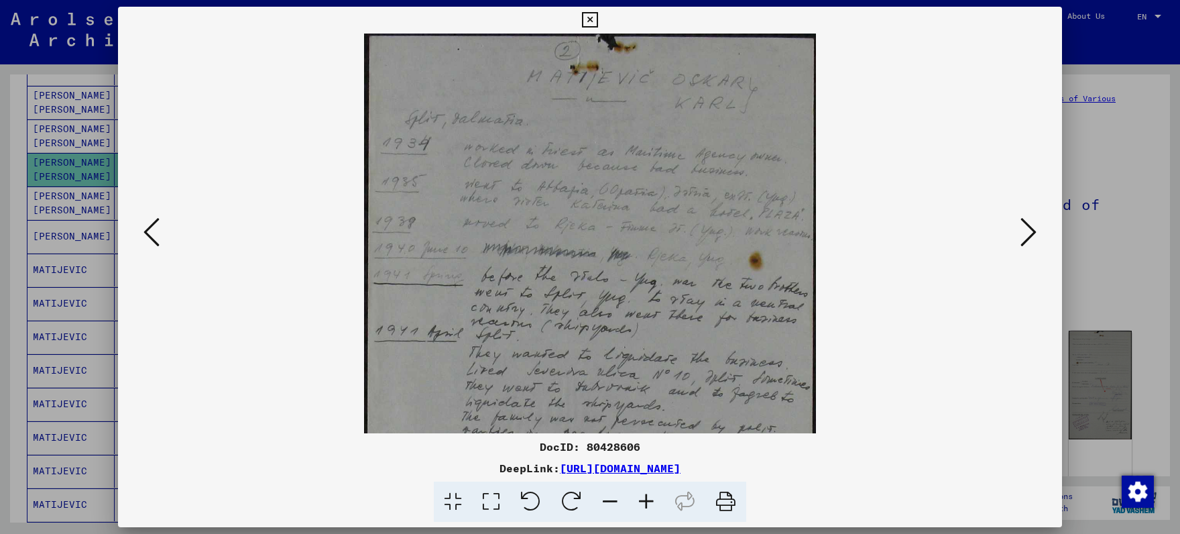
click at [647, 498] on icon at bounding box center [646, 501] width 36 height 41
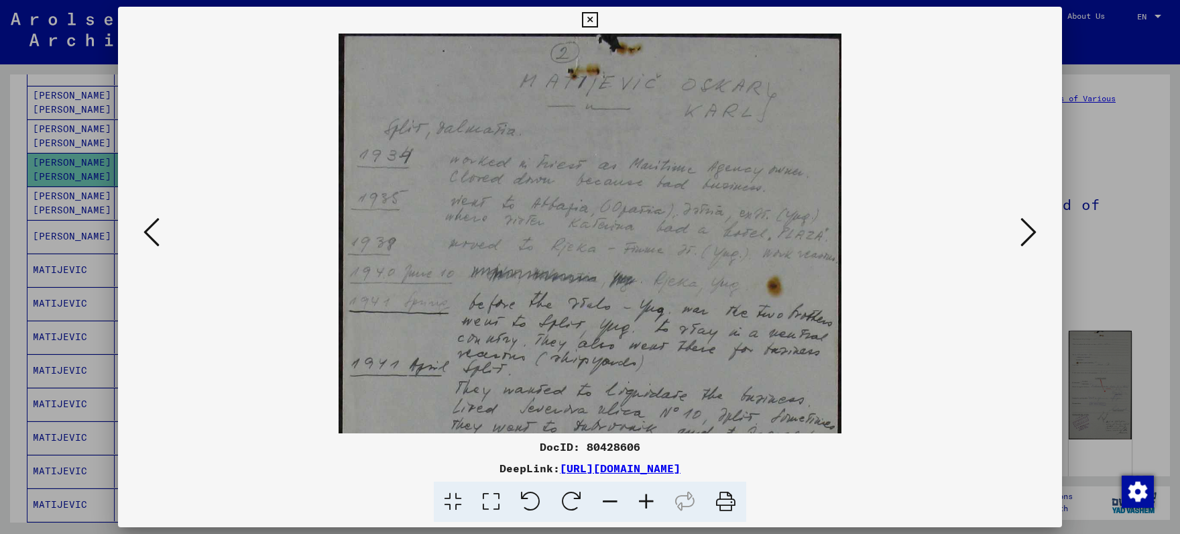
click at [646, 498] on icon at bounding box center [646, 501] width 36 height 41
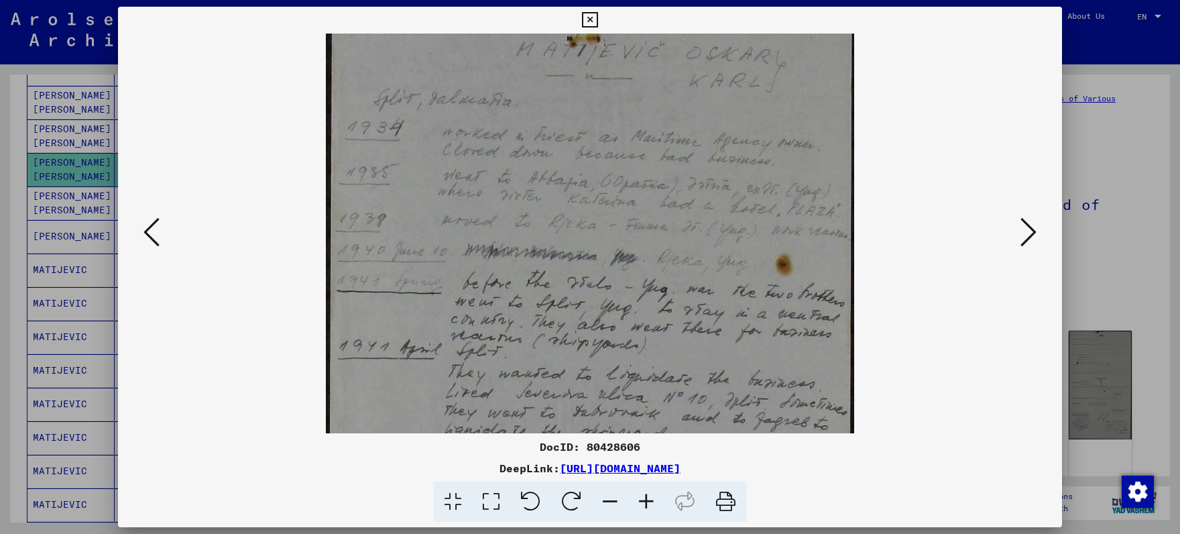
scroll to position [186, 0]
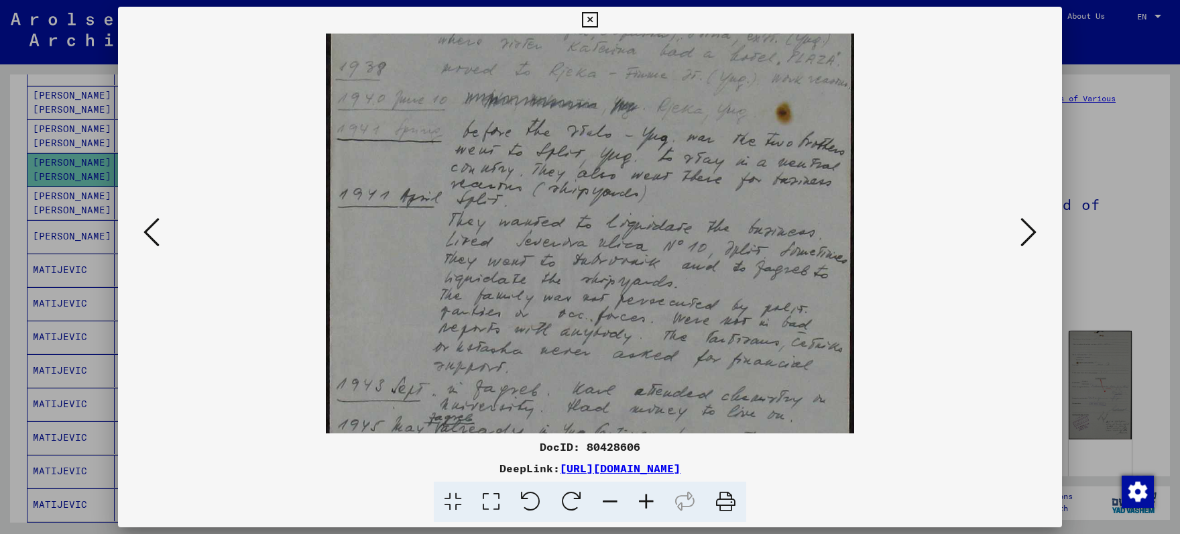
drag, startPoint x: 648, startPoint y: 398, endPoint x: 621, endPoint y: 214, distance: 186.3
click at [621, 214] on img at bounding box center [590, 198] width 528 height 701
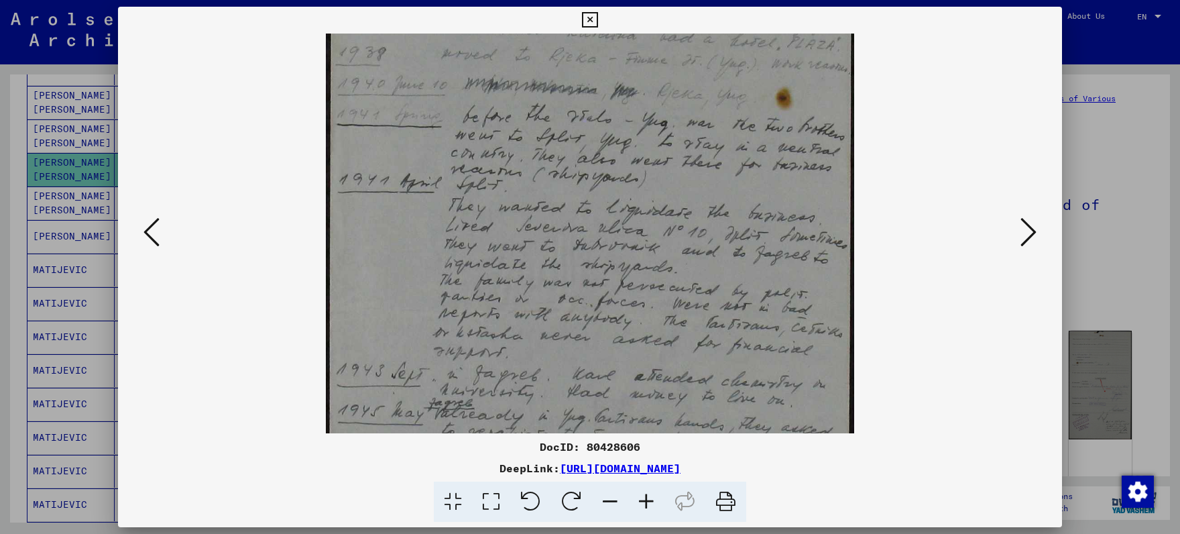
scroll to position [302, 0]
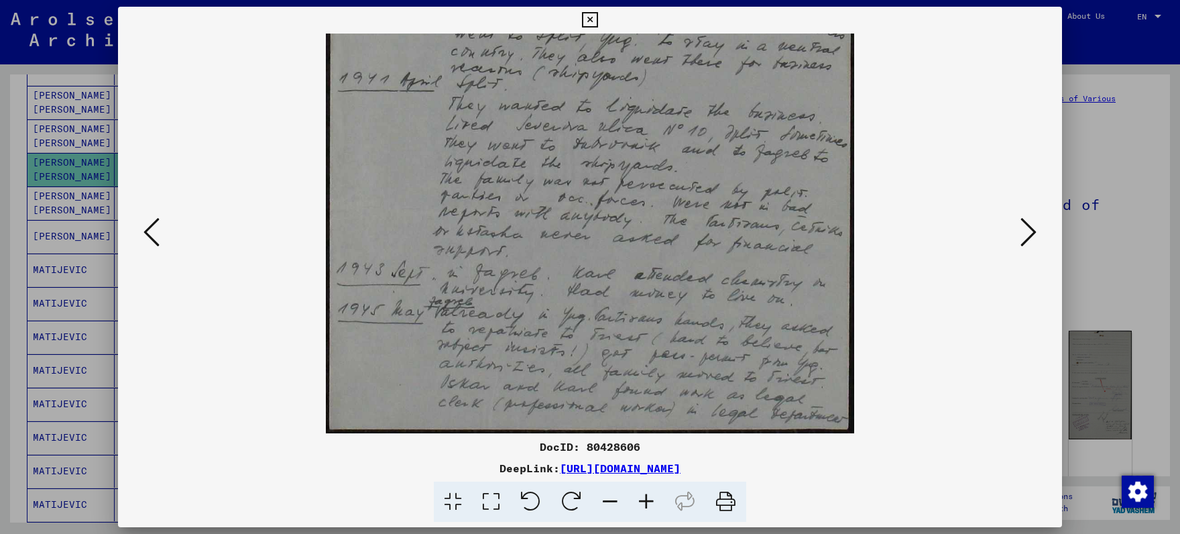
drag, startPoint x: 591, startPoint y: 354, endPoint x: 596, endPoint y: 202, distance: 152.3
click at [596, 202] on img at bounding box center [590, 82] width 528 height 701
click at [1033, 230] on icon at bounding box center [1029, 232] width 16 height 32
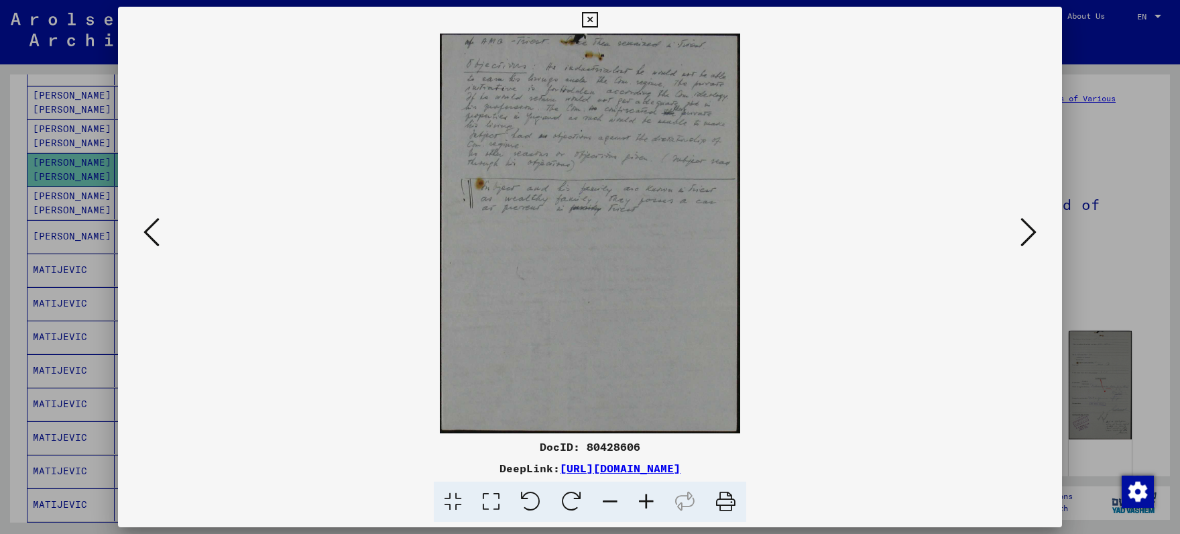
click at [1033, 230] on icon at bounding box center [1029, 232] width 16 height 32
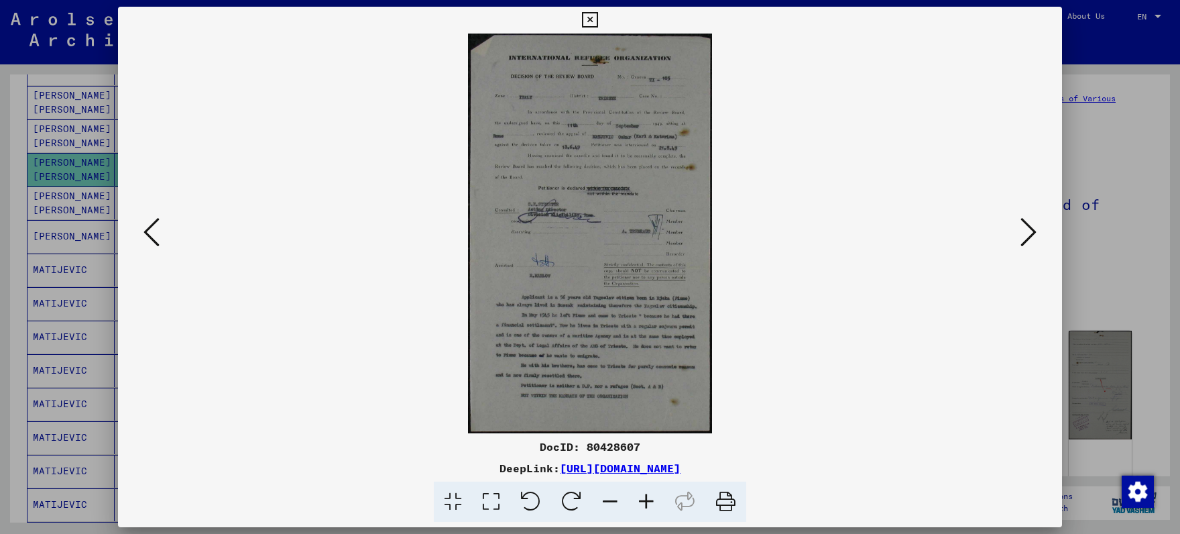
click at [1032, 230] on icon at bounding box center [1029, 232] width 16 height 32
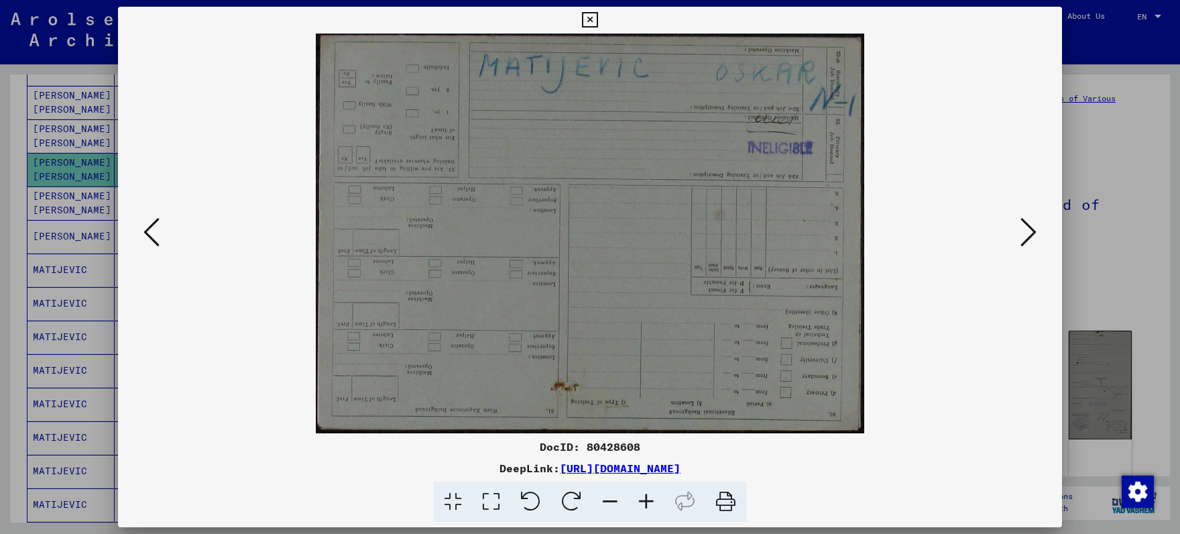
click at [1032, 230] on icon at bounding box center [1029, 232] width 16 height 32
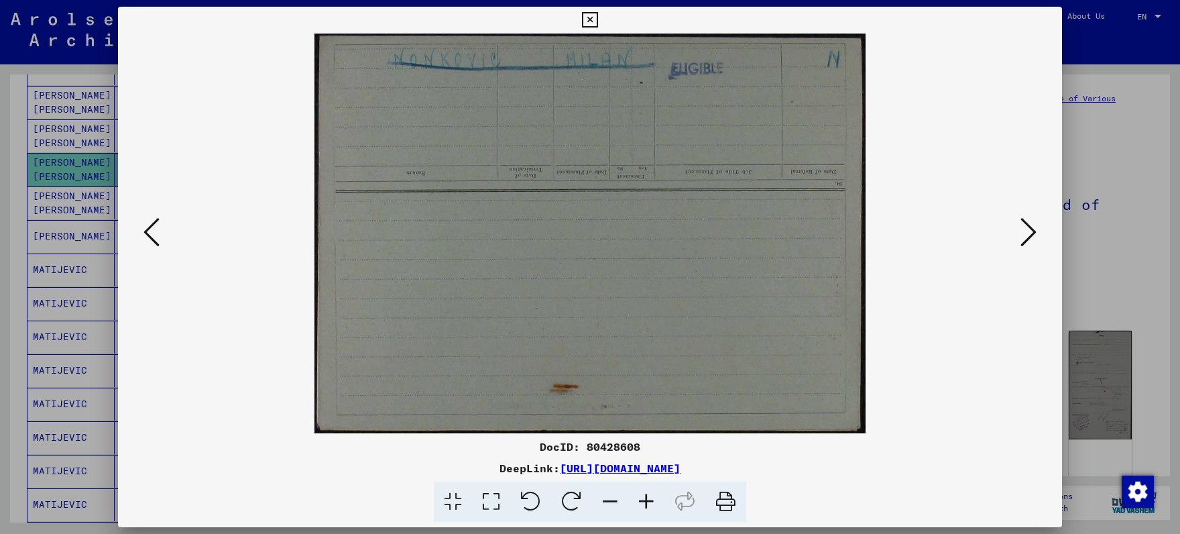
click at [601, 9] on button at bounding box center [589, 20] width 23 height 27
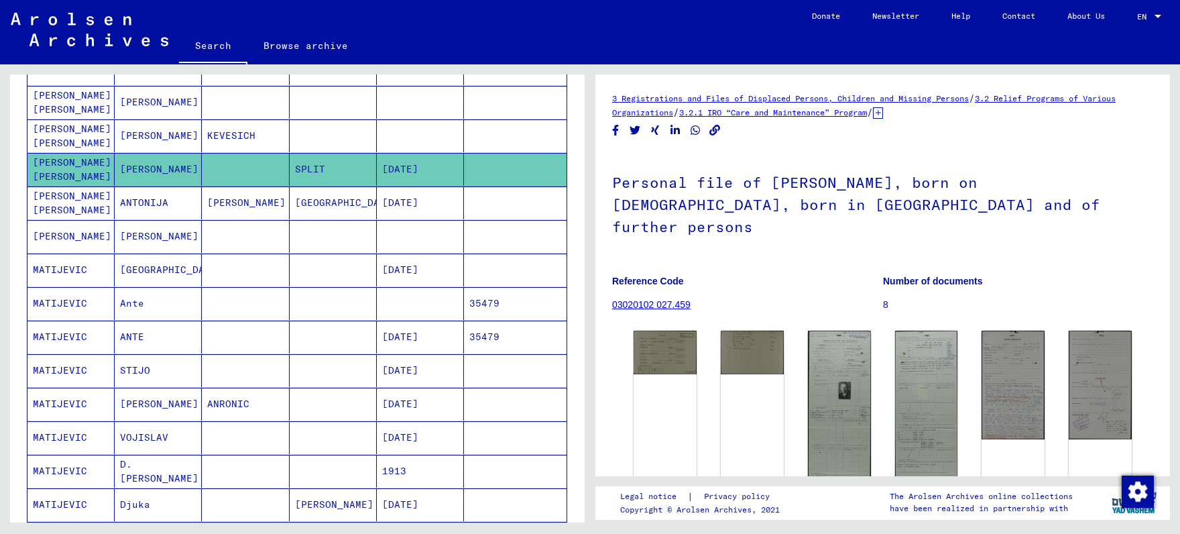
click at [135, 211] on mat-cell "ANTONIJA" at bounding box center [158, 202] width 87 height 33
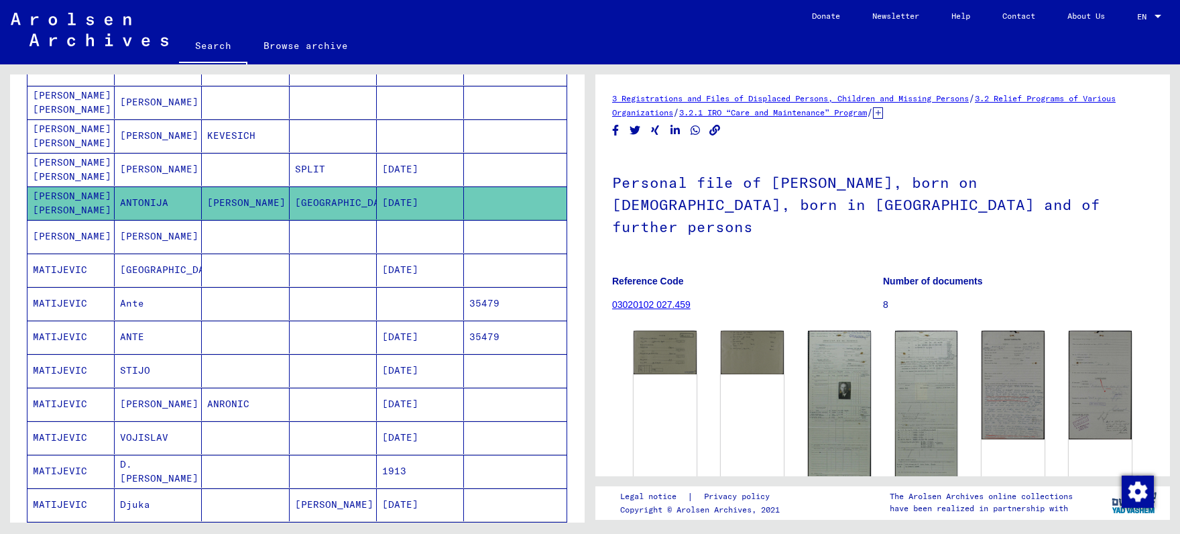
click at [164, 276] on mat-cell "[GEOGRAPHIC_DATA]" at bounding box center [158, 269] width 87 height 33
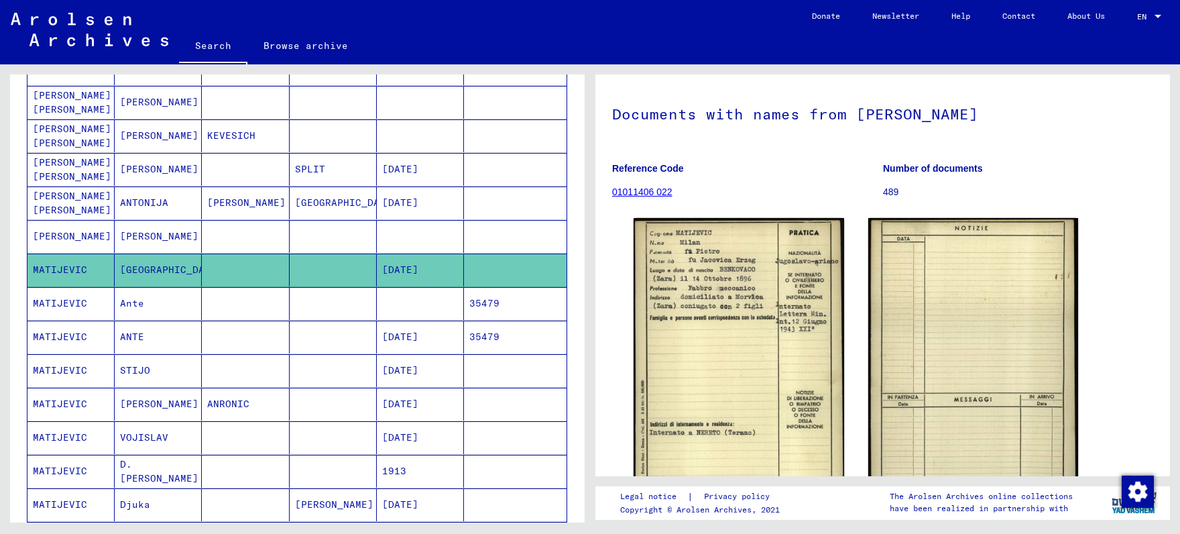
scroll to position [70, 0]
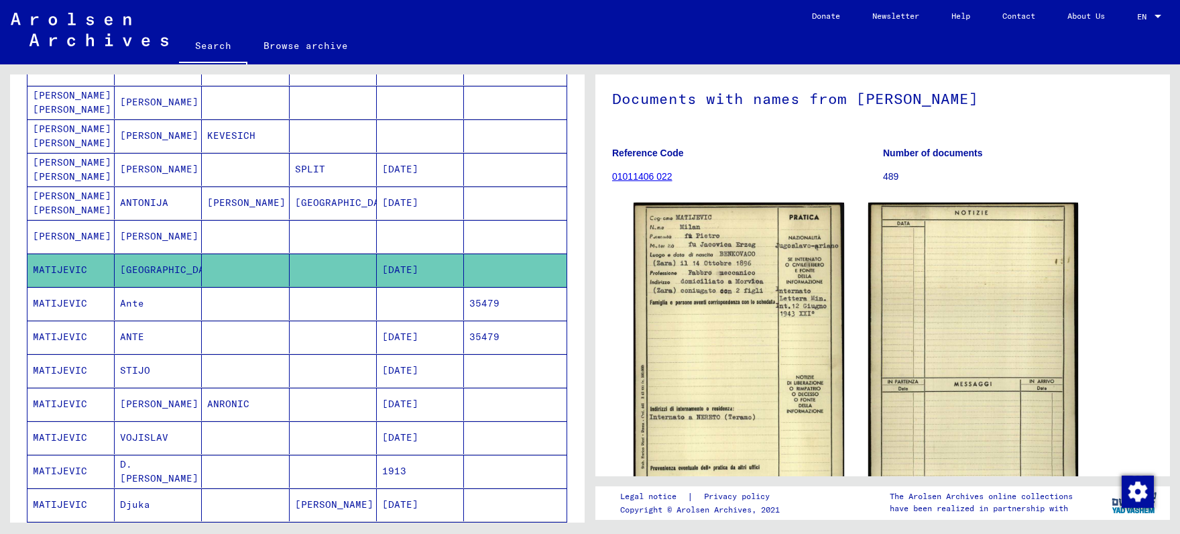
click at [351, 310] on mat-cell at bounding box center [333, 303] width 87 height 33
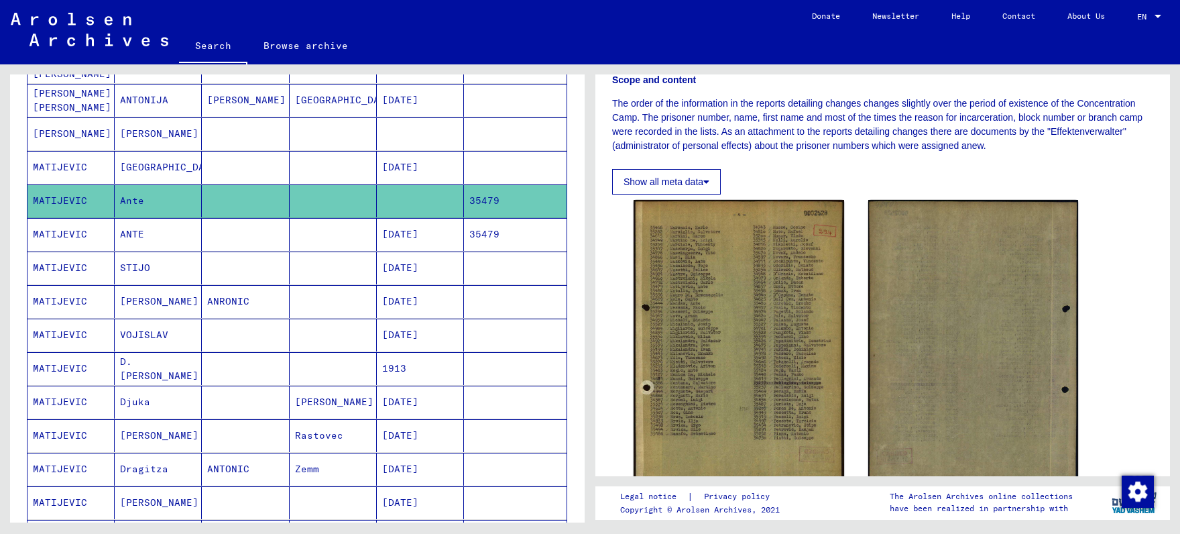
scroll to position [561, 0]
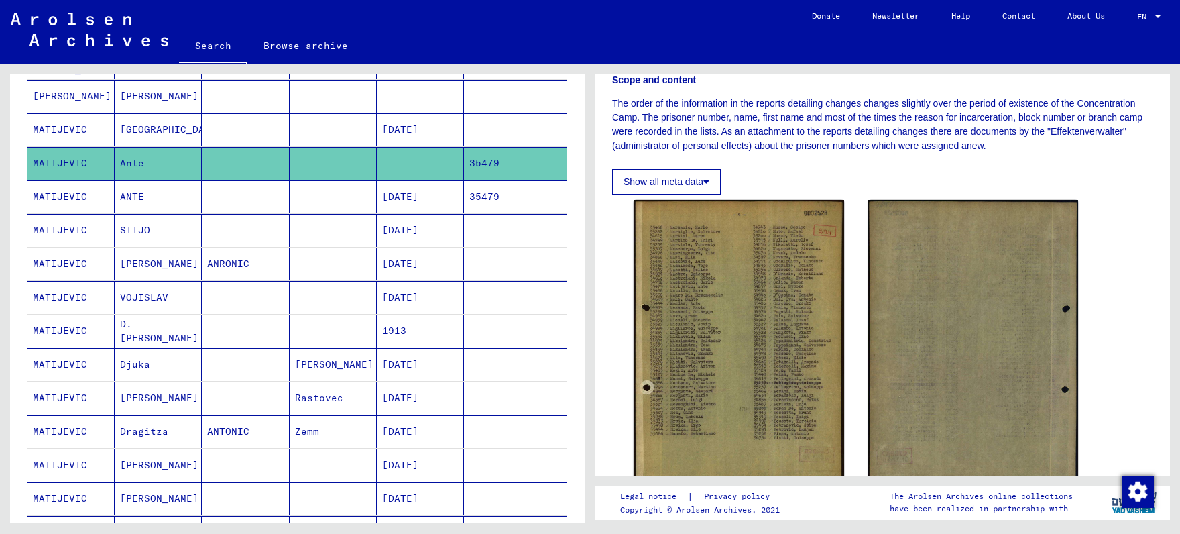
click at [187, 333] on mat-cell "D. [PERSON_NAME]" at bounding box center [158, 330] width 87 height 33
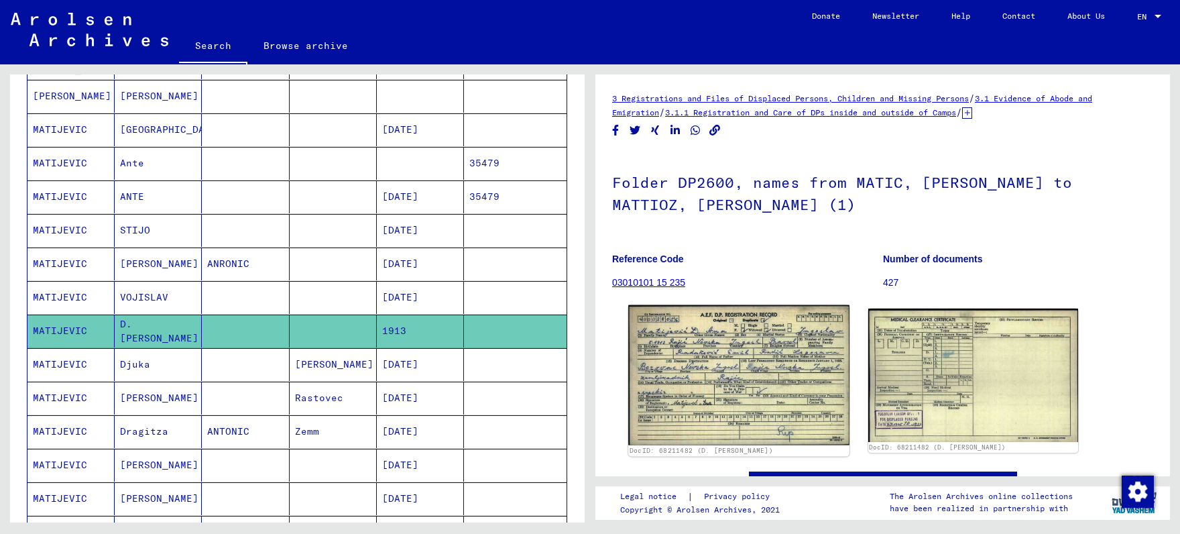
click at [740, 346] on img at bounding box center [738, 374] width 221 height 139
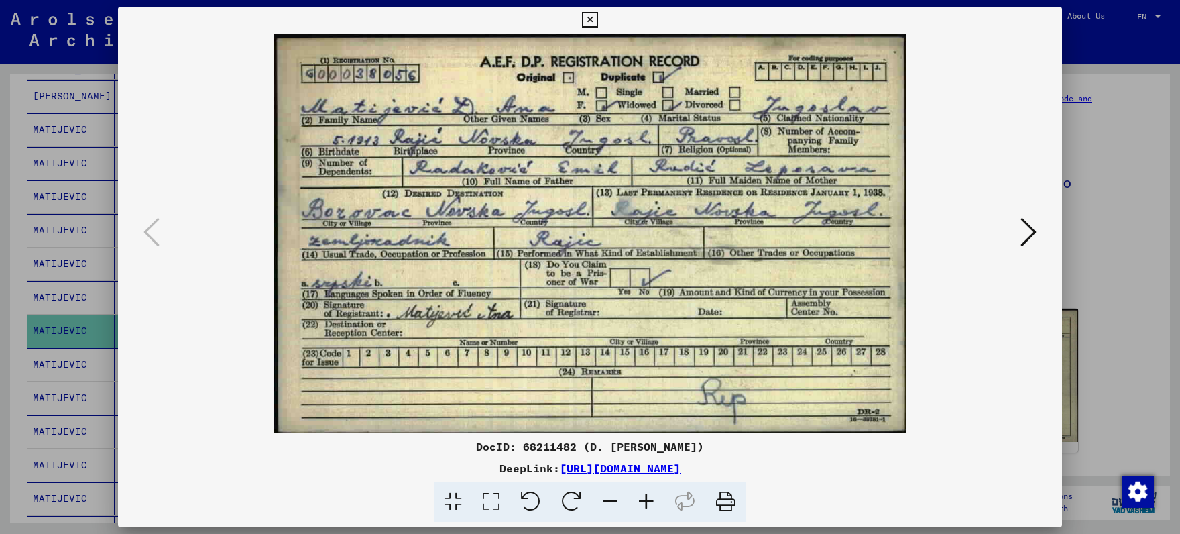
click at [1027, 231] on icon at bounding box center [1029, 232] width 16 height 32
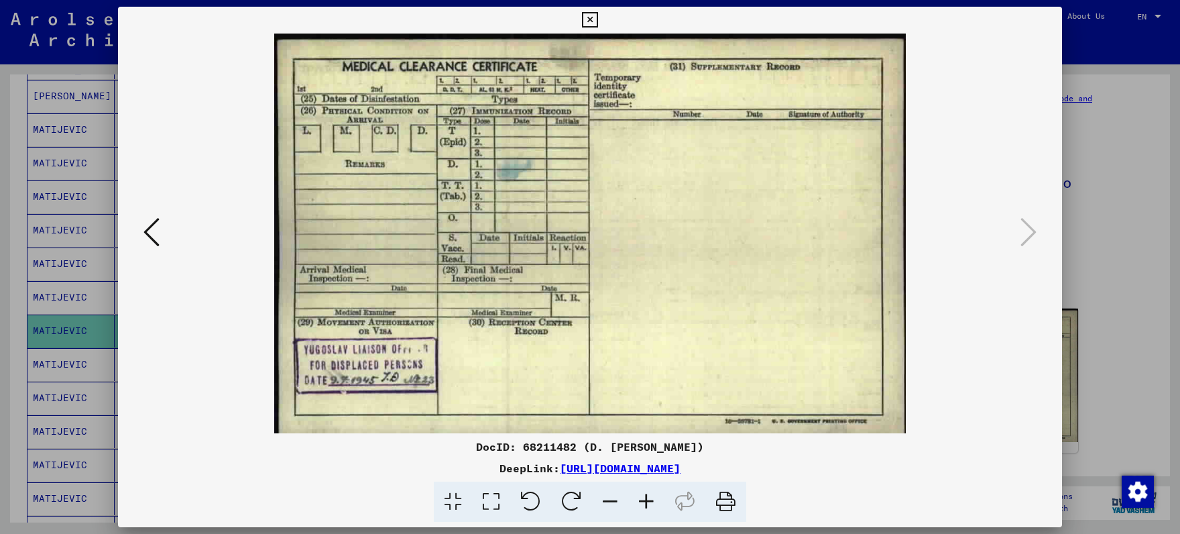
click at [597, 17] on icon at bounding box center [589, 20] width 15 height 16
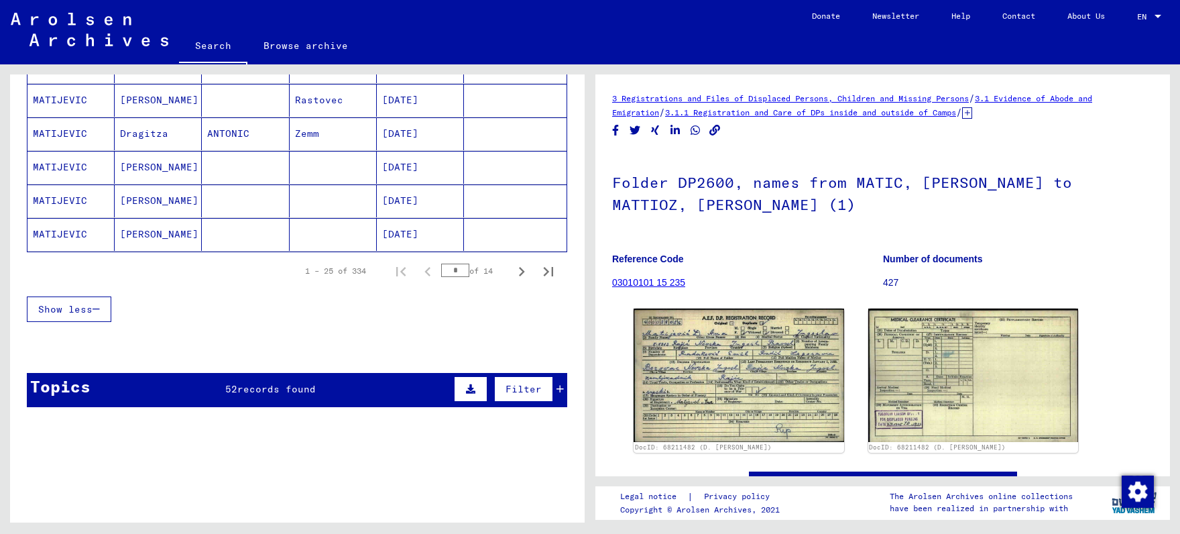
scroll to position [981, 0]
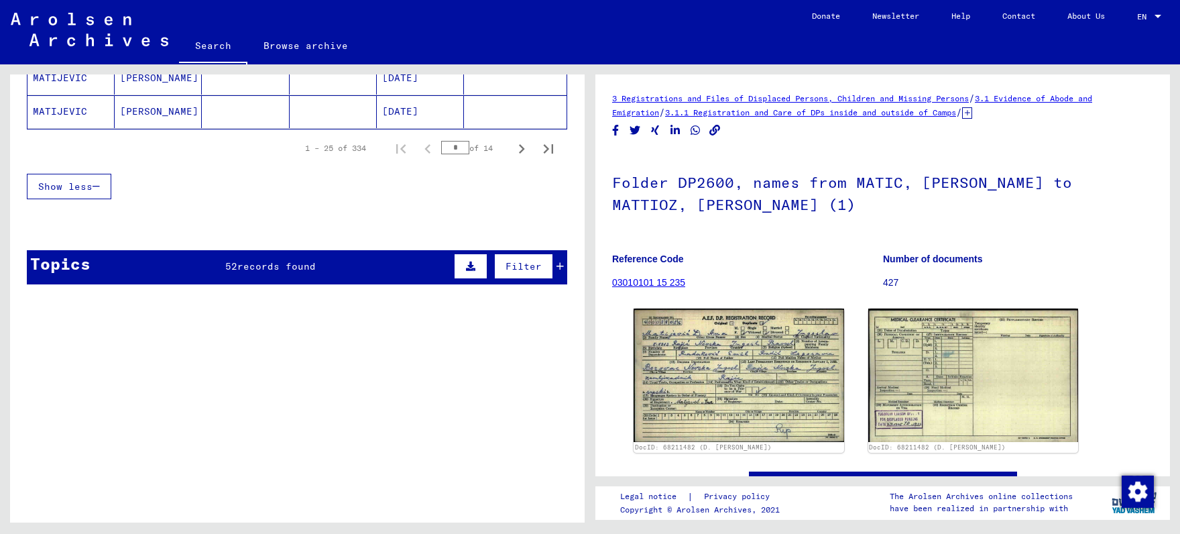
click at [288, 273] on div "Topics 52 records found Filter" at bounding box center [297, 267] width 540 height 34
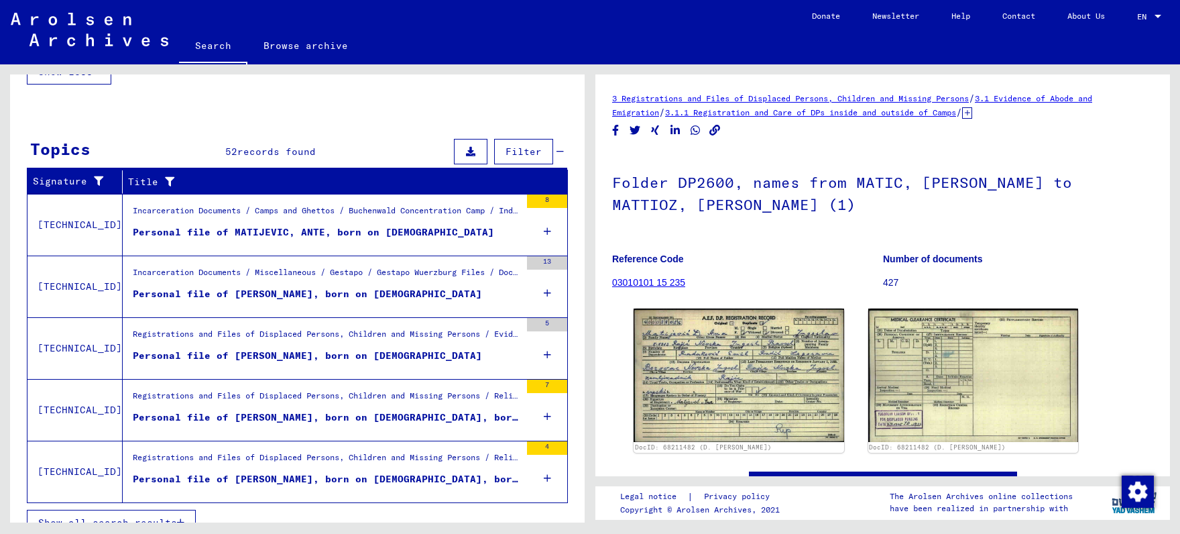
scroll to position [1111, 0]
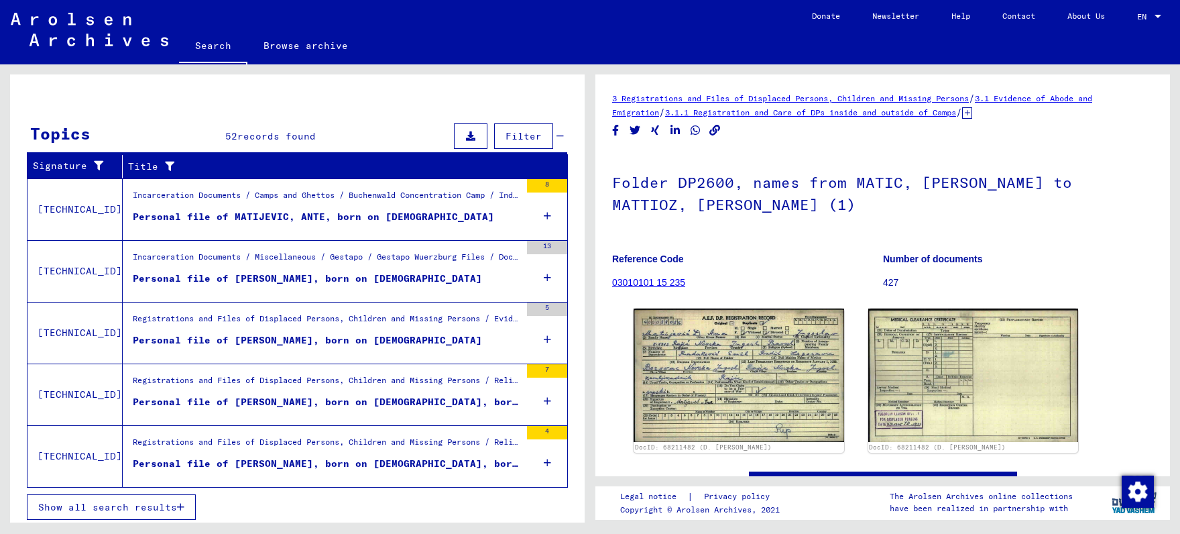
click at [160, 507] on span "Show all search results" at bounding box center [107, 507] width 139 height 12
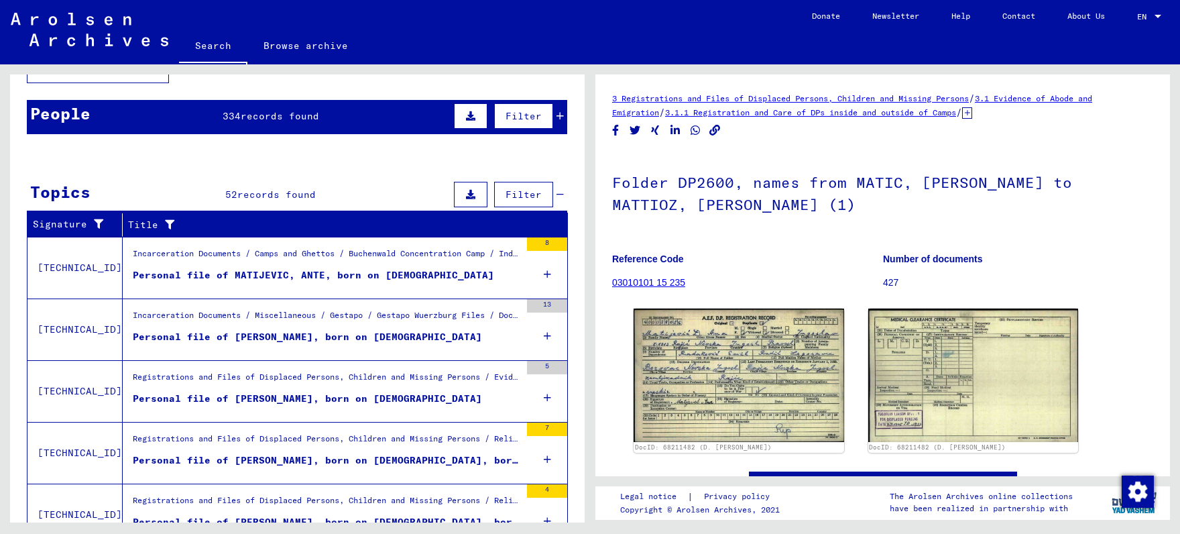
scroll to position [0, 0]
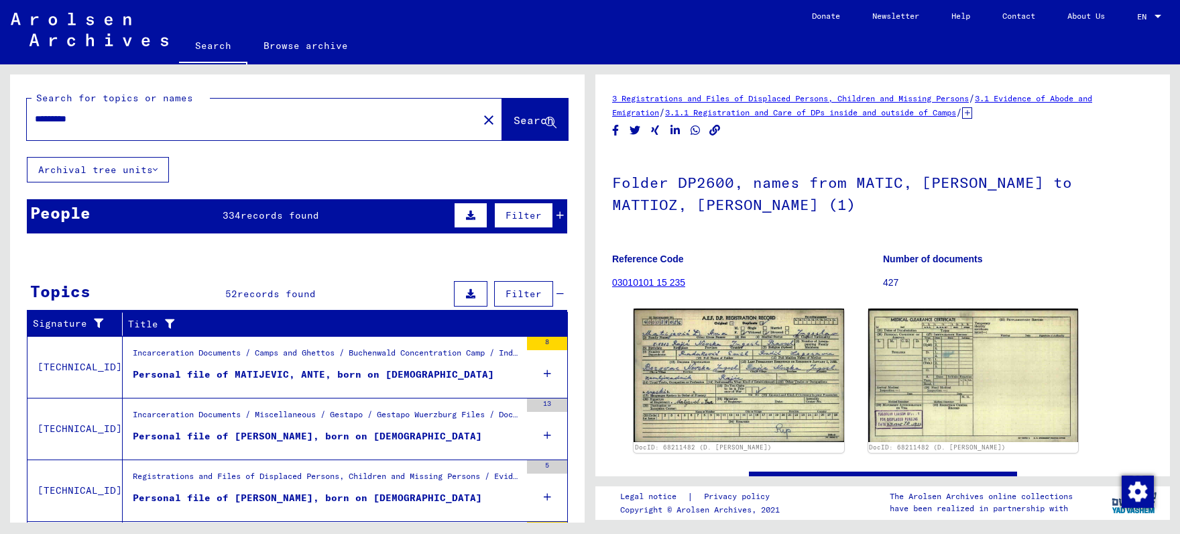
drag, startPoint x: 113, startPoint y: 119, endPoint x: 0, endPoint y: 114, distance: 113.4
click at [35, 114] on input "*********" at bounding box center [252, 119] width 435 height 14
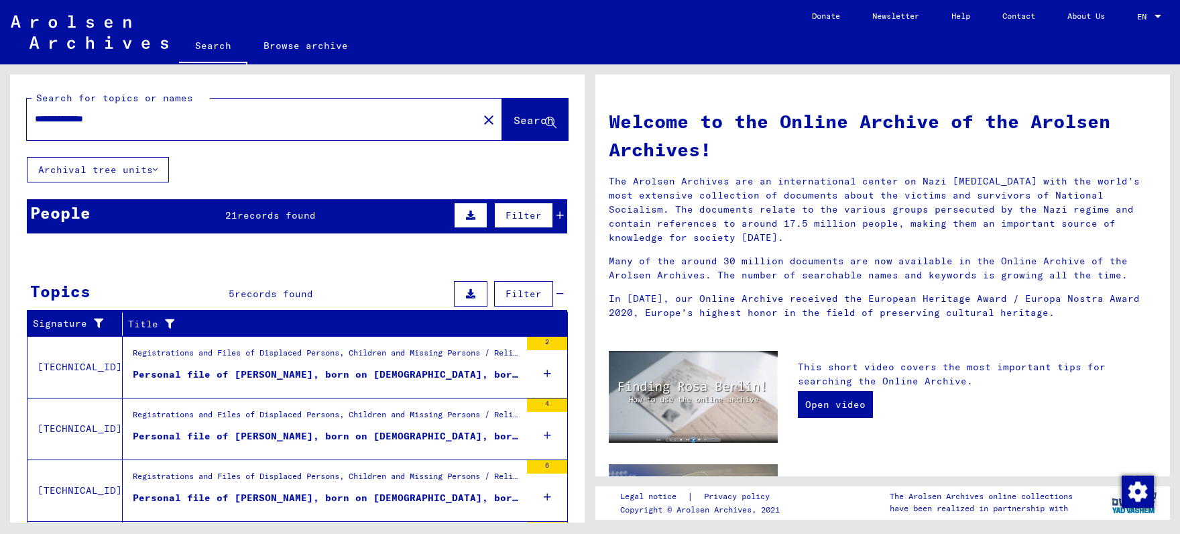
click at [196, 211] on div "People 21 records found Filter" at bounding box center [297, 216] width 540 height 34
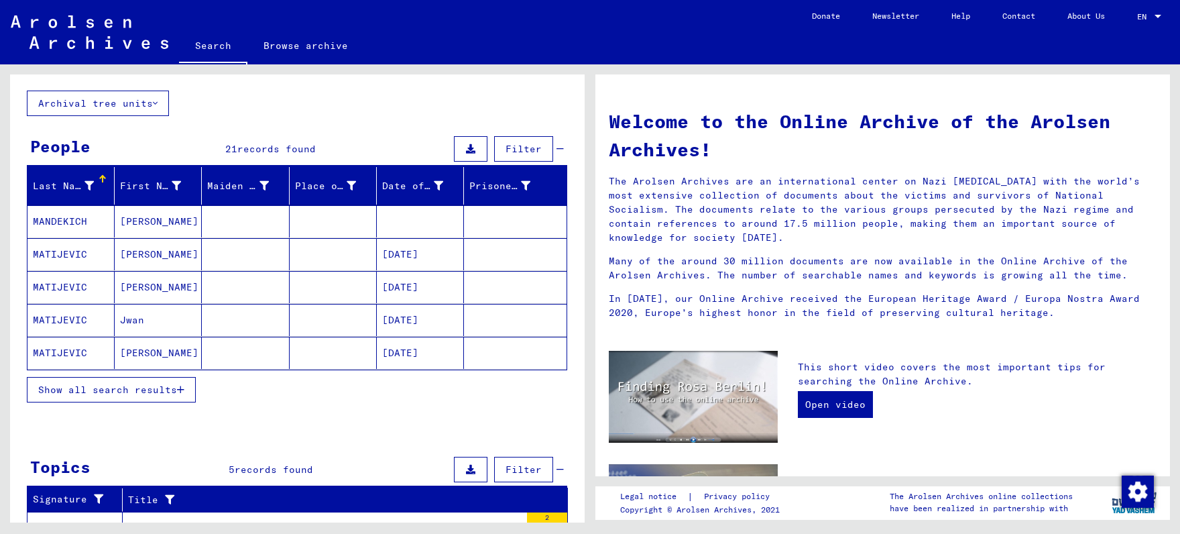
scroll to position [70, 0]
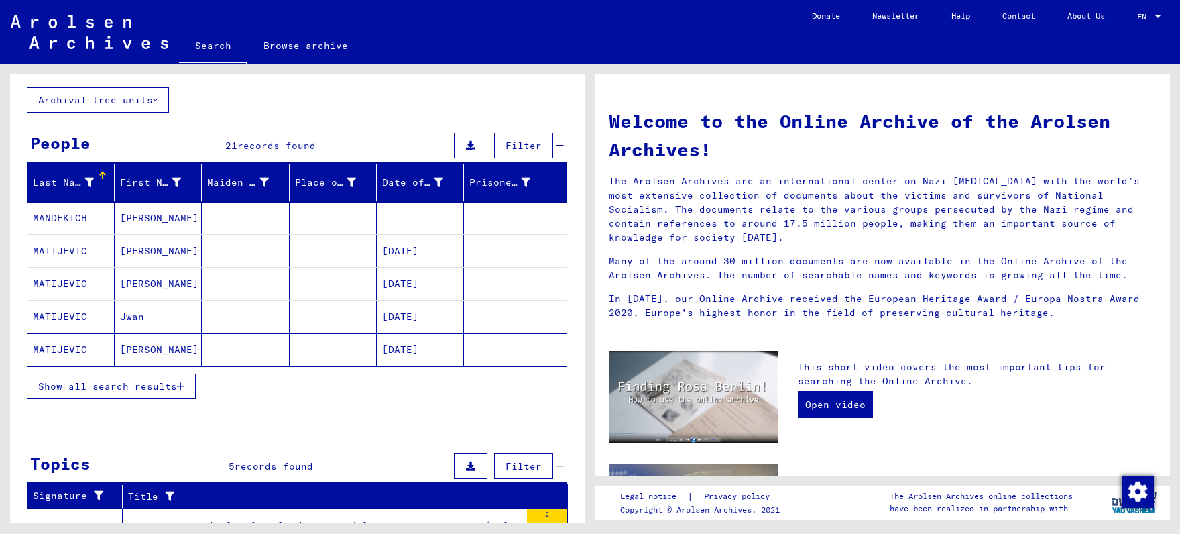
click at [137, 391] on button "Show all search results" at bounding box center [111, 385] width 169 height 25
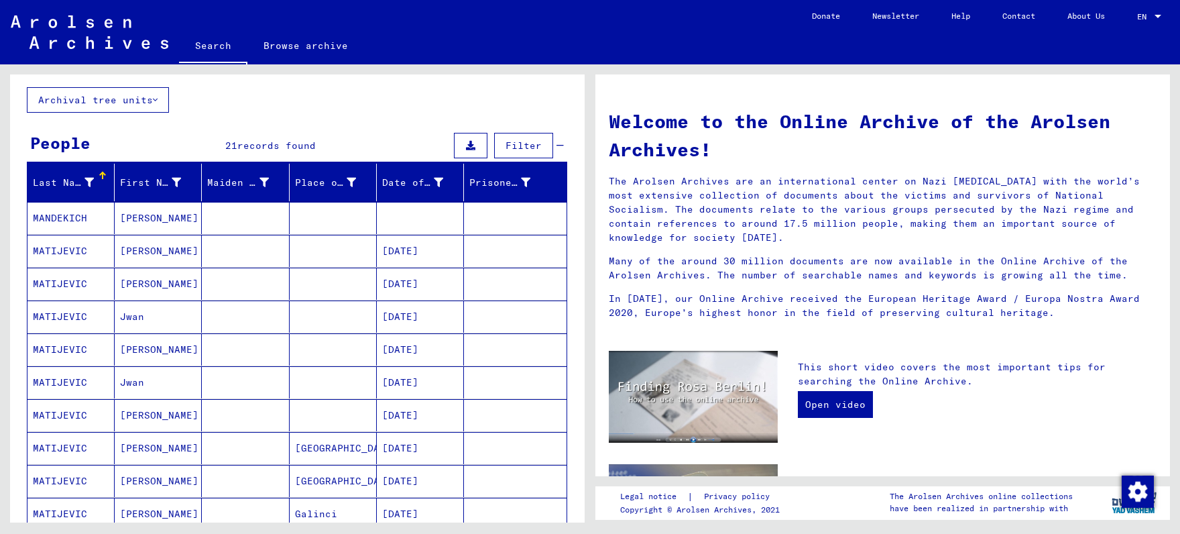
click at [267, 213] on mat-cell at bounding box center [245, 218] width 87 height 32
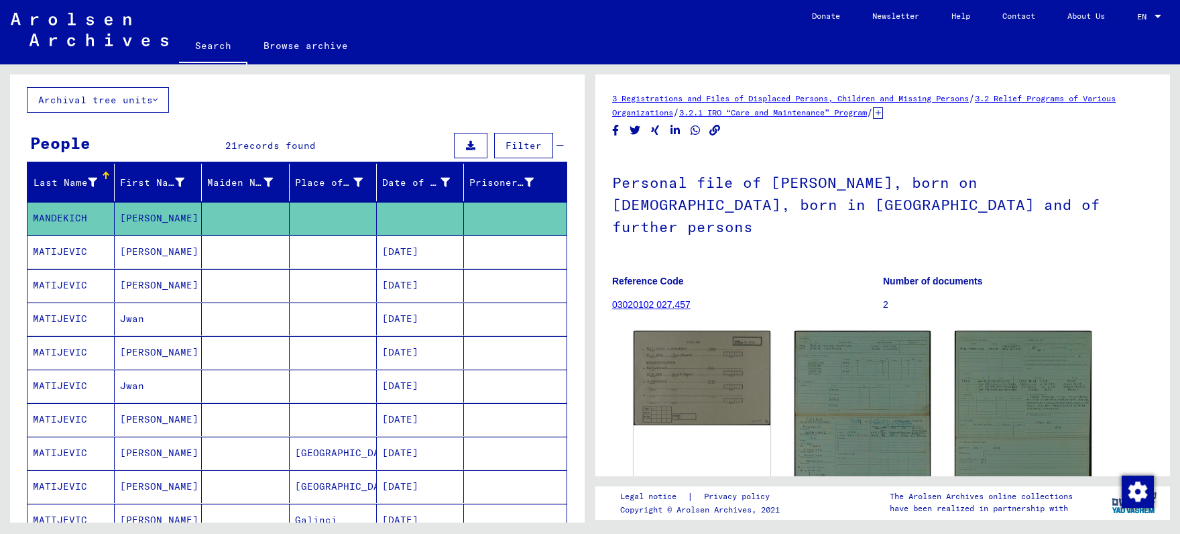
scroll to position [70, 0]
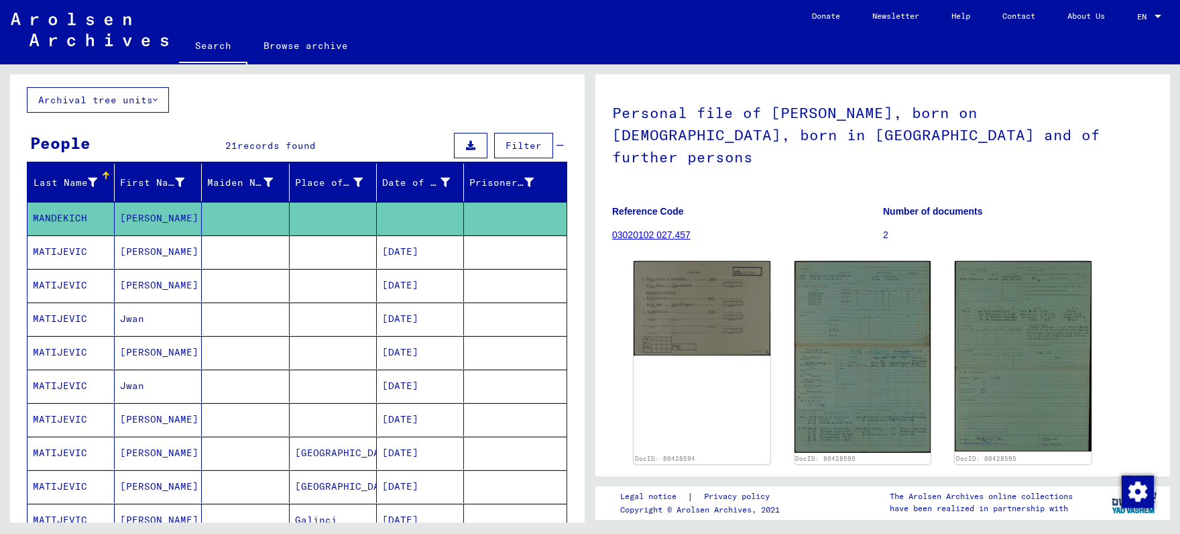
click at [217, 290] on mat-cell at bounding box center [245, 285] width 87 height 33
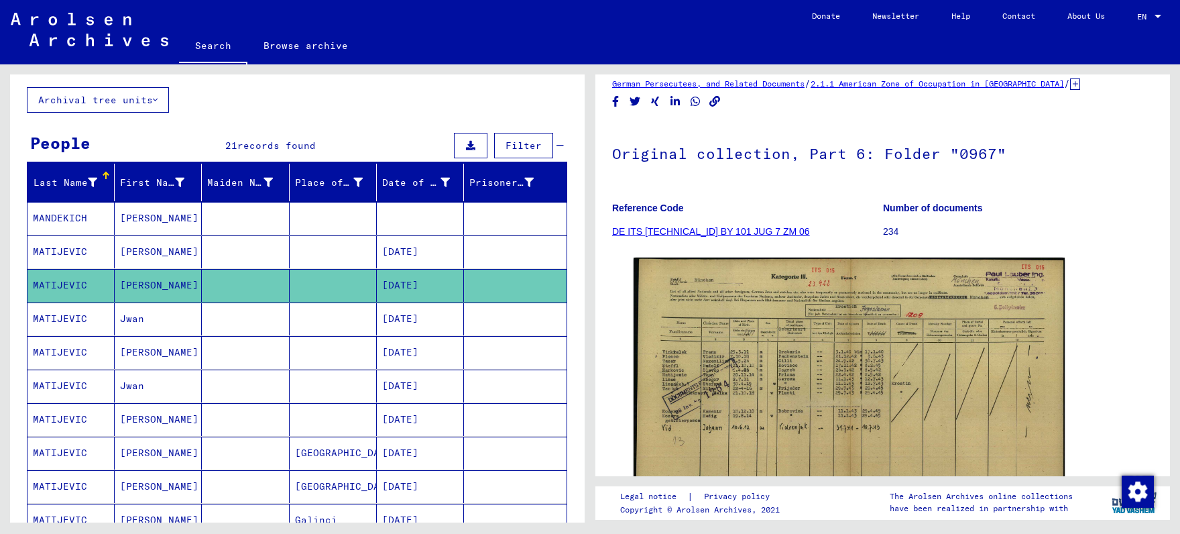
scroll to position [70, 0]
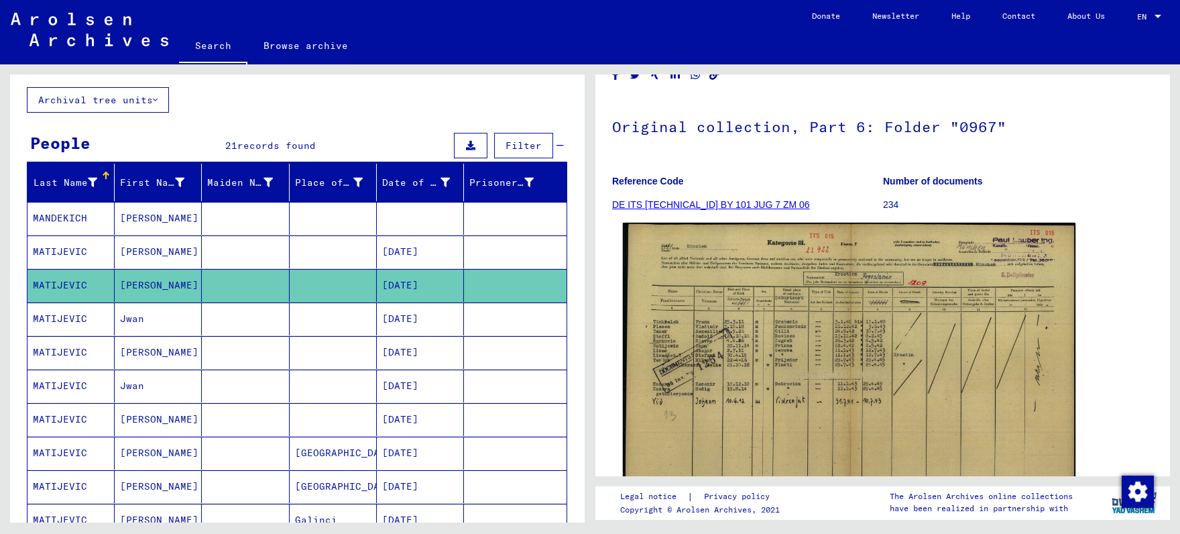
click at [728, 327] on img at bounding box center [849, 386] width 453 height 326
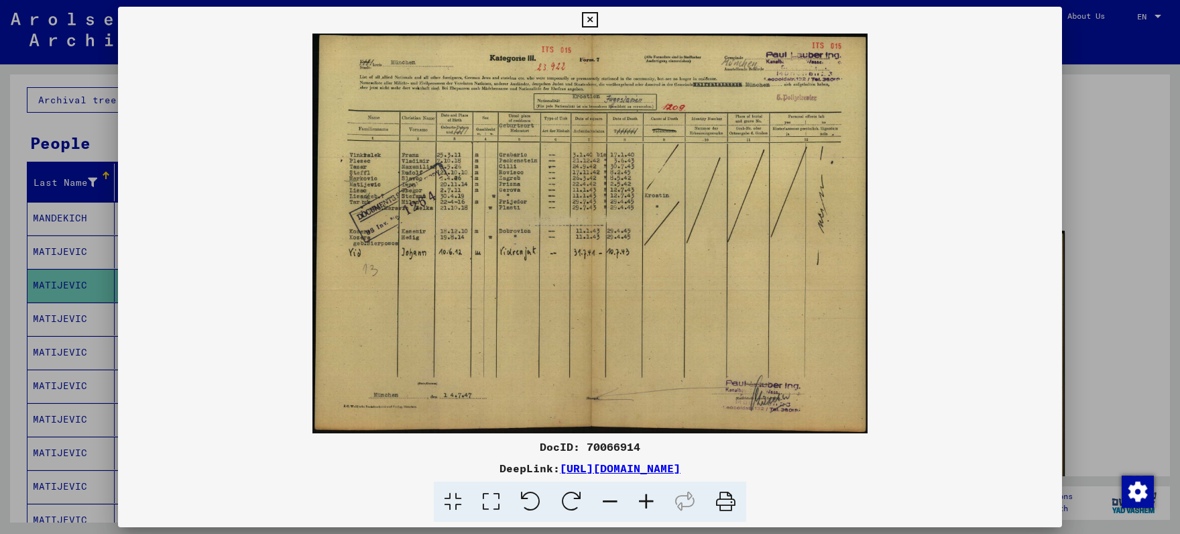
click at [597, 23] on icon at bounding box center [589, 20] width 15 height 16
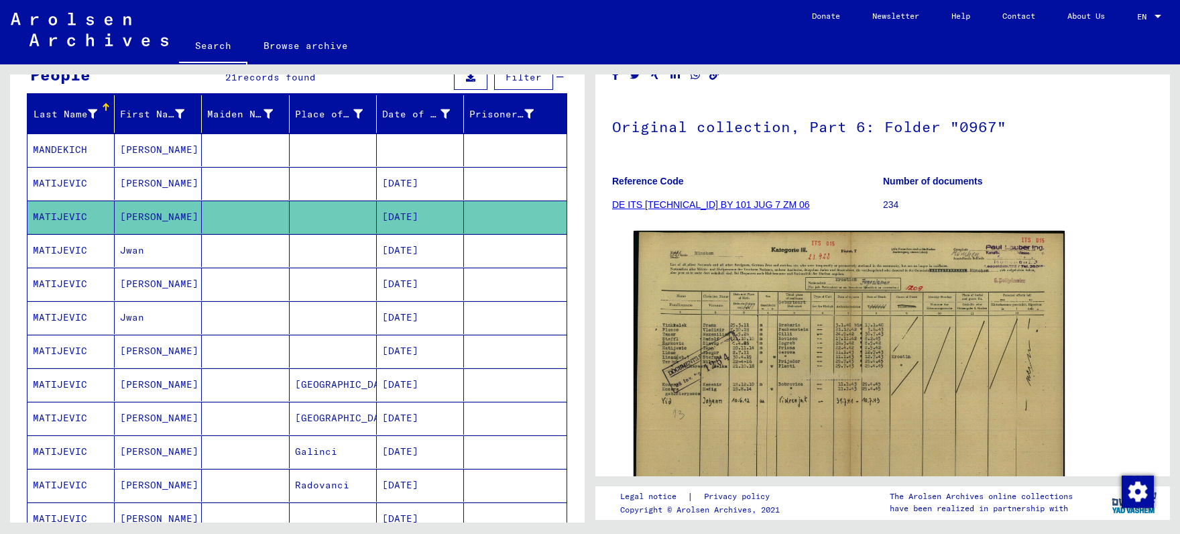
scroll to position [140, 0]
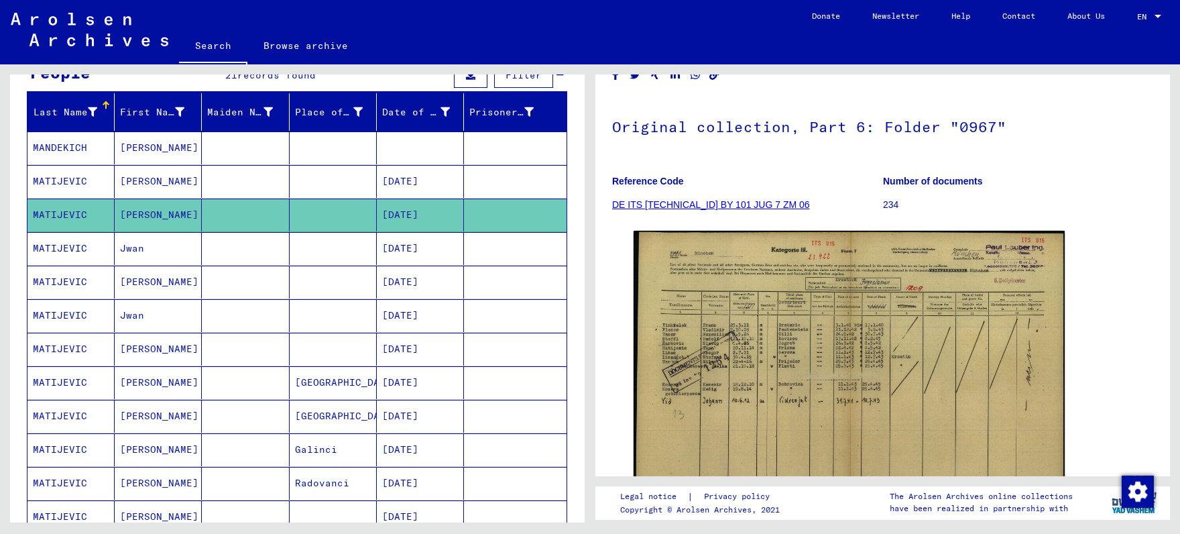
click at [307, 247] on mat-cell at bounding box center [333, 248] width 87 height 33
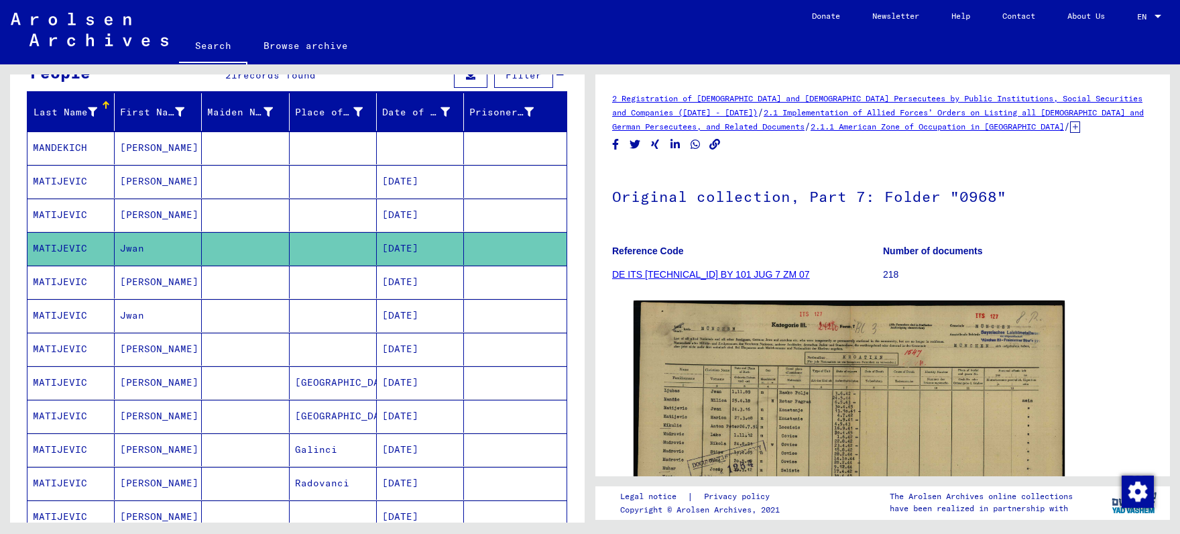
click at [430, 278] on mat-cell "[DATE]" at bounding box center [420, 282] width 87 height 33
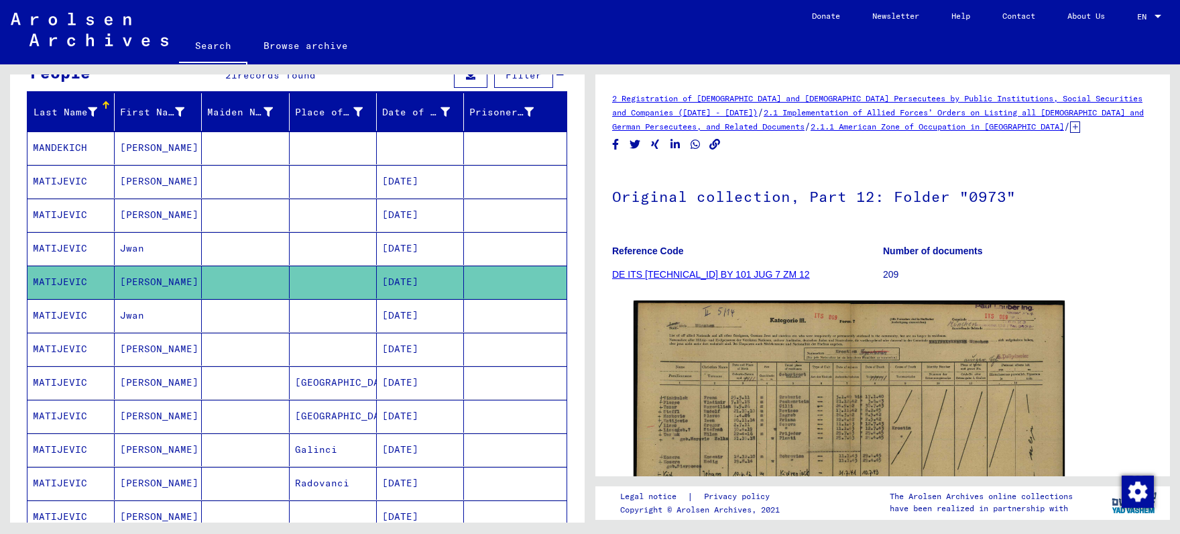
click at [419, 314] on mat-cell "[DATE]" at bounding box center [420, 315] width 87 height 33
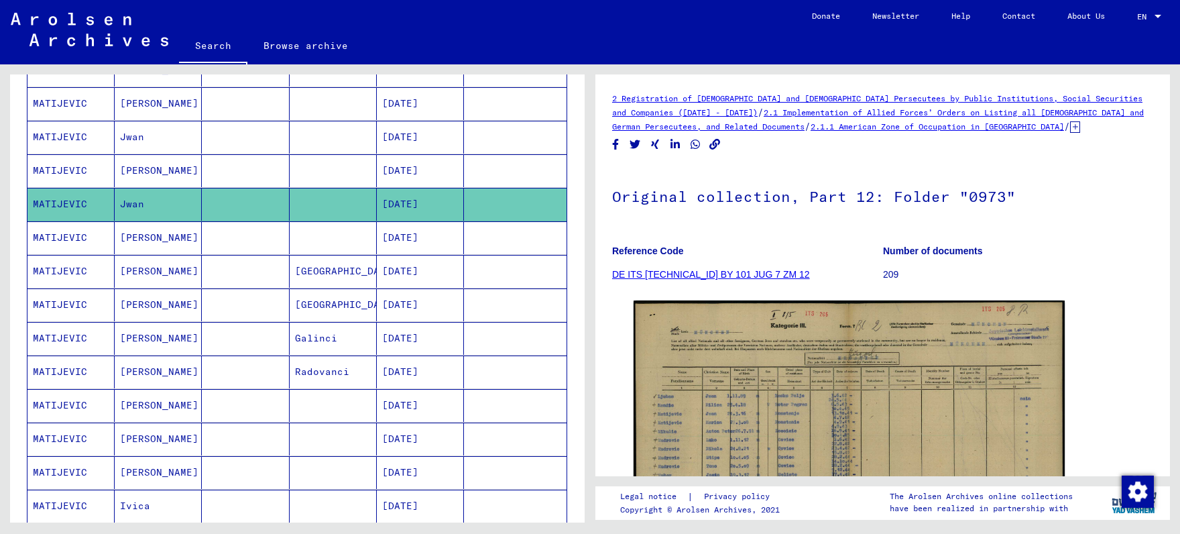
scroll to position [280, 0]
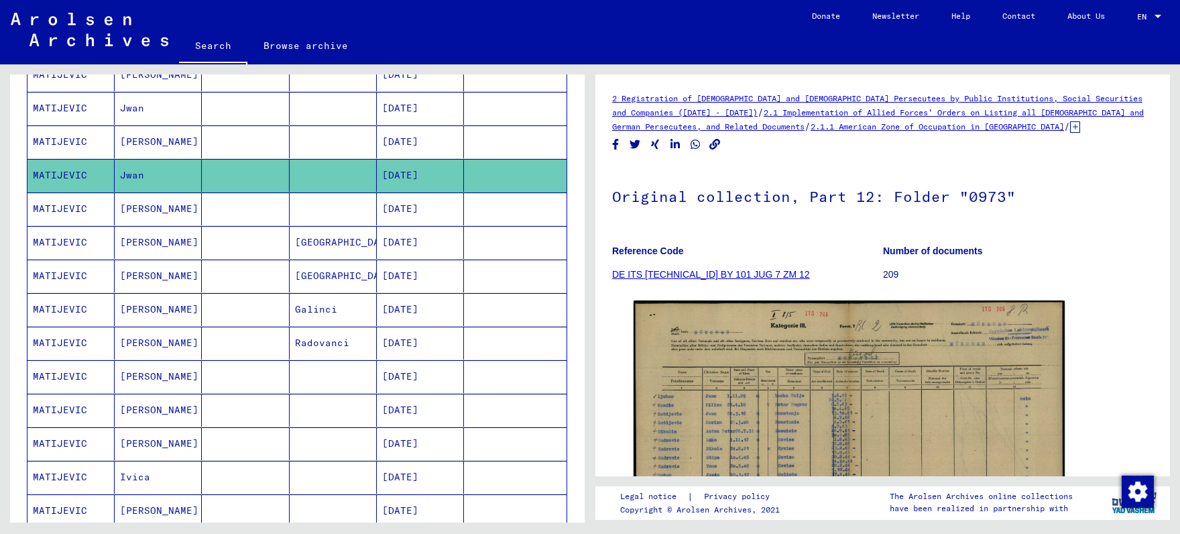
click at [438, 207] on mat-cell "[DATE]" at bounding box center [420, 208] width 87 height 33
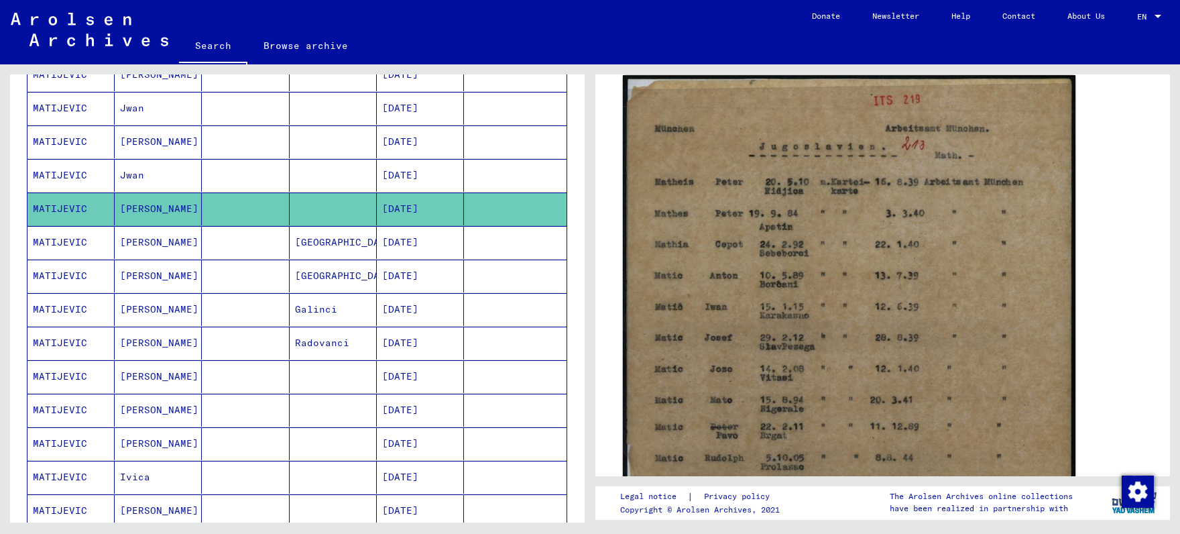
scroll to position [561, 0]
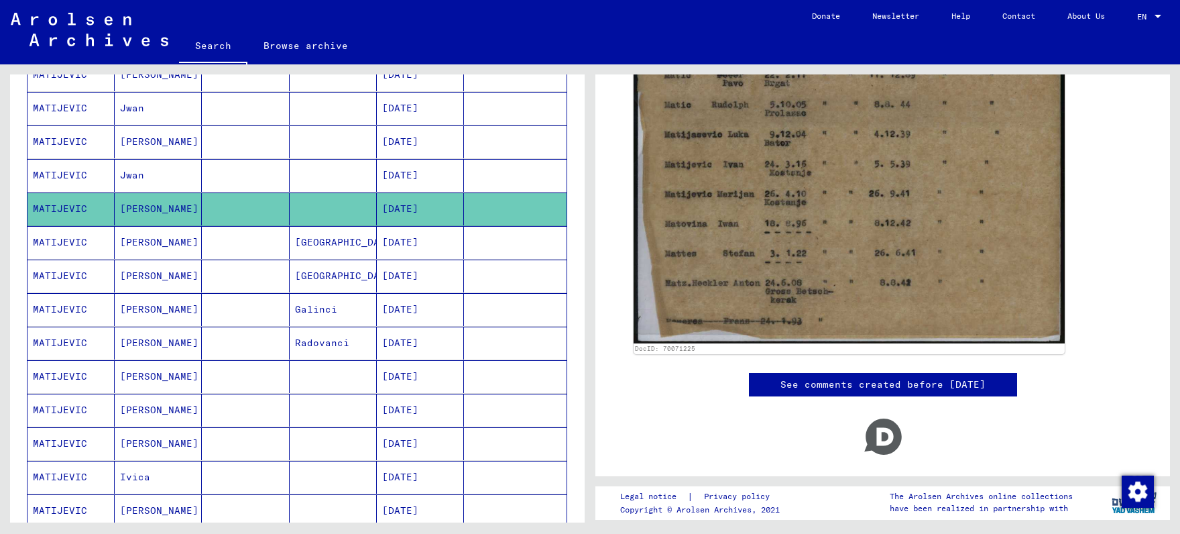
click at [327, 247] on mat-cell "[GEOGRAPHIC_DATA]" at bounding box center [333, 242] width 87 height 33
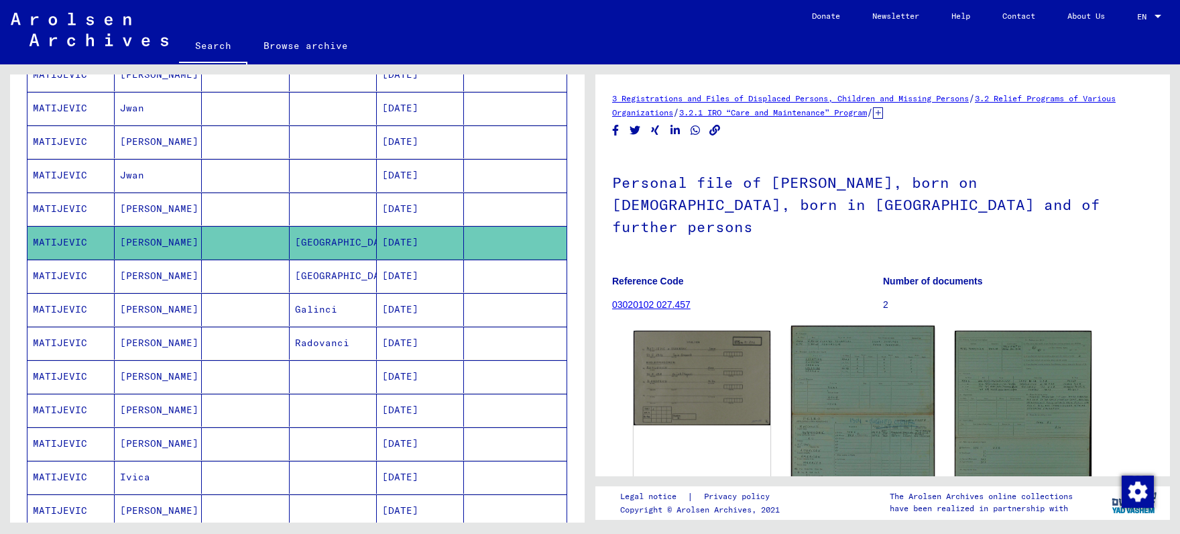
scroll to position [139, 0]
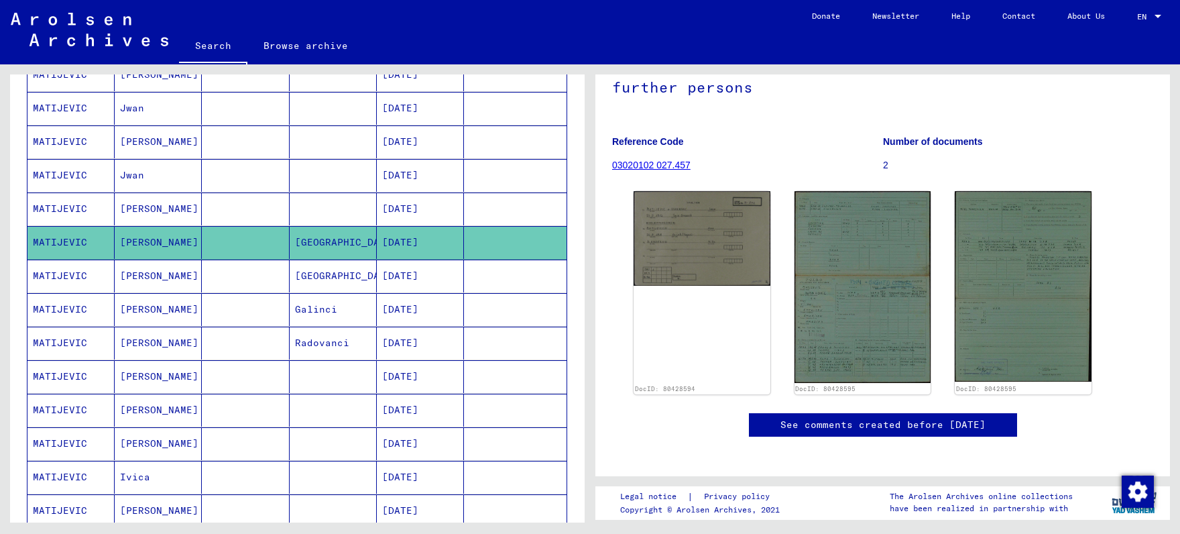
click at [396, 286] on mat-cell "[DATE]" at bounding box center [420, 276] width 87 height 33
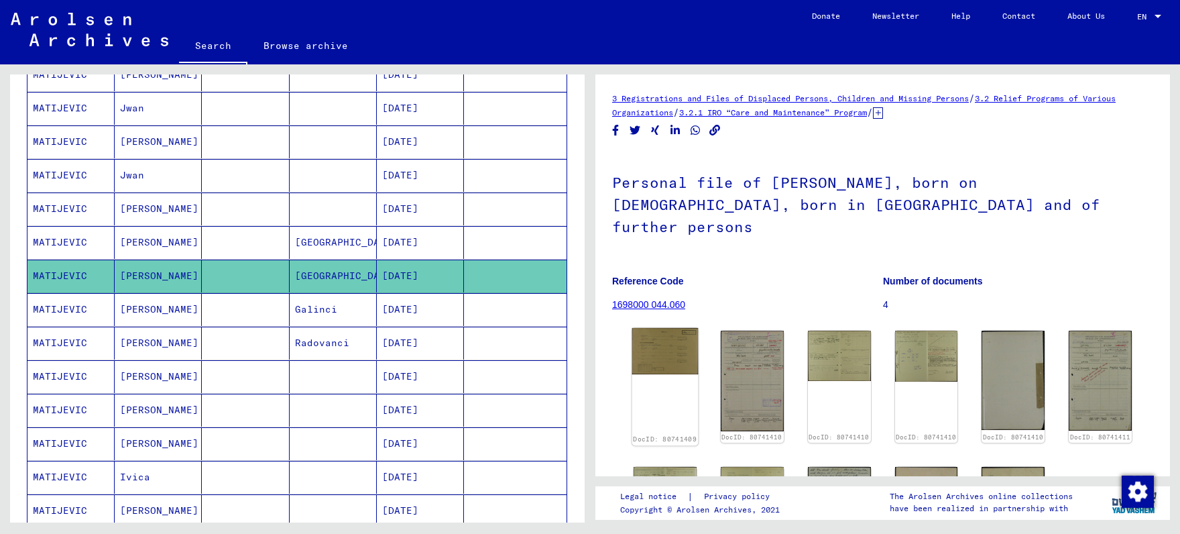
click at [652, 328] on img at bounding box center [665, 351] width 66 height 46
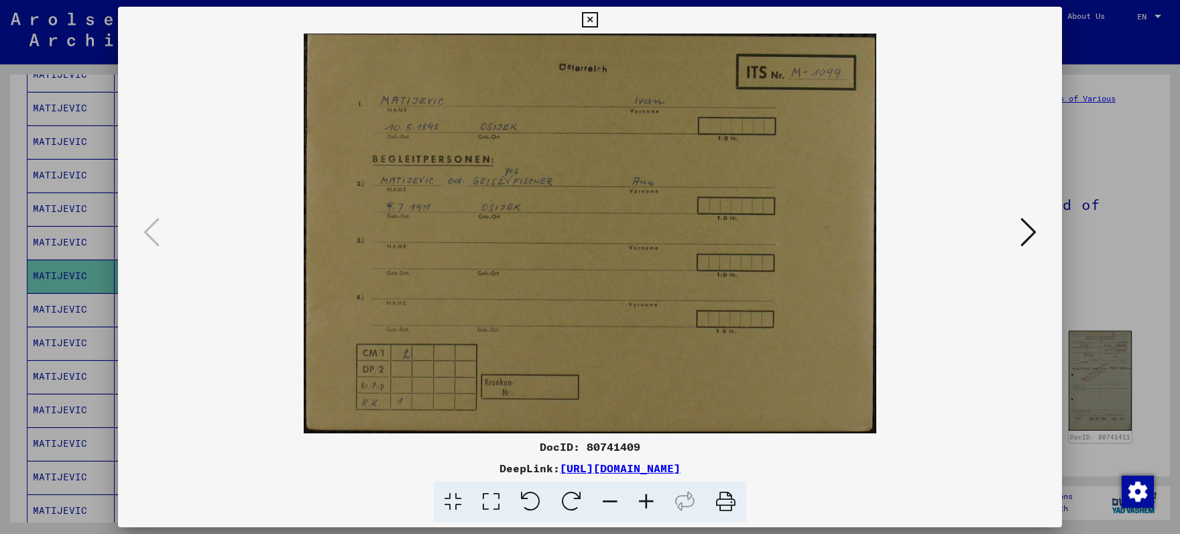
click at [1028, 235] on icon at bounding box center [1029, 232] width 16 height 32
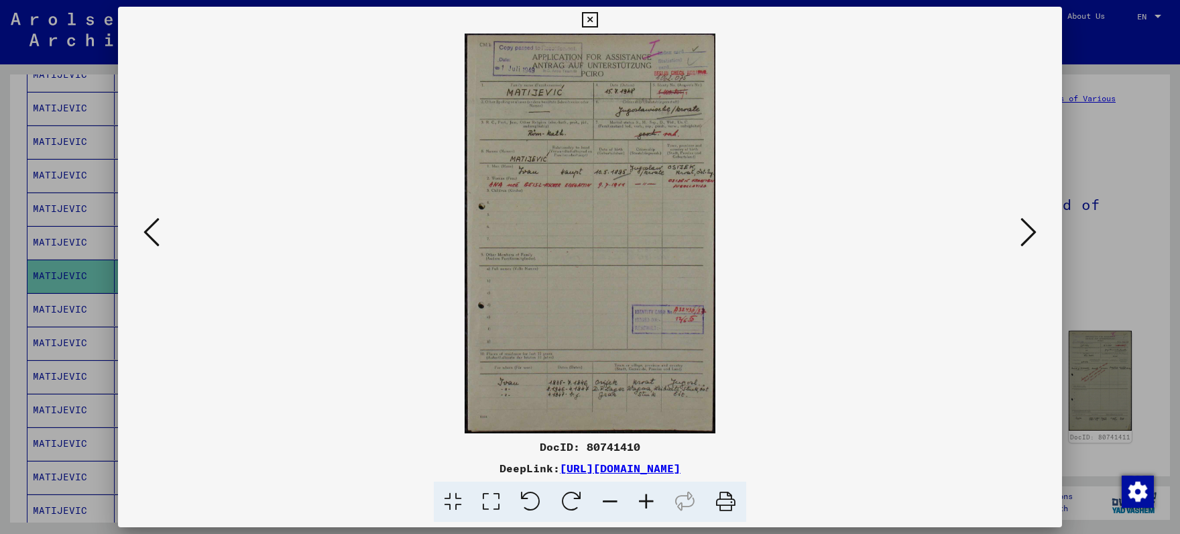
click at [1021, 232] on button at bounding box center [1029, 233] width 24 height 38
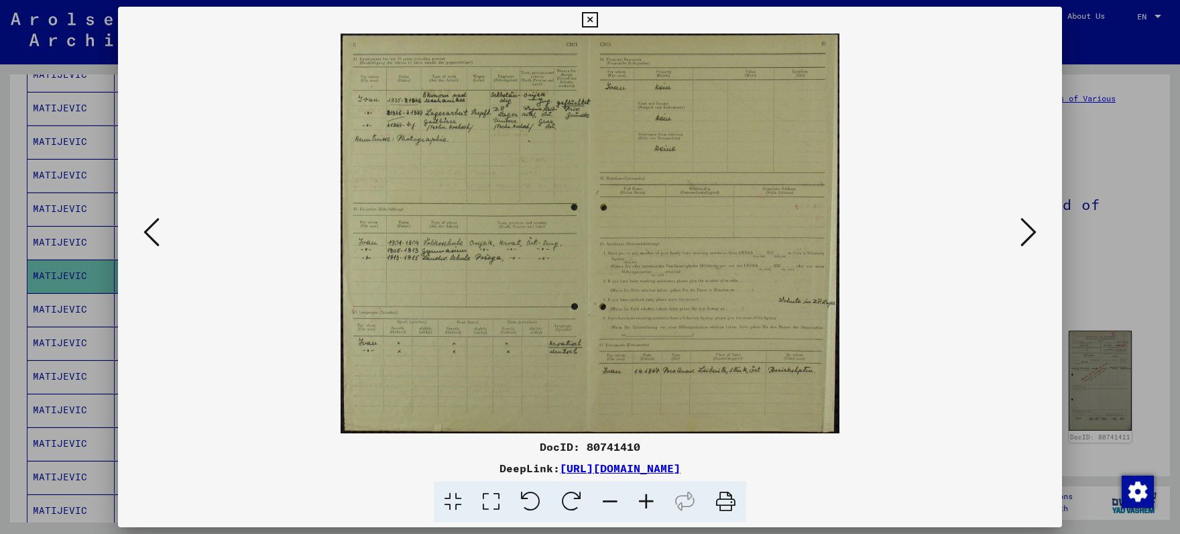
click at [642, 500] on icon at bounding box center [646, 501] width 36 height 41
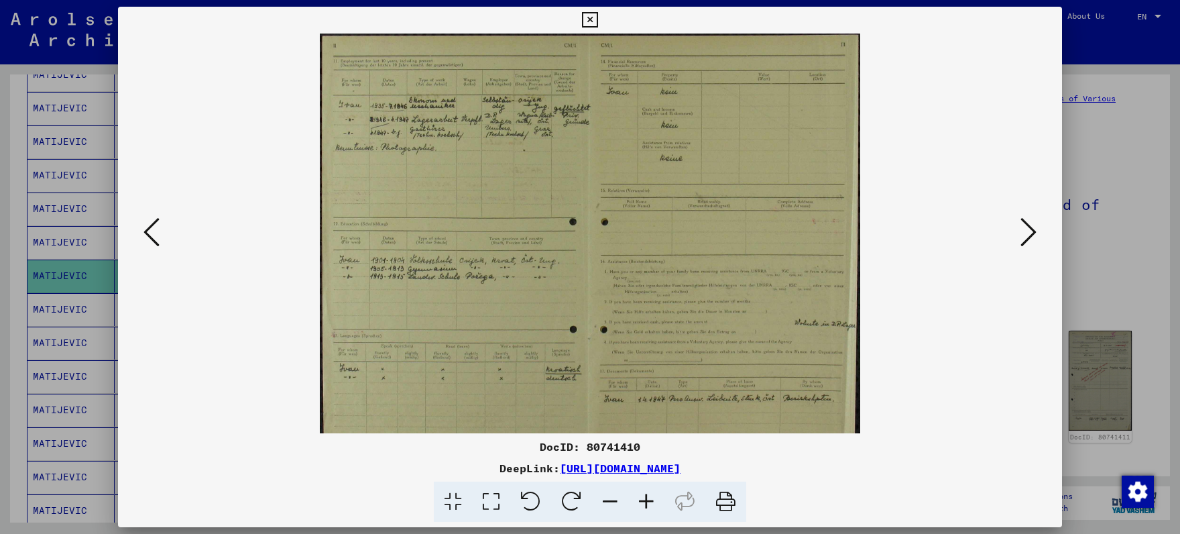
click at [642, 500] on icon at bounding box center [646, 501] width 36 height 41
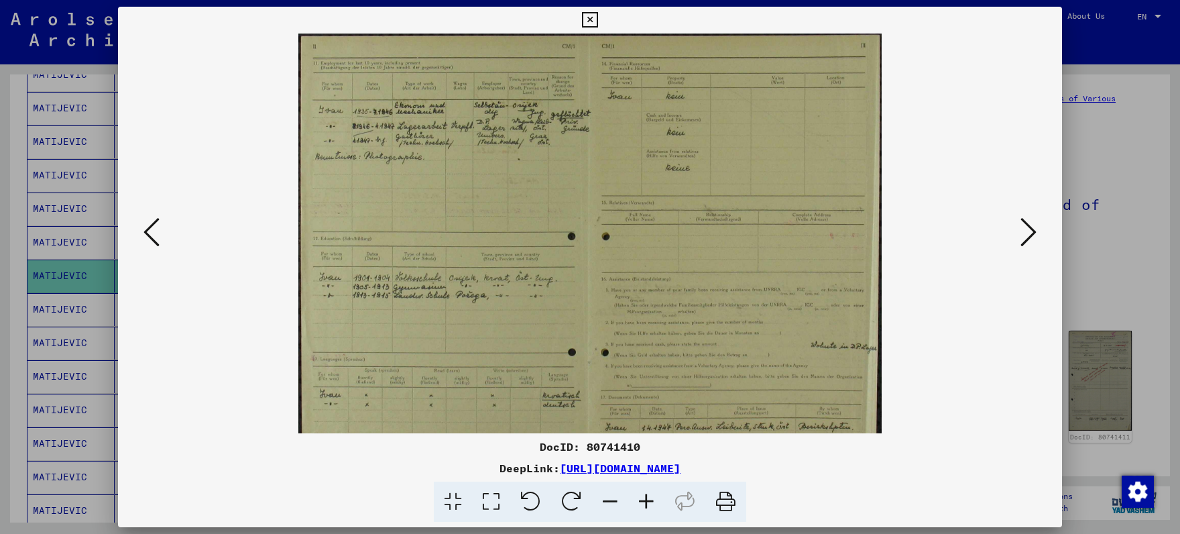
click at [641, 500] on icon at bounding box center [646, 501] width 36 height 41
click at [640, 498] on icon at bounding box center [646, 501] width 36 height 41
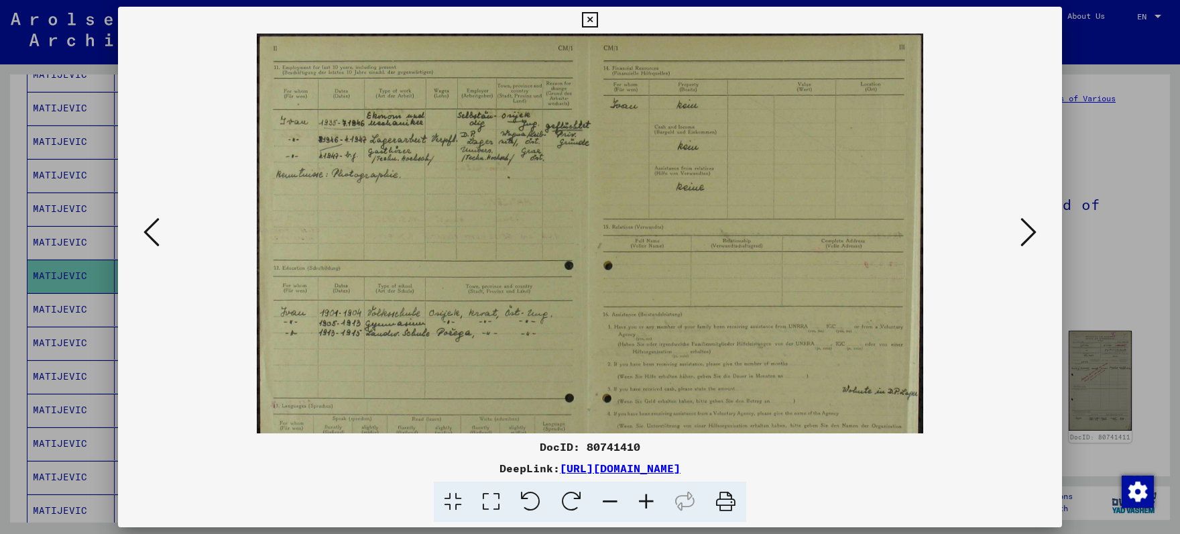
click at [641, 496] on icon at bounding box center [646, 501] width 36 height 41
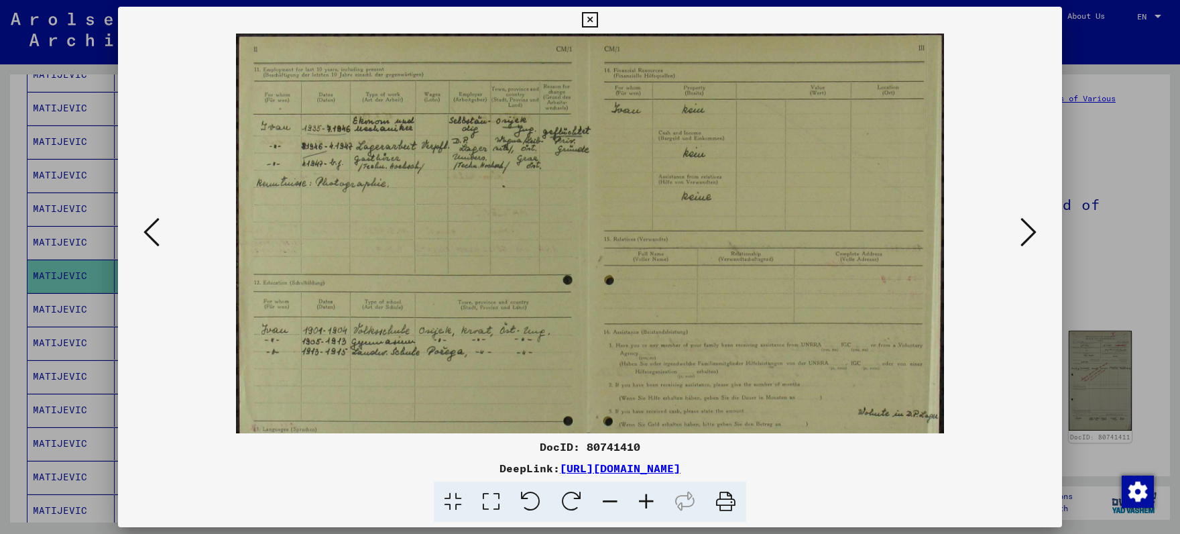
click at [642, 496] on icon at bounding box center [646, 501] width 36 height 41
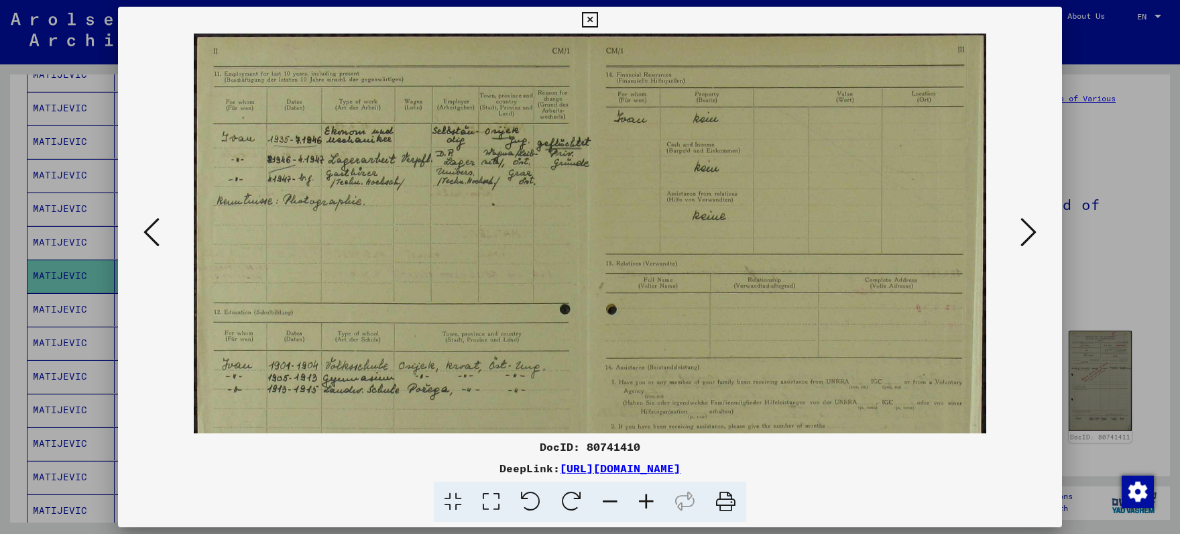
click at [641, 496] on icon at bounding box center [646, 501] width 36 height 41
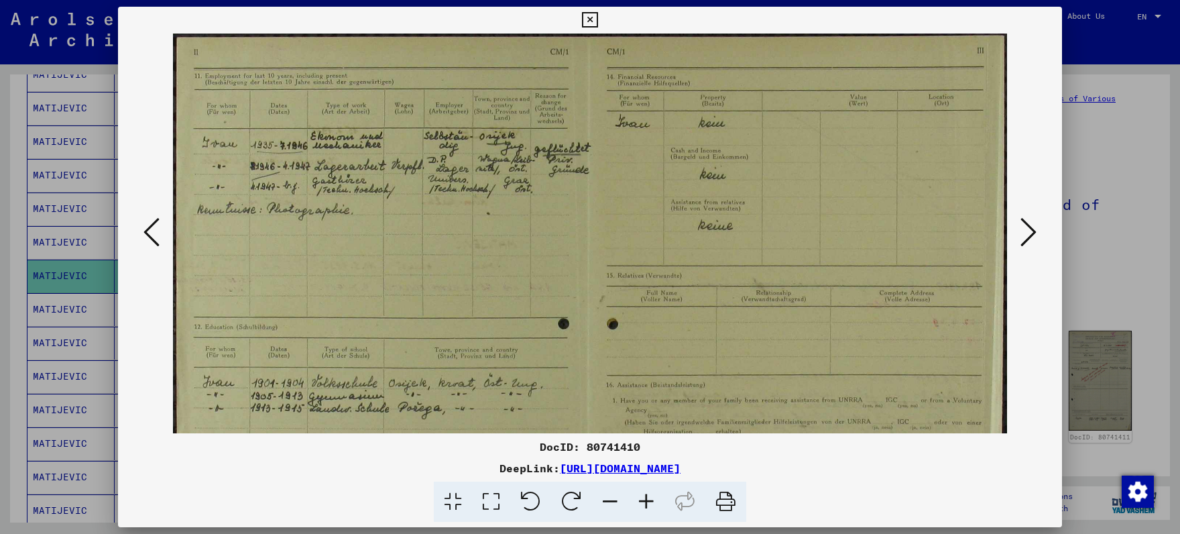
click at [641, 496] on icon at bounding box center [646, 501] width 36 height 41
click at [640, 496] on icon at bounding box center [646, 501] width 36 height 41
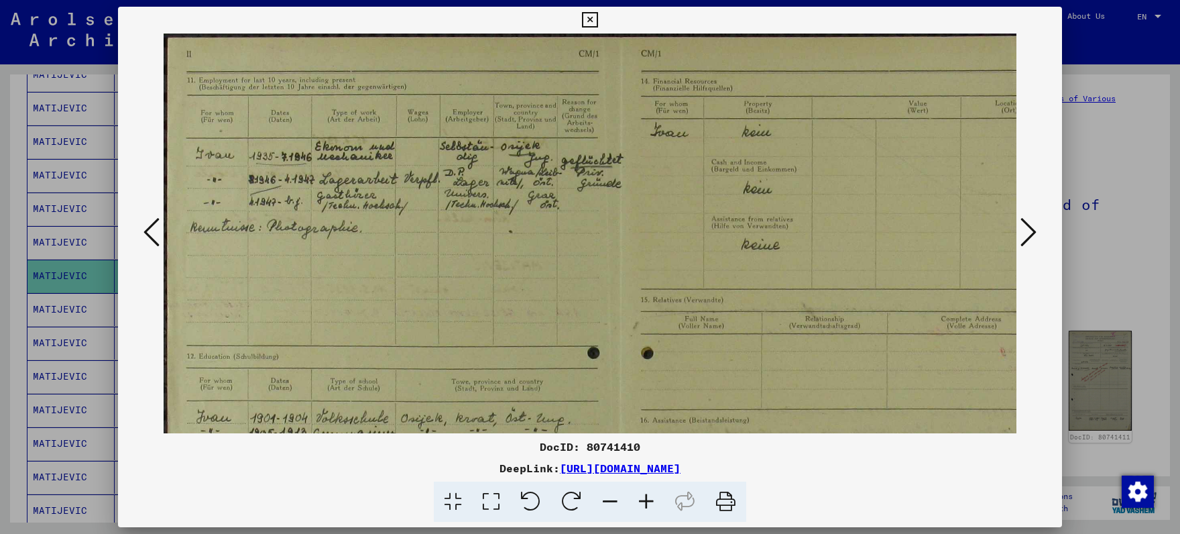
click at [640, 496] on icon at bounding box center [646, 501] width 36 height 41
click at [639, 496] on icon at bounding box center [646, 501] width 36 height 41
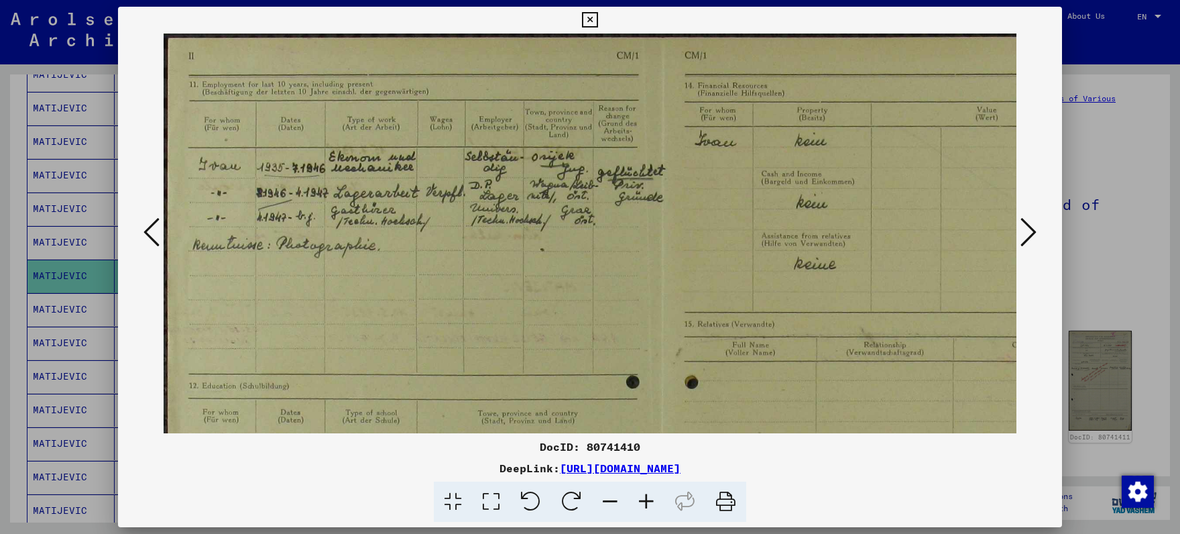
click at [638, 495] on icon at bounding box center [646, 501] width 36 height 41
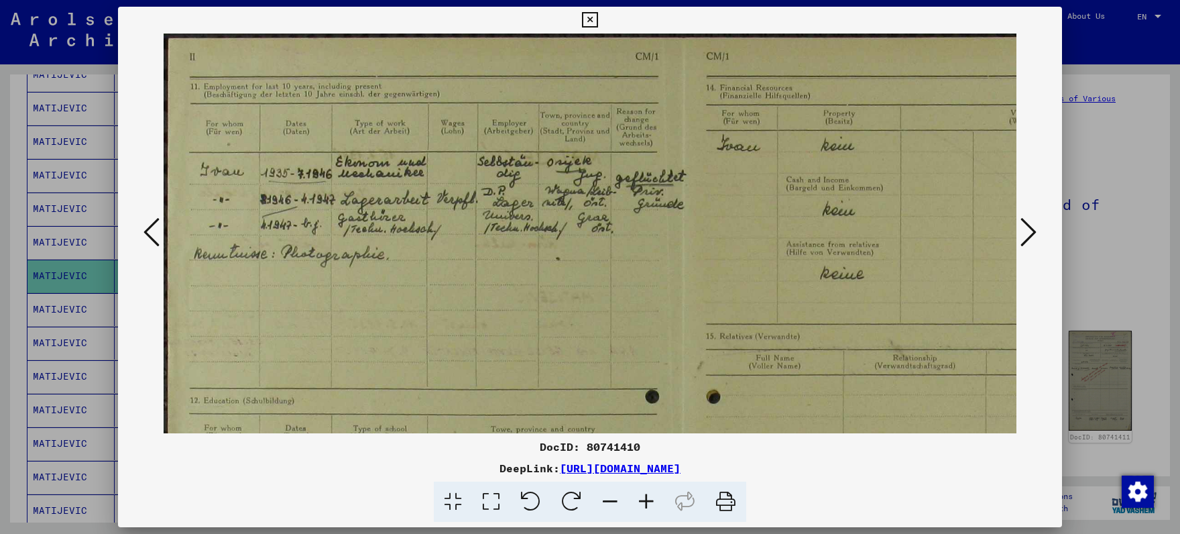
click at [638, 494] on icon at bounding box center [646, 501] width 36 height 41
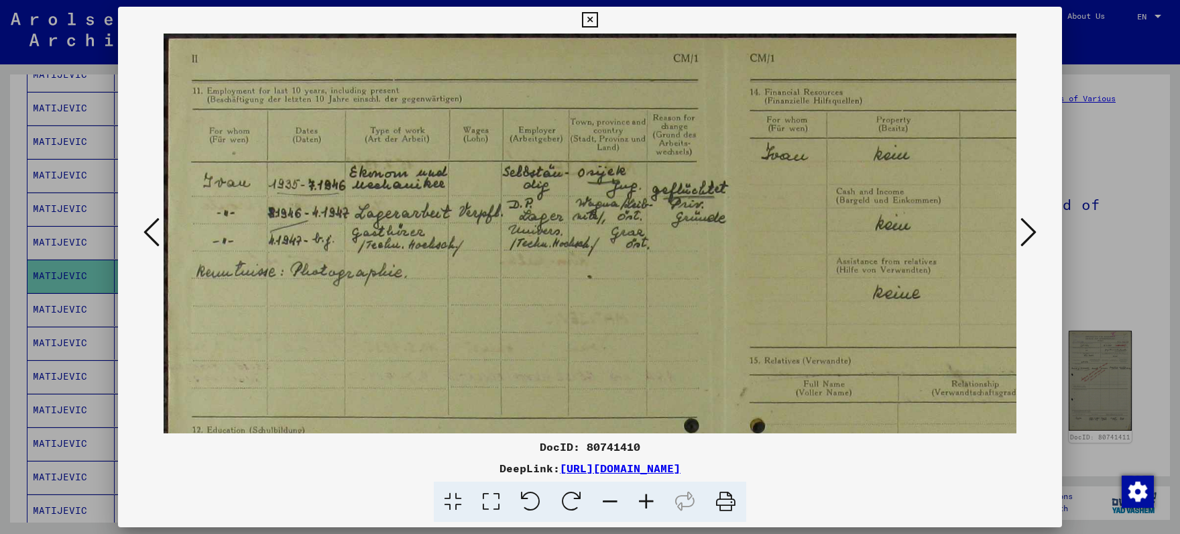
click at [638, 494] on icon at bounding box center [646, 501] width 36 height 41
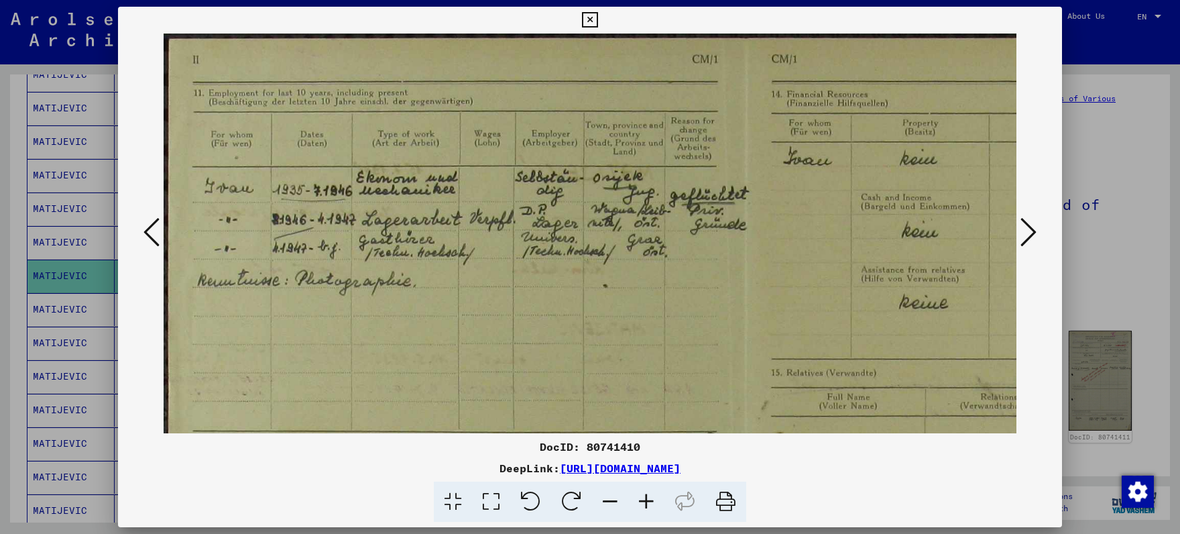
click at [637, 494] on icon at bounding box center [646, 501] width 36 height 41
click at [636, 494] on icon at bounding box center [646, 501] width 36 height 41
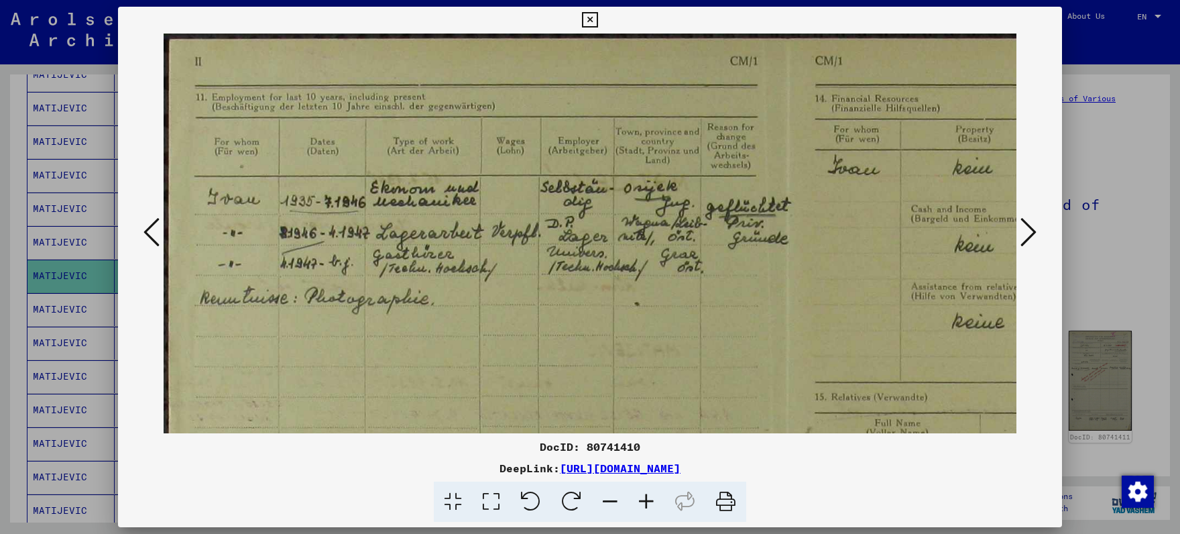
click at [1031, 237] on icon at bounding box center [1029, 232] width 16 height 32
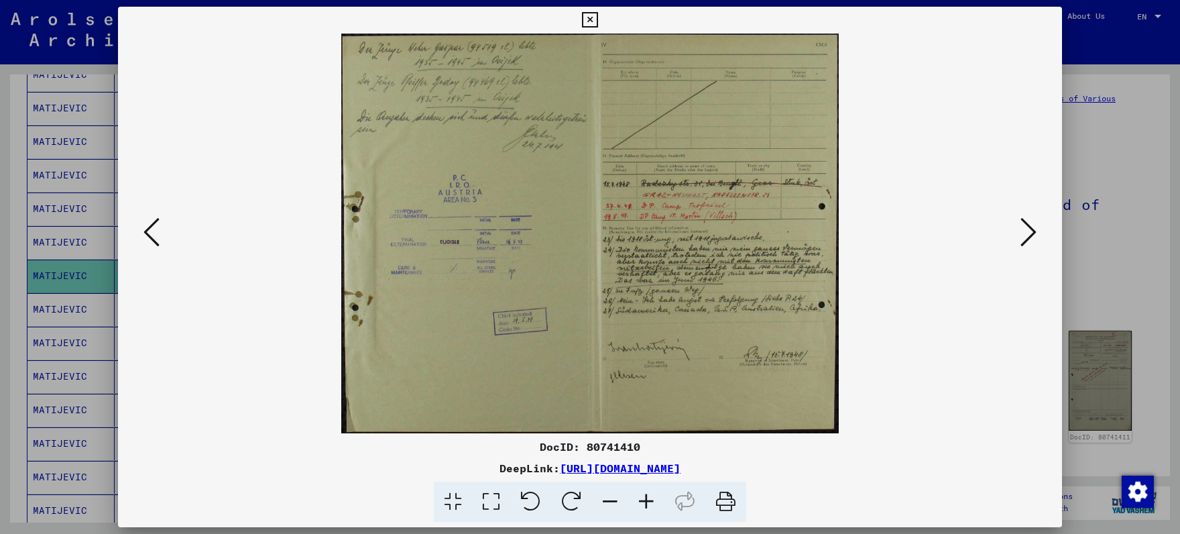
click at [648, 507] on icon at bounding box center [646, 501] width 36 height 41
click at [646, 504] on icon at bounding box center [646, 501] width 36 height 41
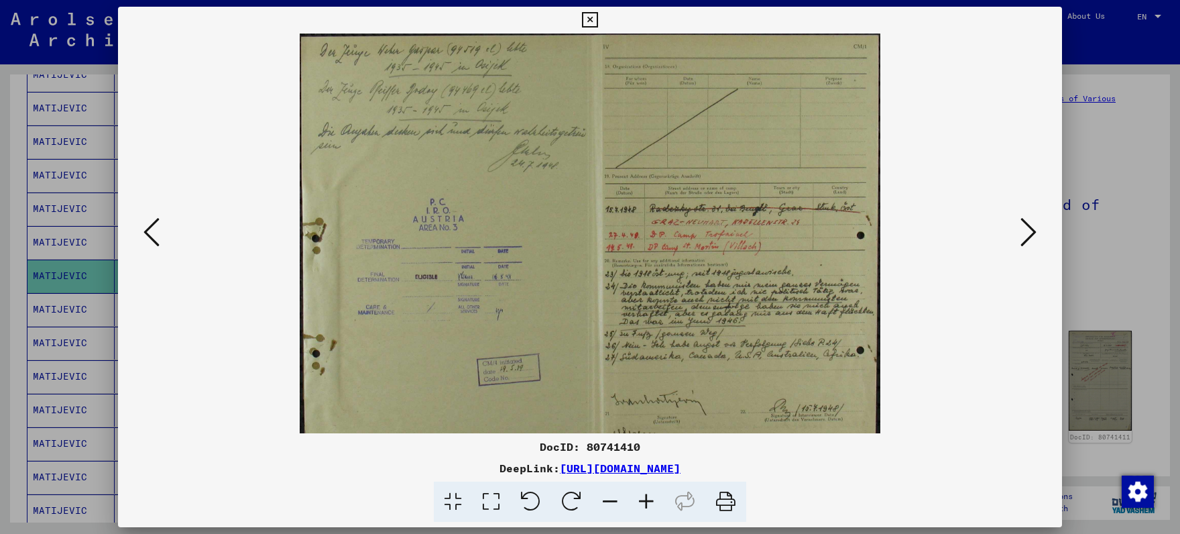
click at [646, 503] on icon at bounding box center [646, 501] width 36 height 41
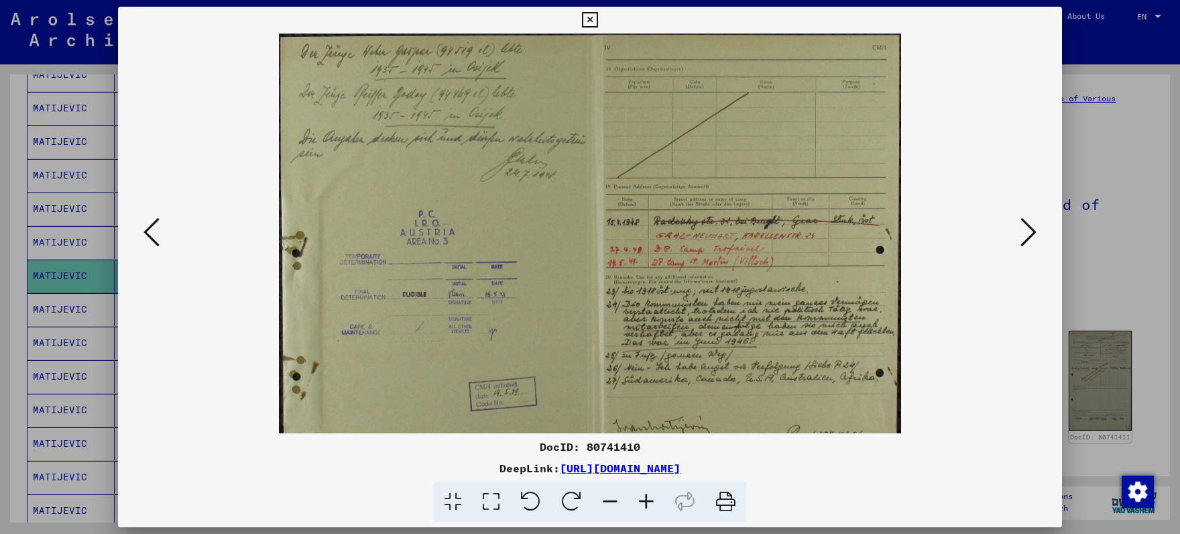
click at [646, 502] on icon at bounding box center [646, 501] width 36 height 41
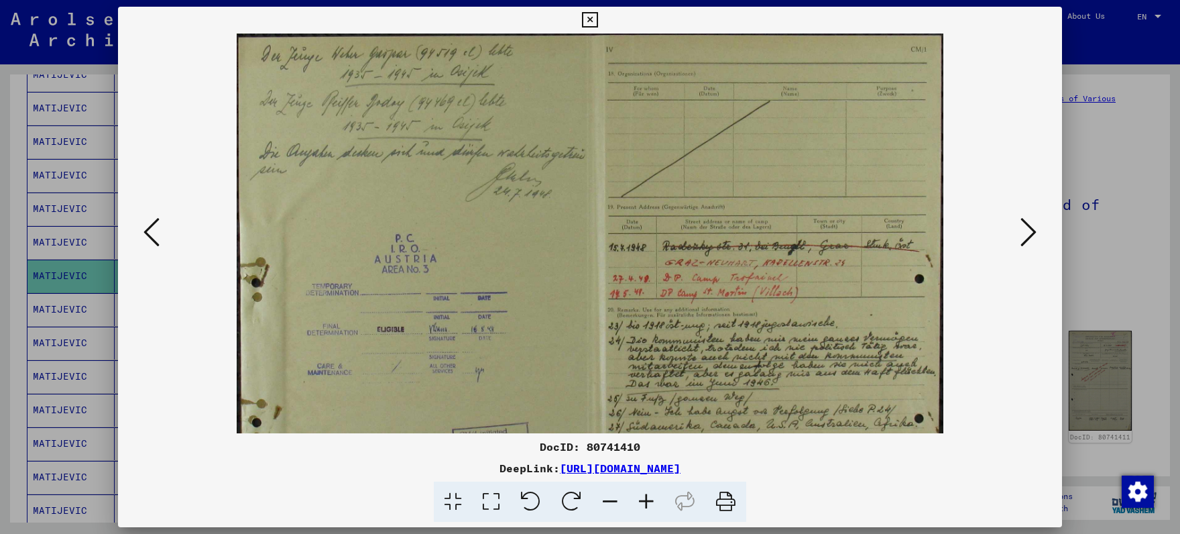
click at [644, 501] on icon at bounding box center [646, 501] width 36 height 41
click at [644, 500] on icon at bounding box center [646, 501] width 36 height 41
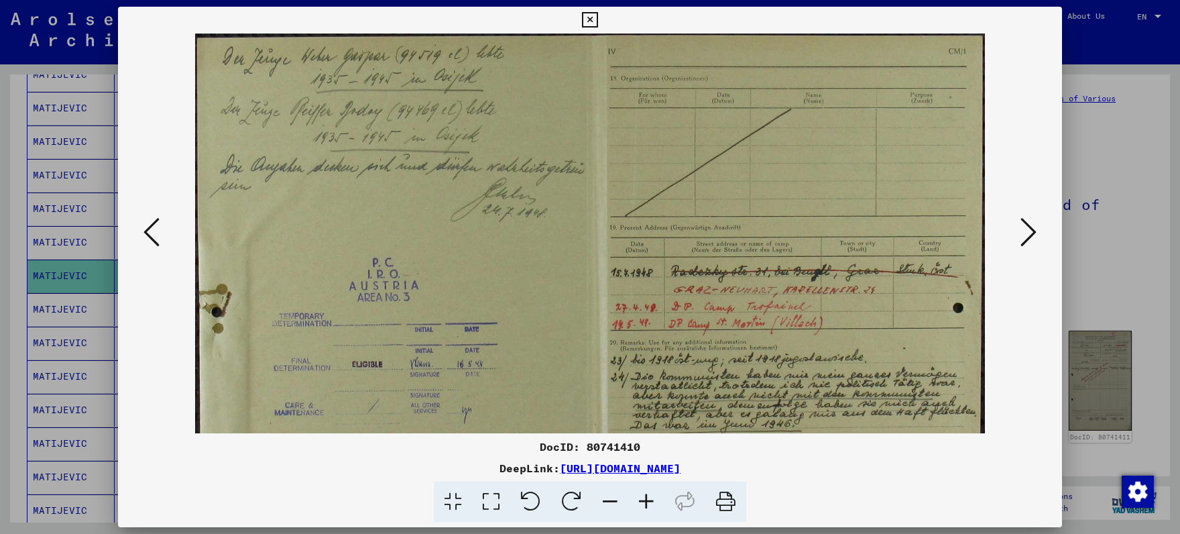
click at [643, 500] on icon at bounding box center [646, 501] width 36 height 41
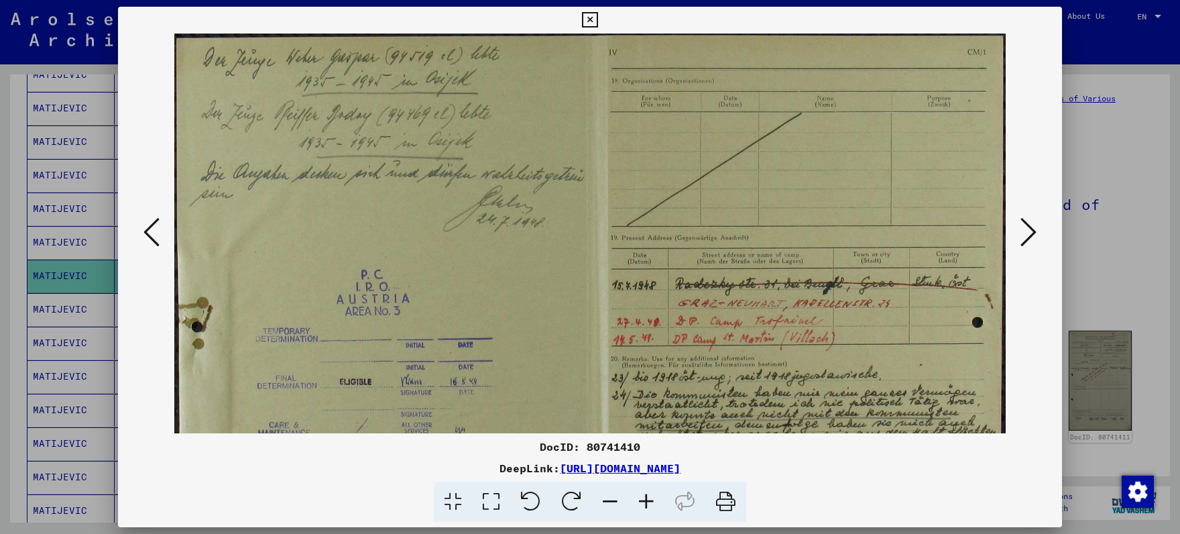
click at [643, 500] on icon at bounding box center [646, 501] width 36 height 41
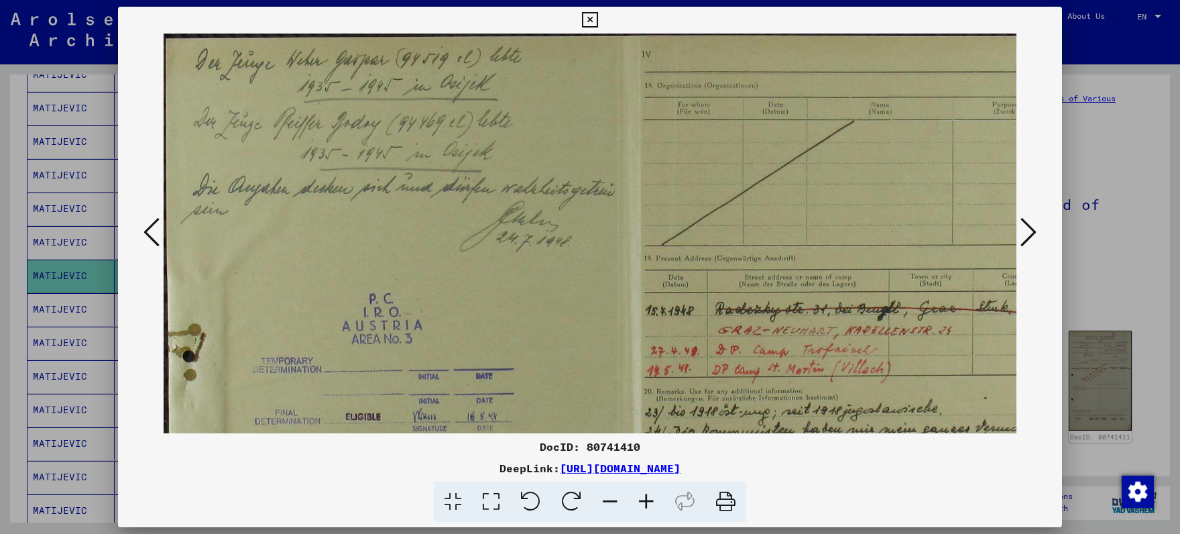
click at [643, 500] on icon at bounding box center [646, 501] width 36 height 41
click at [642, 498] on icon at bounding box center [646, 501] width 36 height 41
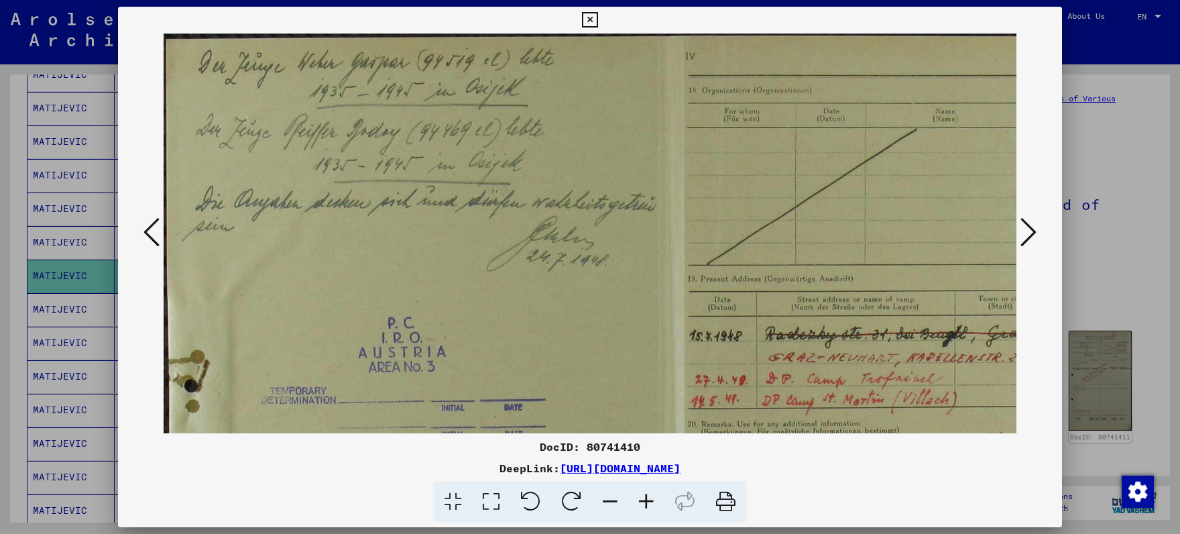
click at [642, 498] on icon at bounding box center [646, 501] width 36 height 41
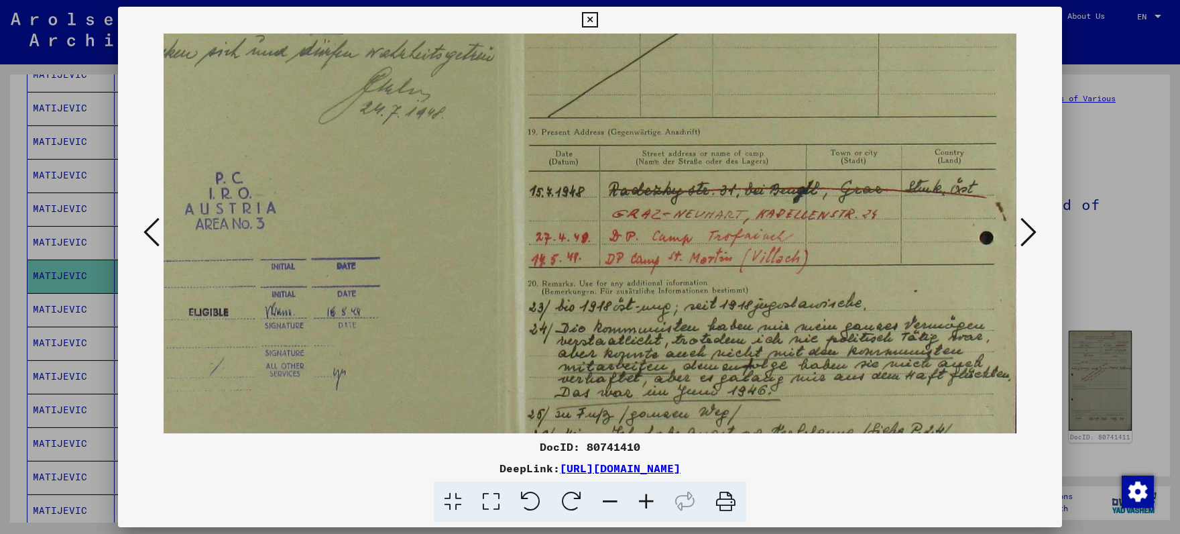
drag, startPoint x: 851, startPoint y: 280, endPoint x: 534, endPoint y: 129, distance: 350.9
click at [534, 125] on img at bounding box center [502, 295] width 1040 height 836
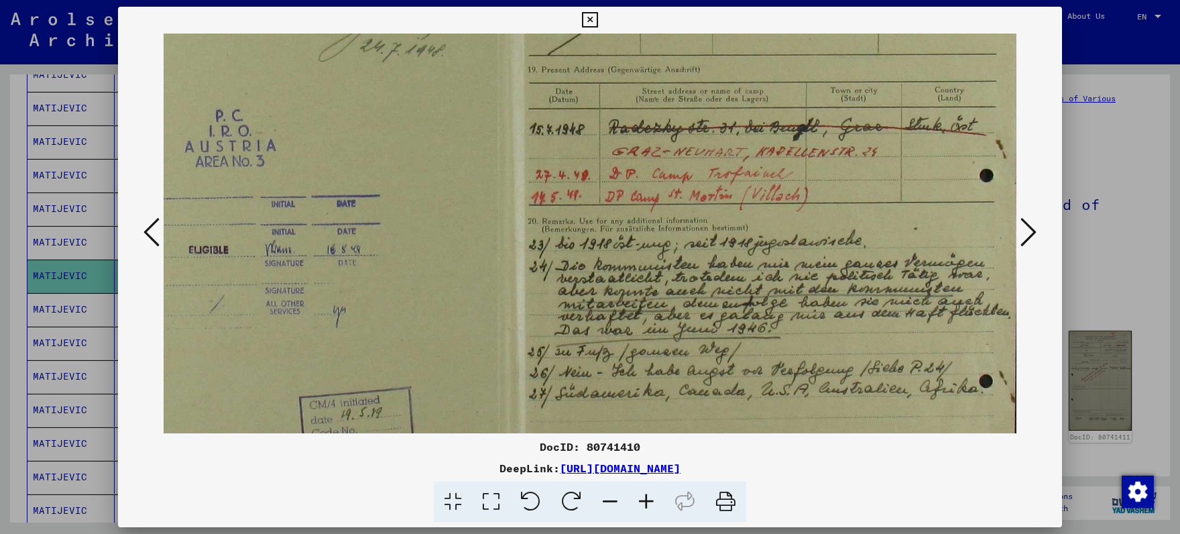
scroll to position [270, 182]
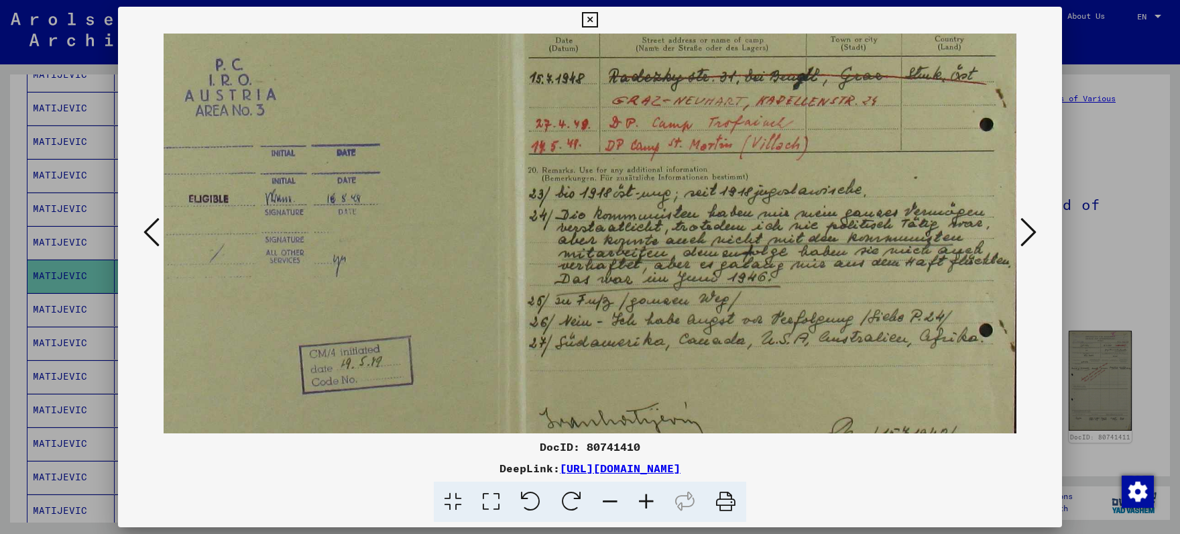
drag, startPoint x: 737, startPoint y: 373, endPoint x: 651, endPoint y: 261, distance: 141.1
click at [651, 261] on img at bounding box center [502, 181] width 1040 height 836
click at [1027, 240] on icon at bounding box center [1029, 232] width 16 height 32
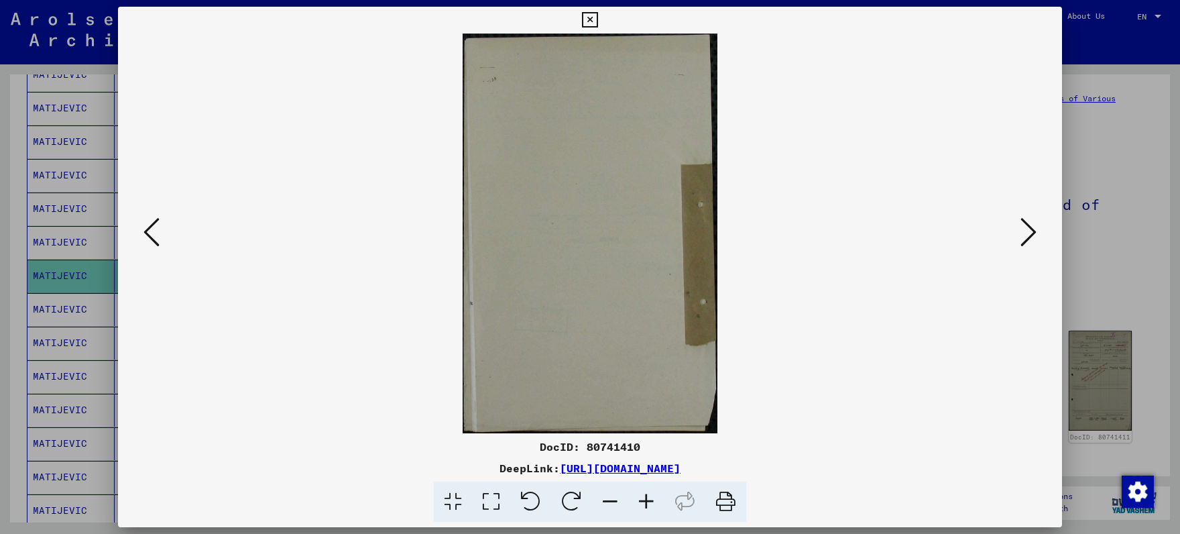
scroll to position [0, 0]
click at [1027, 239] on icon at bounding box center [1029, 232] width 16 height 32
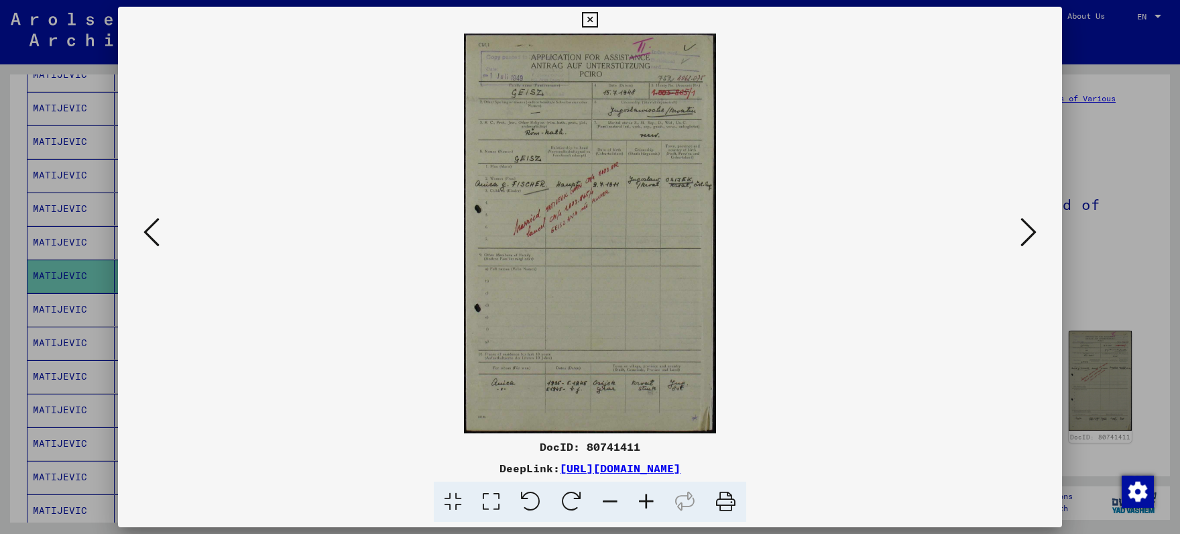
click at [1027, 239] on icon at bounding box center [1029, 232] width 16 height 32
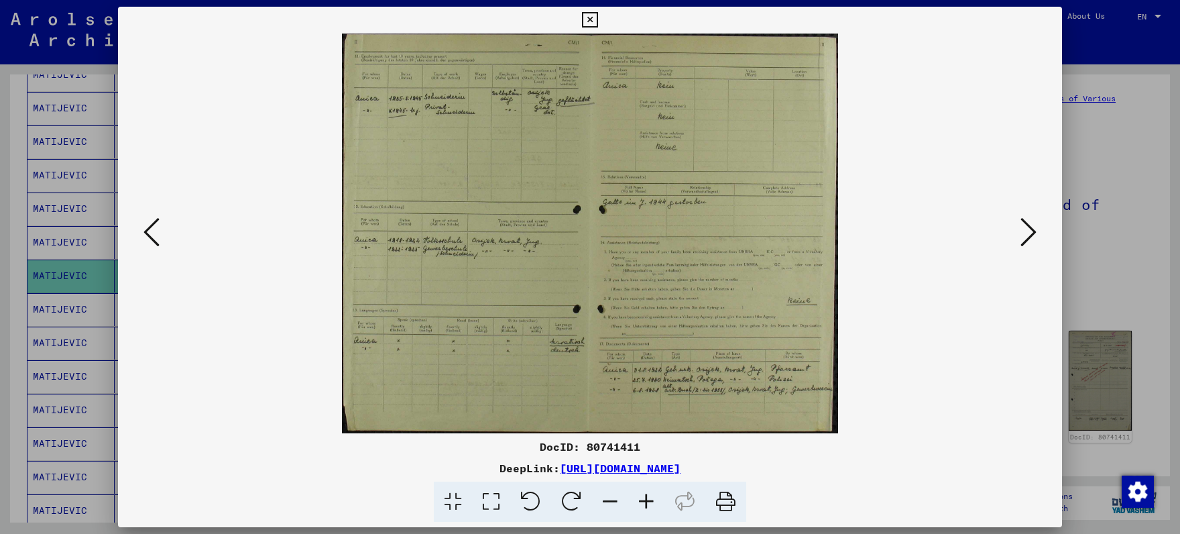
click at [1025, 238] on icon at bounding box center [1029, 232] width 16 height 32
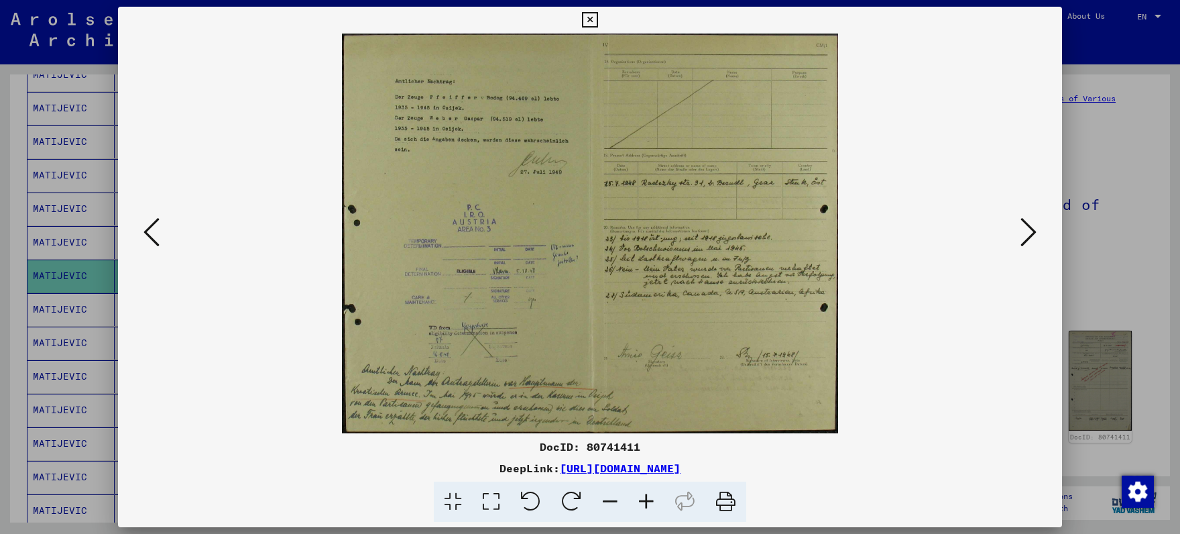
click at [1025, 238] on icon at bounding box center [1029, 232] width 16 height 32
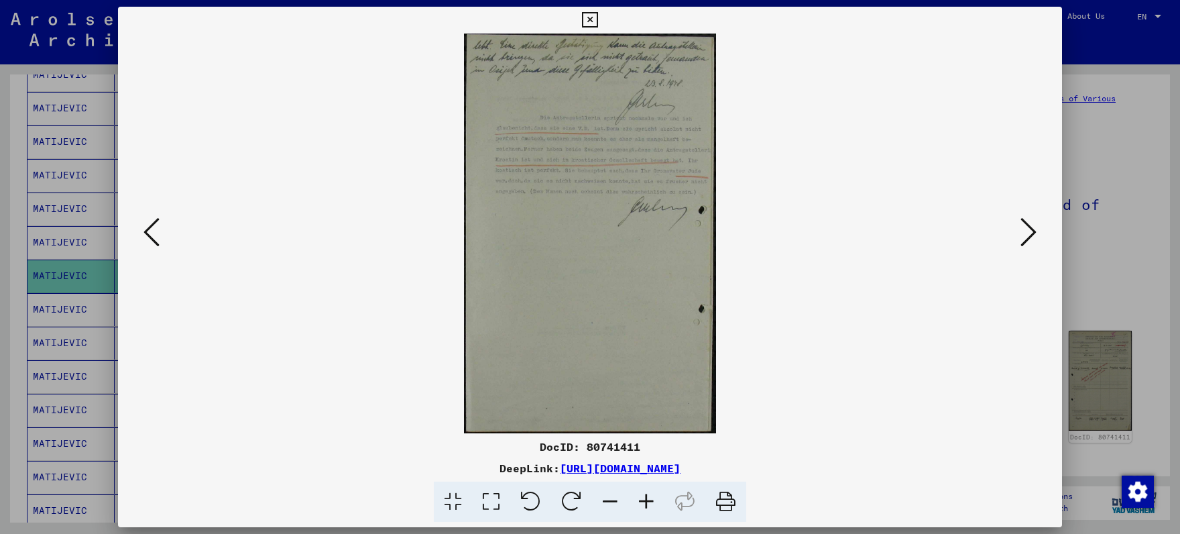
click at [1025, 238] on icon at bounding box center [1029, 232] width 16 height 32
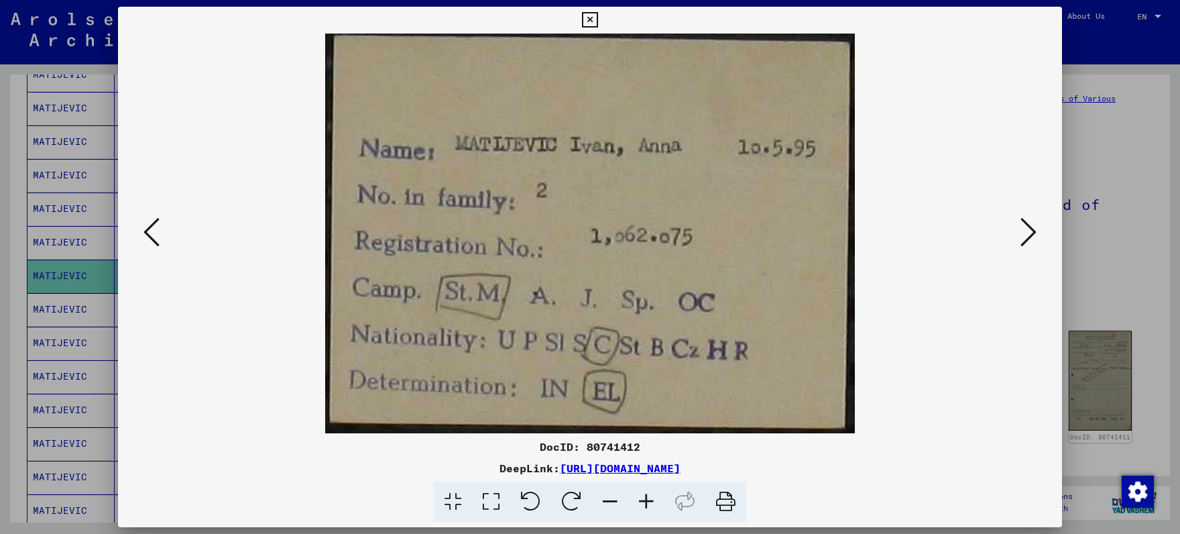
click at [159, 235] on button at bounding box center [151, 233] width 24 height 38
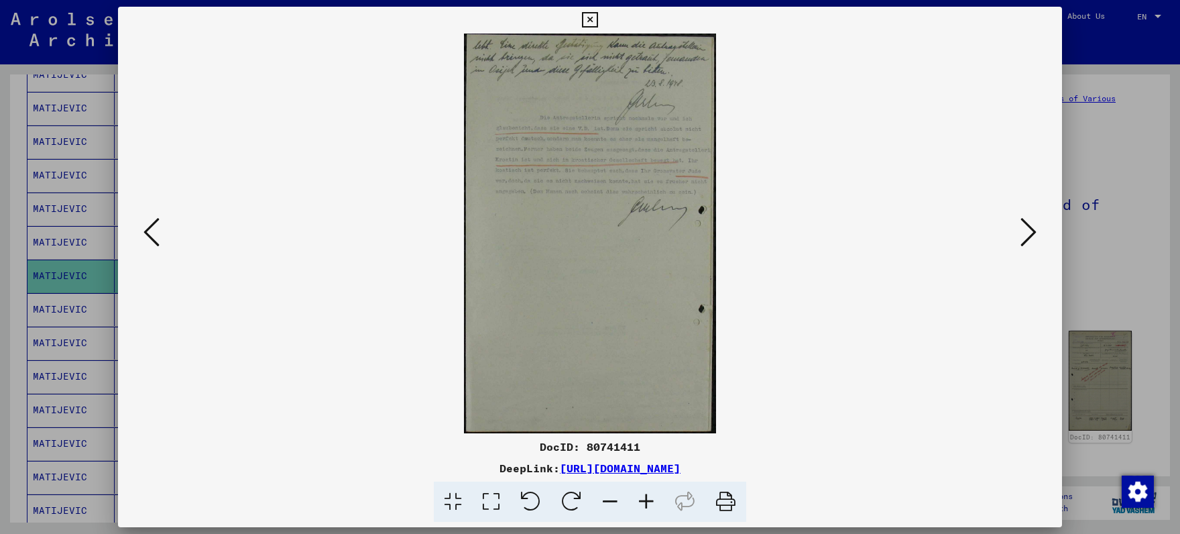
click at [649, 494] on icon at bounding box center [646, 501] width 36 height 41
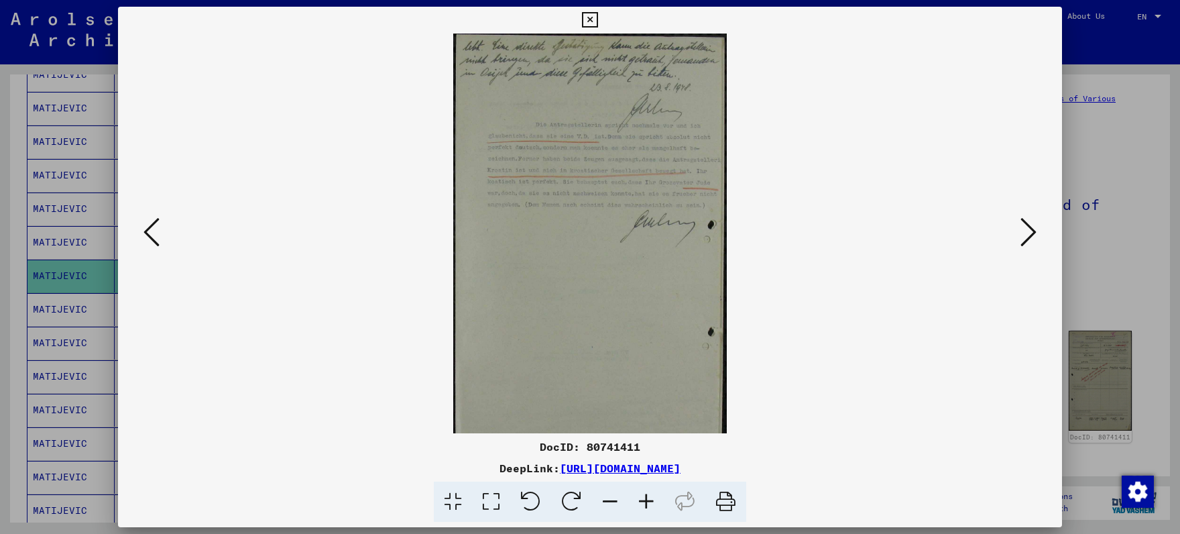
click at [648, 494] on icon at bounding box center [646, 501] width 36 height 41
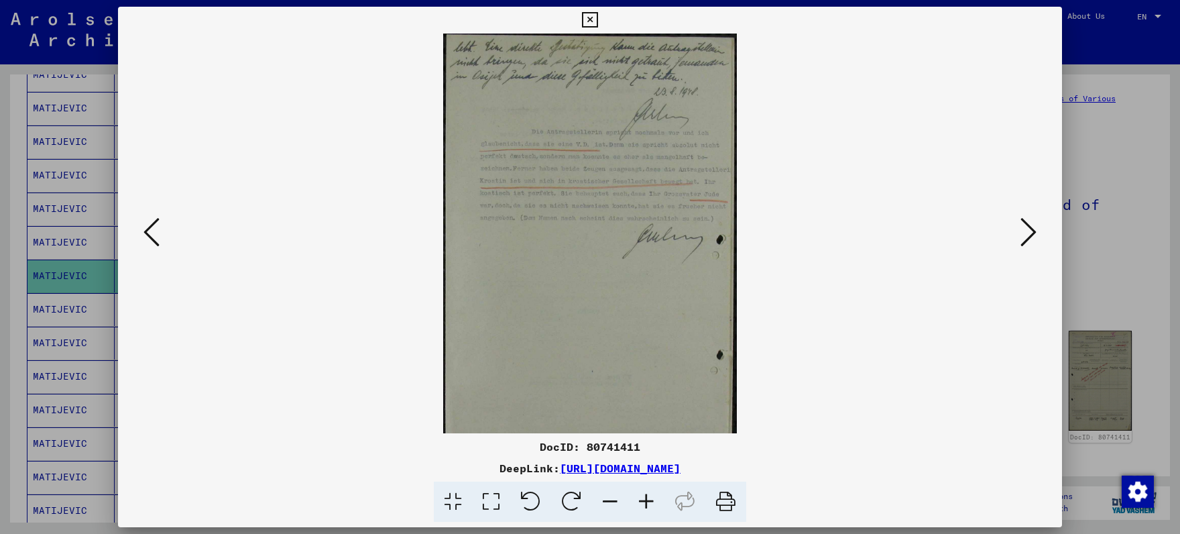
click at [648, 493] on icon at bounding box center [646, 501] width 36 height 41
click at [648, 492] on icon at bounding box center [646, 501] width 36 height 41
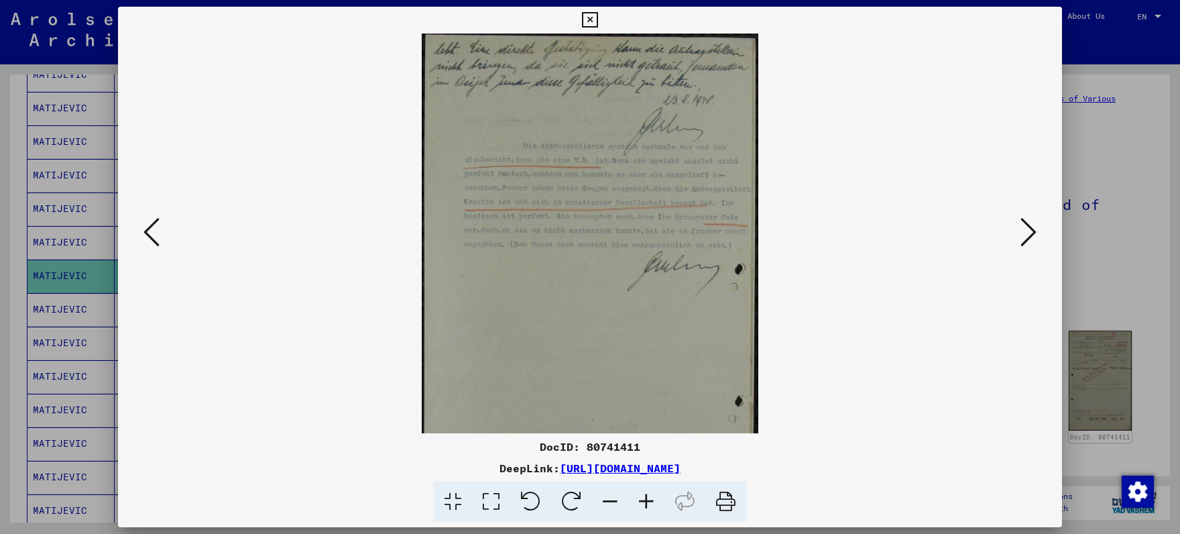
click at [648, 492] on icon at bounding box center [646, 501] width 36 height 41
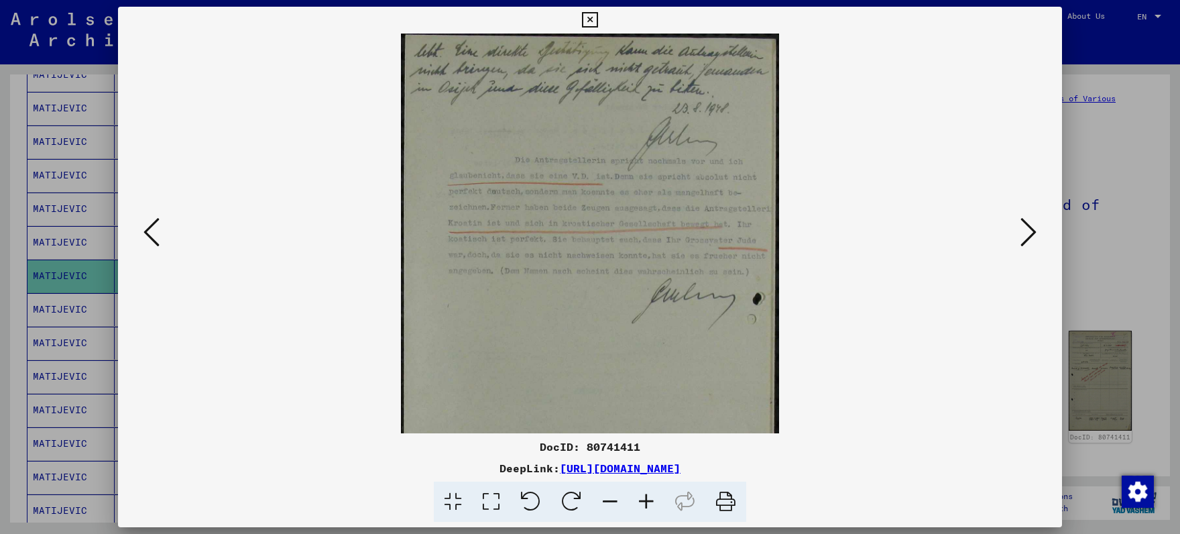
click at [648, 491] on icon at bounding box center [646, 501] width 36 height 41
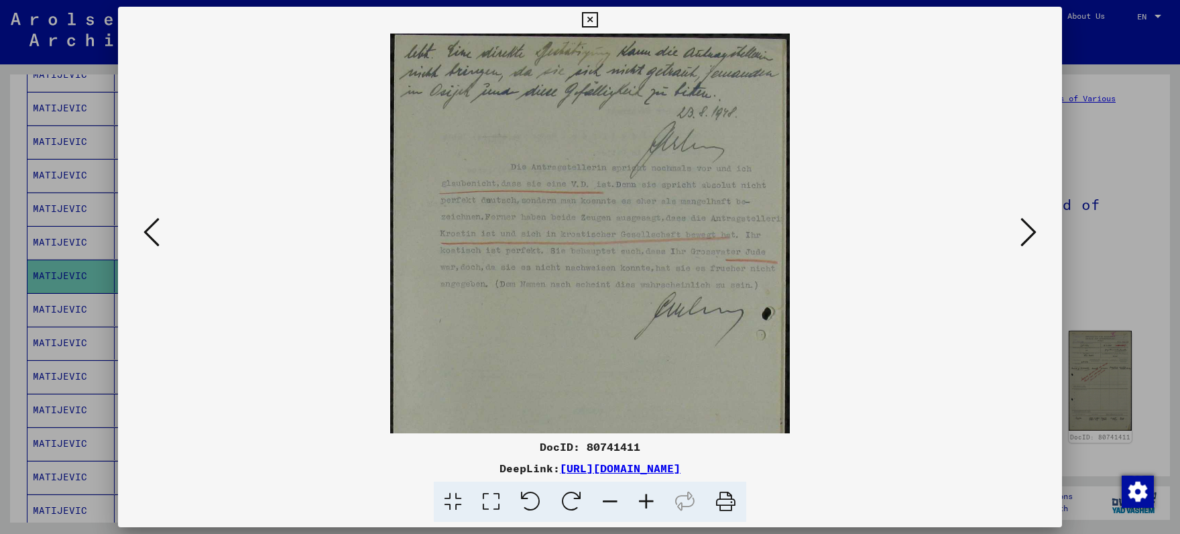
click at [648, 491] on icon at bounding box center [646, 501] width 36 height 41
click at [647, 490] on icon at bounding box center [646, 501] width 36 height 41
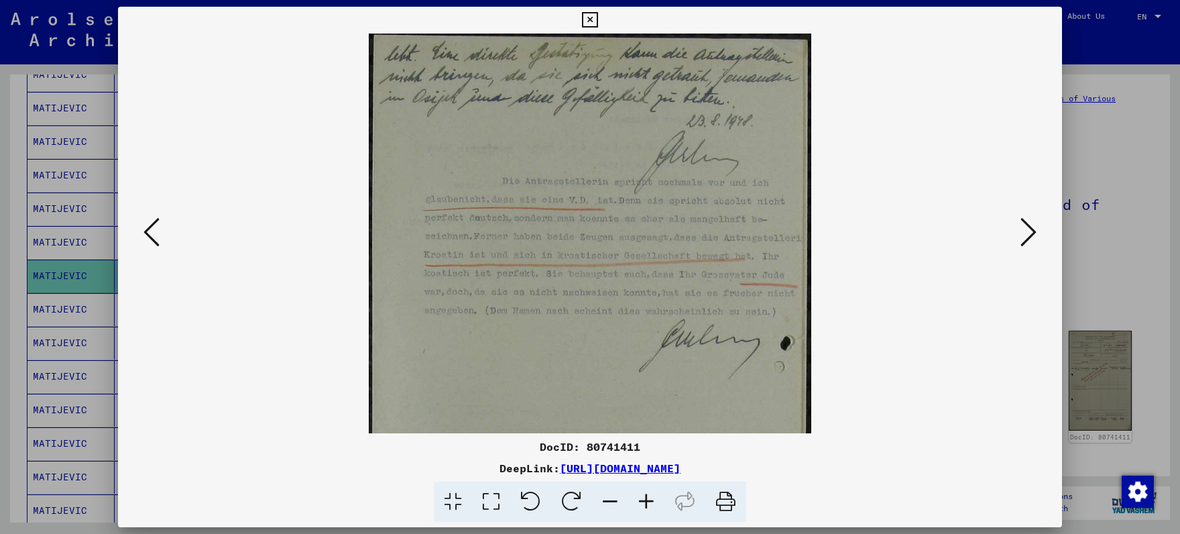
click at [646, 490] on icon at bounding box center [646, 501] width 36 height 41
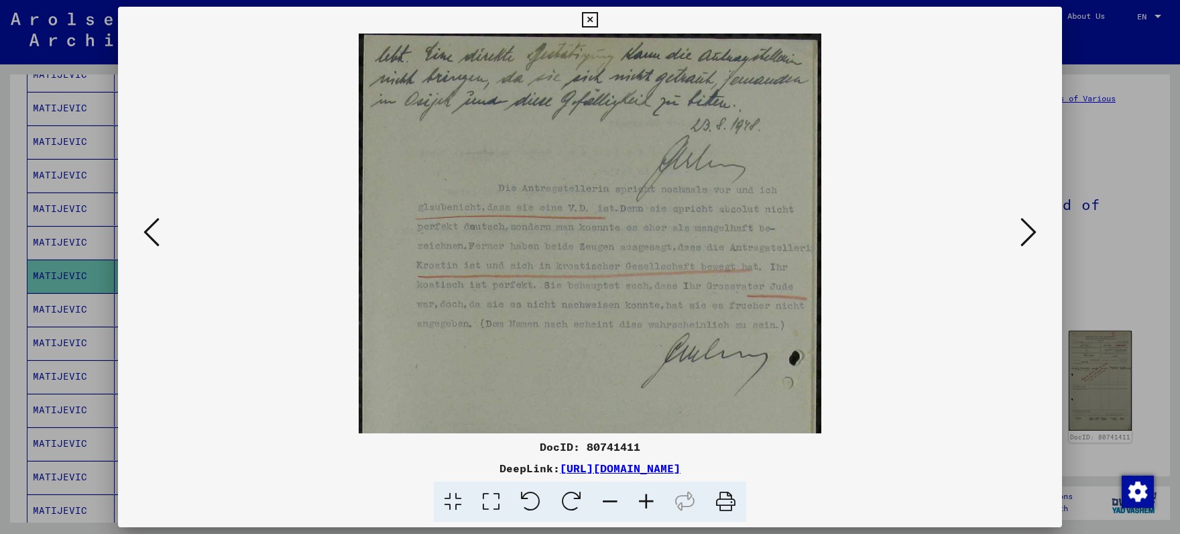
click at [646, 490] on icon at bounding box center [646, 501] width 36 height 41
click at [646, 487] on icon at bounding box center [646, 501] width 36 height 41
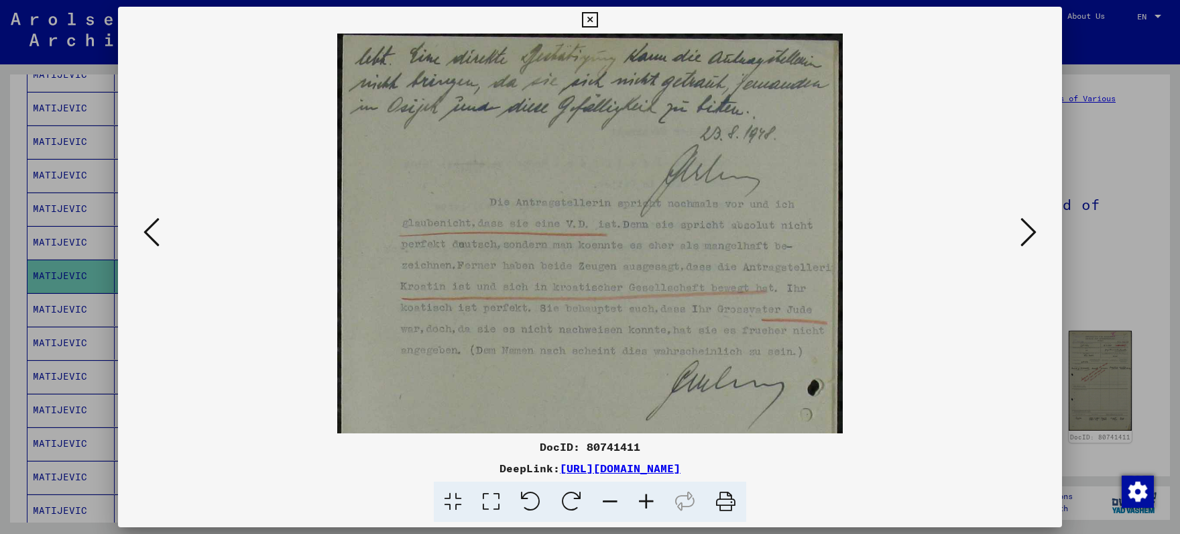
click at [645, 487] on icon at bounding box center [646, 501] width 36 height 41
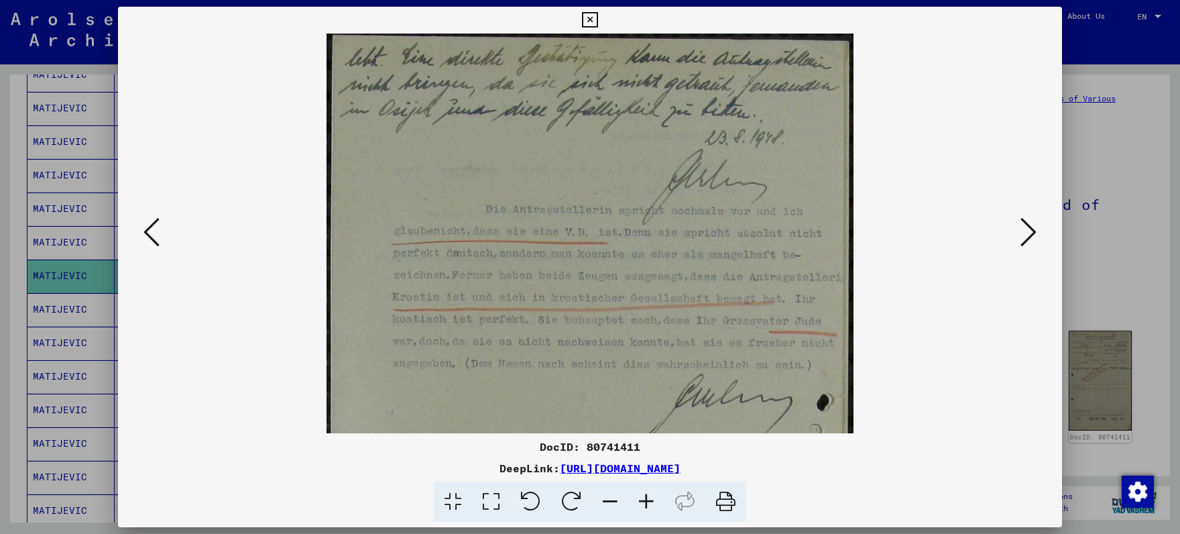
click at [645, 487] on icon at bounding box center [646, 501] width 36 height 41
click at [644, 486] on icon at bounding box center [646, 501] width 36 height 41
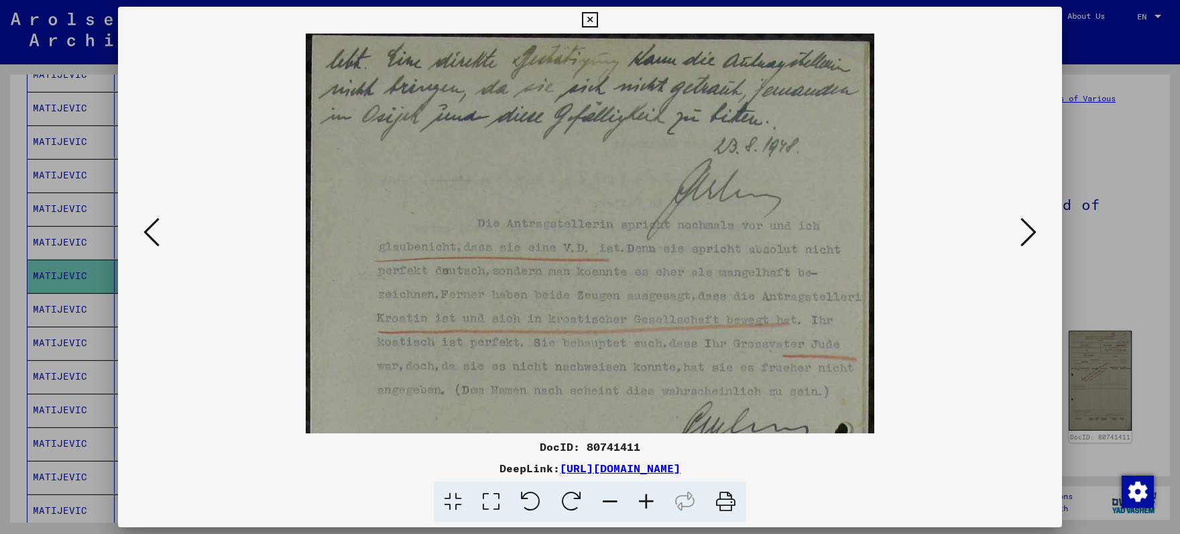
click at [644, 486] on icon at bounding box center [646, 501] width 36 height 41
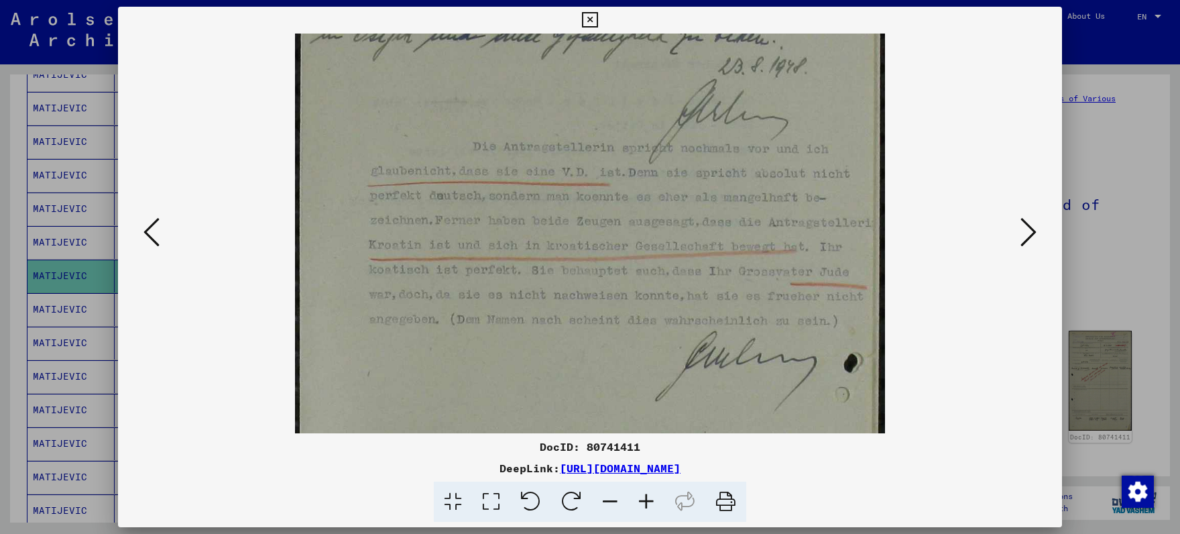
drag, startPoint x: 675, startPoint y: 373, endPoint x: 657, endPoint y: 338, distance: 39.3
click at [658, 339] on img at bounding box center [590, 418] width 590 height 936
click at [1027, 240] on icon at bounding box center [1029, 232] width 16 height 32
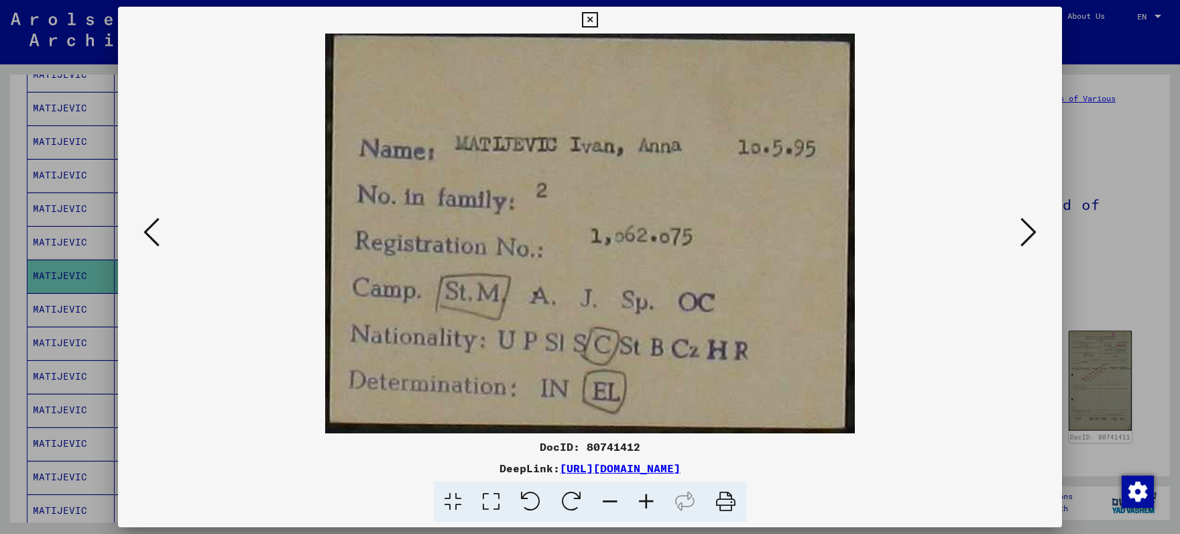
scroll to position [0, 0]
click at [1027, 240] on icon at bounding box center [1029, 232] width 16 height 32
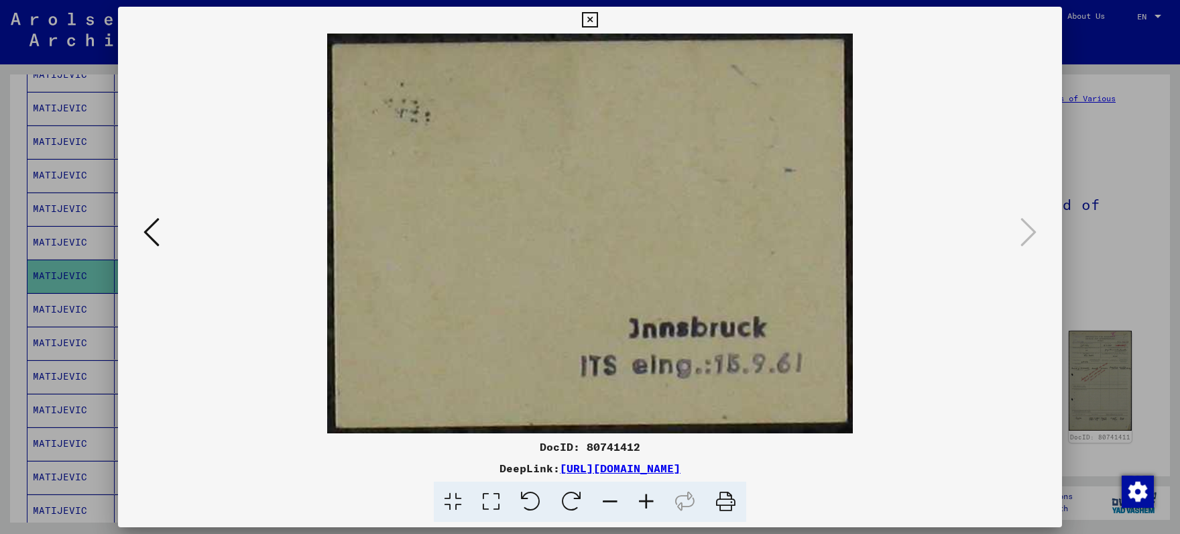
click at [597, 12] on icon at bounding box center [589, 20] width 15 height 16
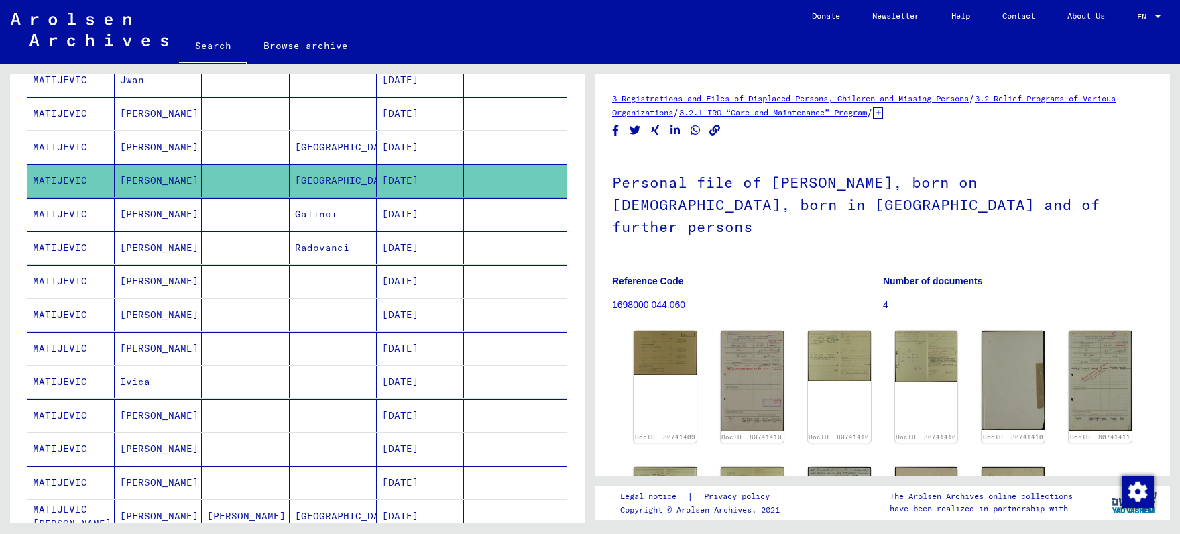
scroll to position [420, 0]
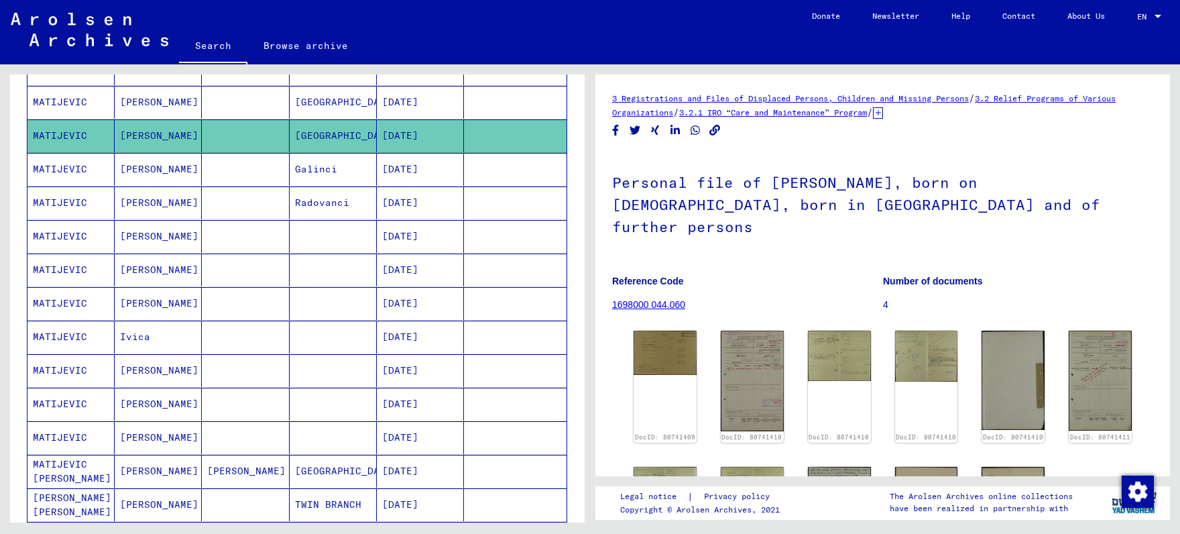
click at [227, 235] on mat-cell at bounding box center [245, 236] width 87 height 33
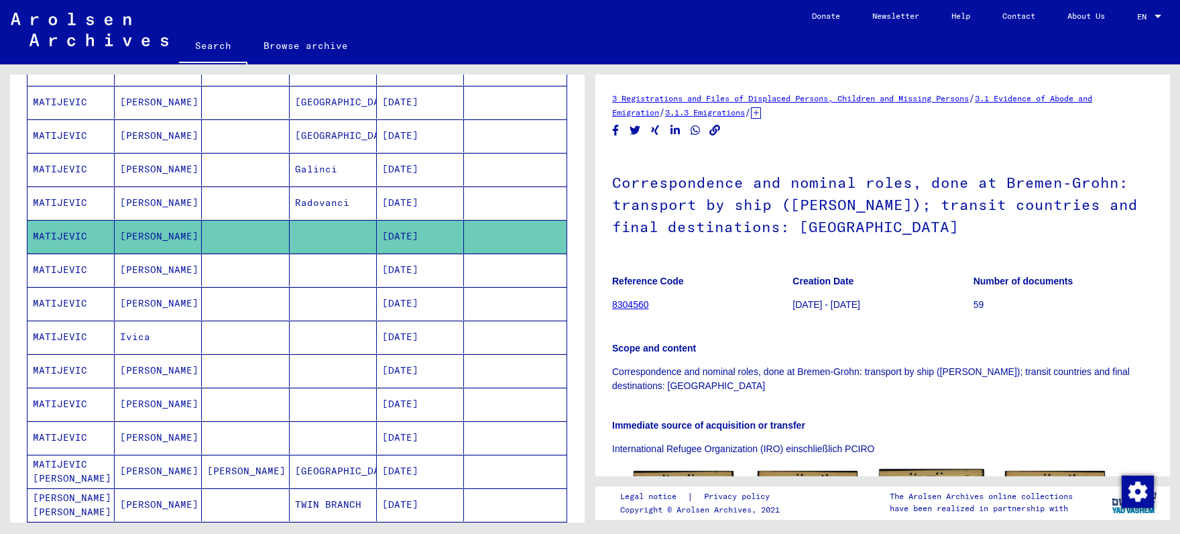
scroll to position [178, 0]
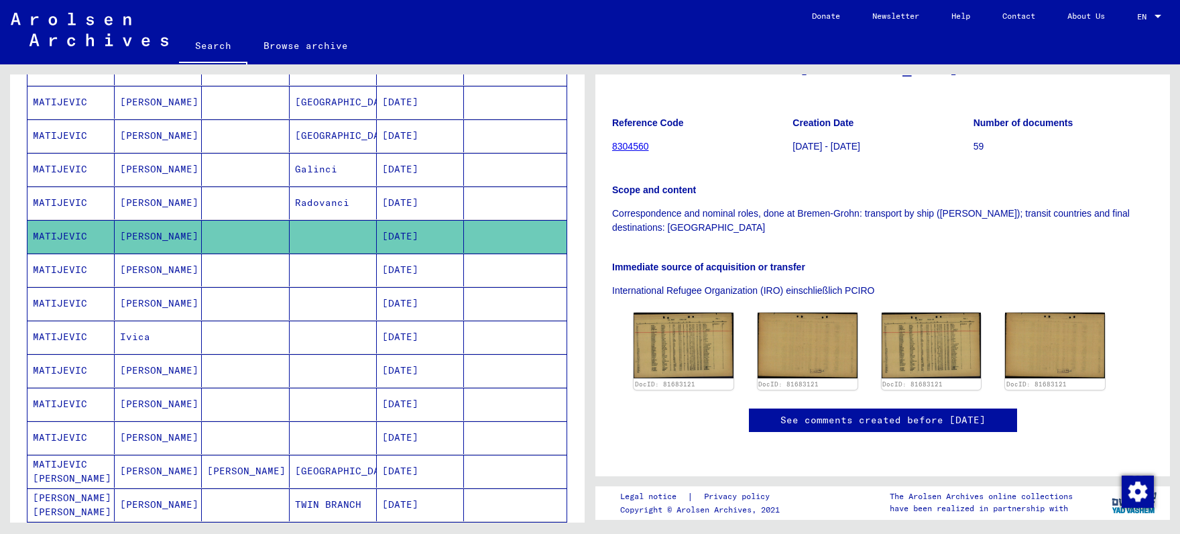
click at [390, 467] on mat-cell "[DATE]" at bounding box center [420, 471] width 87 height 33
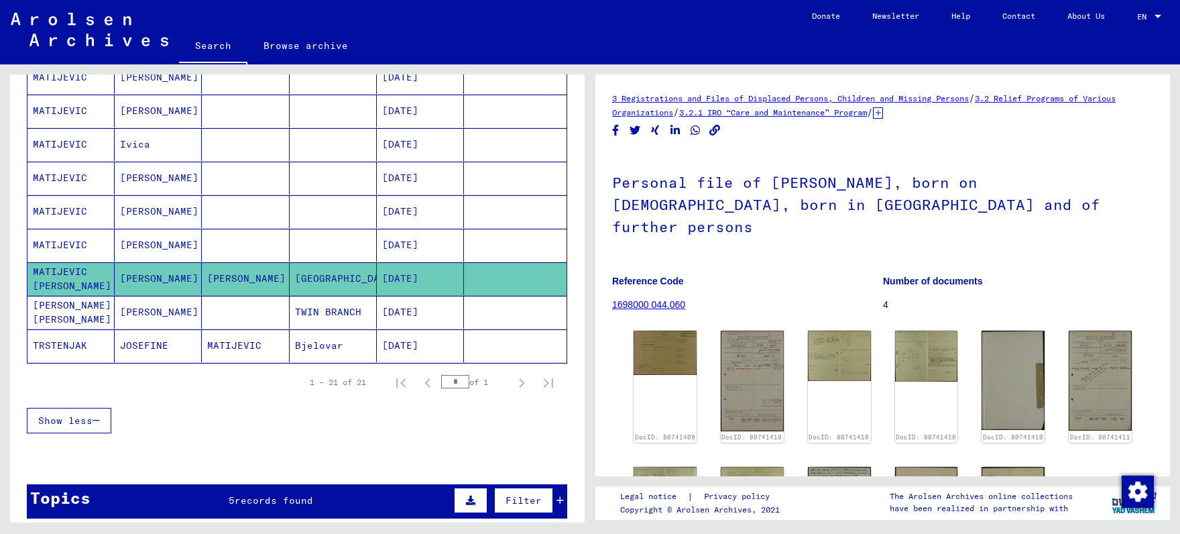
scroll to position [630, 0]
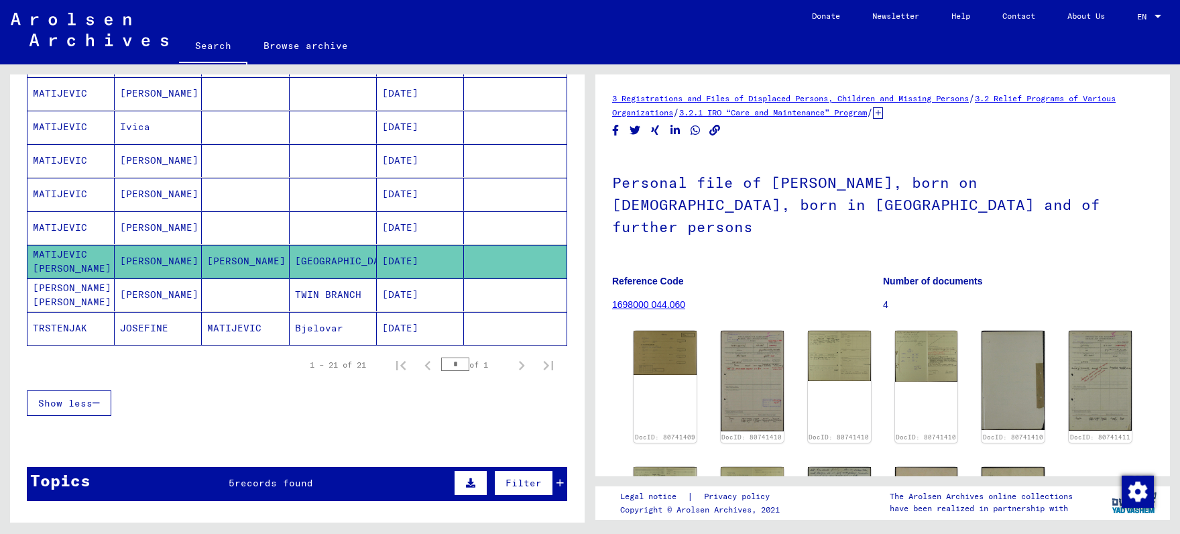
click at [292, 485] on div "5 records found" at bounding box center [271, 483] width 84 height 14
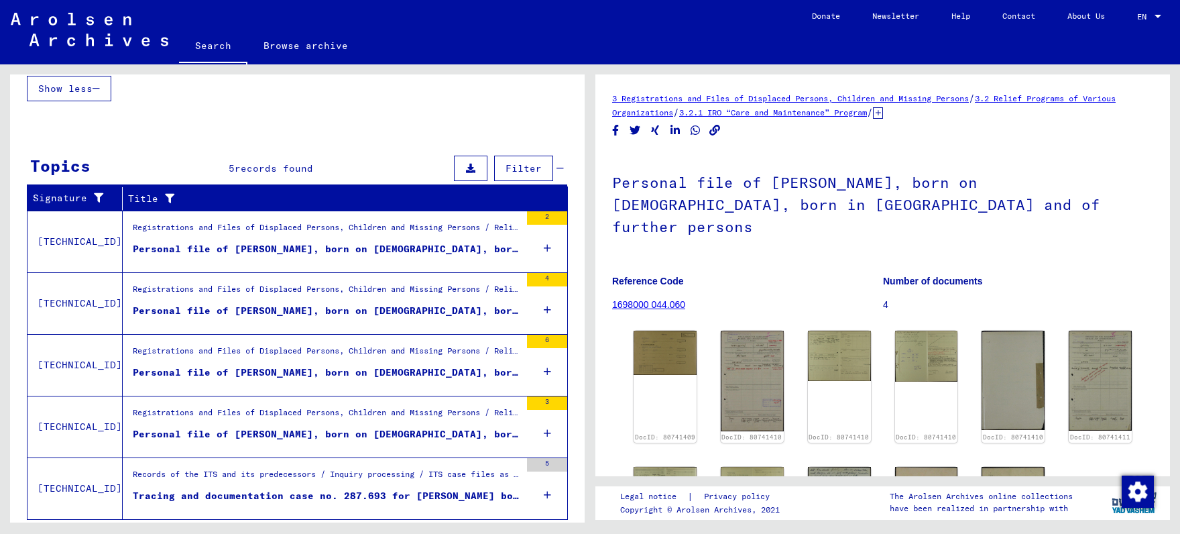
scroll to position [978, 0]
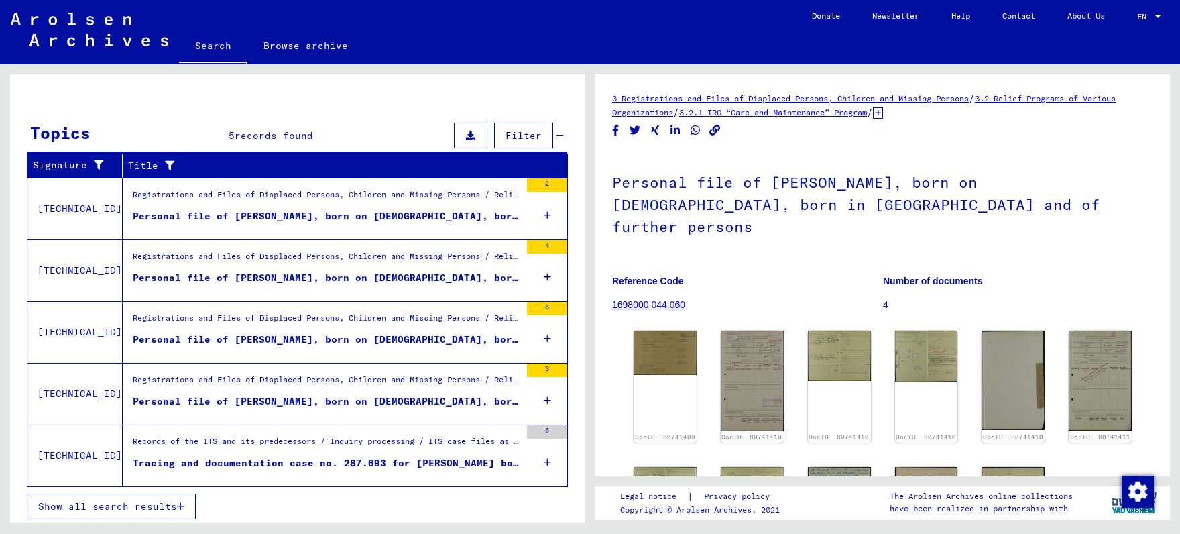
click at [371, 462] on div "Tracing and documentation case no. 287.693 for [PERSON_NAME] born [DEMOGRAPHIC_…" at bounding box center [327, 463] width 388 height 14
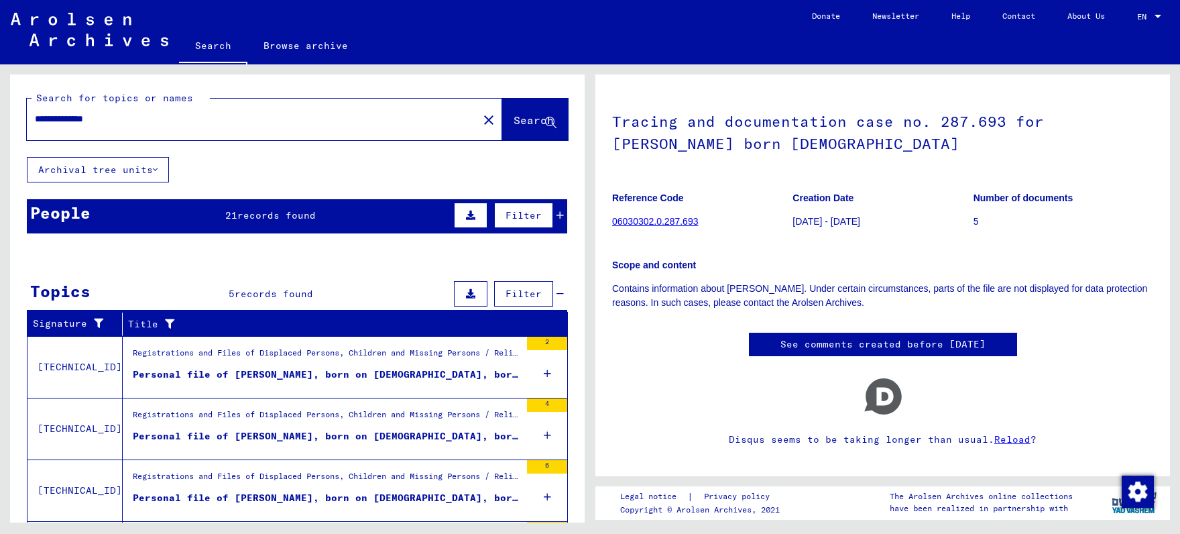
drag, startPoint x: 135, startPoint y: 113, endPoint x: 0, endPoint y: 102, distance: 135.3
click at [35, 115] on input "**********" at bounding box center [252, 119] width 435 height 14
type input "*****"
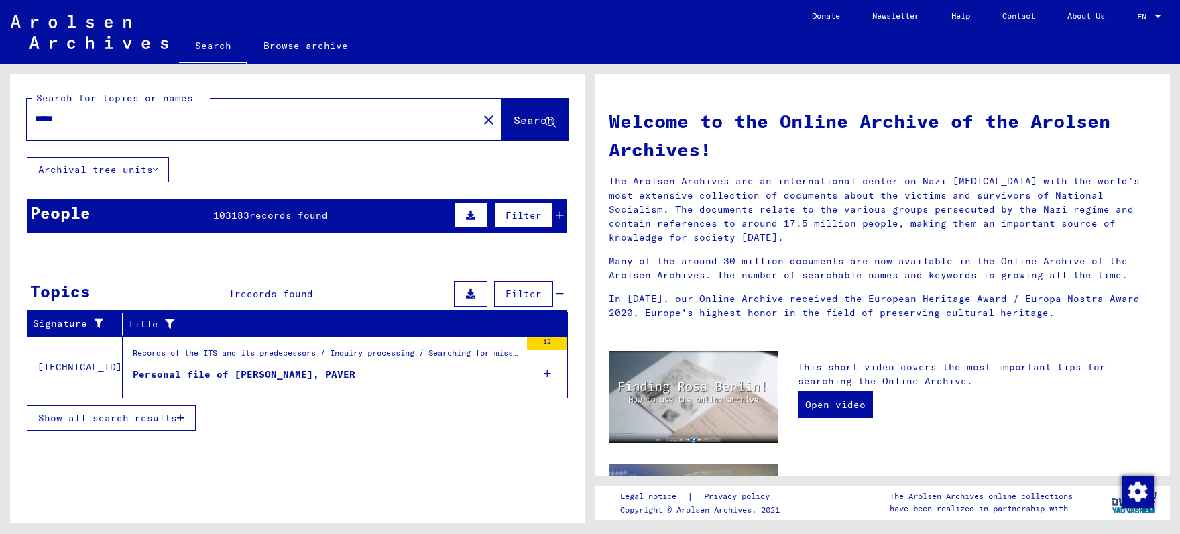
click at [207, 376] on div "Personal file of [PERSON_NAME], PAVER" at bounding box center [244, 374] width 223 height 14
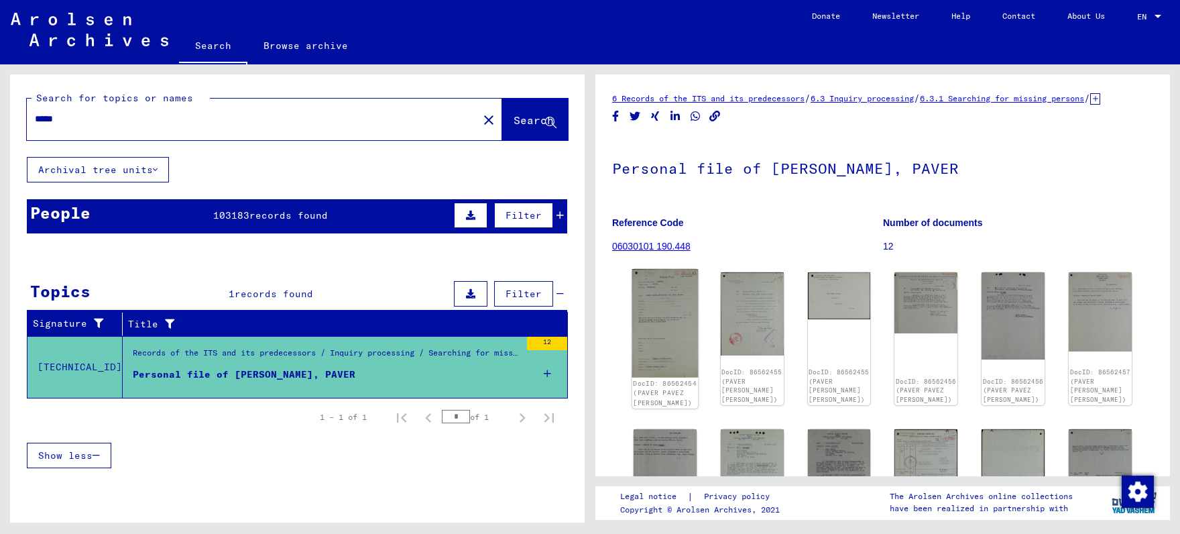
click at [662, 380] on link "DocID: 86562454 (PAVER PAVEZ [PERSON_NAME])" at bounding box center [665, 393] width 64 height 27
